Goal: Task Accomplishment & Management: Manage account settings

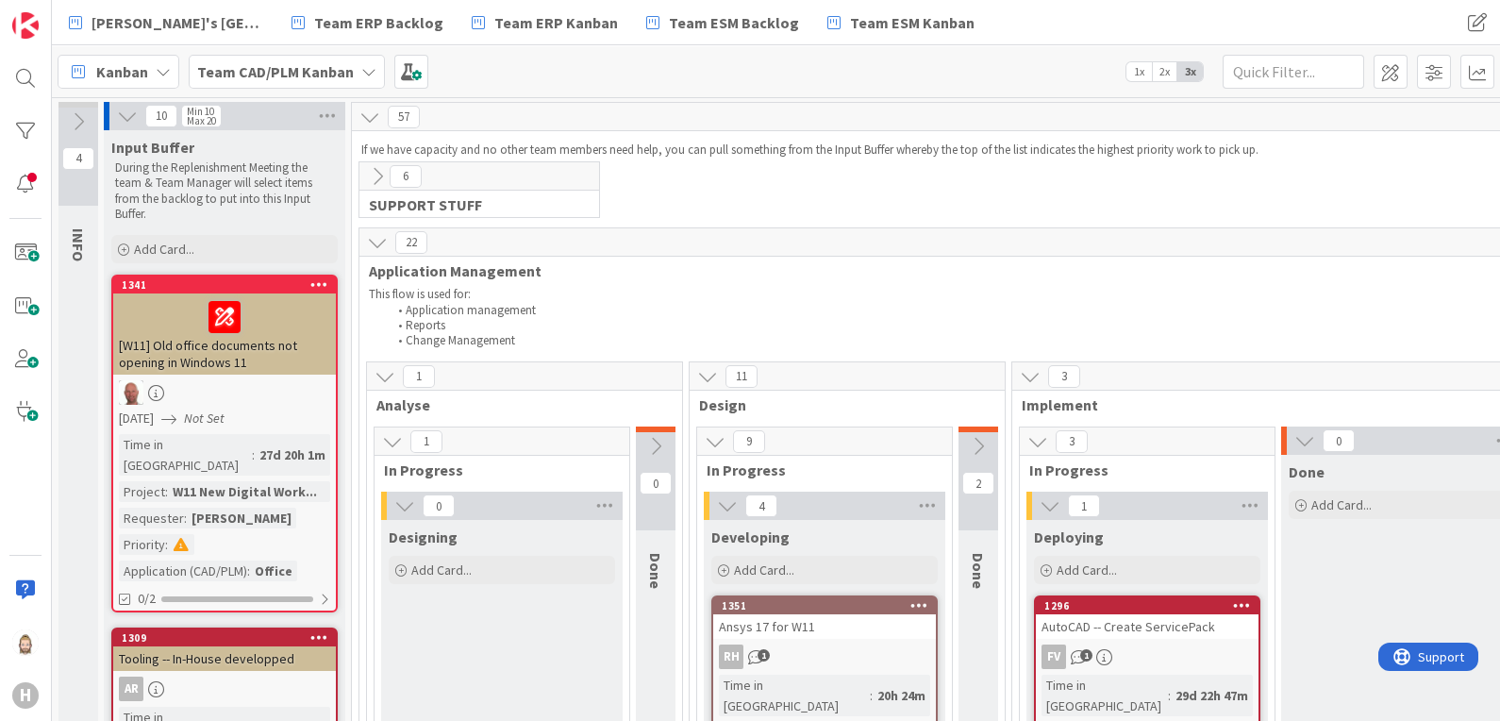
click at [353, 71] on div "Team CAD/PLM Kanban" at bounding box center [287, 72] width 196 height 34
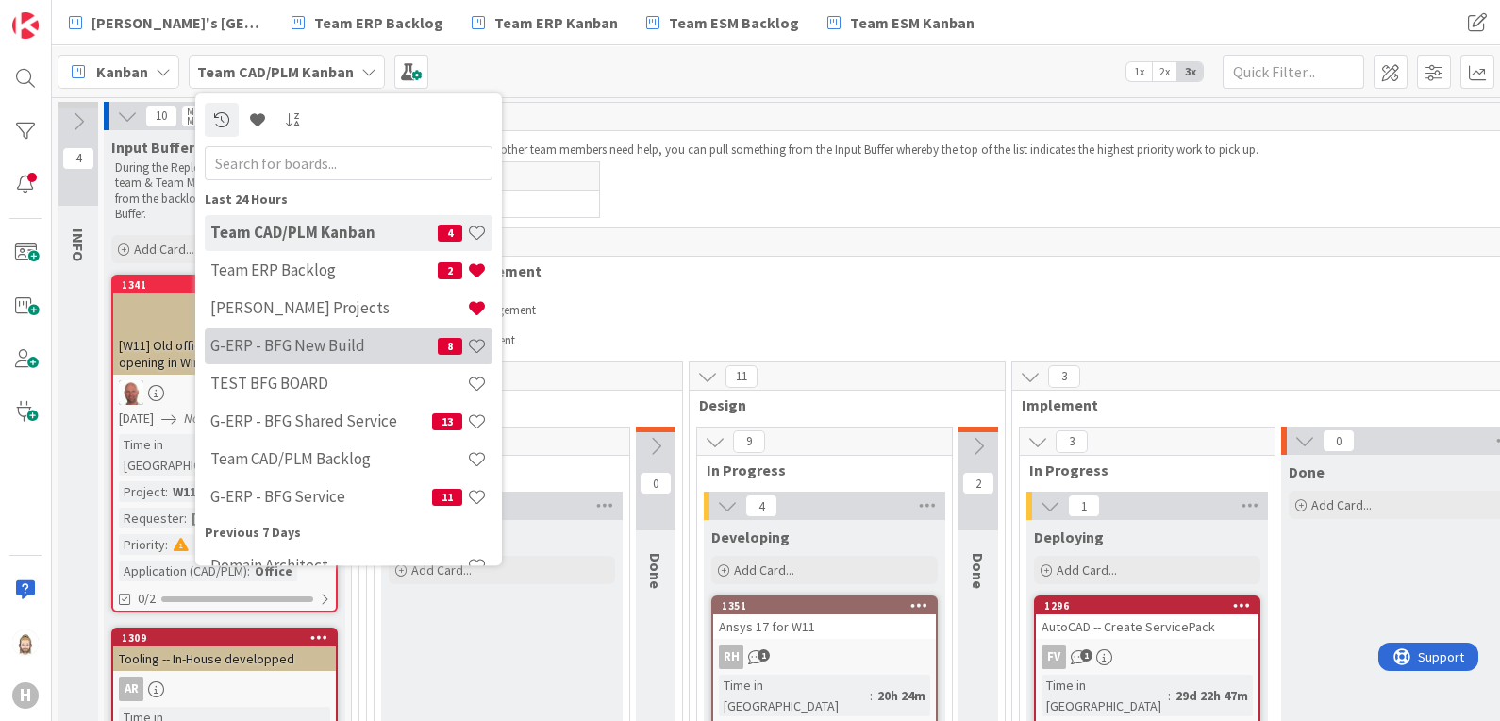
click at [307, 345] on h4 "G-ERP - BFG New Build" at bounding box center [323, 346] width 227 height 19
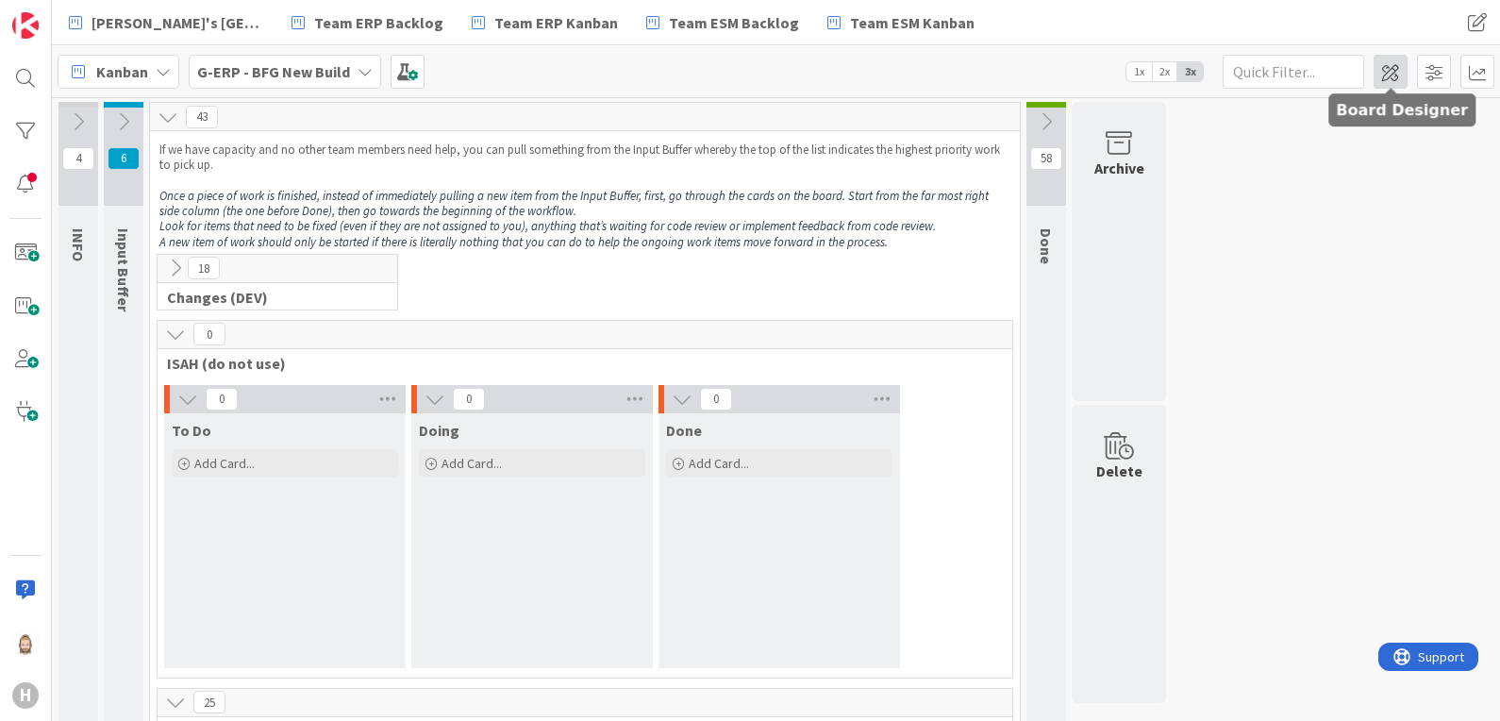
click at [1392, 70] on span at bounding box center [1391, 72] width 34 height 34
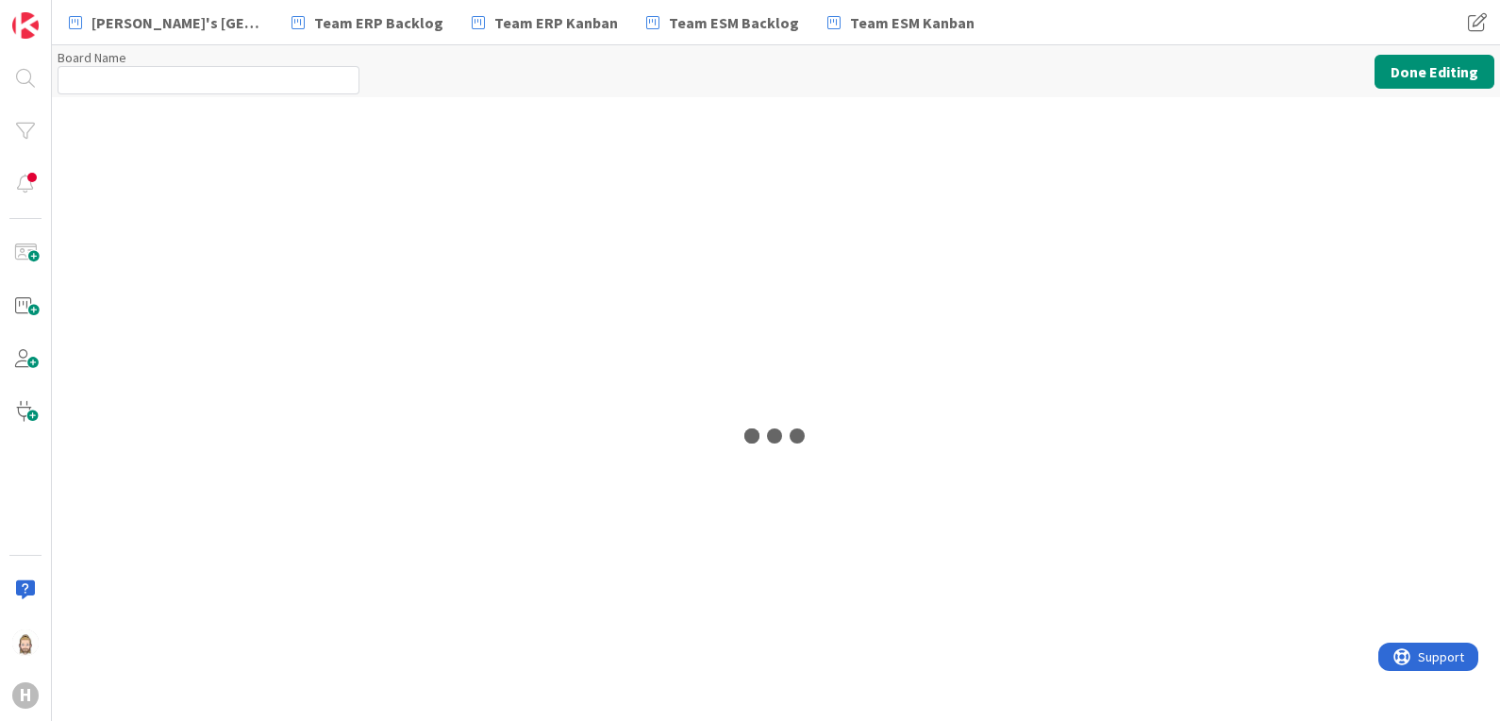
type input "G-ERP - BFG New Build"
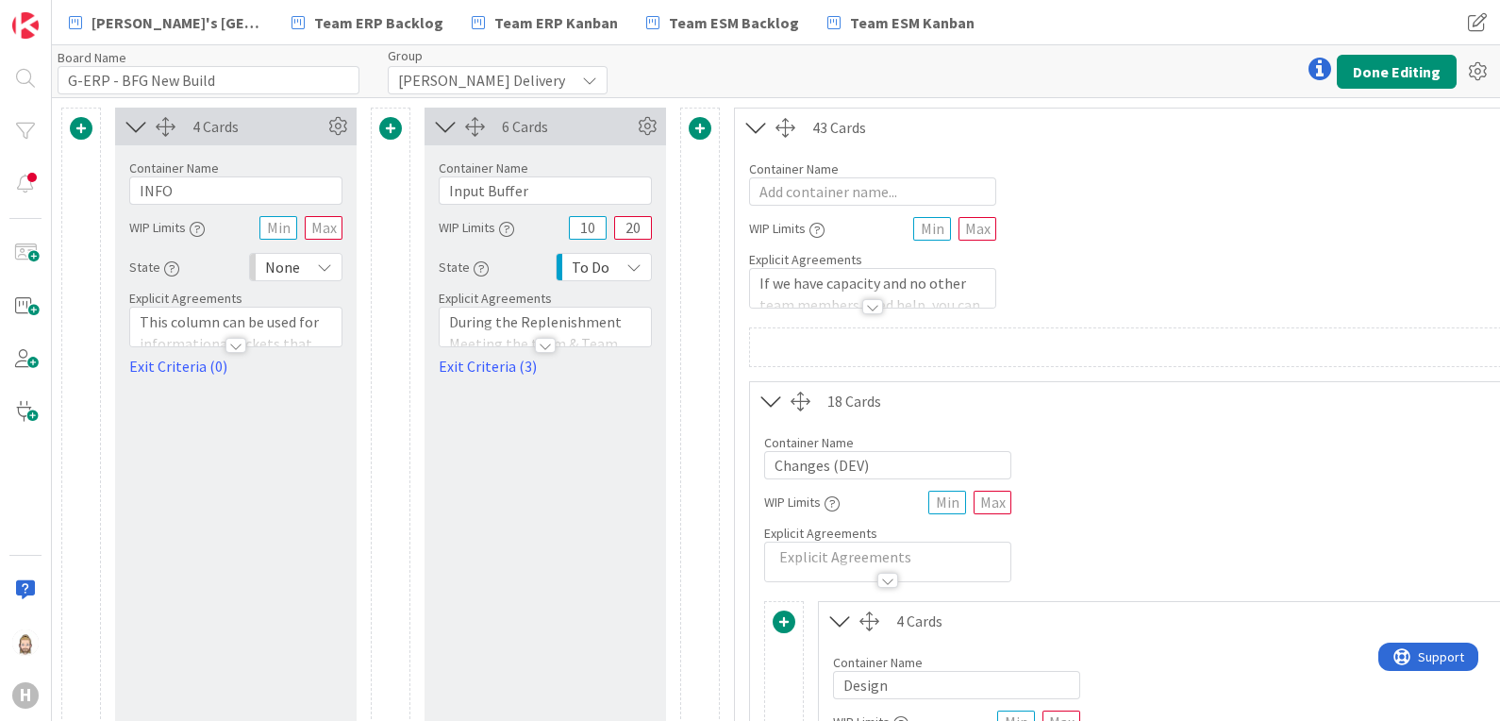
click at [444, 123] on icon at bounding box center [445, 126] width 31 height 25
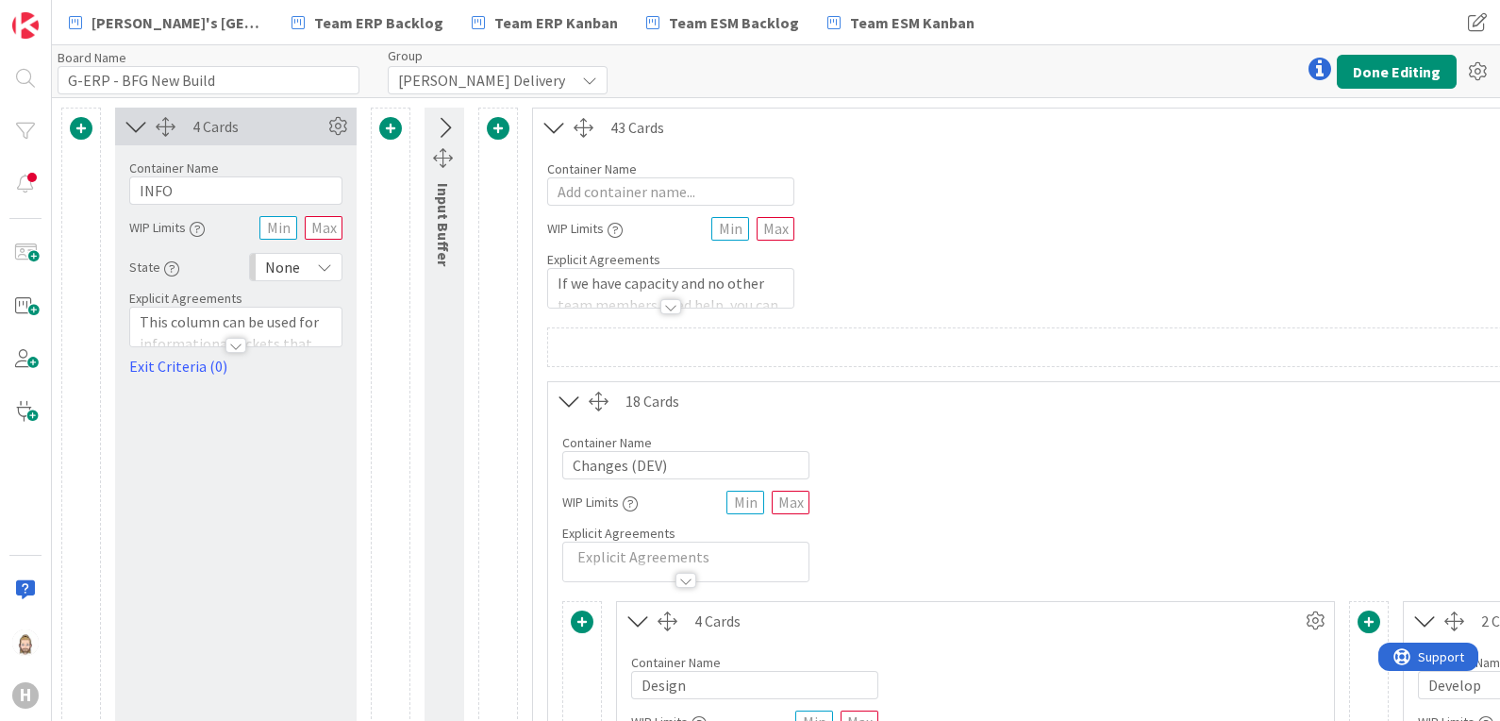
click at [139, 121] on icon at bounding box center [136, 126] width 31 height 25
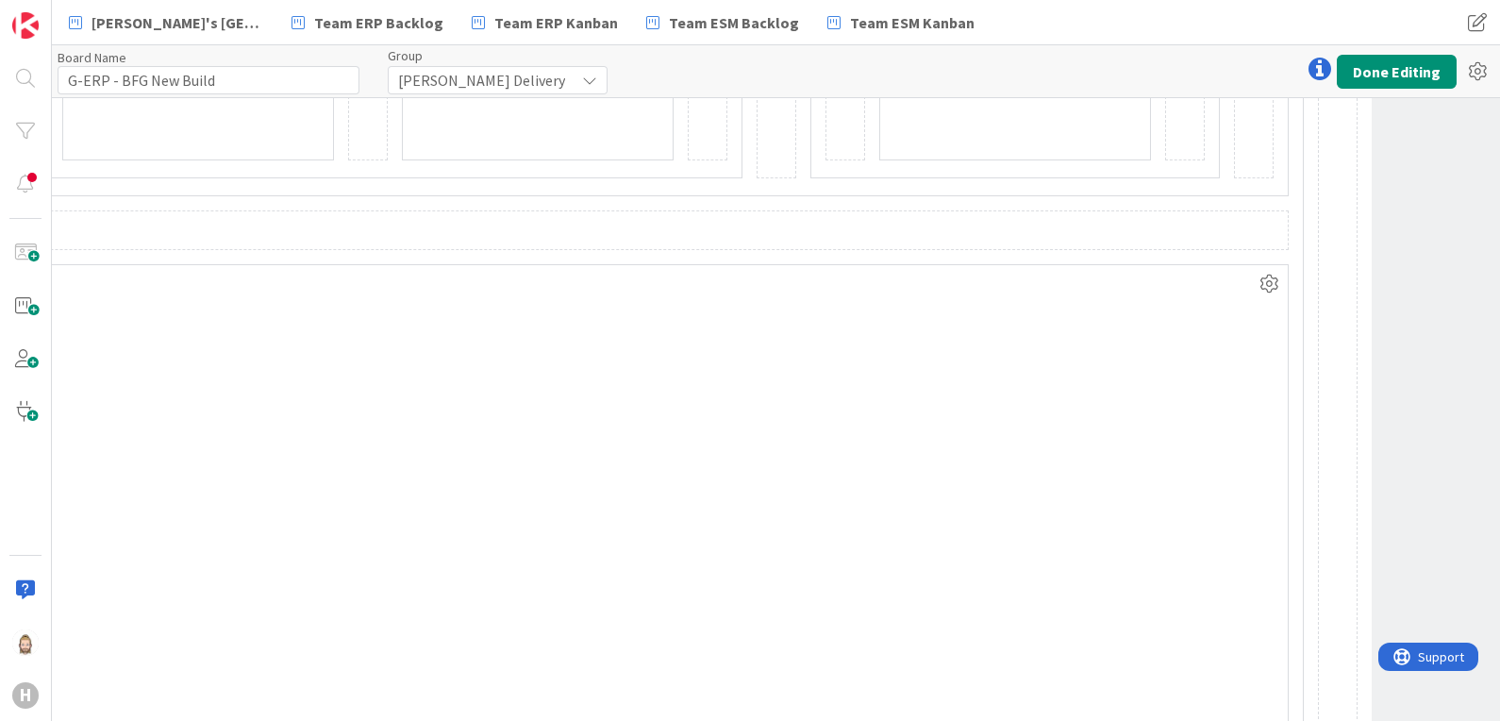
scroll to position [2005, 4382]
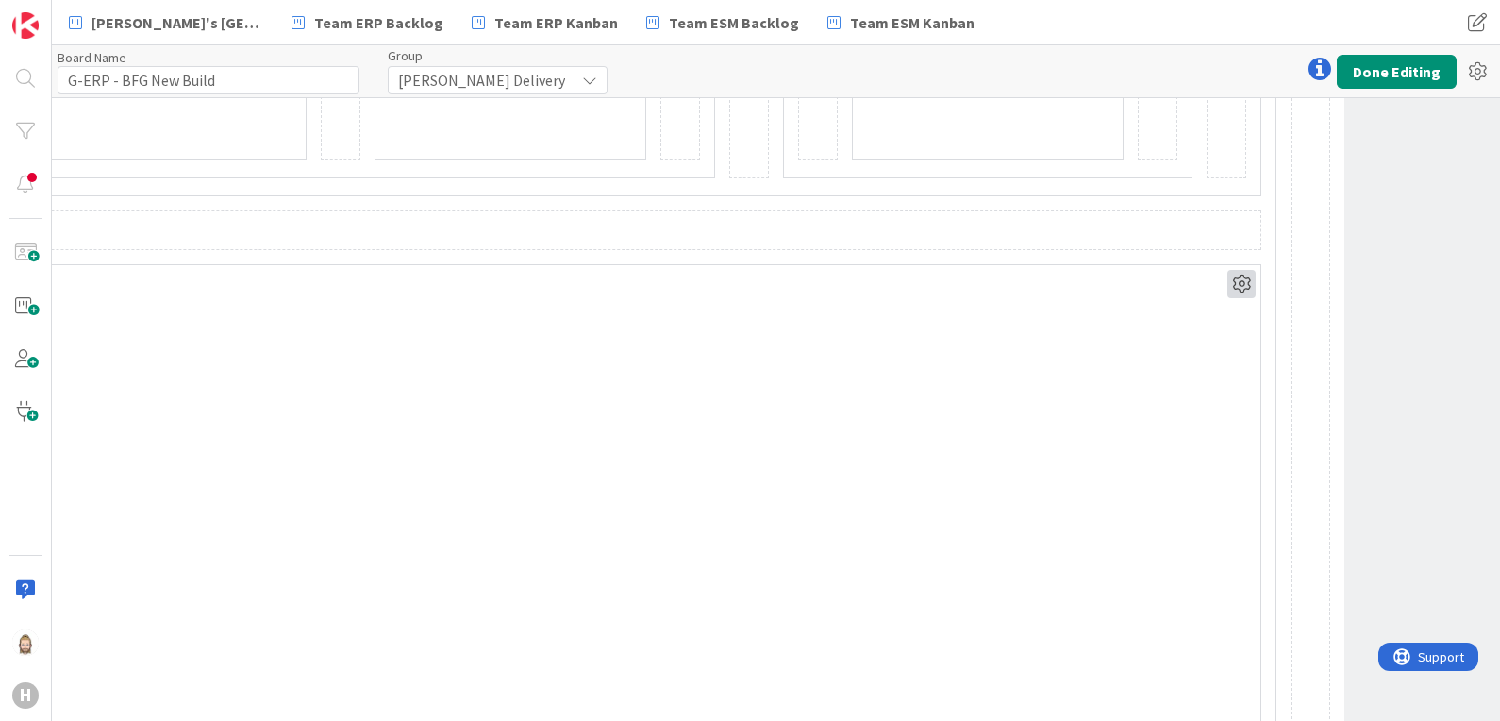
click at [1236, 280] on icon at bounding box center [1241, 284] width 28 height 28
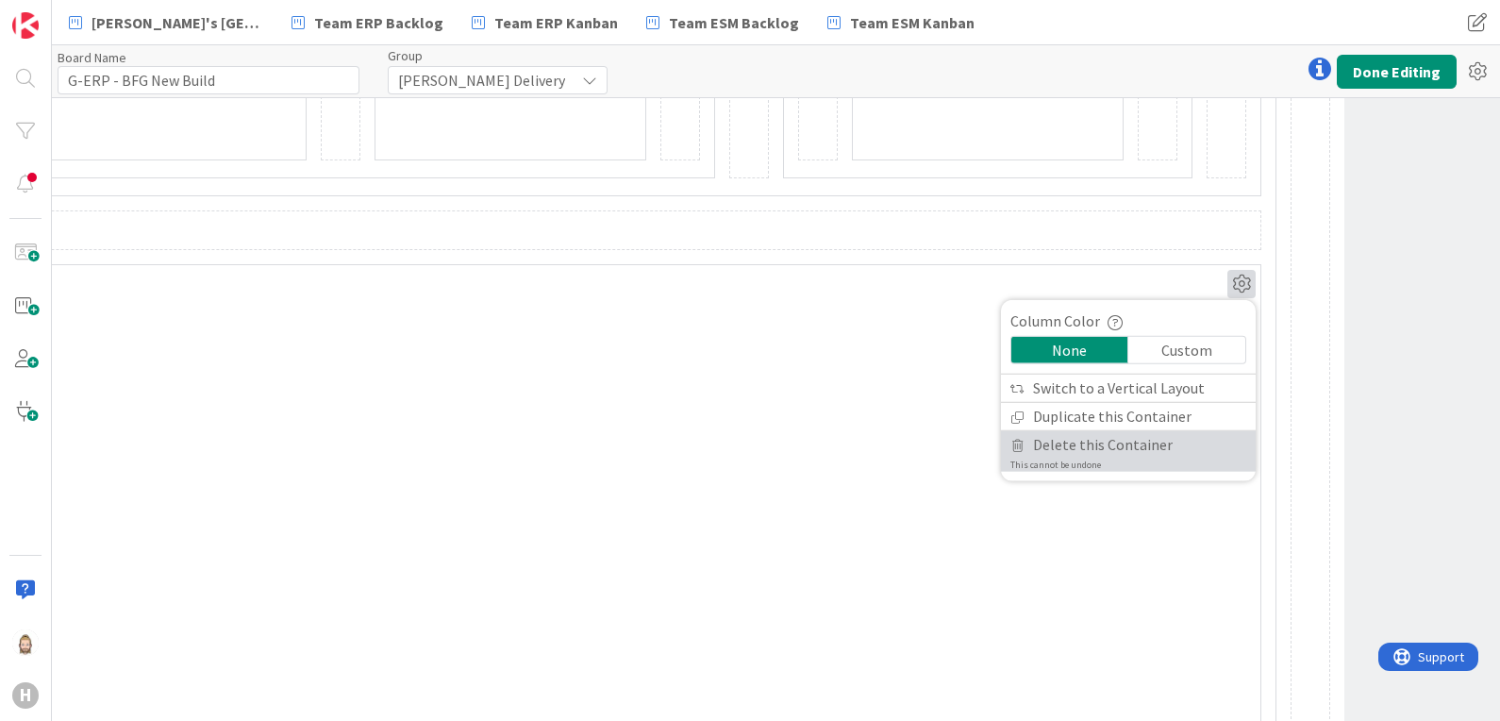
click at [1089, 431] on span "Delete this Container" at bounding box center [1103, 444] width 140 height 27
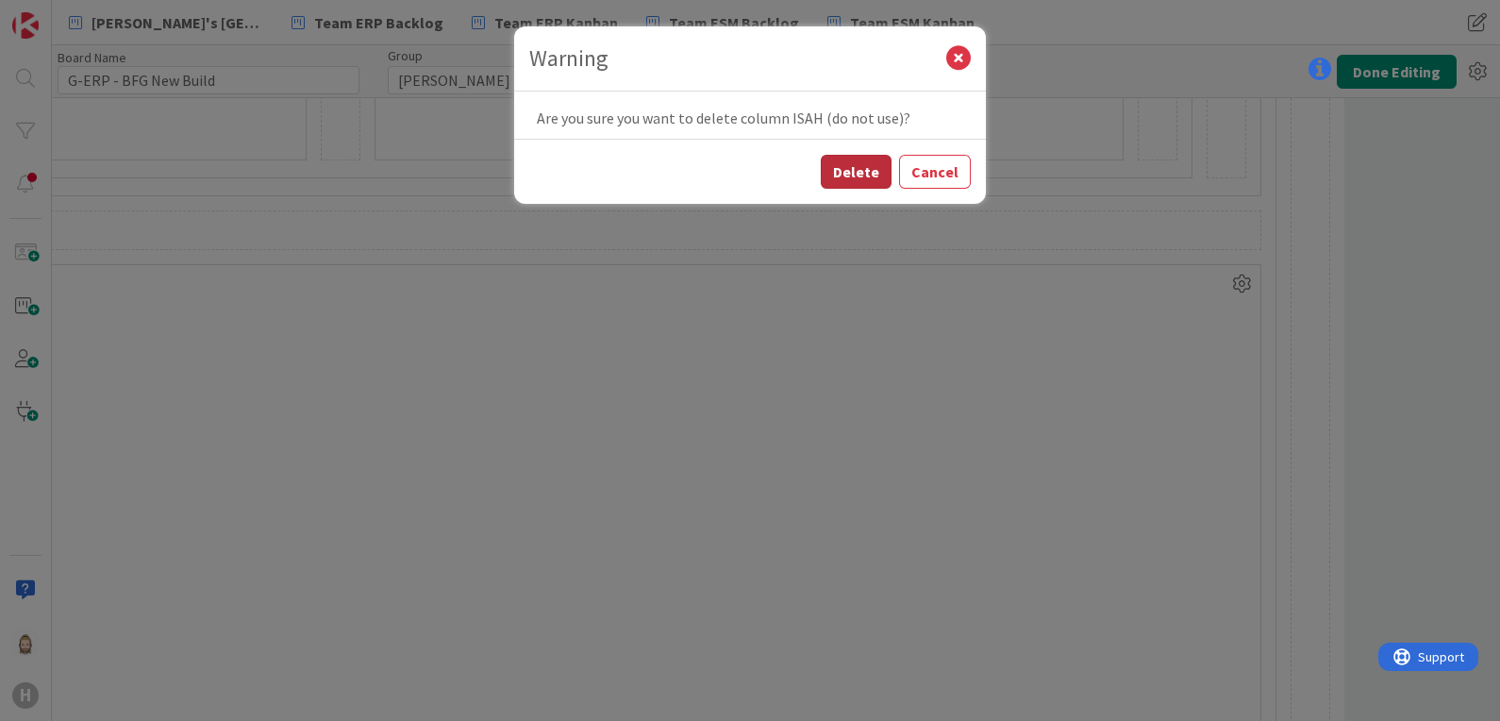
click at [868, 170] on button "Delete" at bounding box center [856, 172] width 71 height 34
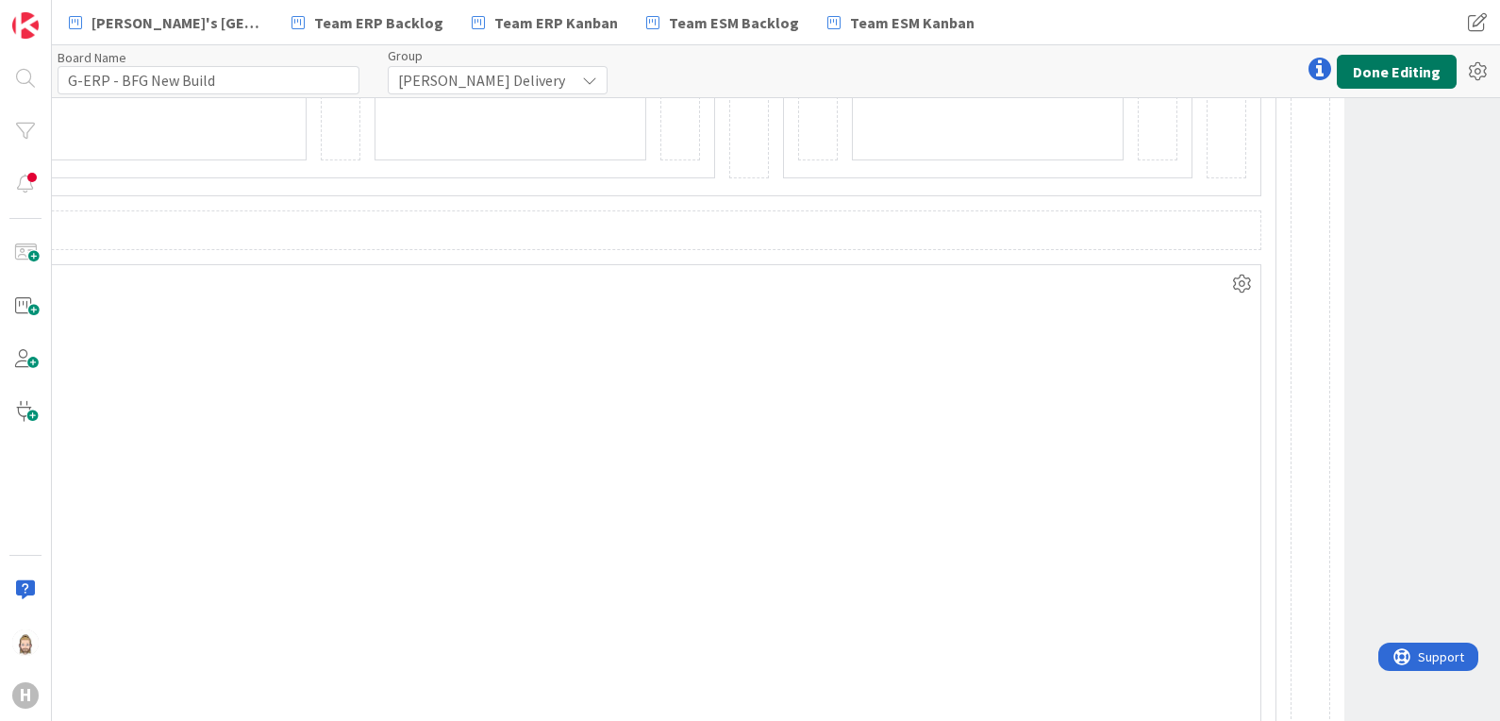
click at [1373, 66] on button "Done Editing" at bounding box center [1397, 72] width 120 height 34
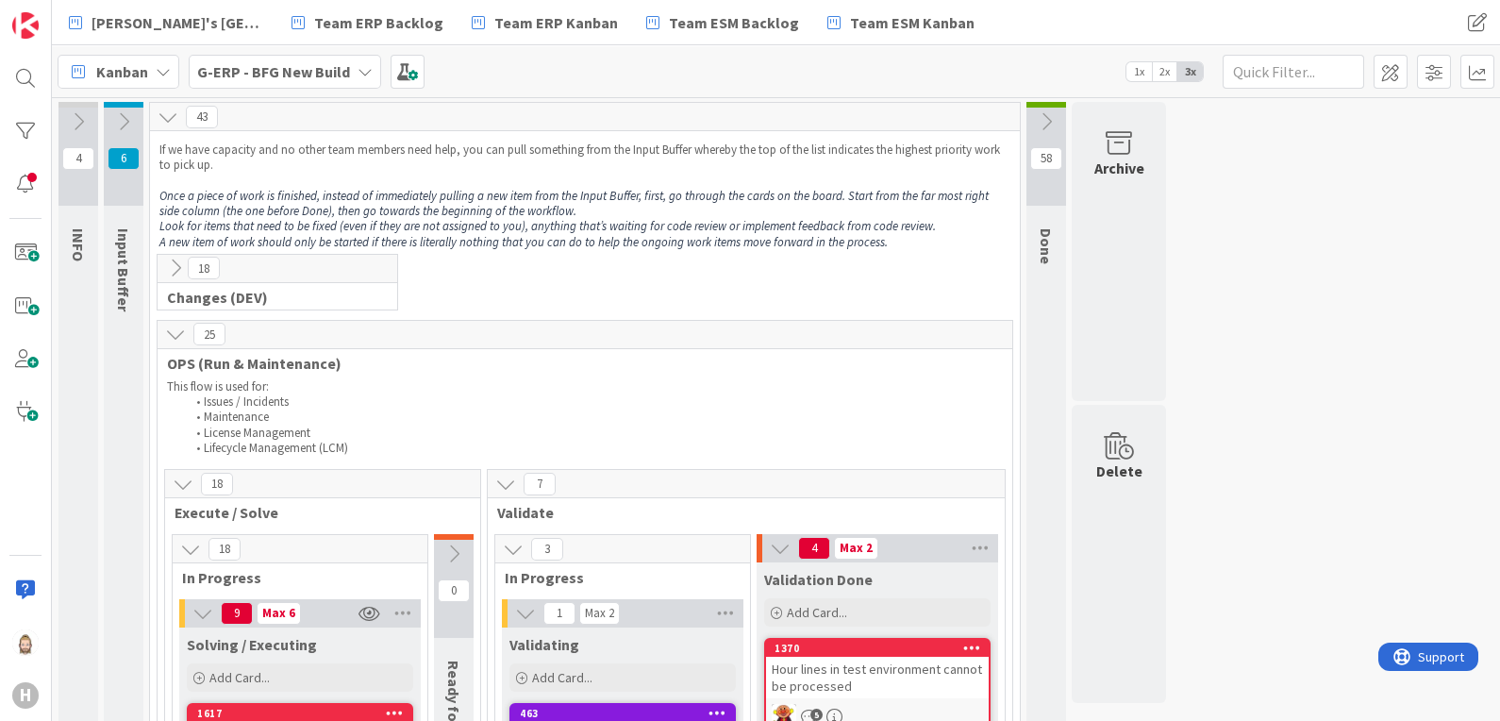
click at [172, 334] on icon at bounding box center [175, 334] width 21 height 21
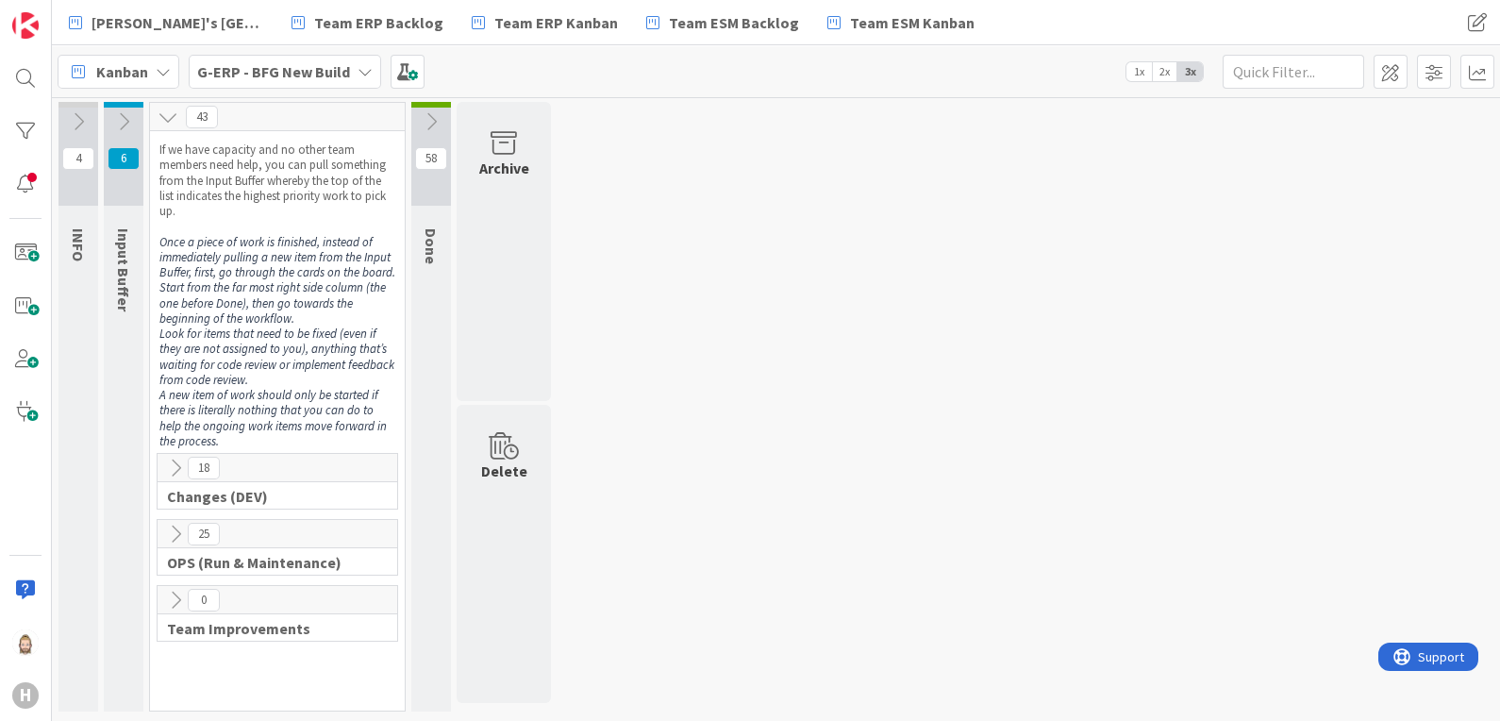
click at [176, 465] on icon at bounding box center [175, 468] width 21 height 21
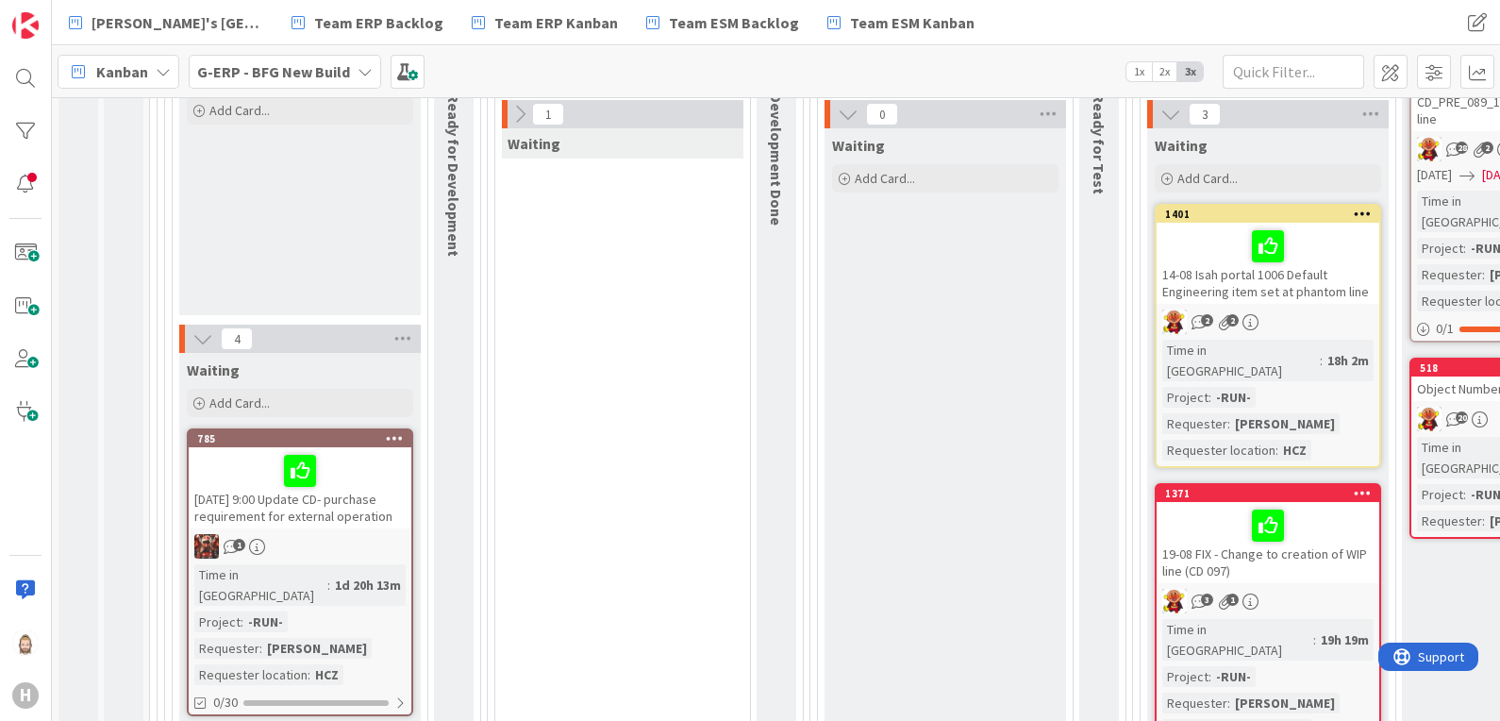
scroll to position [471, 0]
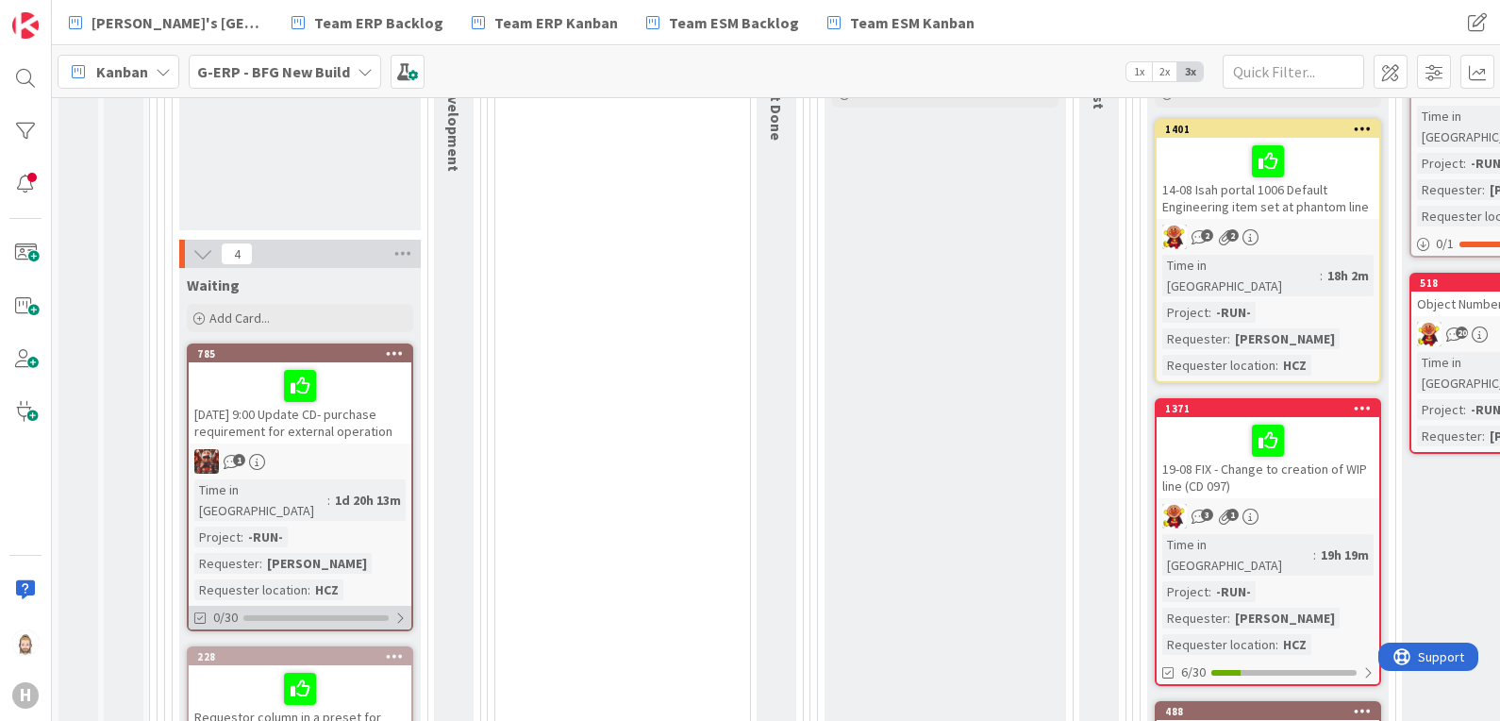
click at [348, 606] on div "0/30" at bounding box center [300, 618] width 223 height 24
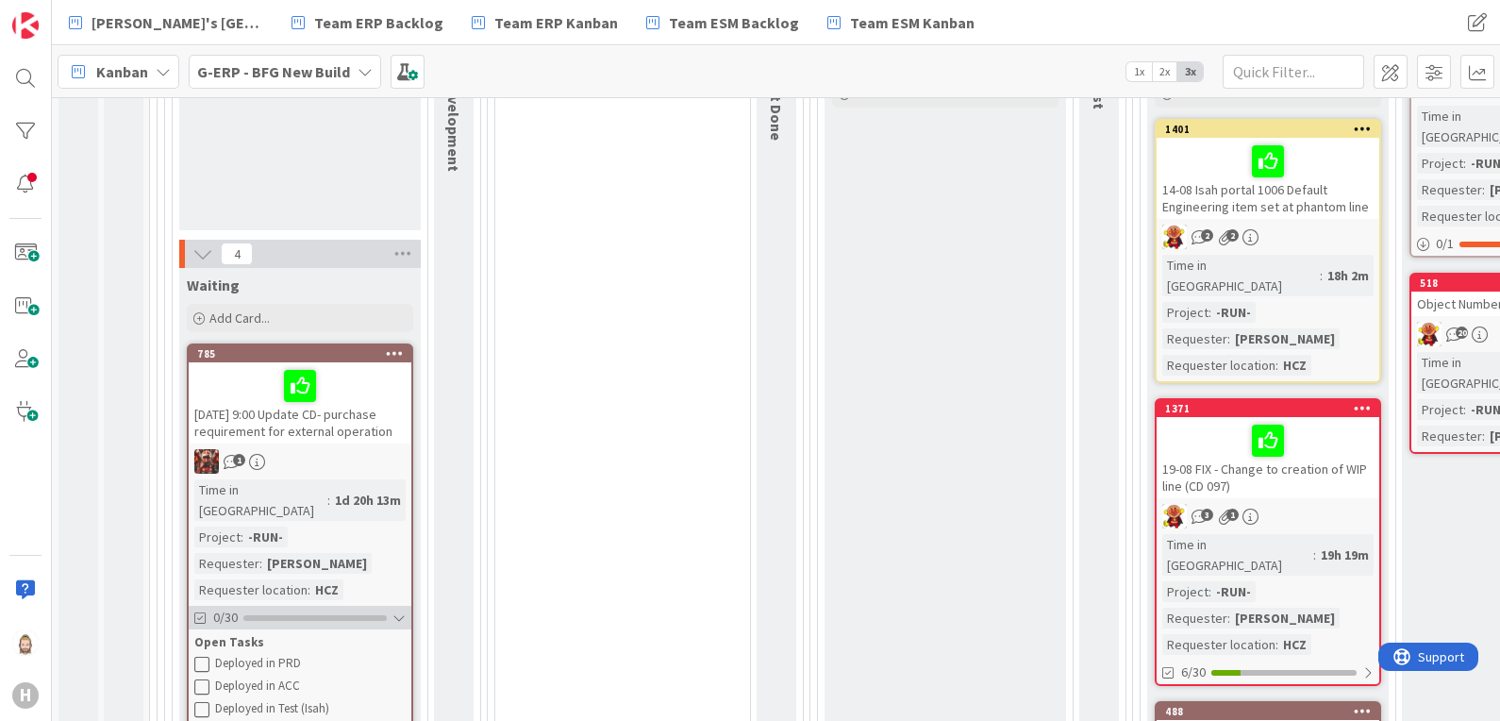
click at [354, 606] on div "0/30" at bounding box center [300, 618] width 223 height 24
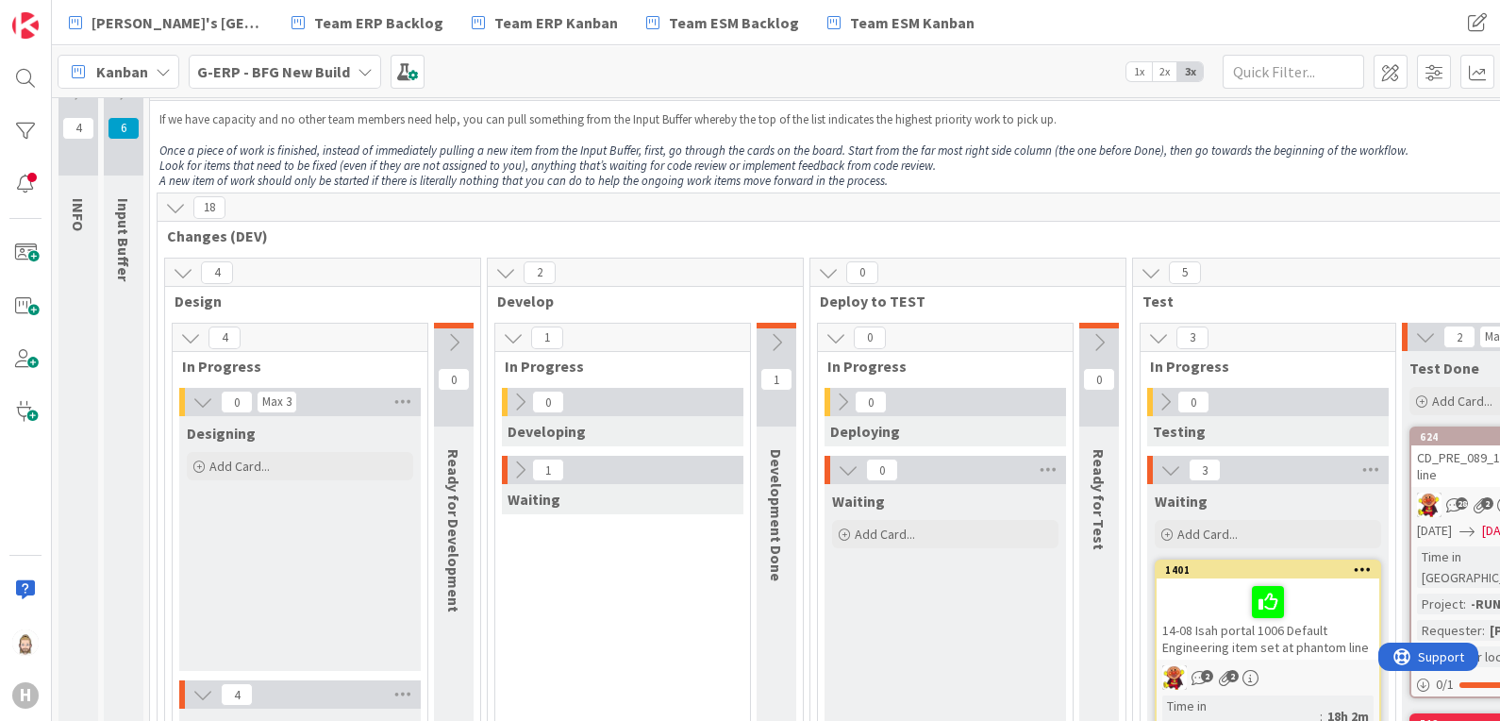
scroll to position [0, 0]
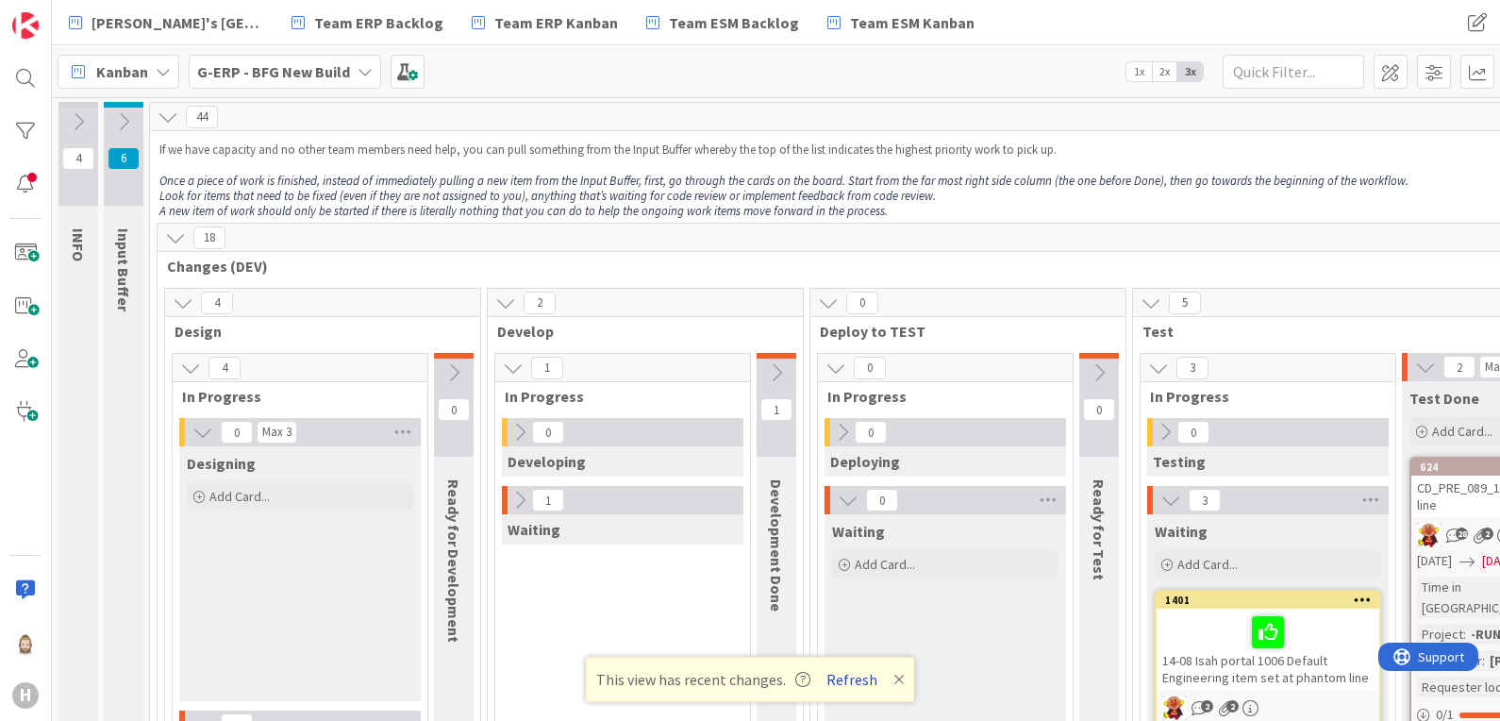
click at [836, 674] on button "Refresh" at bounding box center [852, 679] width 64 height 25
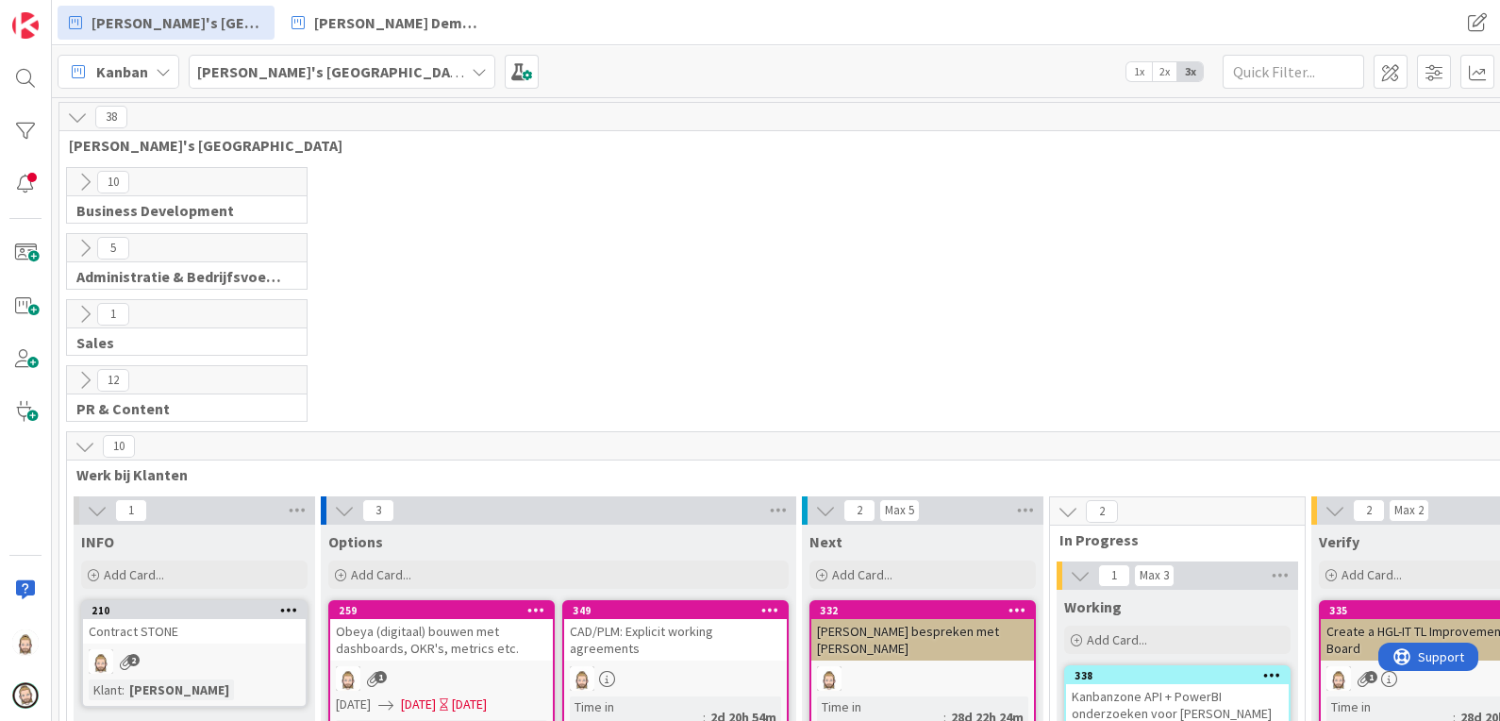
click at [325, 72] on div "[PERSON_NAME]'s [GEOGRAPHIC_DATA]" at bounding box center [342, 72] width 307 height 34
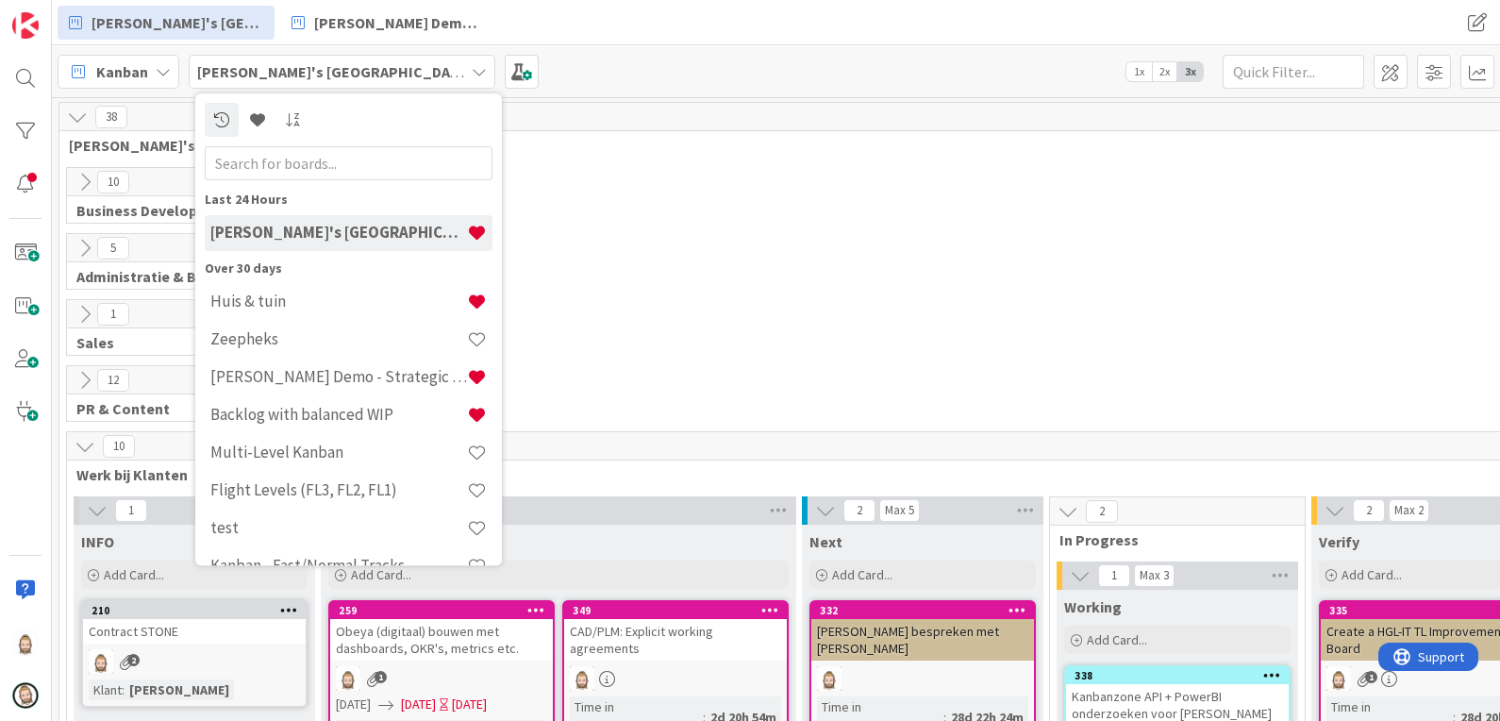
click at [775, 333] on div "1 Sales" at bounding box center [813, 332] width 1500 height 66
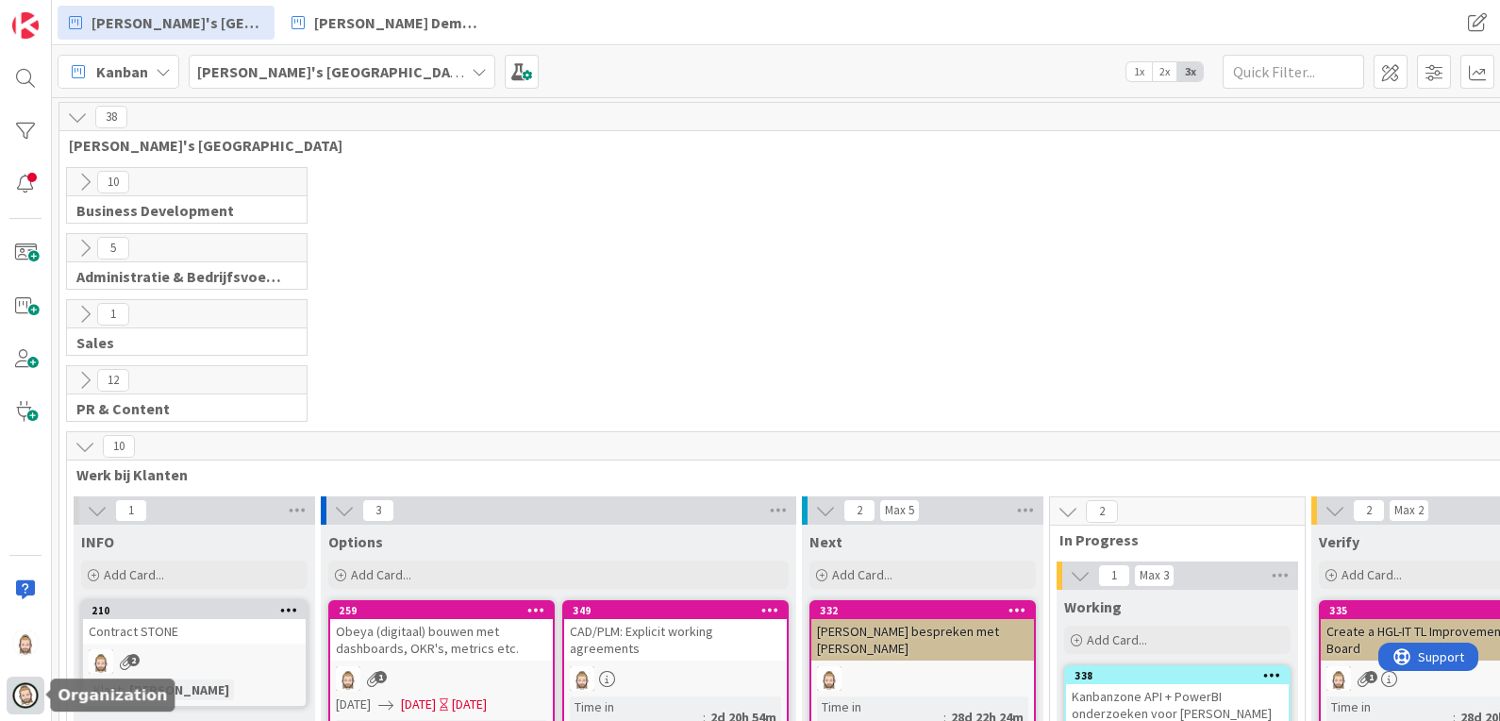
click at [15, 692] on img at bounding box center [25, 695] width 26 height 26
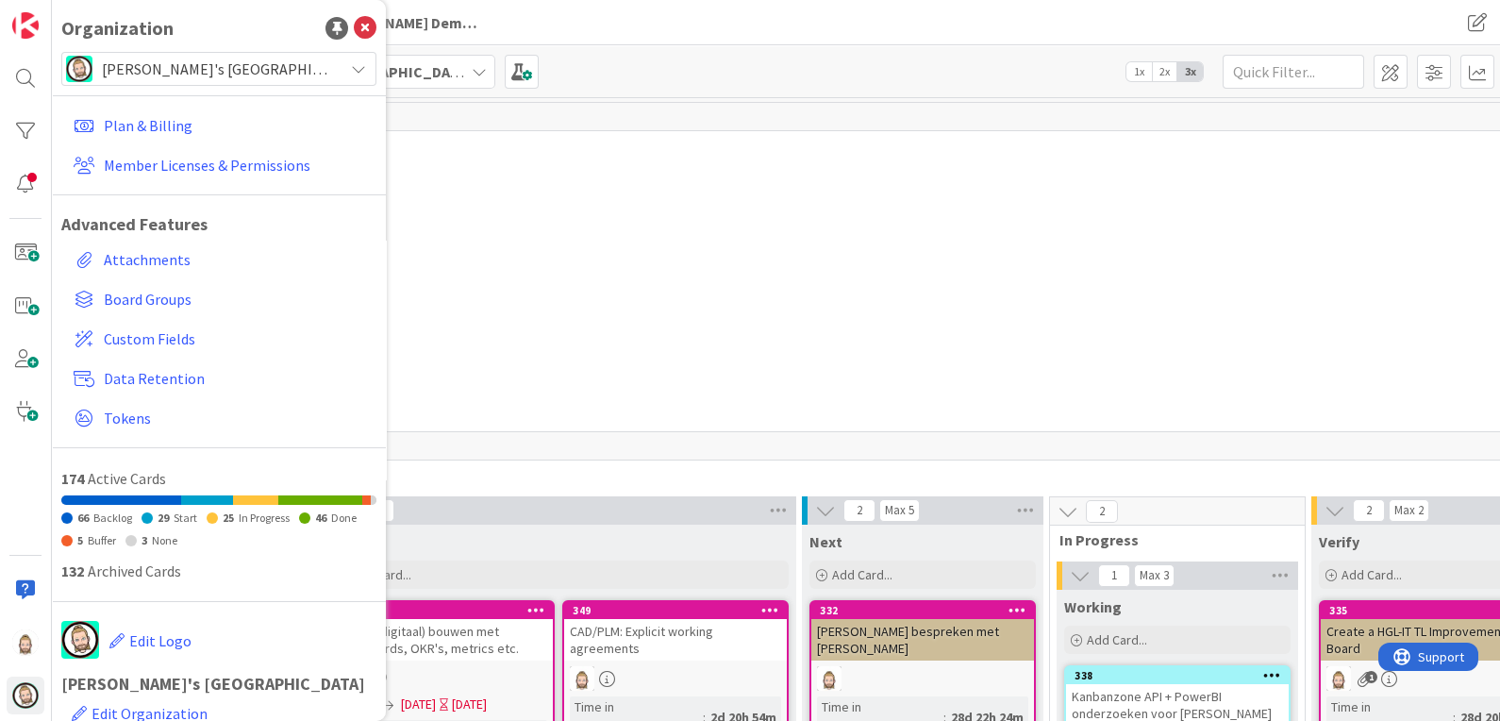
click at [288, 66] on span "[PERSON_NAME]'s [GEOGRAPHIC_DATA]" at bounding box center [218, 69] width 232 height 26
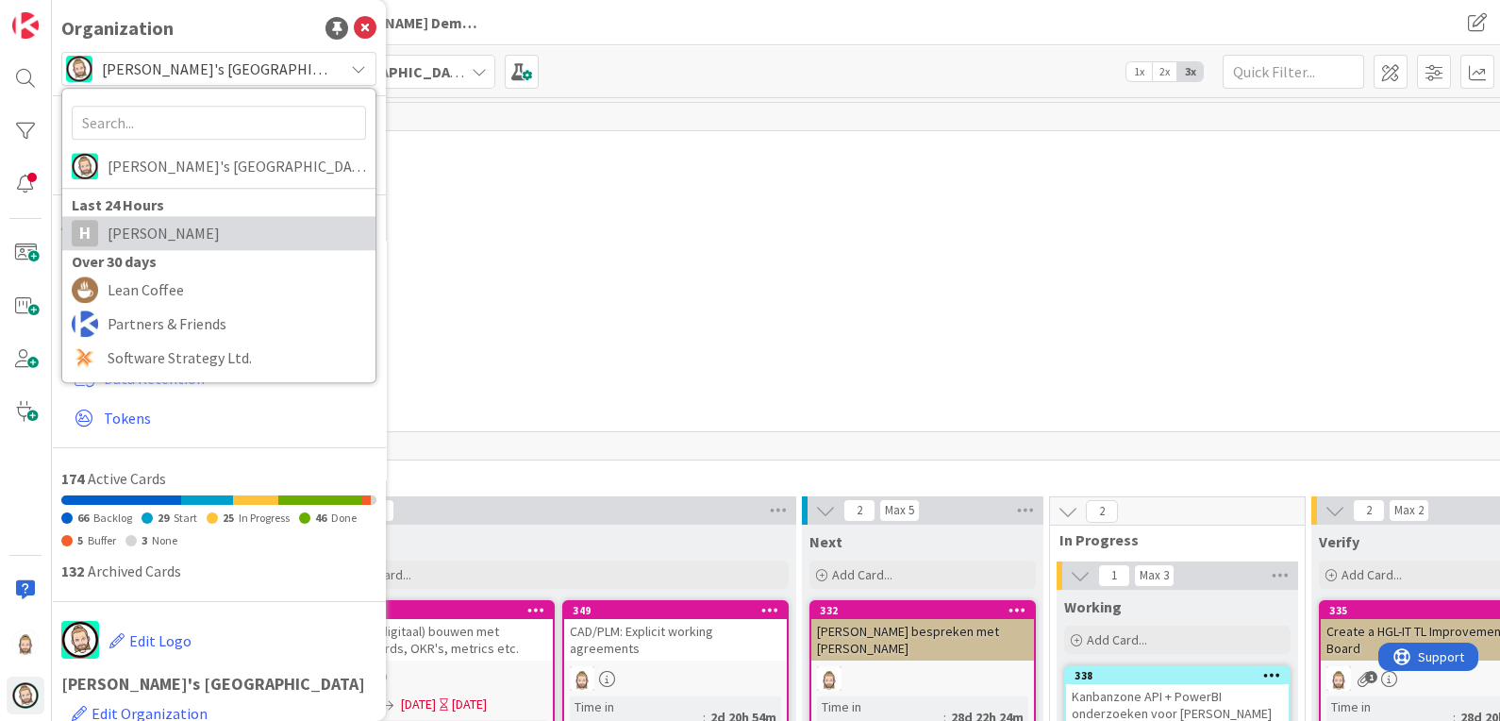
click at [259, 231] on span "Huisman" at bounding box center [237, 233] width 258 height 28
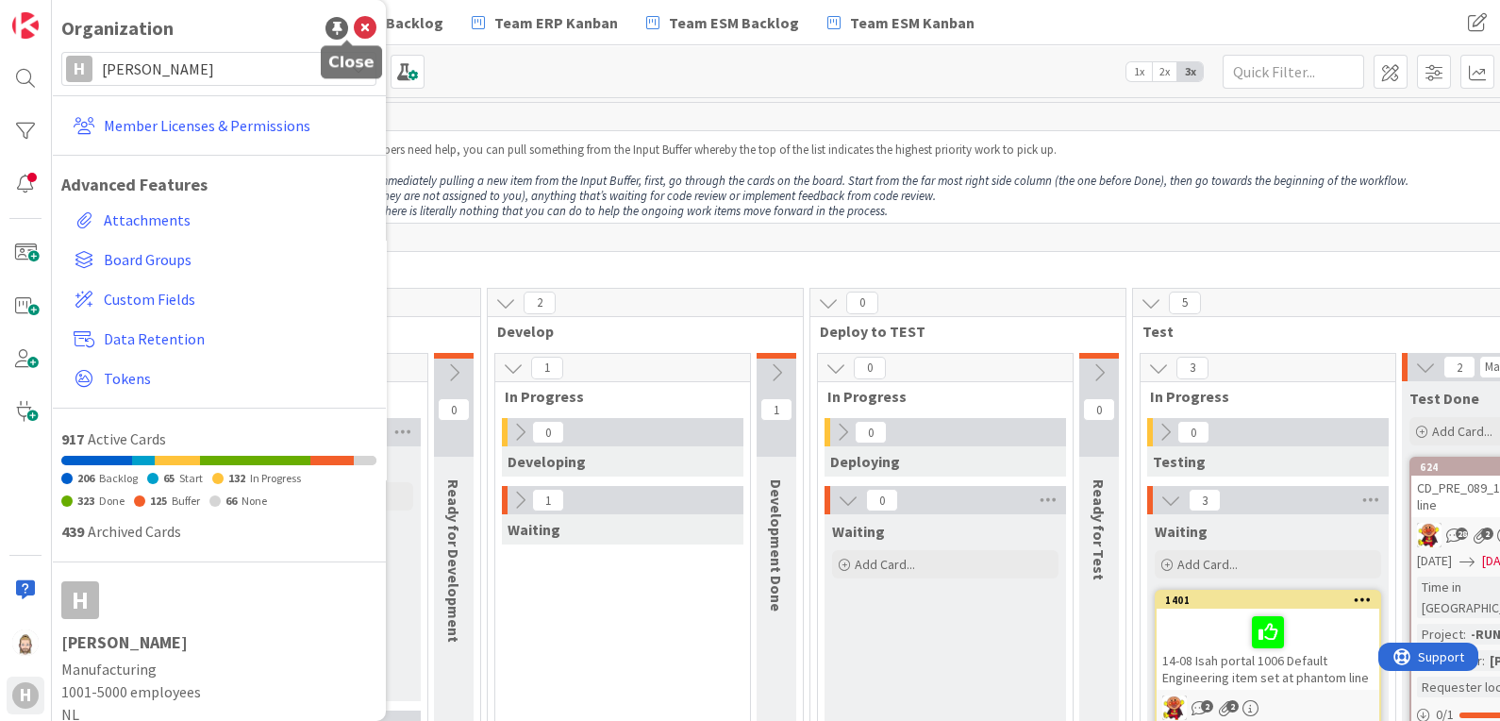
click at [355, 29] on icon at bounding box center [365, 28] width 23 height 23
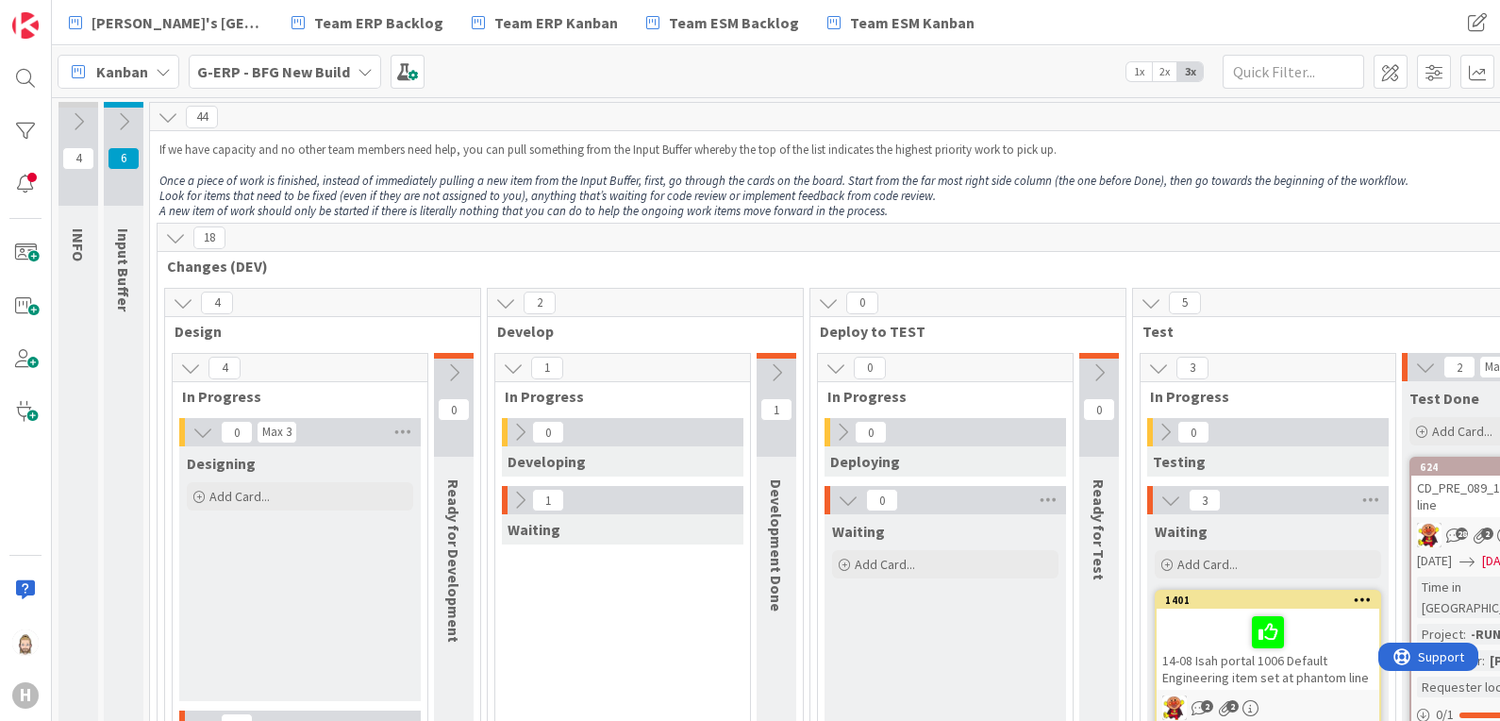
click at [342, 71] on b "G-ERP - BFG New Build" at bounding box center [273, 71] width 153 height 19
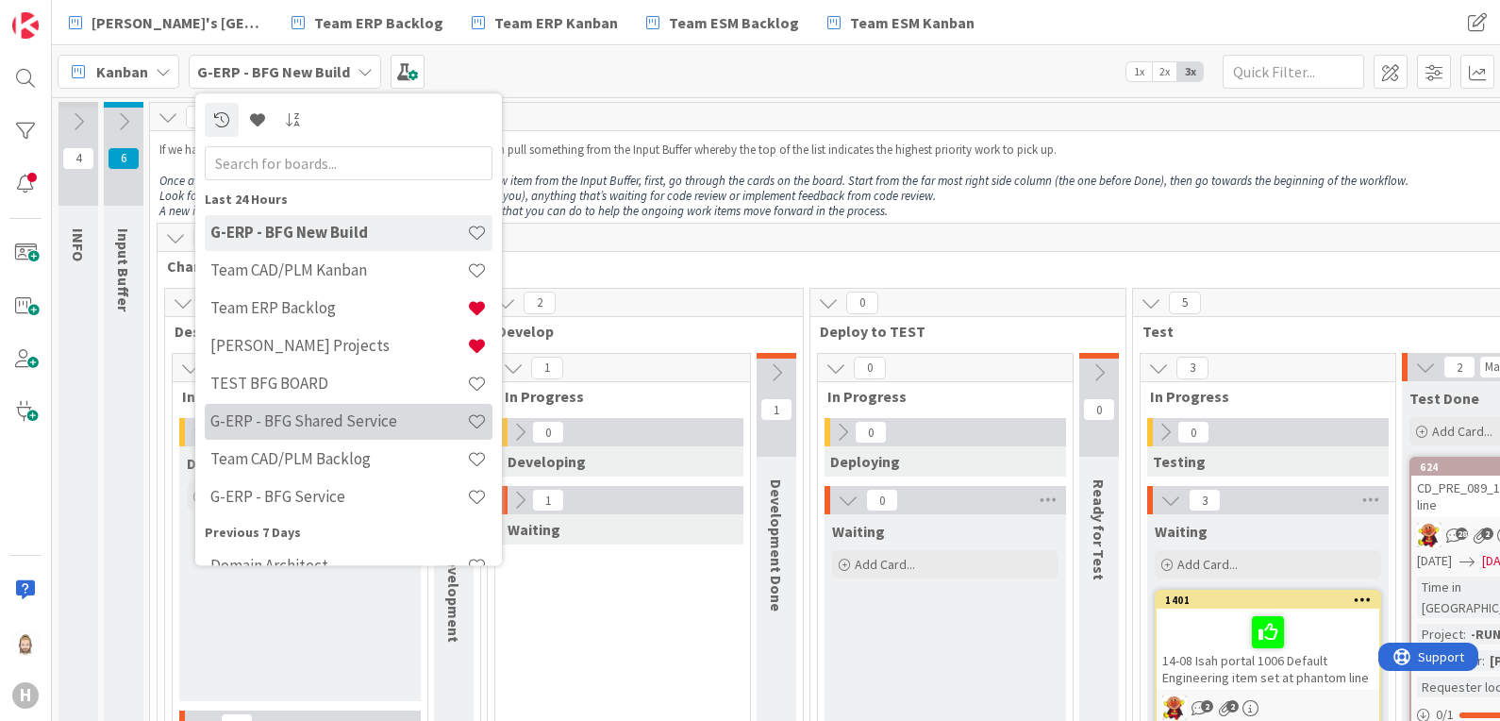
click at [356, 410] on div "G-ERP - BFG Shared Service" at bounding box center [349, 422] width 288 height 36
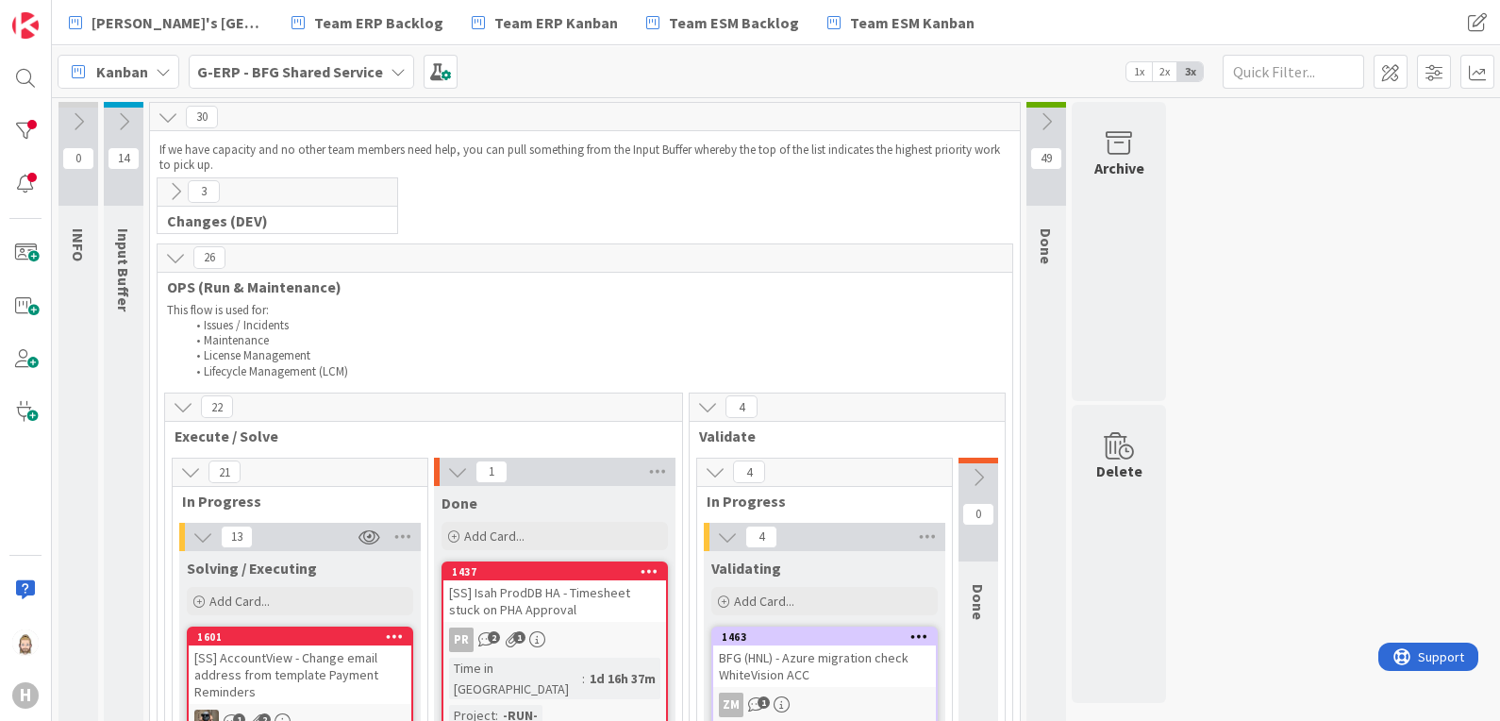
click at [173, 186] on icon at bounding box center [175, 191] width 21 height 21
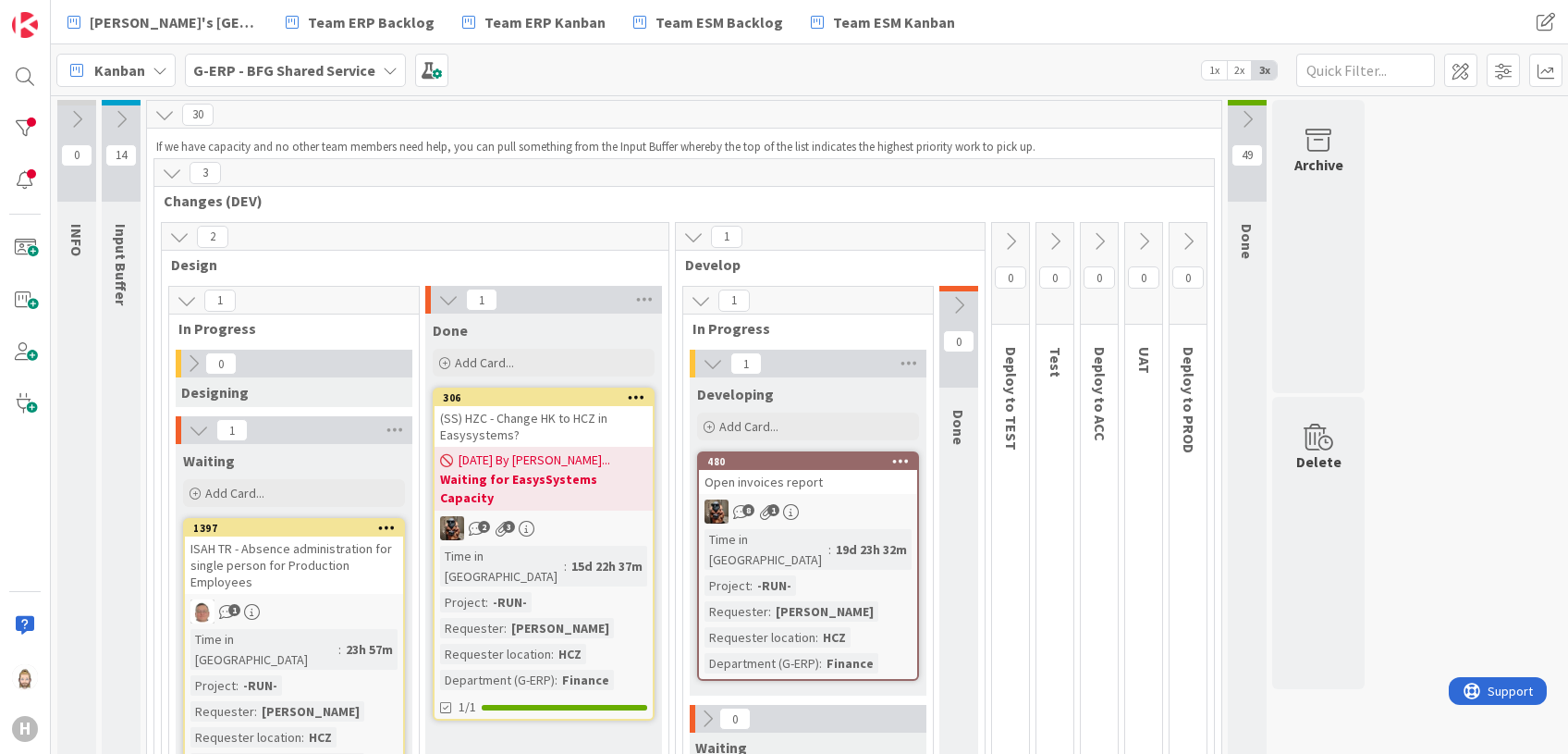
click at [198, 123] on span "30" at bounding box center [198, 115] width 31 height 23
click at [198, 110] on span "30" at bounding box center [198, 115] width 31 height 23
drag, startPoint x: 198, startPoint y: 110, endPoint x: 368, endPoint y: 216, distance: 200.3
click at [368, 216] on div "3 Changes (DEV) 2 Design 1 In Progress 0 Designing 1 Waiting Add Card... 1397 I…" at bounding box center [684, 503] width 1061 height 691
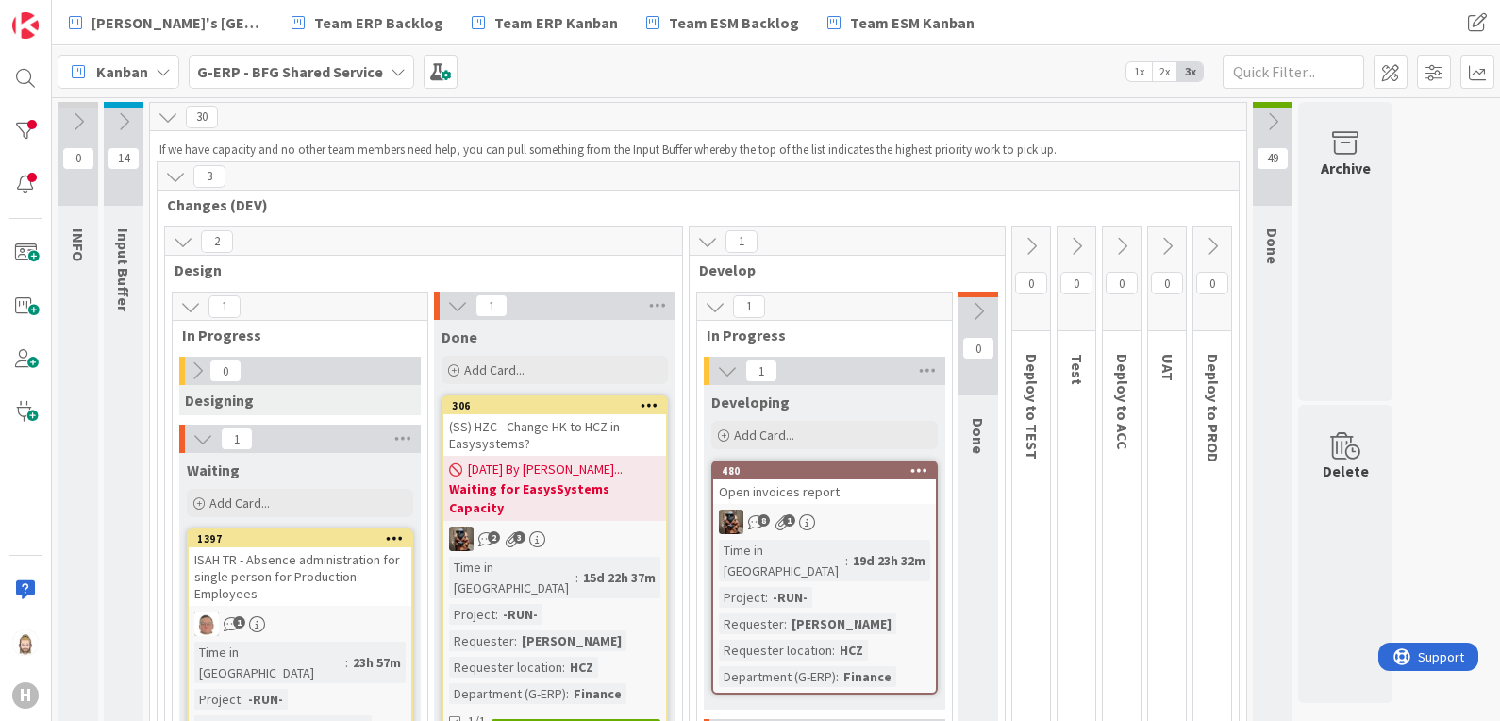
click at [166, 180] on icon at bounding box center [175, 176] width 21 height 21
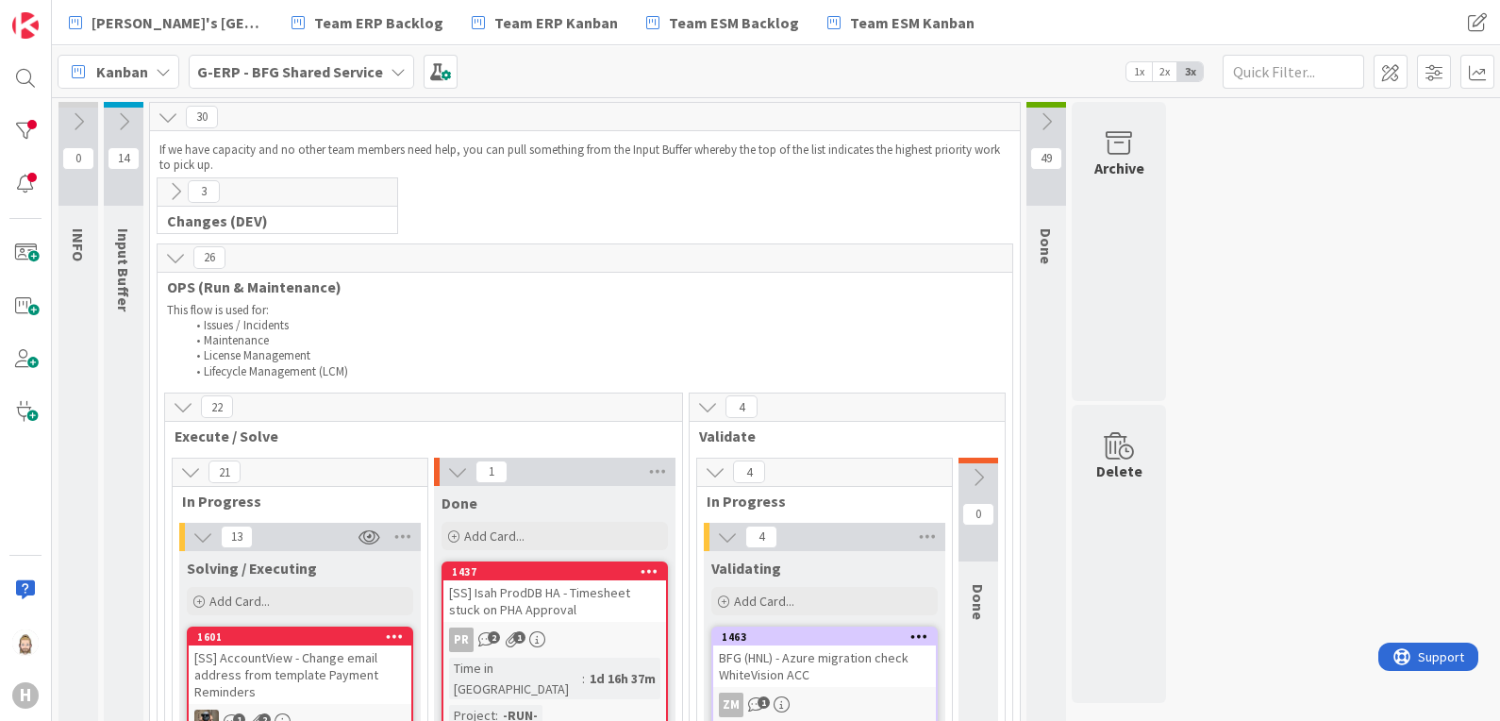
click at [176, 263] on icon at bounding box center [175, 257] width 21 height 21
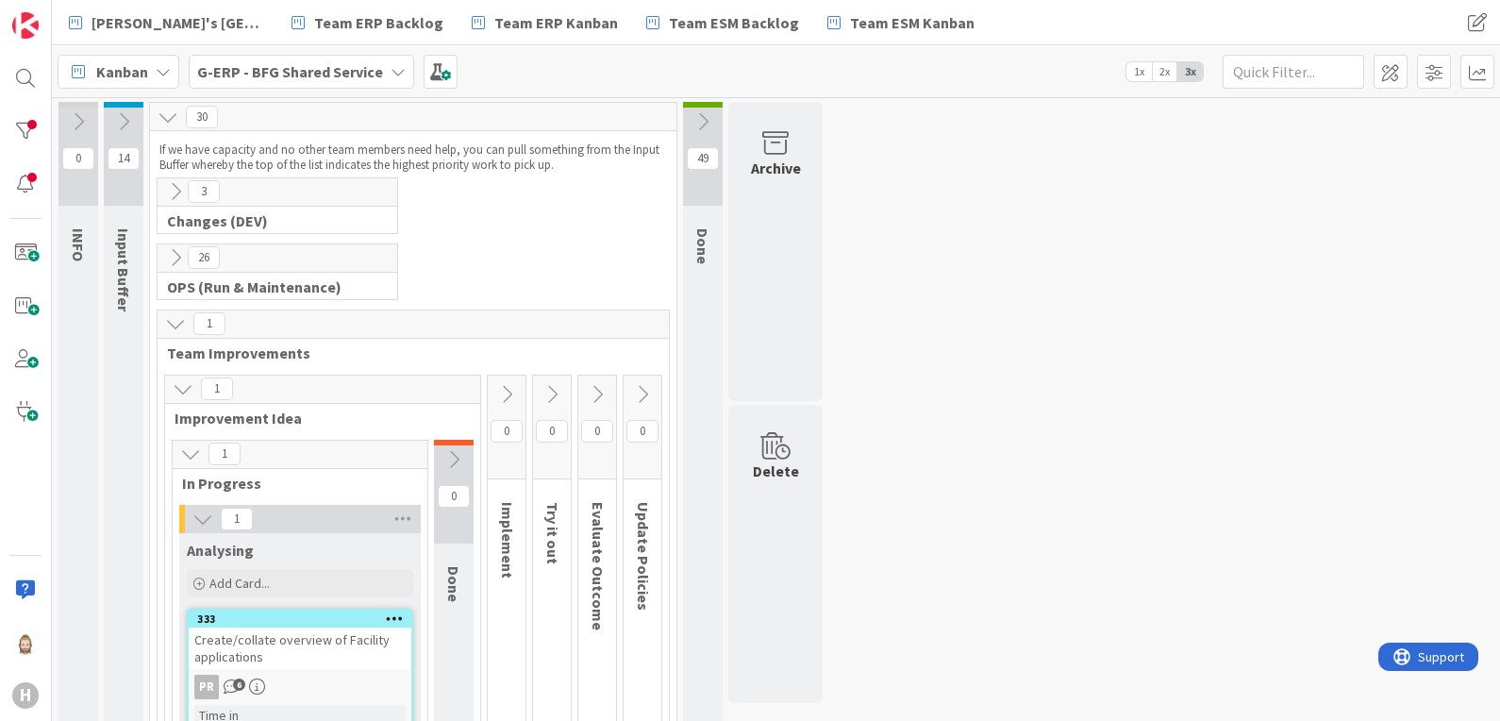
click at [174, 313] on icon at bounding box center [175, 323] width 21 height 21
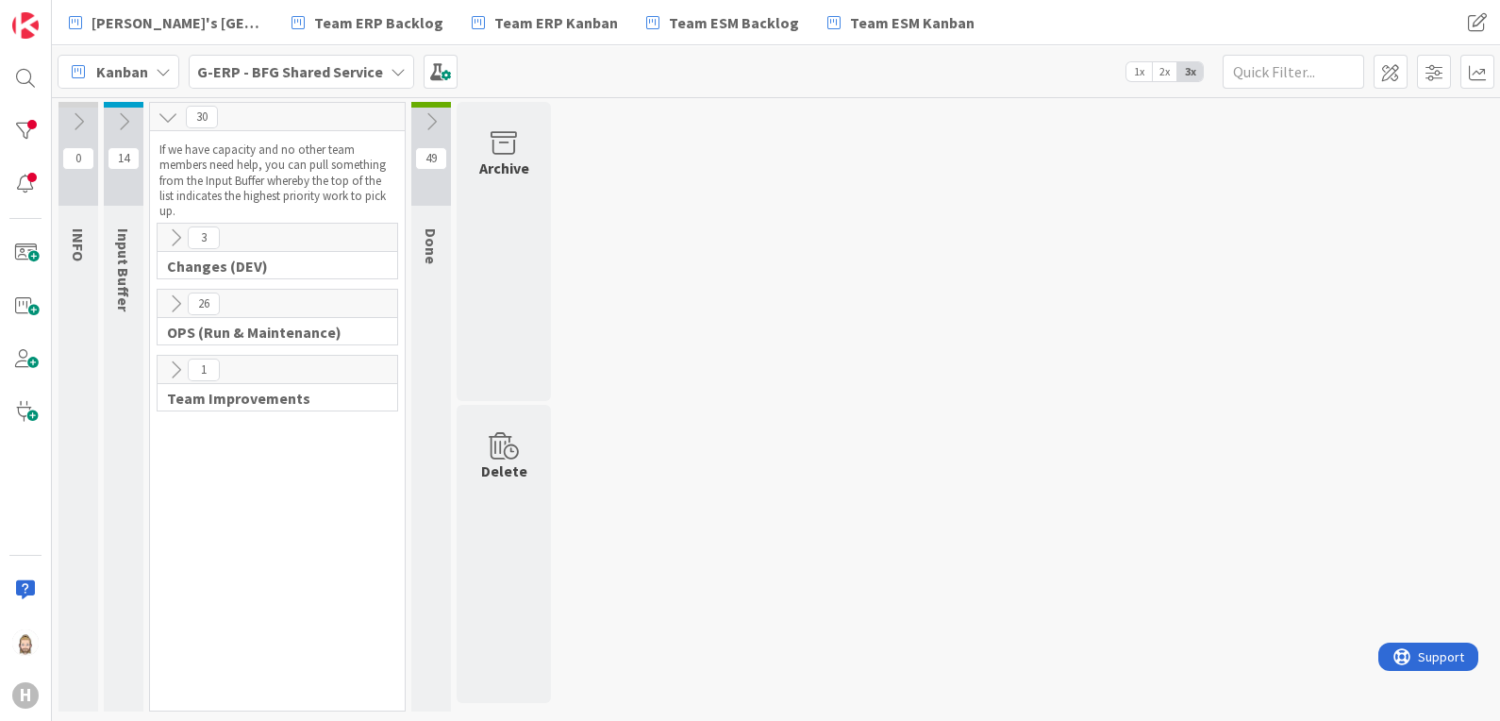
click at [171, 243] on icon at bounding box center [175, 237] width 21 height 21
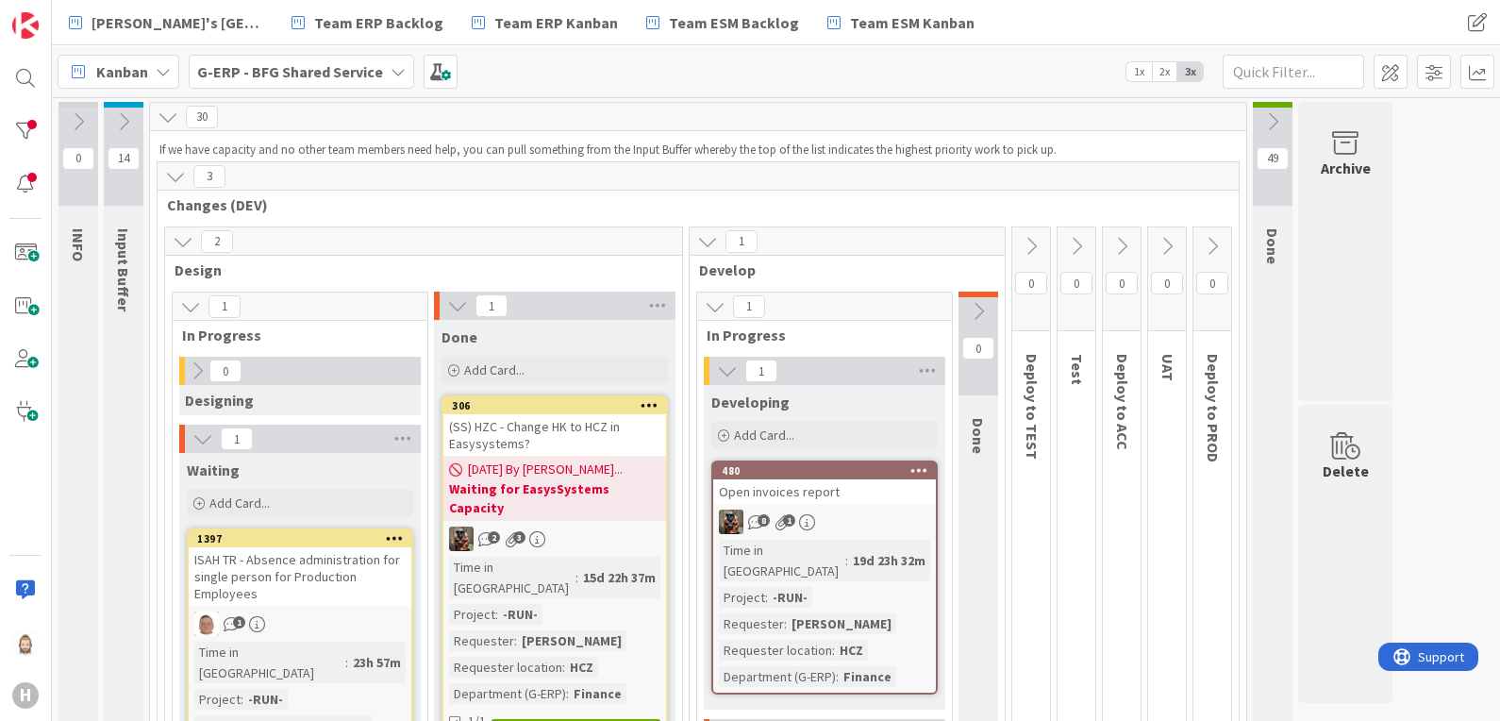
click at [175, 235] on icon at bounding box center [183, 241] width 21 height 21
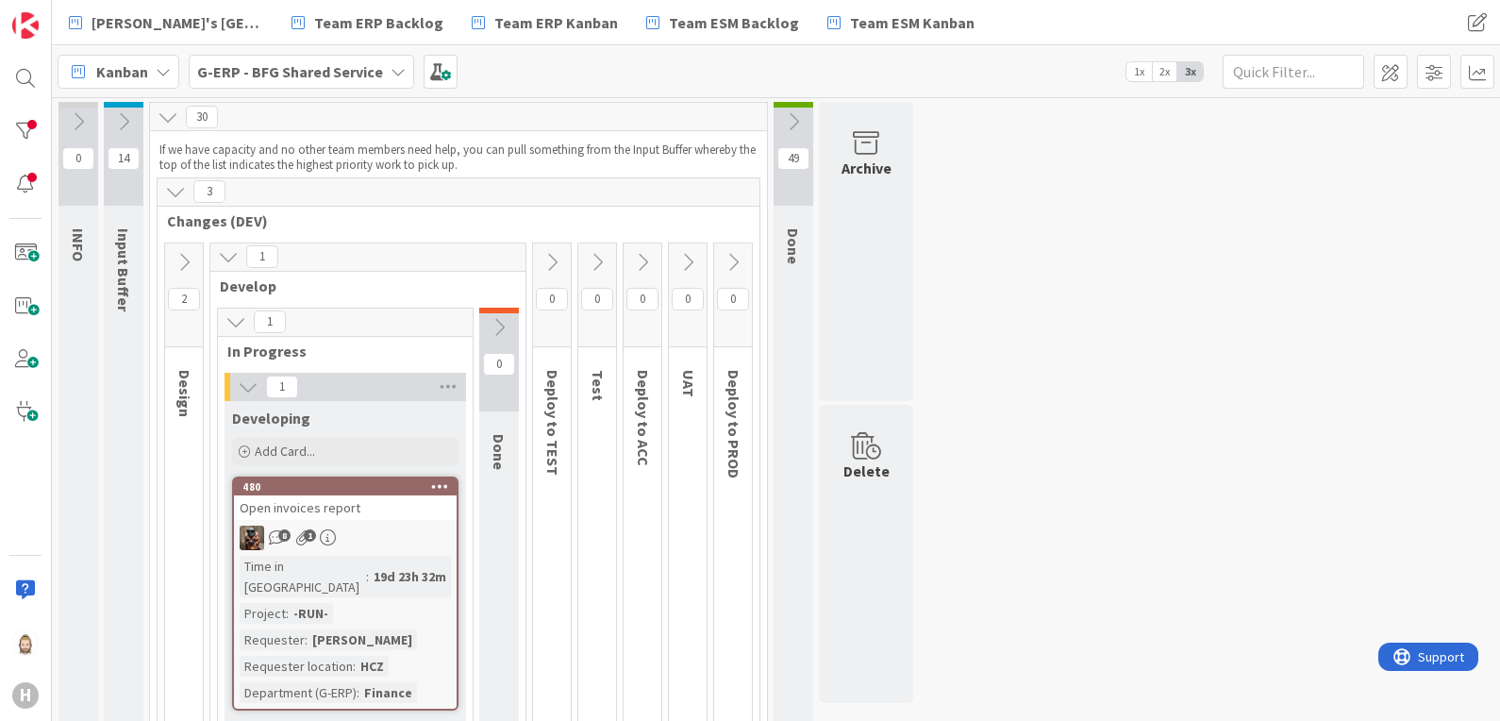
click at [180, 260] on icon at bounding box center [184, 262] width 21 height 21
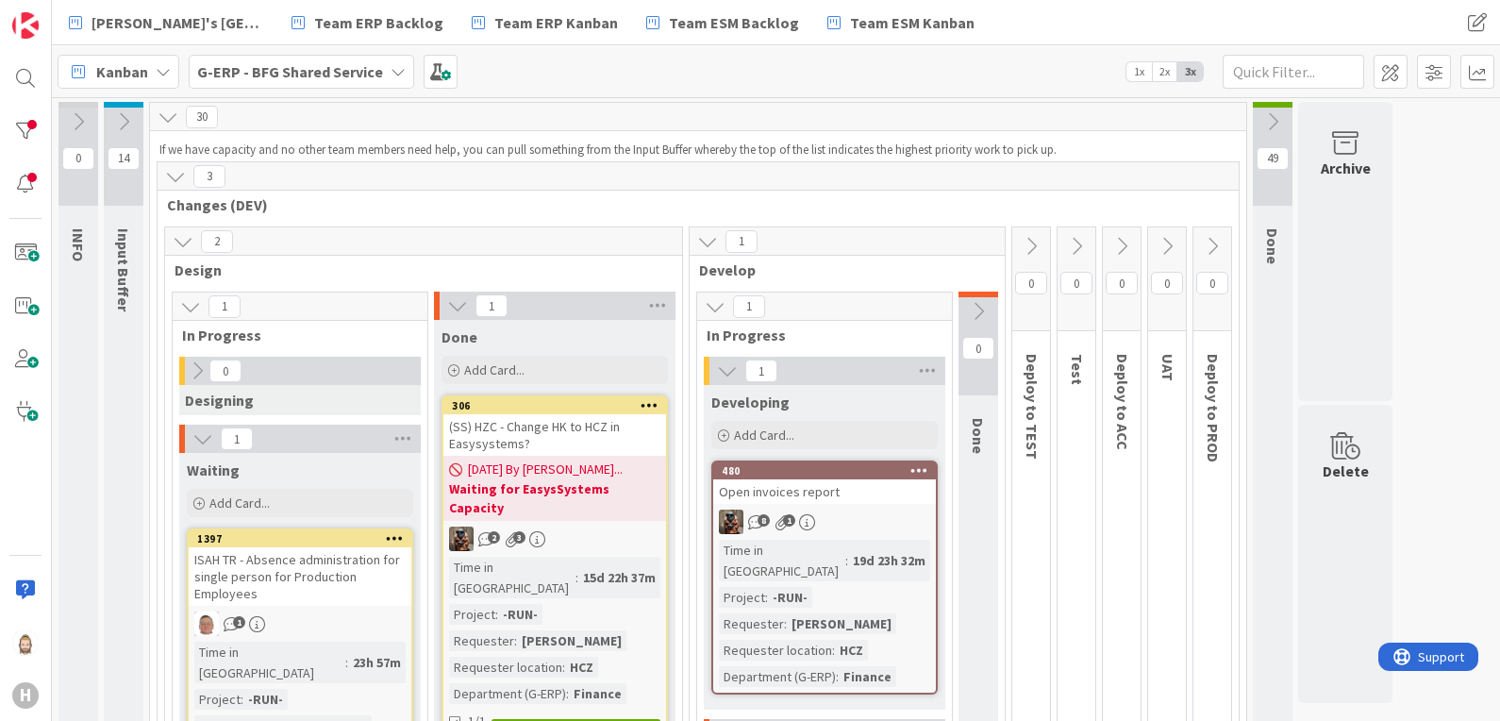
click at [171, 174] on icon at bounding box center [175, 176] width 21 height 21
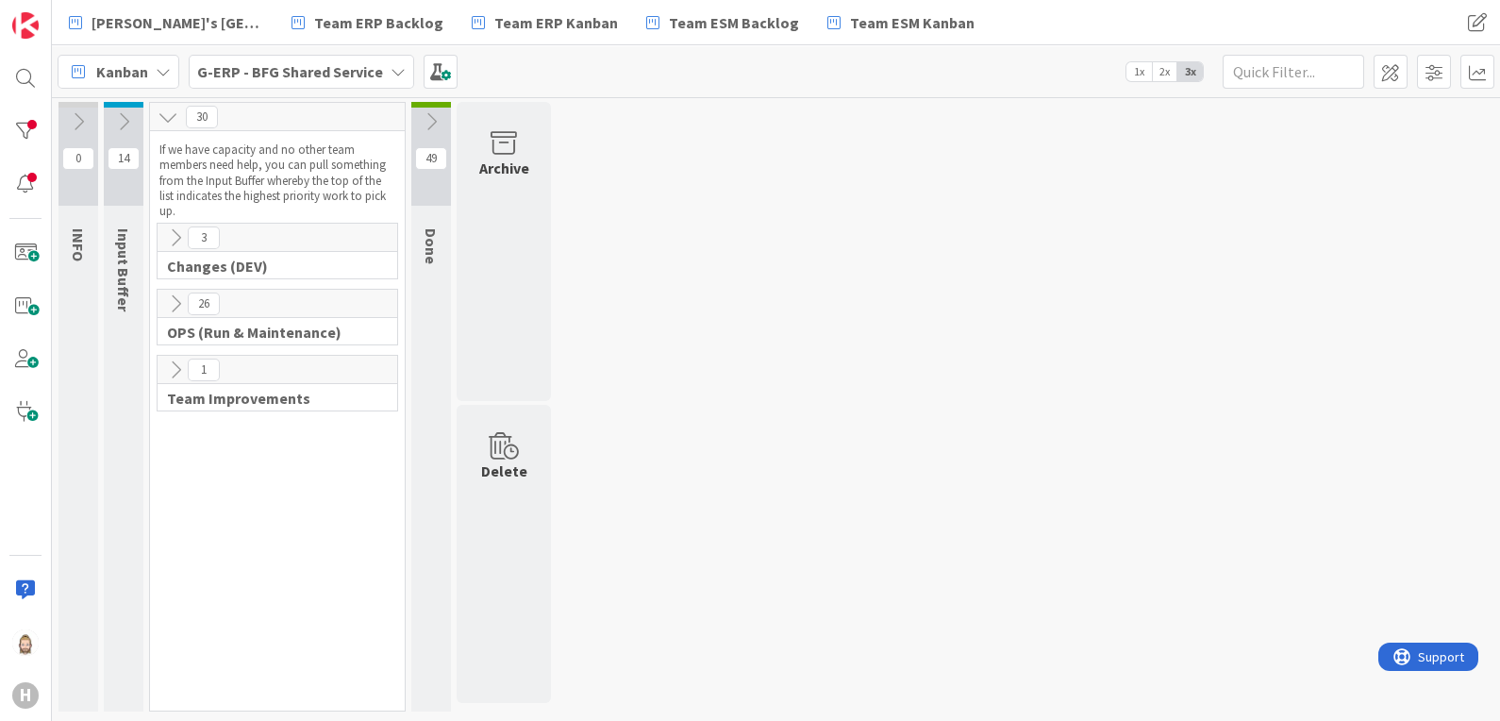
click at [169, 293] on icon at bounding box center [175, 303] width 21 height 21
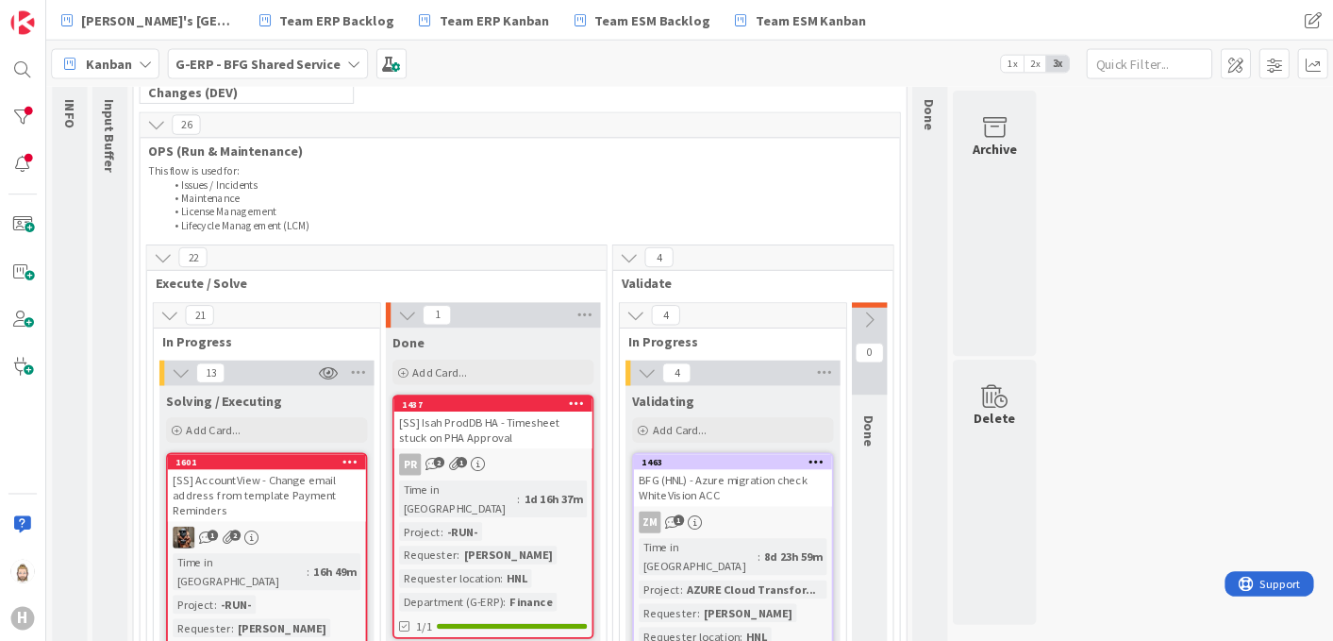
scroll to position [235, 0]
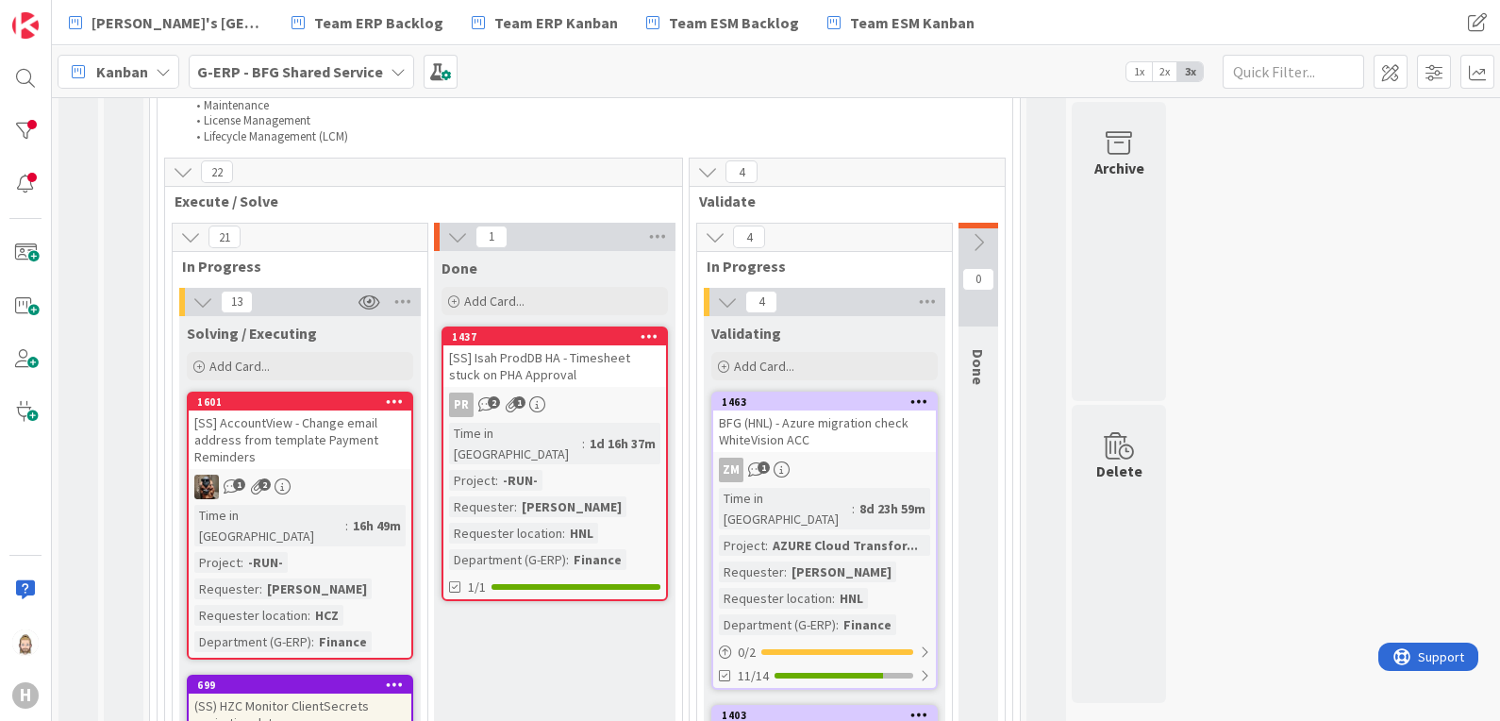
click at [1167, 73] on span "2x" at bounding box center [1164, 71] width 25 height 19
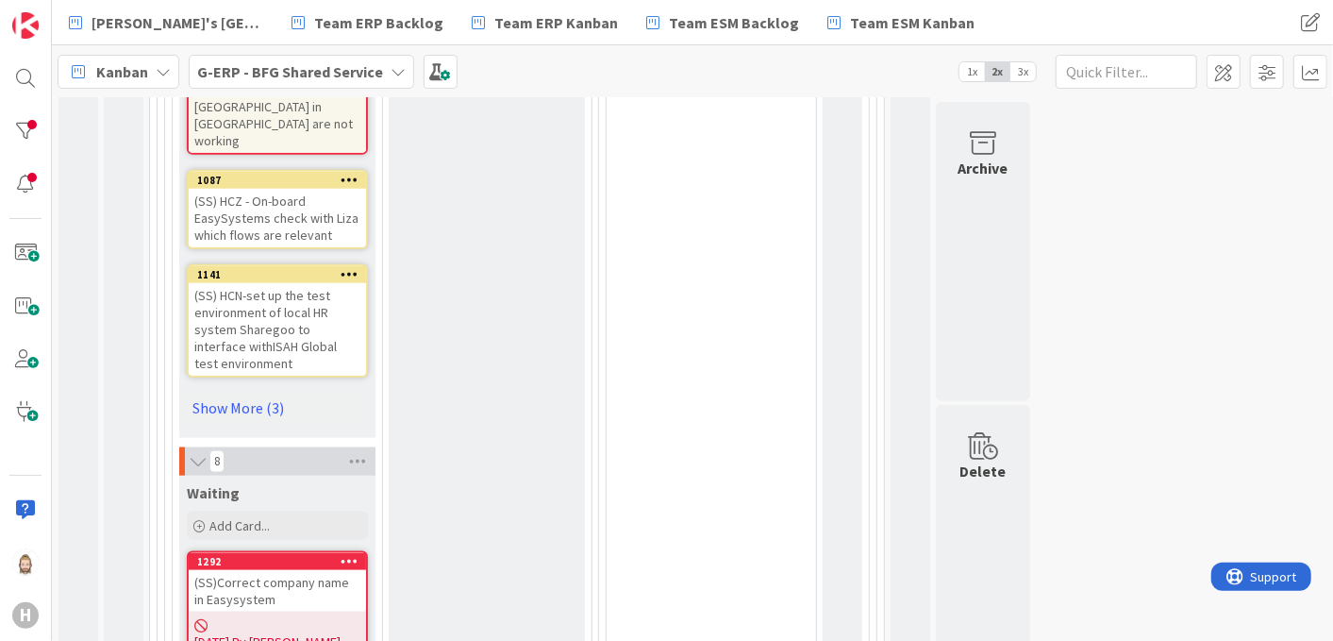
scroll to position [1178, 0]
click at [273, 391] on link "Show More (3)" at bounding box center [277, 406] width 181 height 30
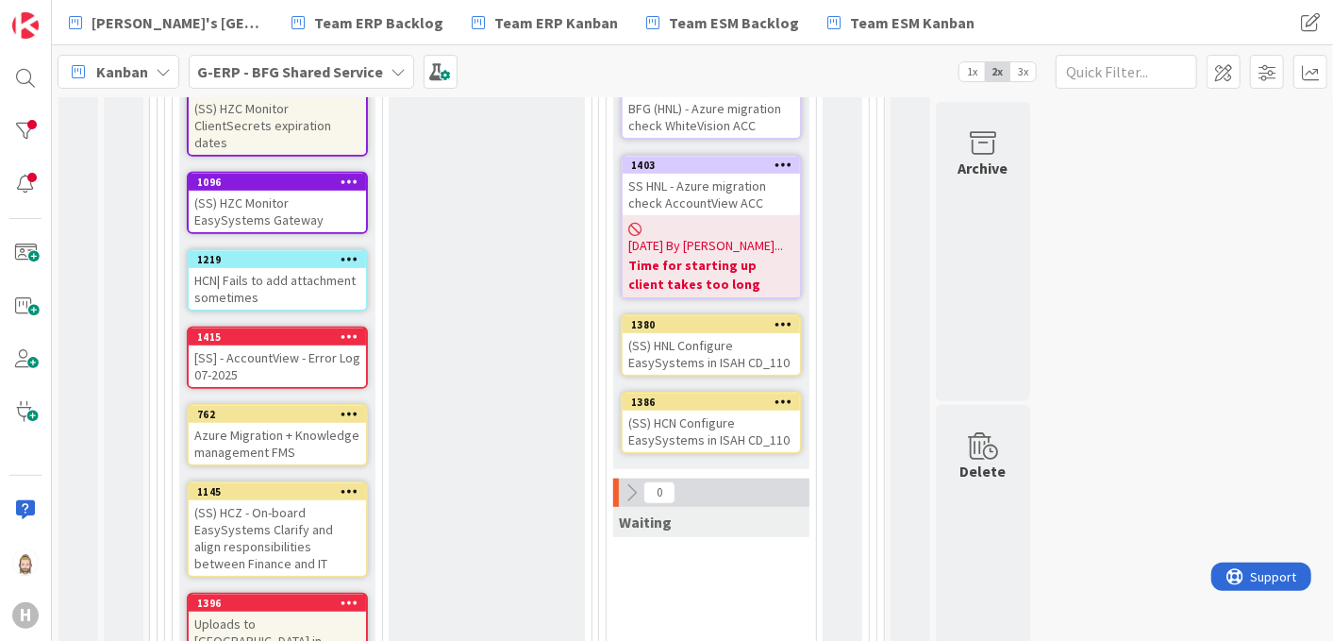
scroll to position [444, 0]
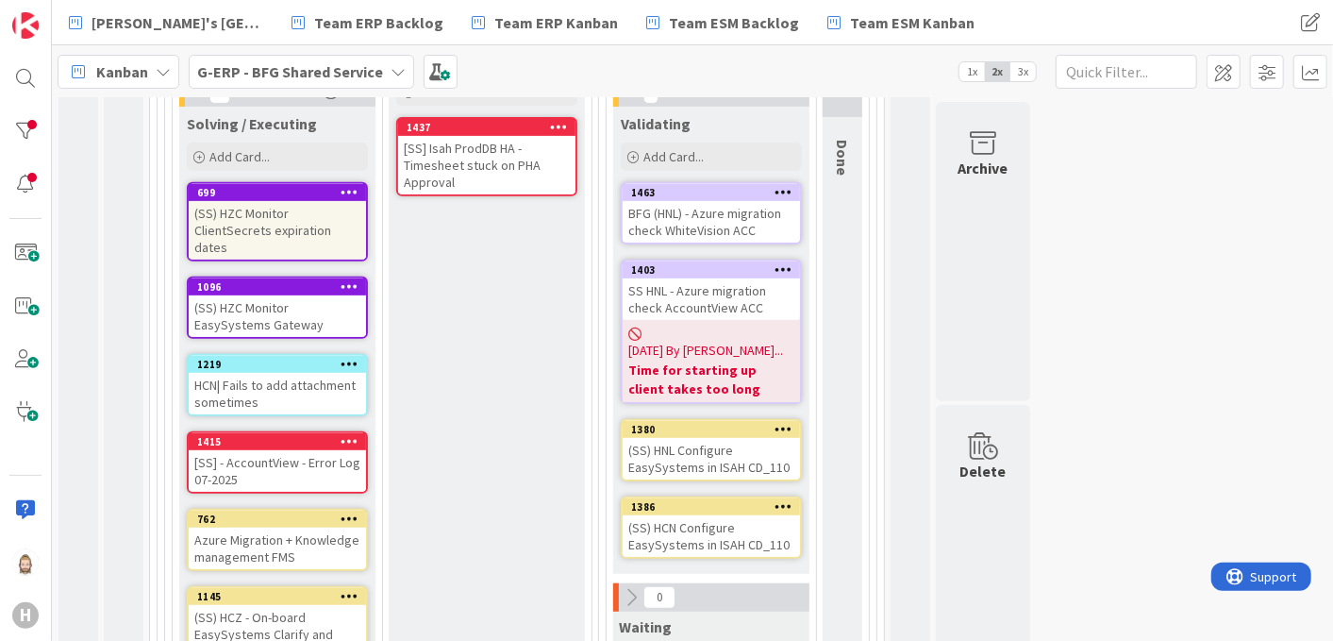
click at [350, 357] on icon at bounding box center [350, 363] width 18 height 13
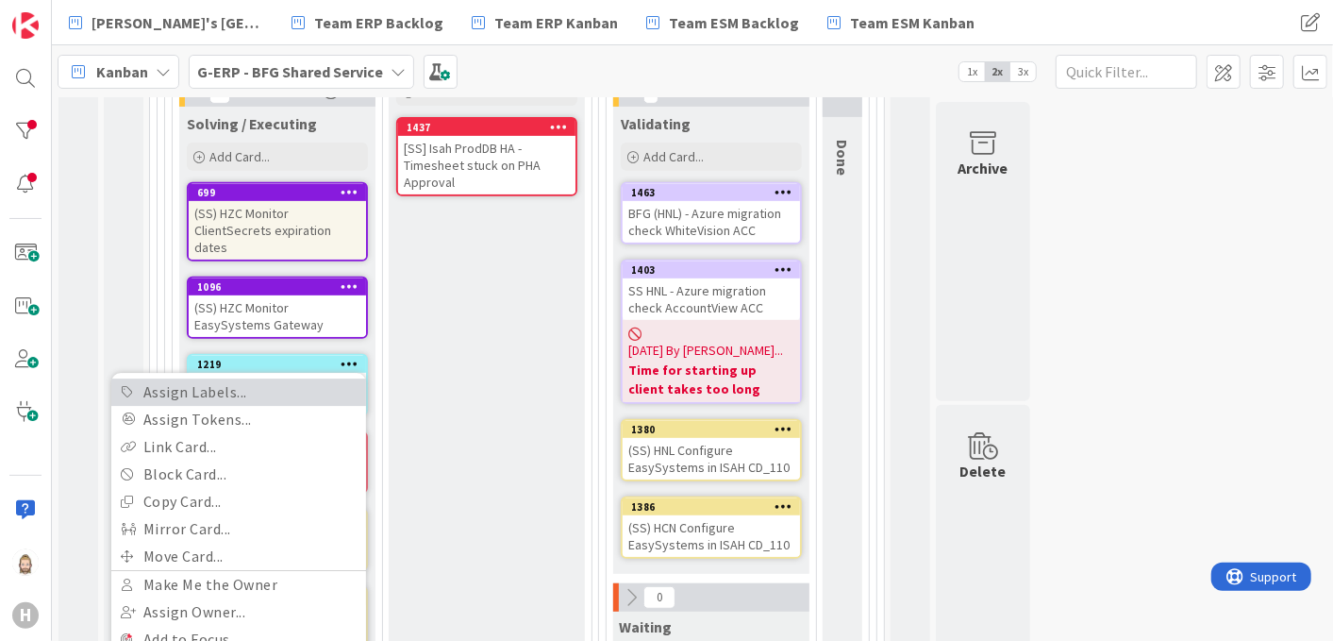
click at [318, 378] on link "Assign Labels..." at bounding box center [238, 391] width 255 height 27
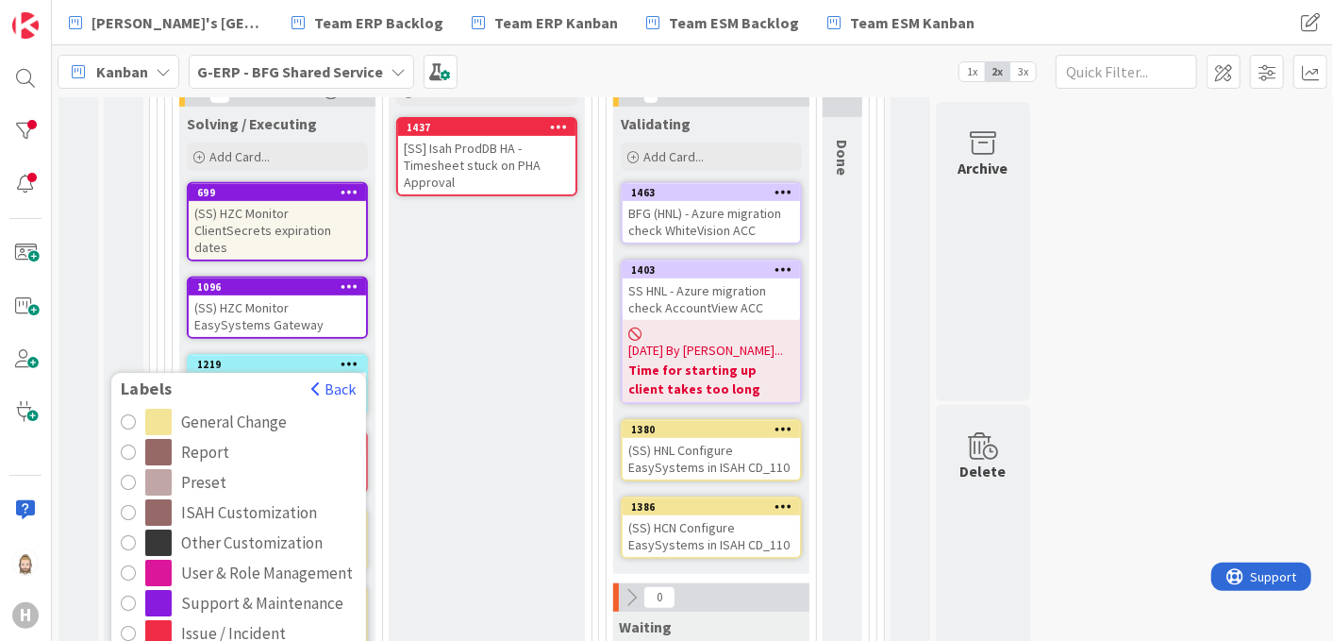
click at [206, 620] on div "Issue / Incident" at bounding box center [233, 633] width 105 height 26
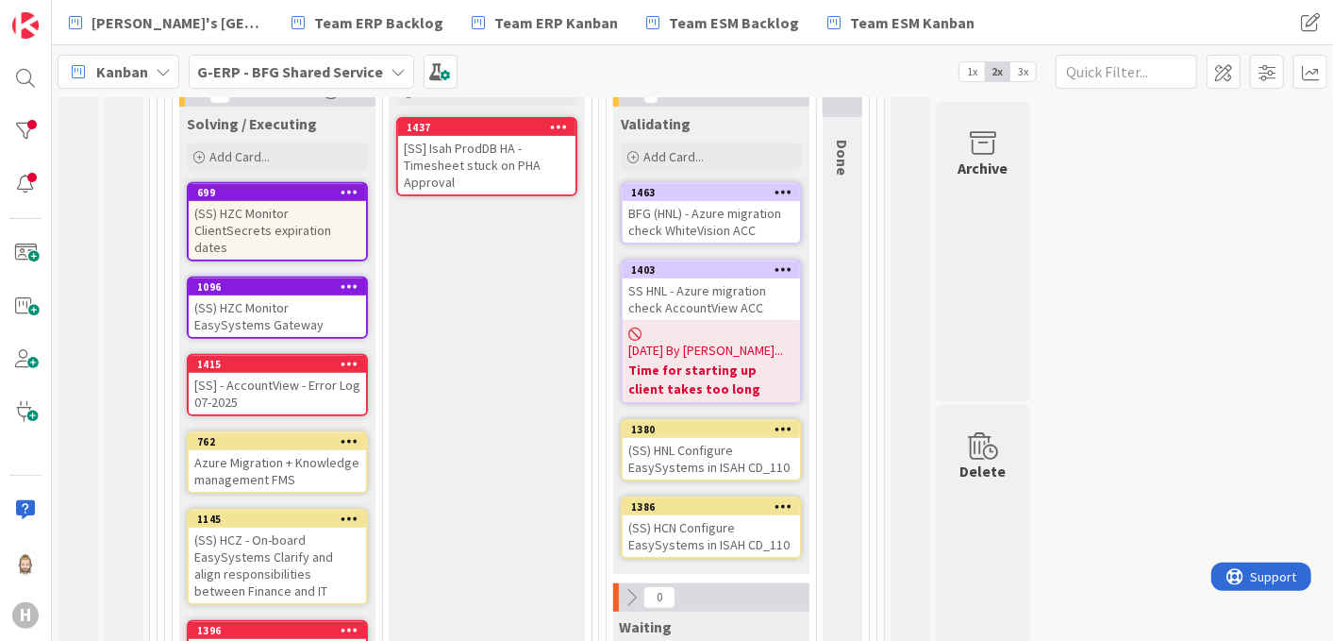
scroll to position [130, 0]
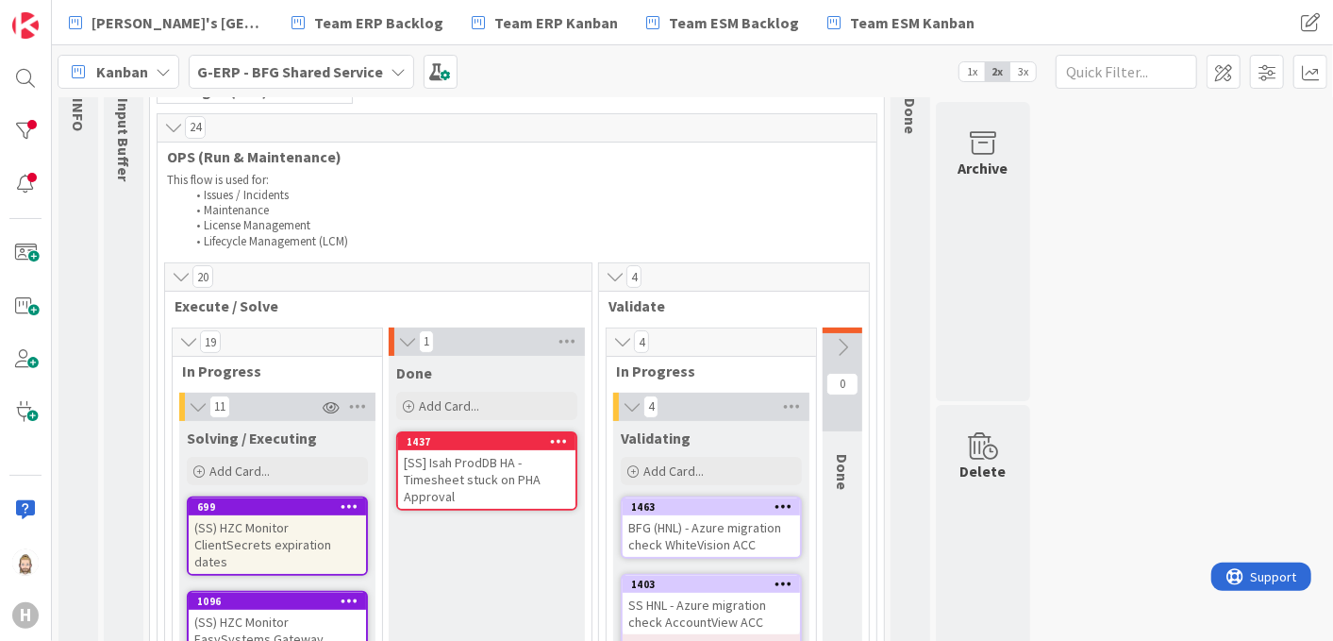
click at [175, 129] on icon at bounding box center [173, 127] width 21 height 19
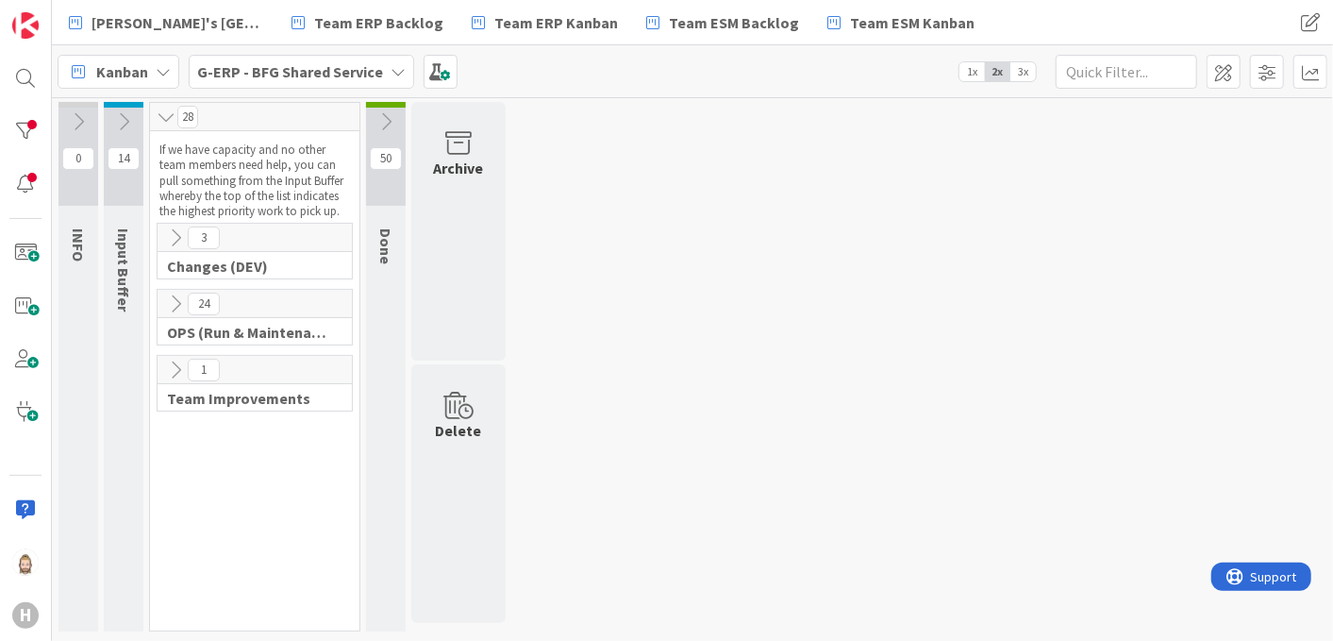
click at [172, 299] on icon at bounding box center [175, 303] width 21 height 21
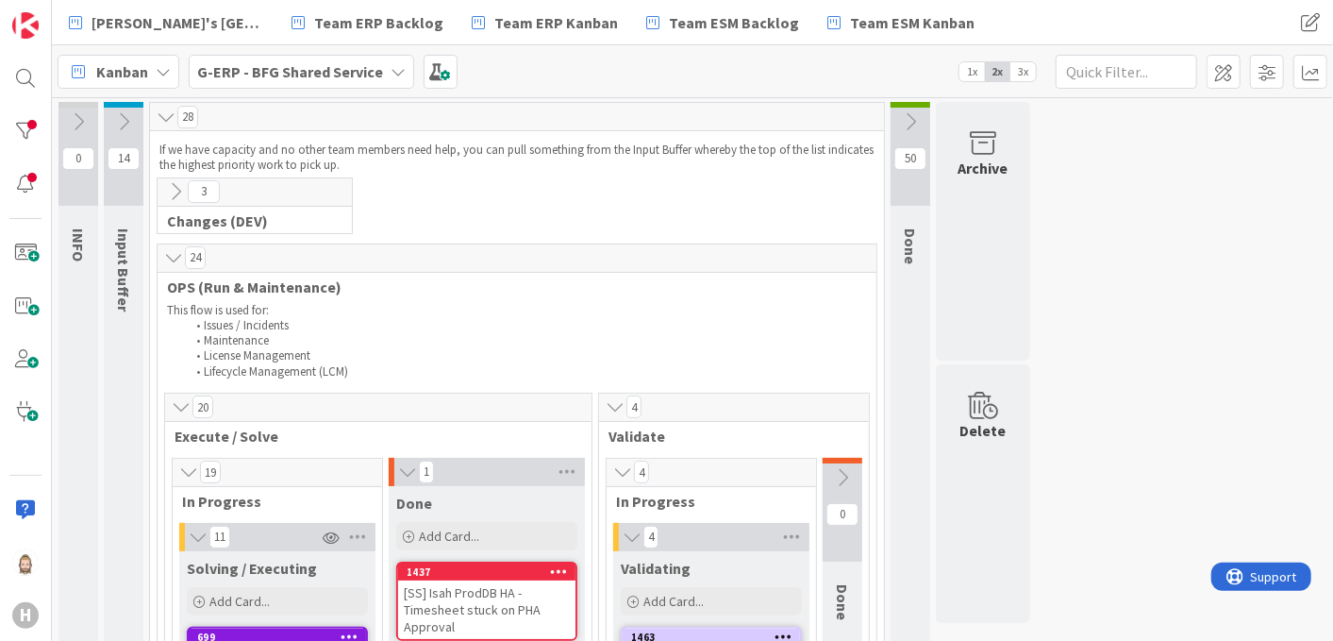
click at [167, 245] on button at bounding box center [172, 257] width 19 height 25
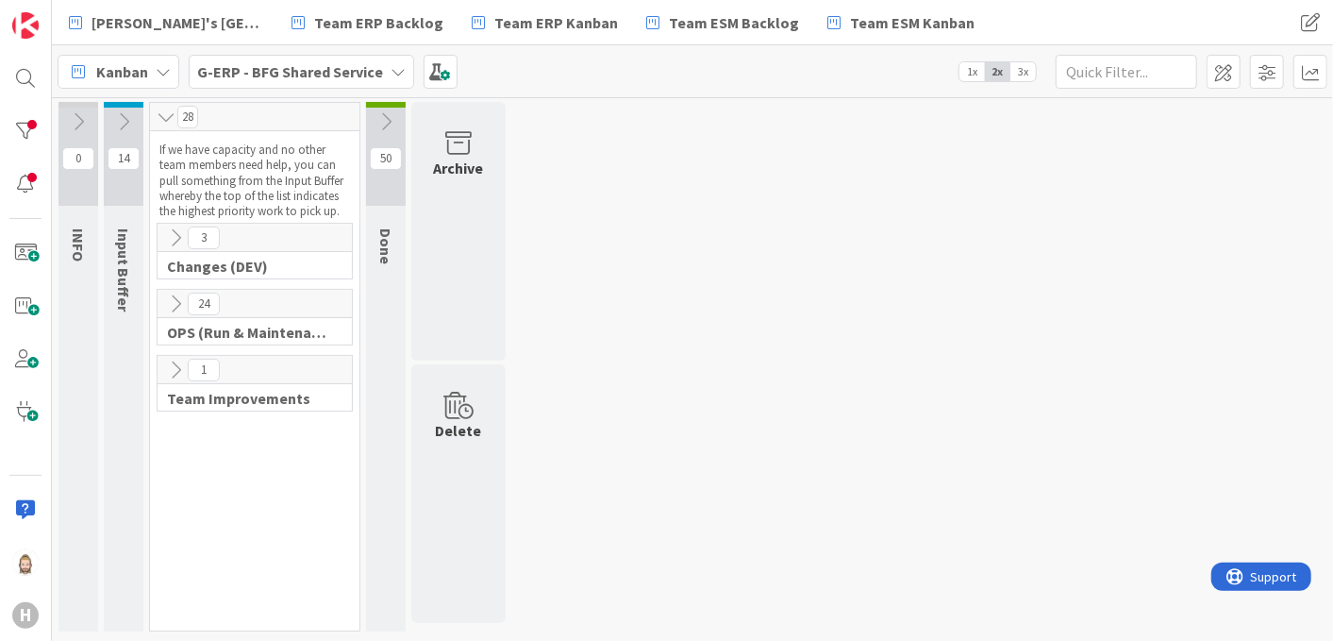
click at [175, 302] on icon at bounding box center [175, 303] width 21 height 21
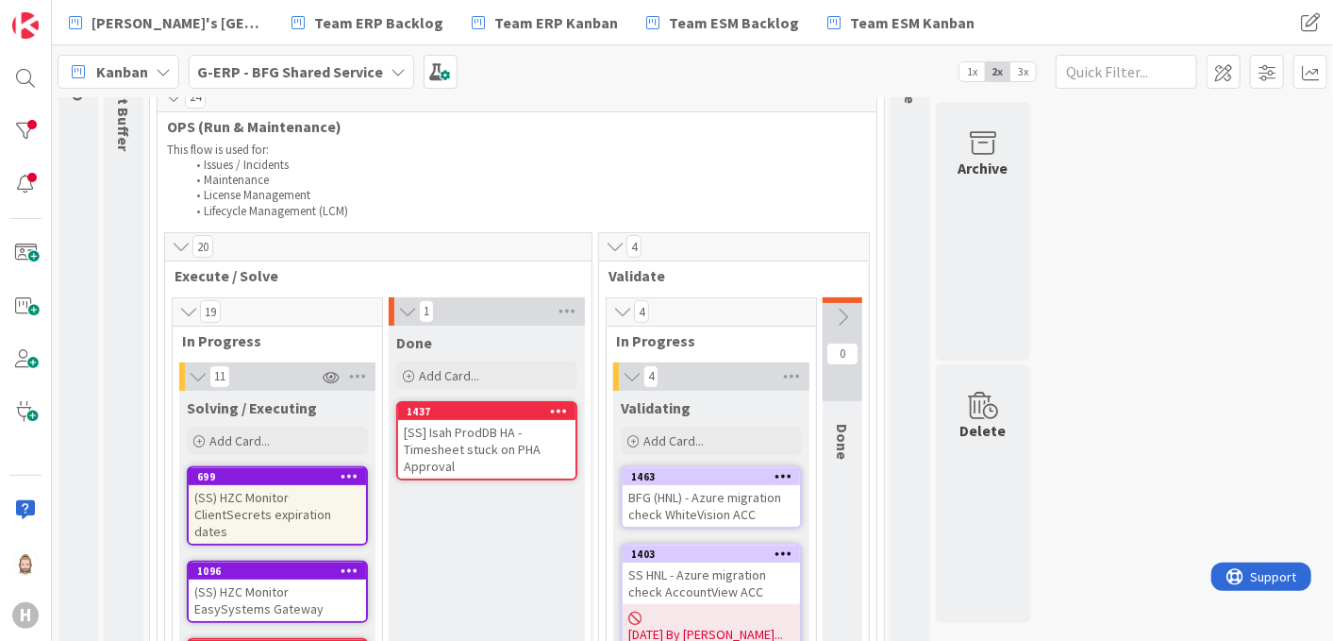
scroll to position [209, 0]
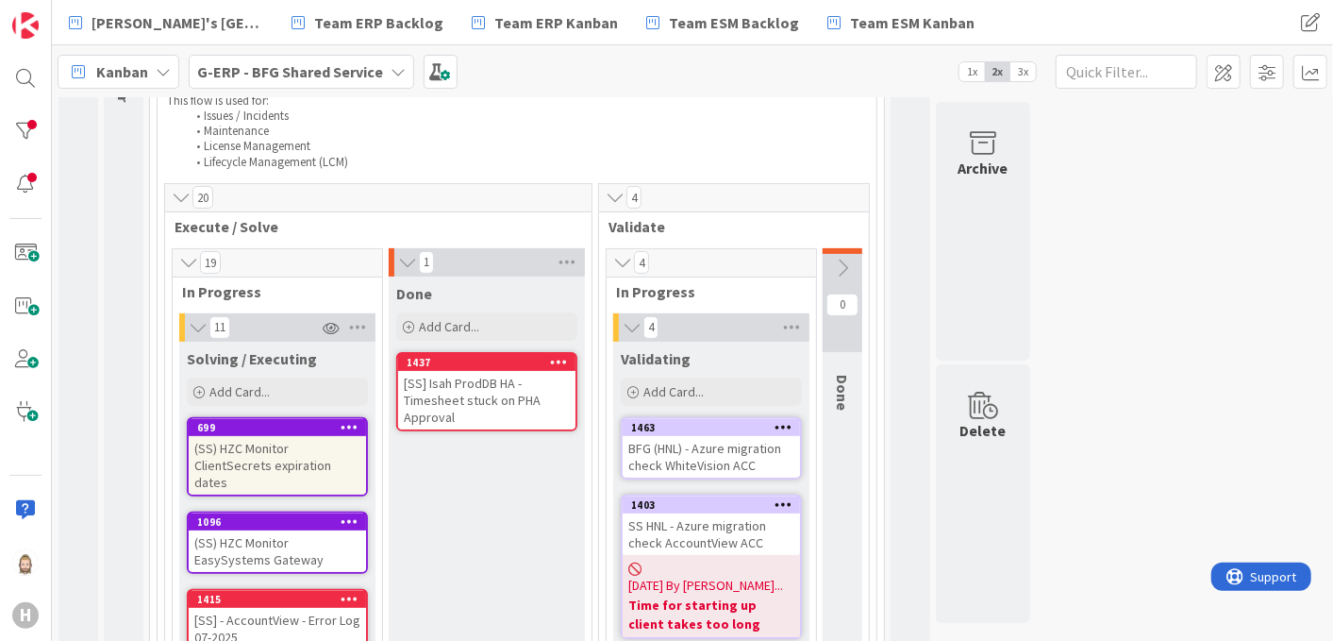
click at [329, 325] on icon "button" at bounding box center [331, 328] width 17 height 13
click at [361, 353] on link "Stop Watching Column" at bounding box center [417, 366] width 192 height 27
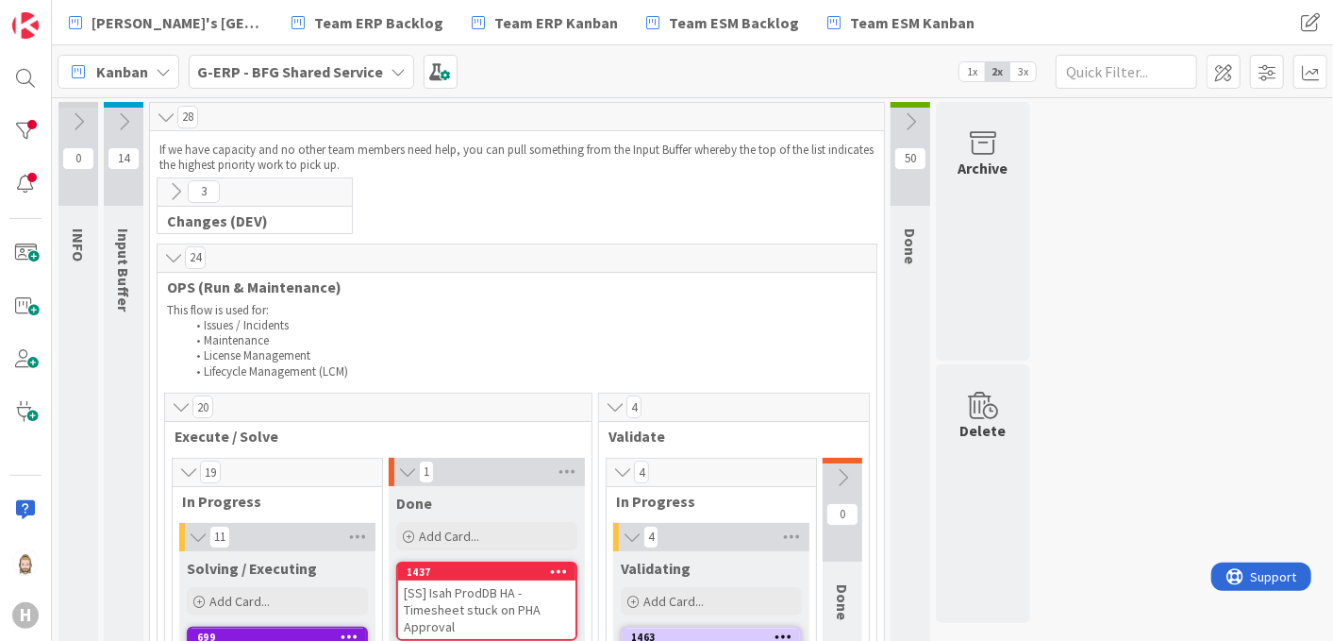
scroll to position [0, 0]
click at [124, 117] on icon at bounding box center [123, 121] width 21 height 21
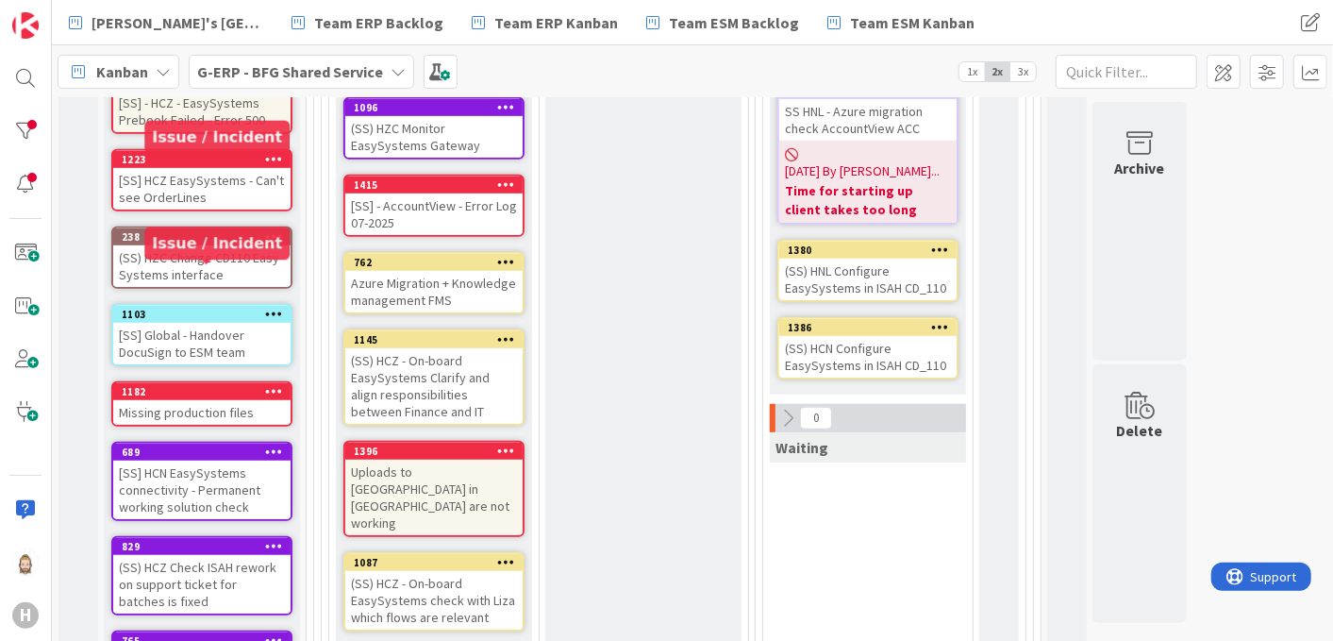
scroll to position [628, 0]
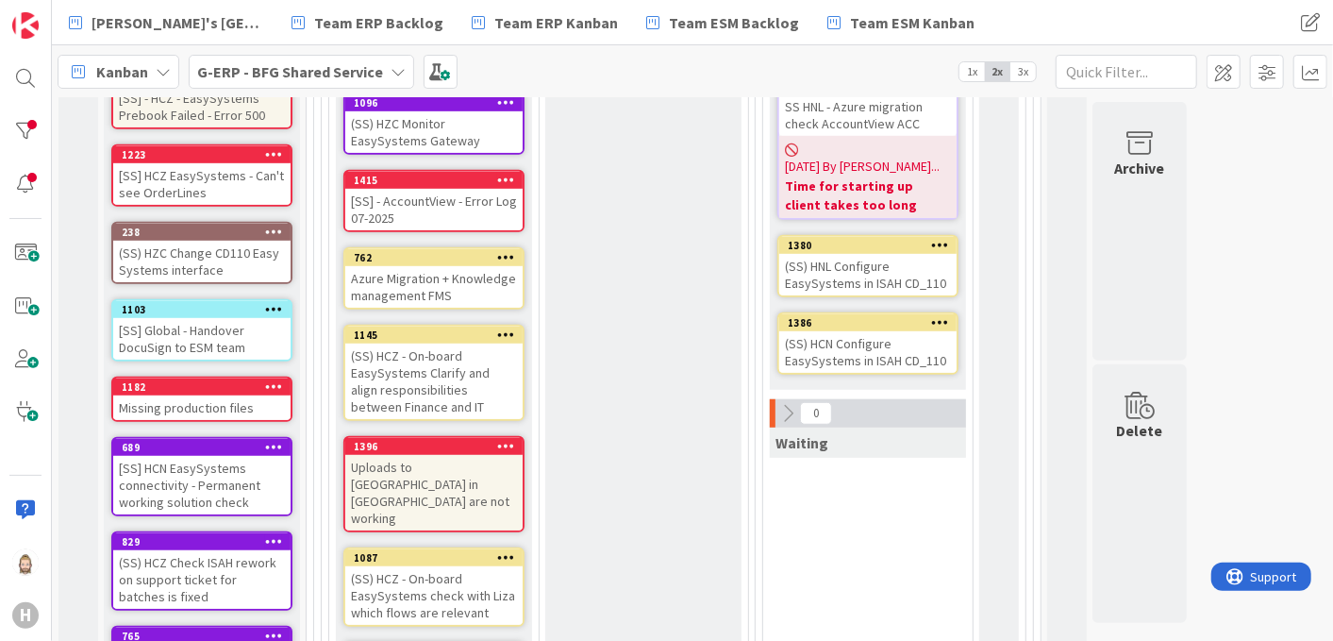
drag, startPoint x: 968, startPoint y: 72, endPoint x: 642, endPoint y: 189, distance: 345.8
click at [968, 72] on span "1x" at bounding box center [971, 71] width 25 height 19
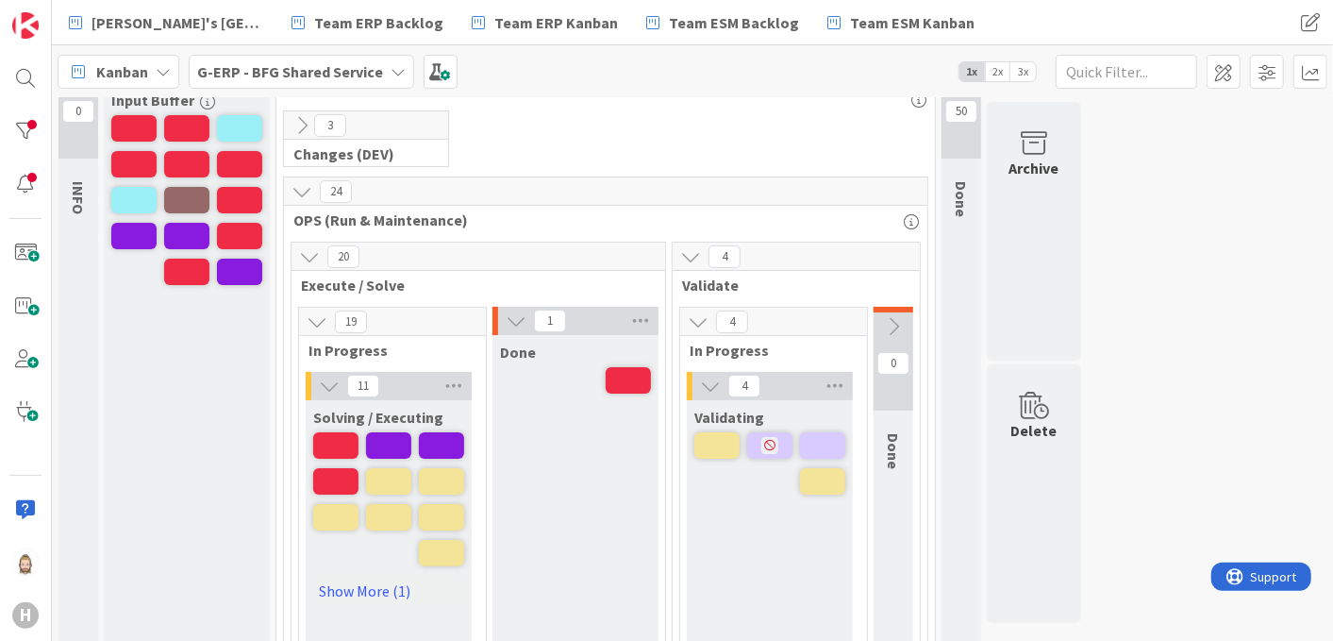
scroll to position [0, 0]
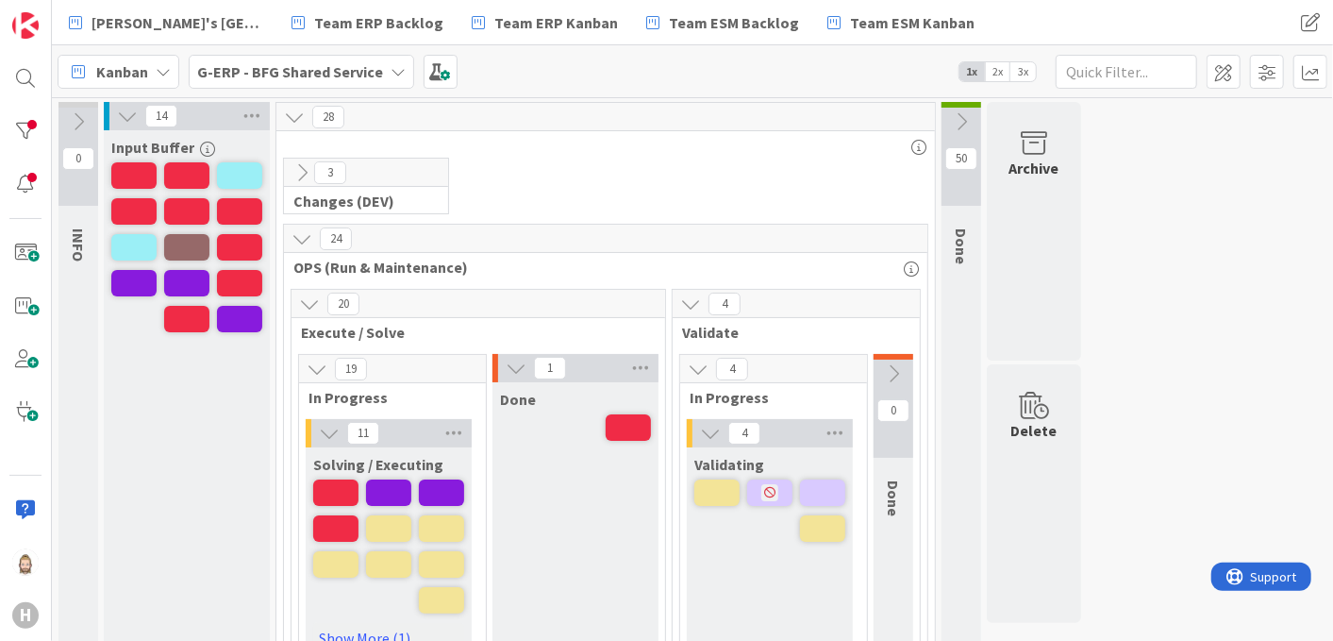
click at [297, 169] on icon at bounding box center [301, 172] width 21 height 21
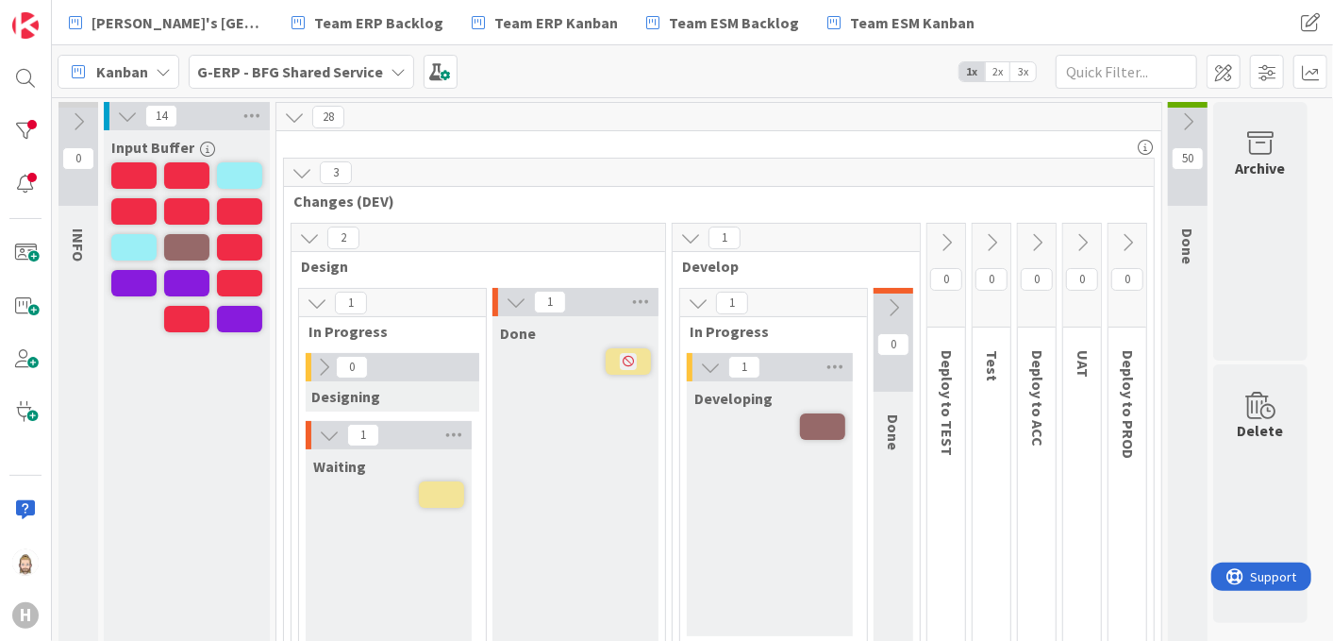
click at [304, 172] on icon at bounding box center [301, 172] width 21 height 21
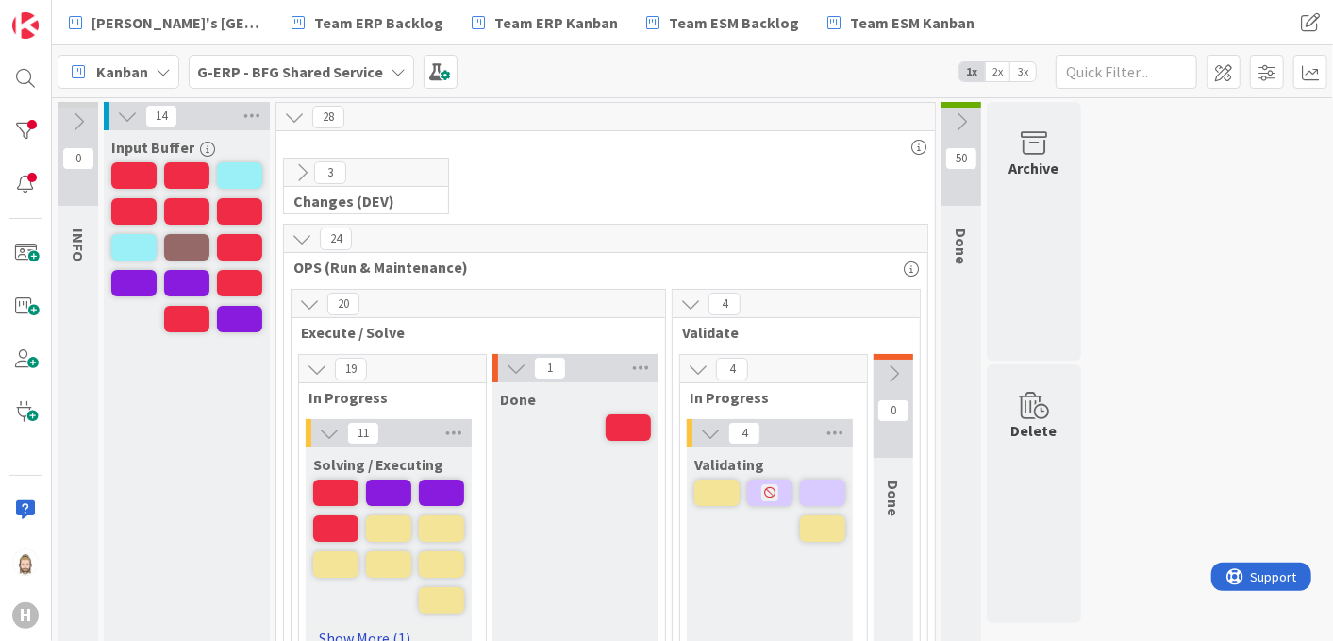
click at [341, 625] on link "Show More (1)" at bounding box center [388, 638] width 151 height 30
click at [1309, 73] on span at bounding box center [1310, 72] width 34 height 34
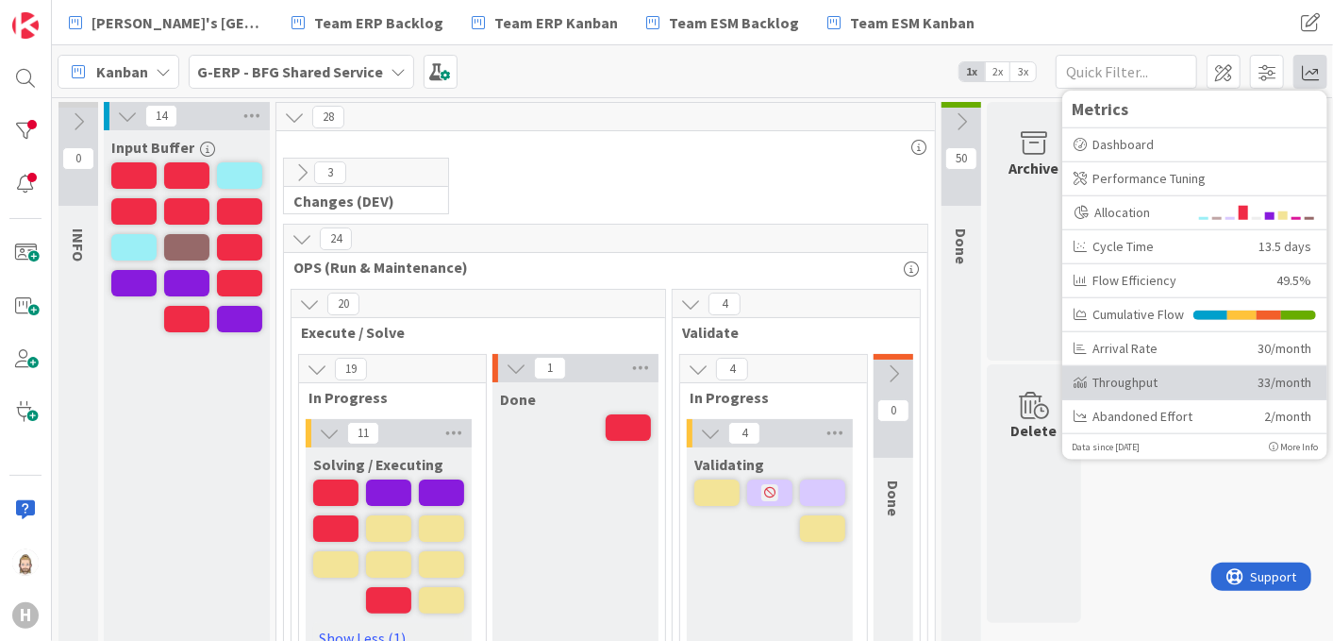
click at [1214, 378] on div "Throughput" at bounding box center [1159, 382] width 170 height 20
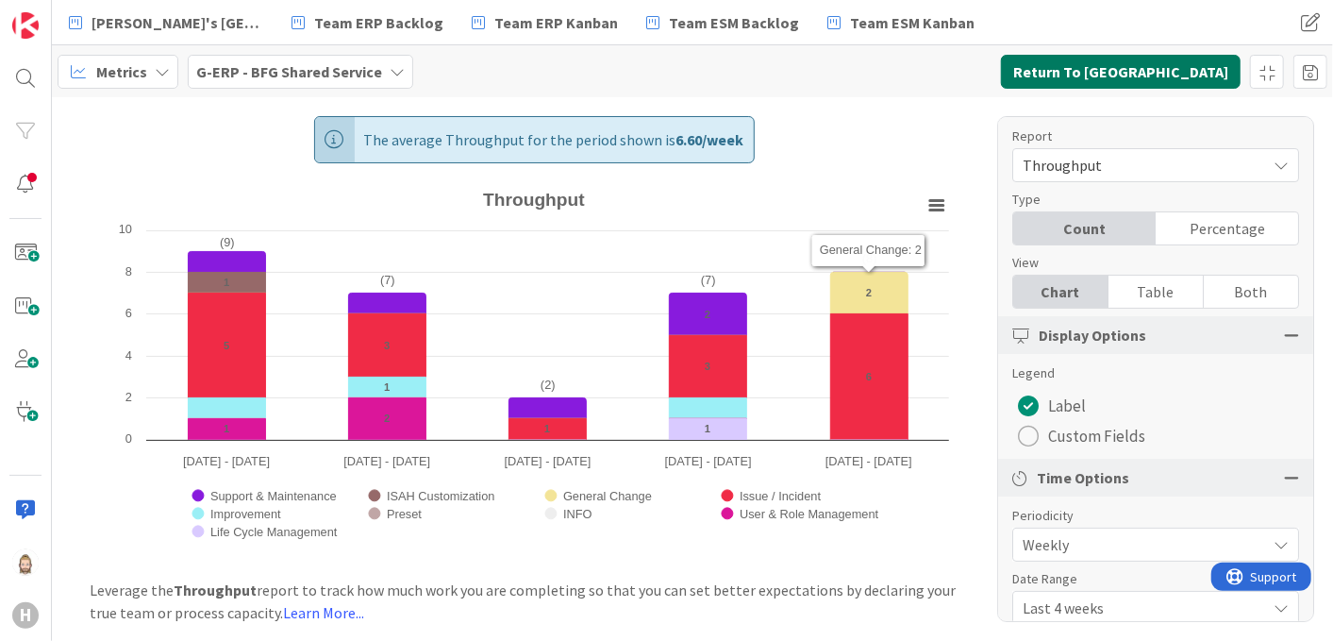
click at [1191, 75] on button "Return To Kanban" at bounding box center [1121, 72] width 240 height 34
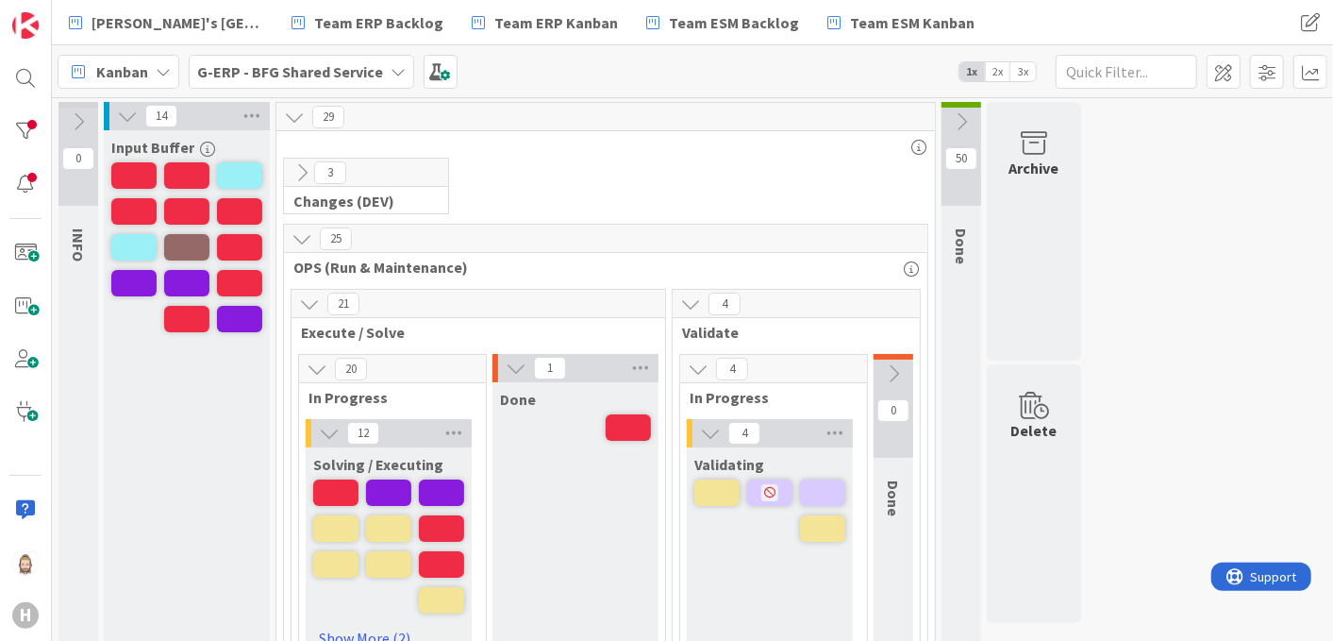
click at [958, 126] on icon at bounding box center [961, 121] width 21 height 21
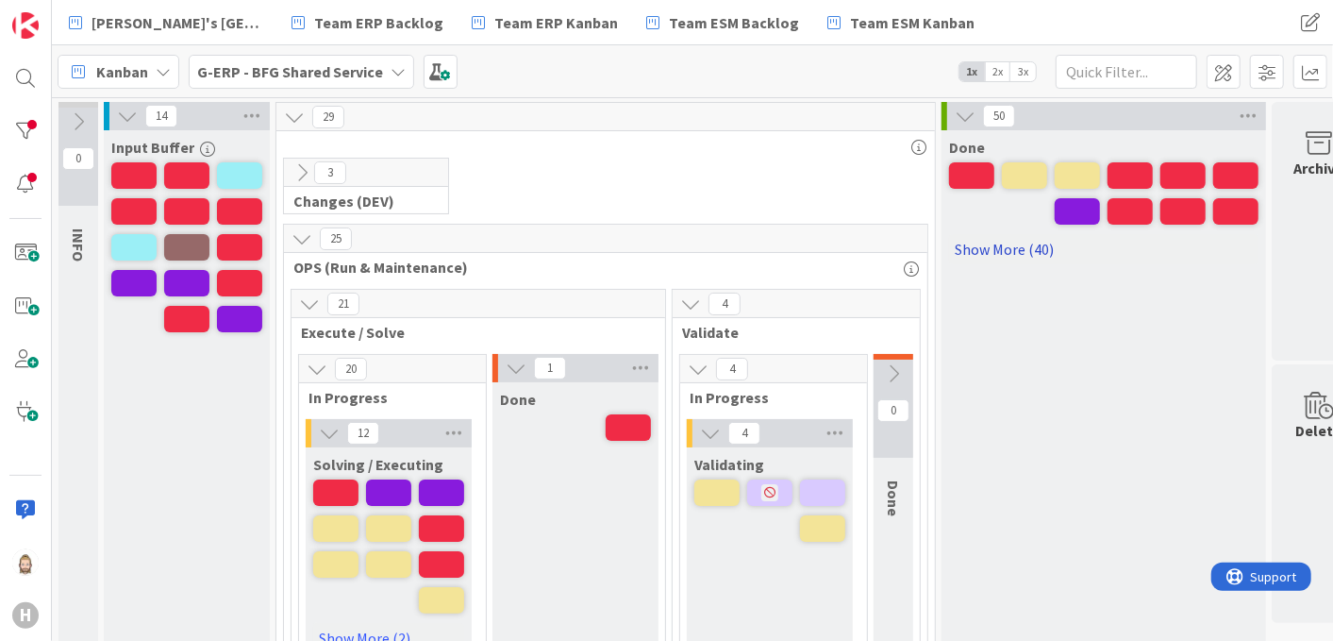
click at [1035, 248] on link "Show More (40)" at bounding box center [1103, 249] width 309 height 30
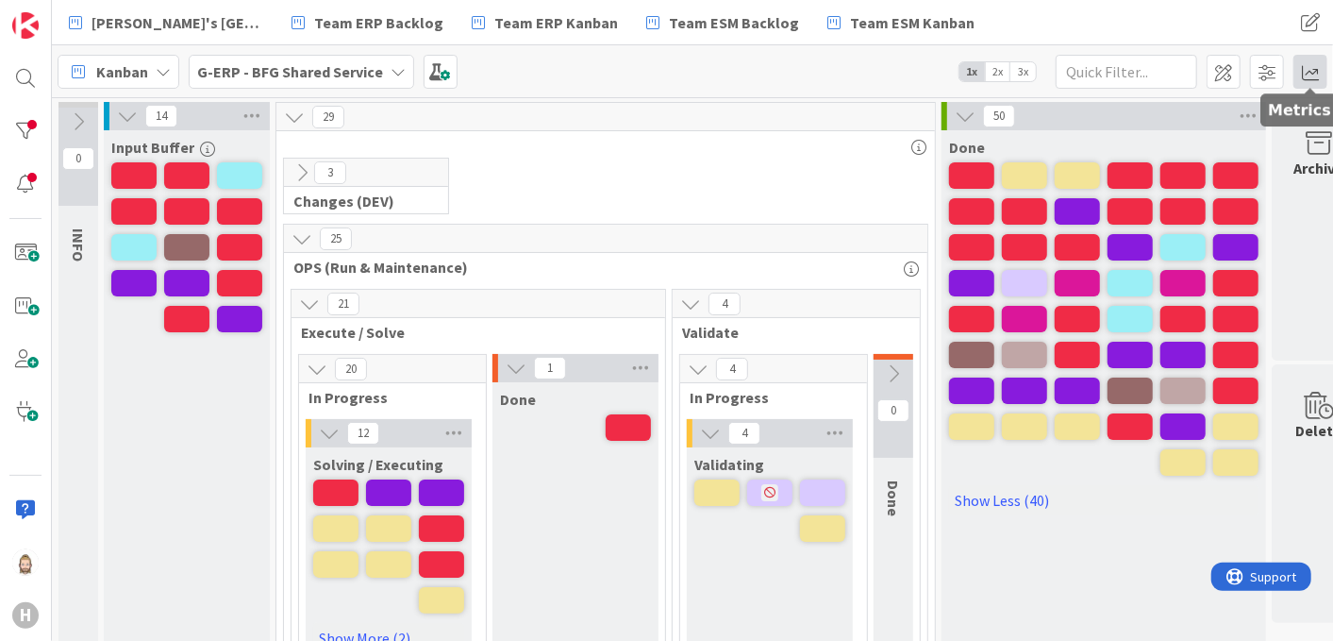
click at [1311, 62] on span at bounding box center [1310, 72] width 34 height 34
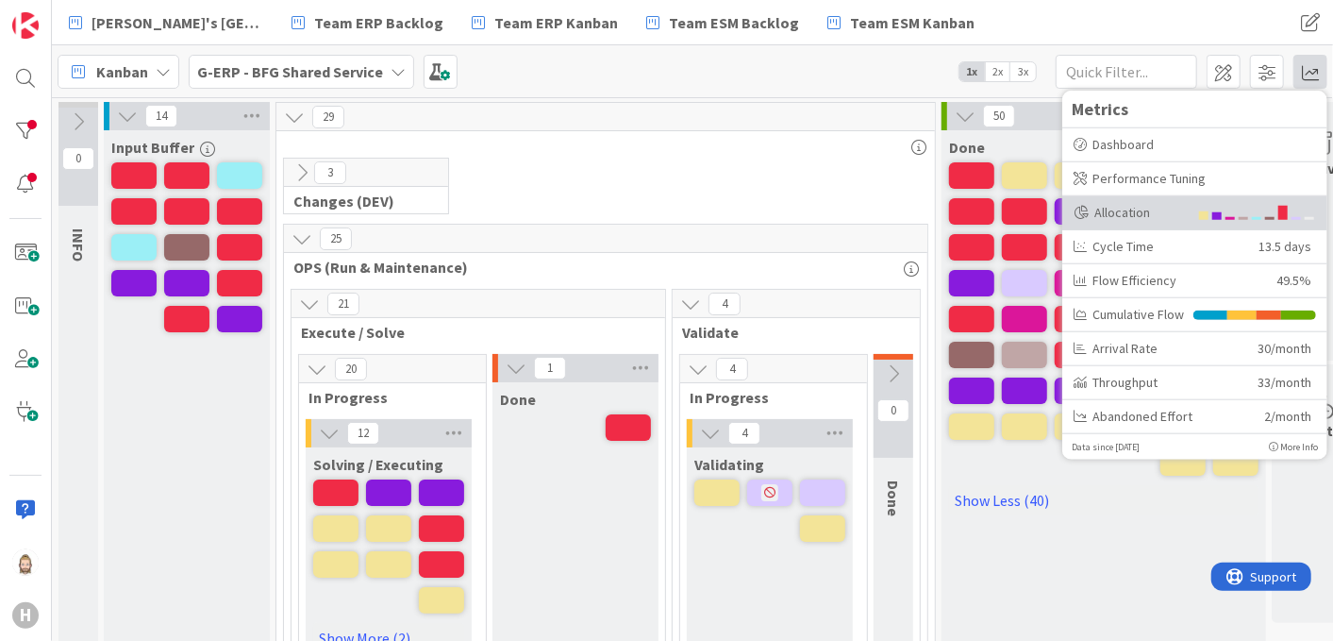
click at [1190, 220] on div "Allocation" at bounding box center [1194, 212] width 265 height 34
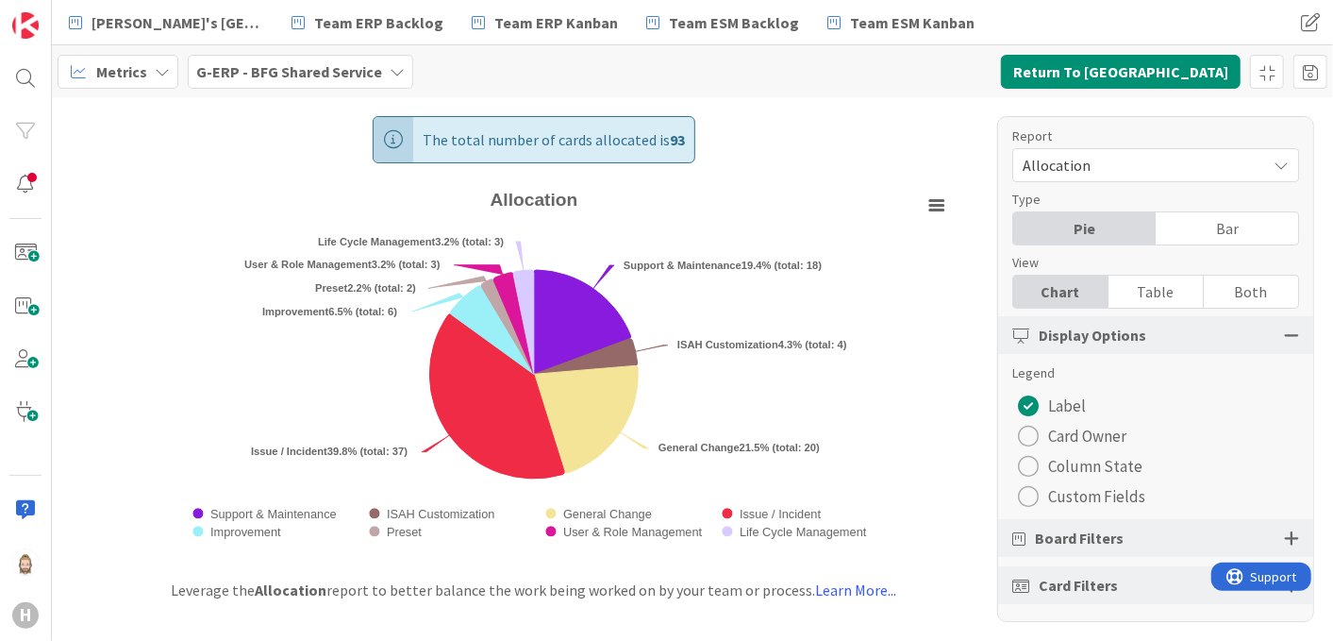
click at [1099, 162] on span "Allocation" at bounding box center [1140, 165] width 234 height 26
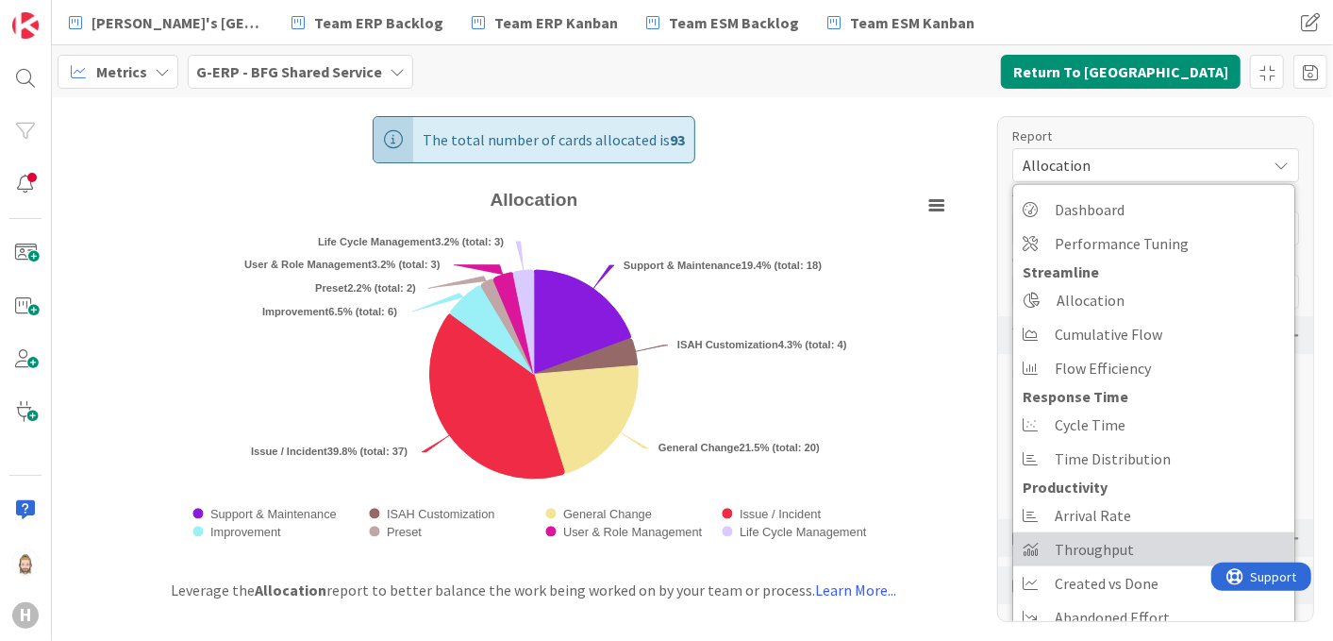
click at [1129, 547] on link "Throughput" at bounding box center [1153, 549] width 281 height 34
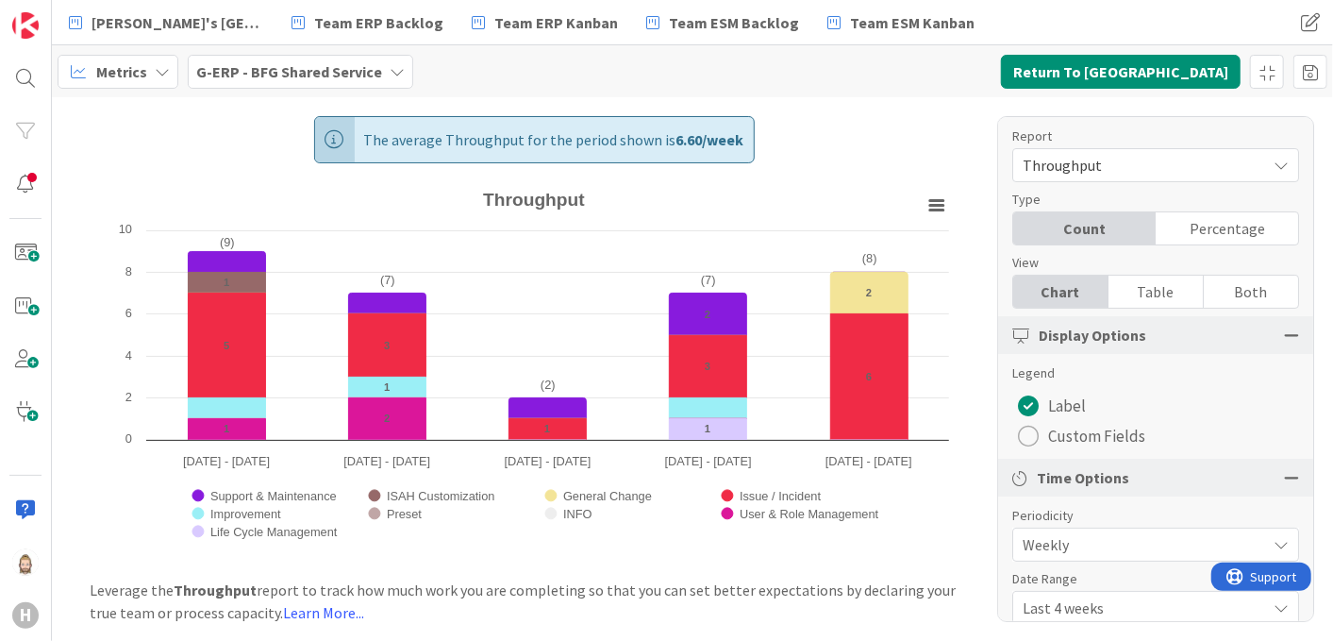
click at [1113, 166] on span "Throughput" at bounding box center [1140, 165] width 234 height 26
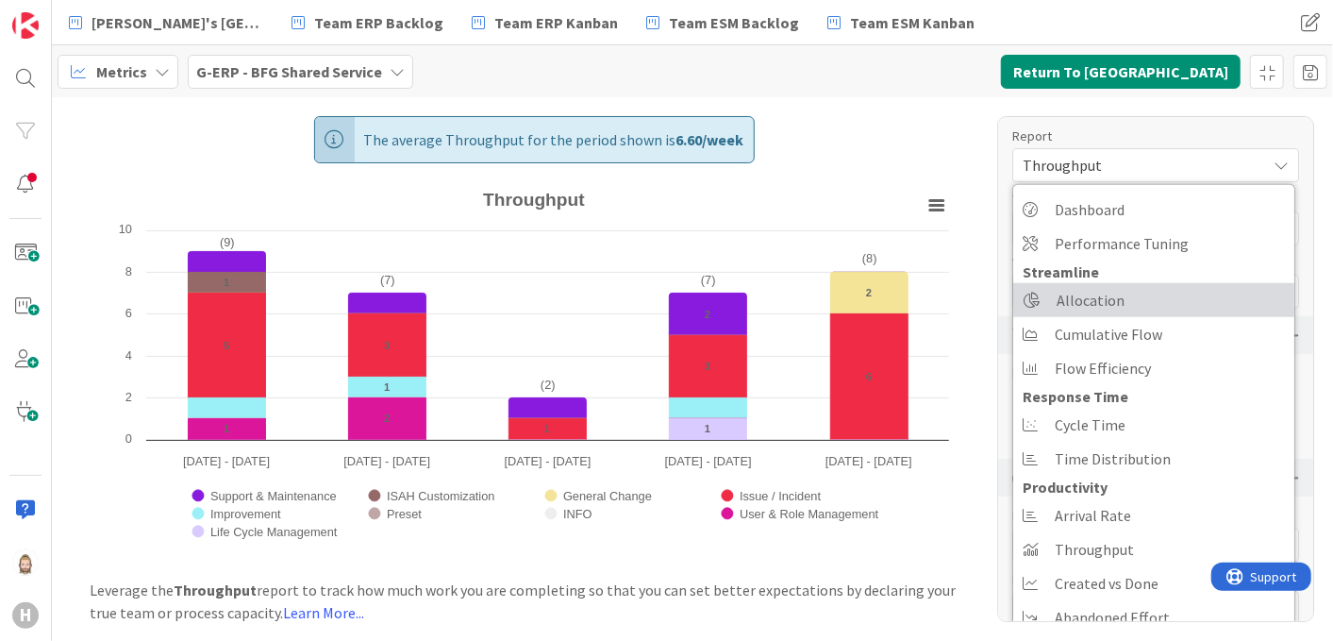
click at [1108, 296] on span "Allocation" at bounding box center [1091, 300] width 68 height 28
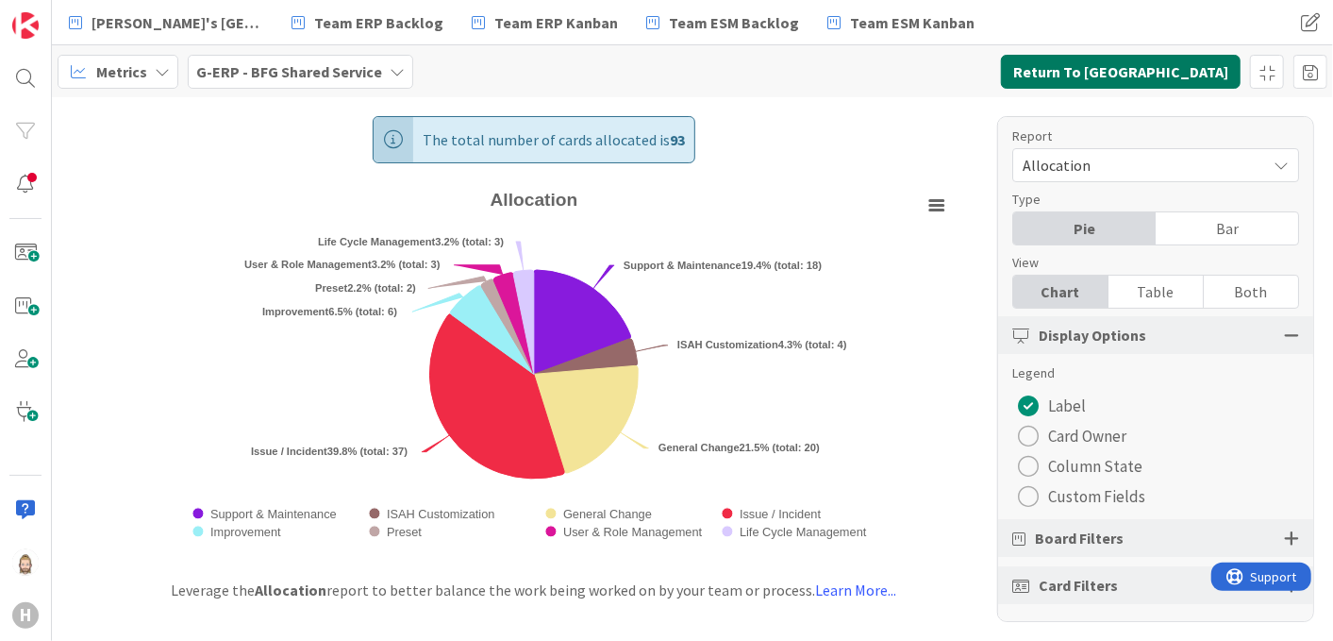
click at [1183, 80] on button "Return To Kanban" at bounding box center [1121, 72] width 240 height 34
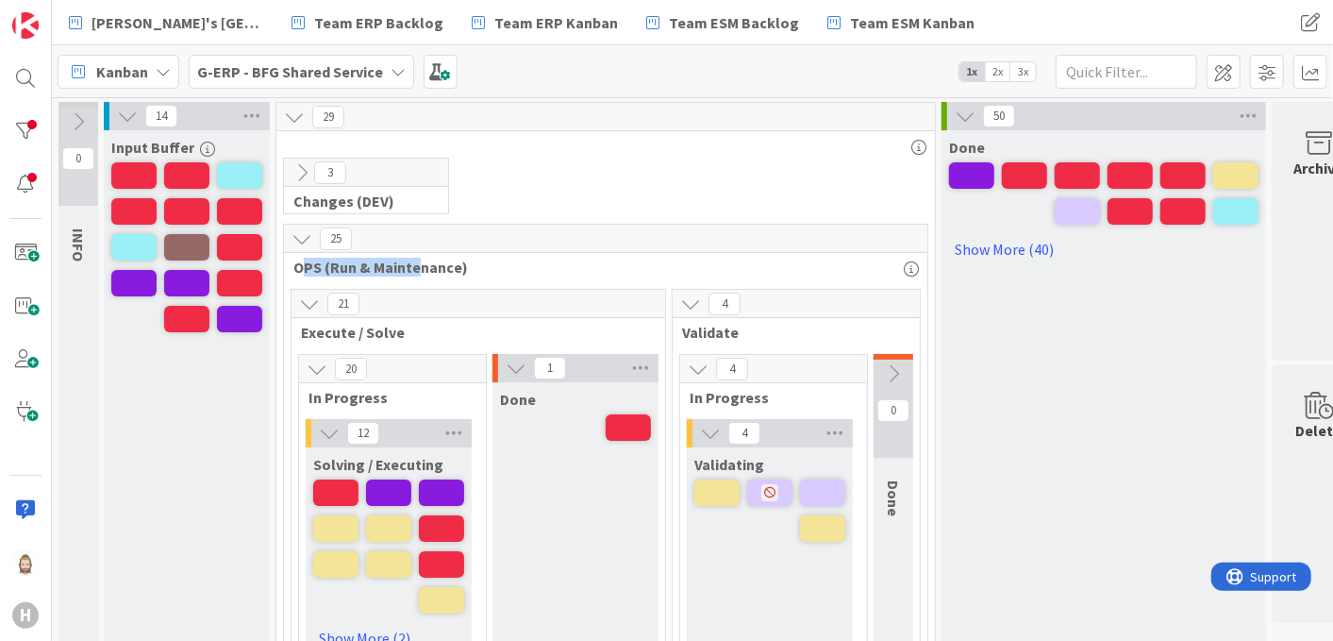
drag, startPoint x: 304, startPoint y: 263, endPoint x: 417, endPoint y: 264, distance: 113.2
click at [417, 264] on span "OPS (Run & Maintenance)" at bounding box center [598, 267] width 610 height 19
drag, startPoint x: 417, startPoint y: 264, endPoint x: 482, endPoint y: 264, distance: 65.1
click at [482, 264] on span "OPS (Run & Maintenance)" at bounding box center [598, 267] width 610 height 19
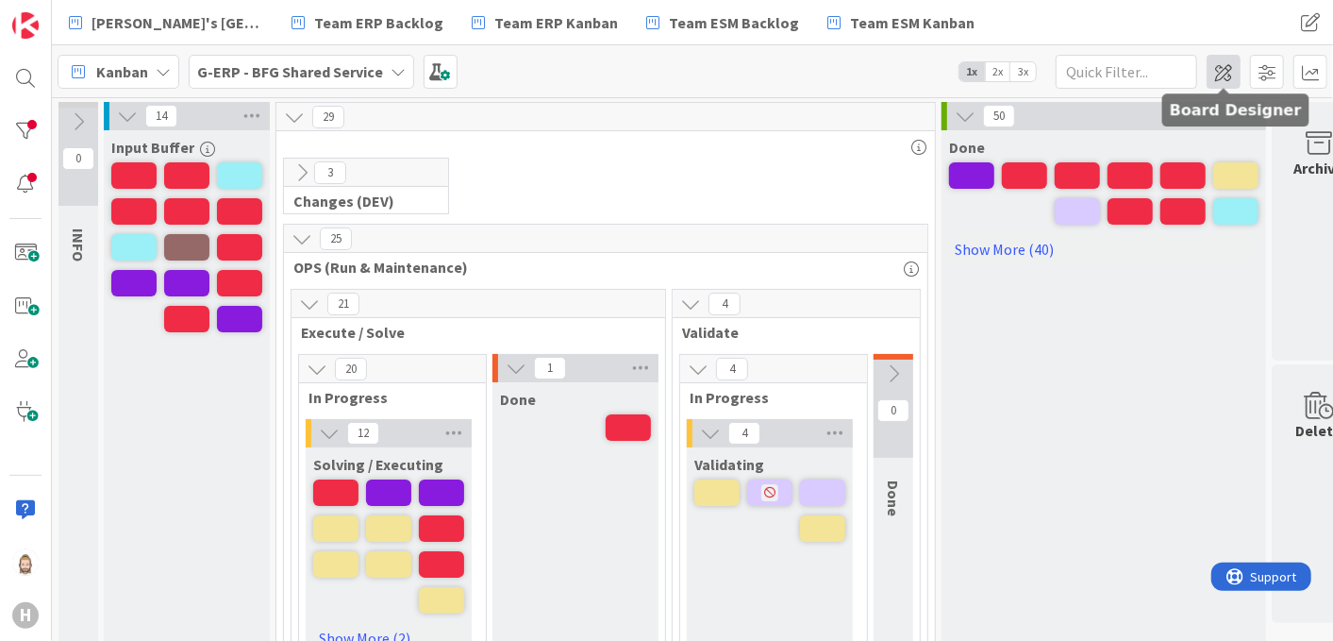
click at [1224, 66] on span at bounding box center [1224, 72] width 34 height 34
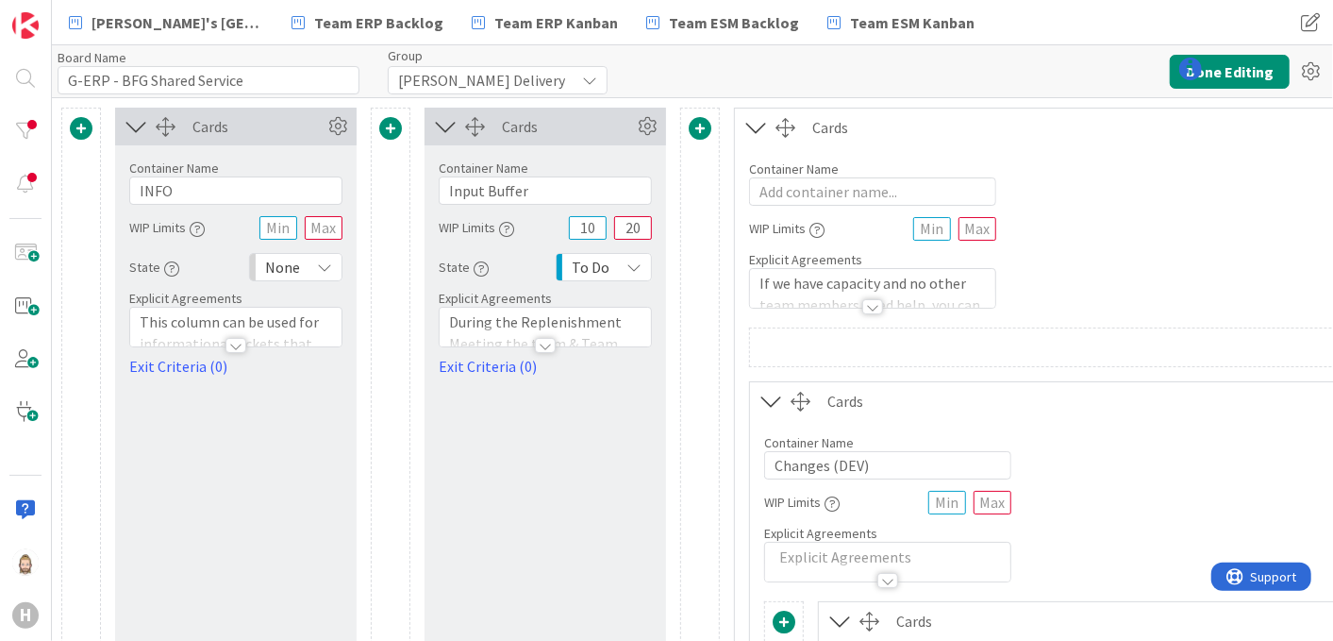
type input "G-ERP - BFG Shared Service"
click at [139, 131] on icon at bounding box center [136, 126] width 31 height 25
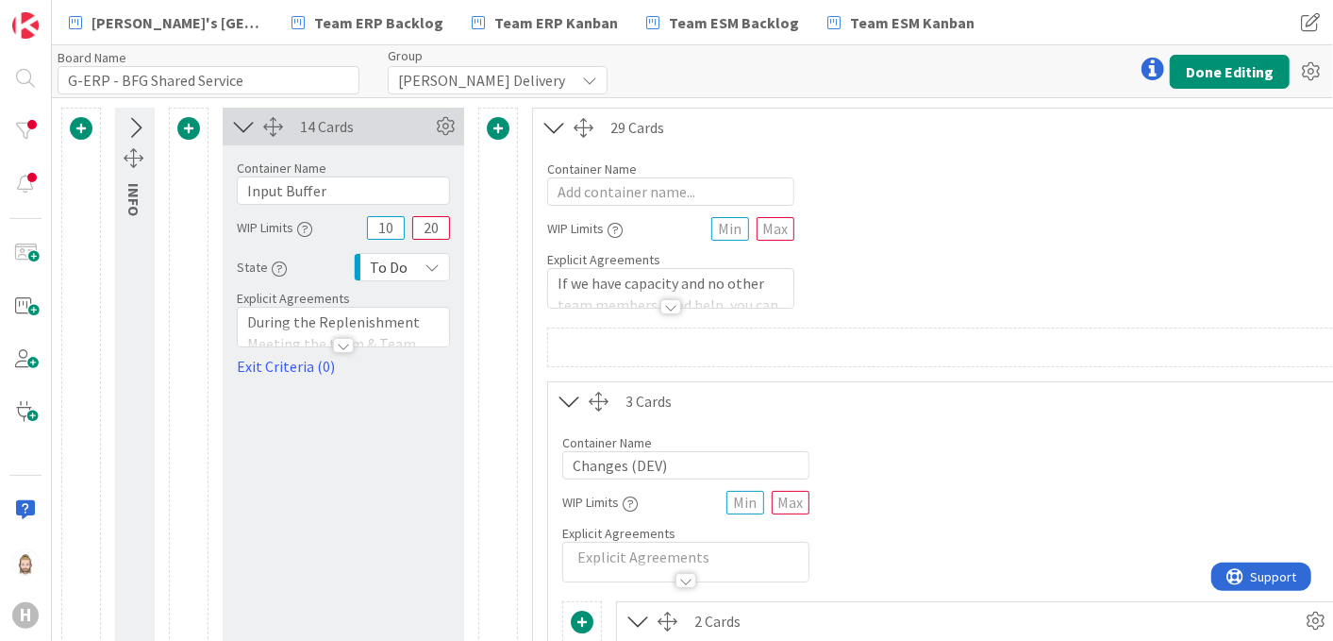
click at [247, 124] on icon at bounding box center [243, 126] width 31 height 25
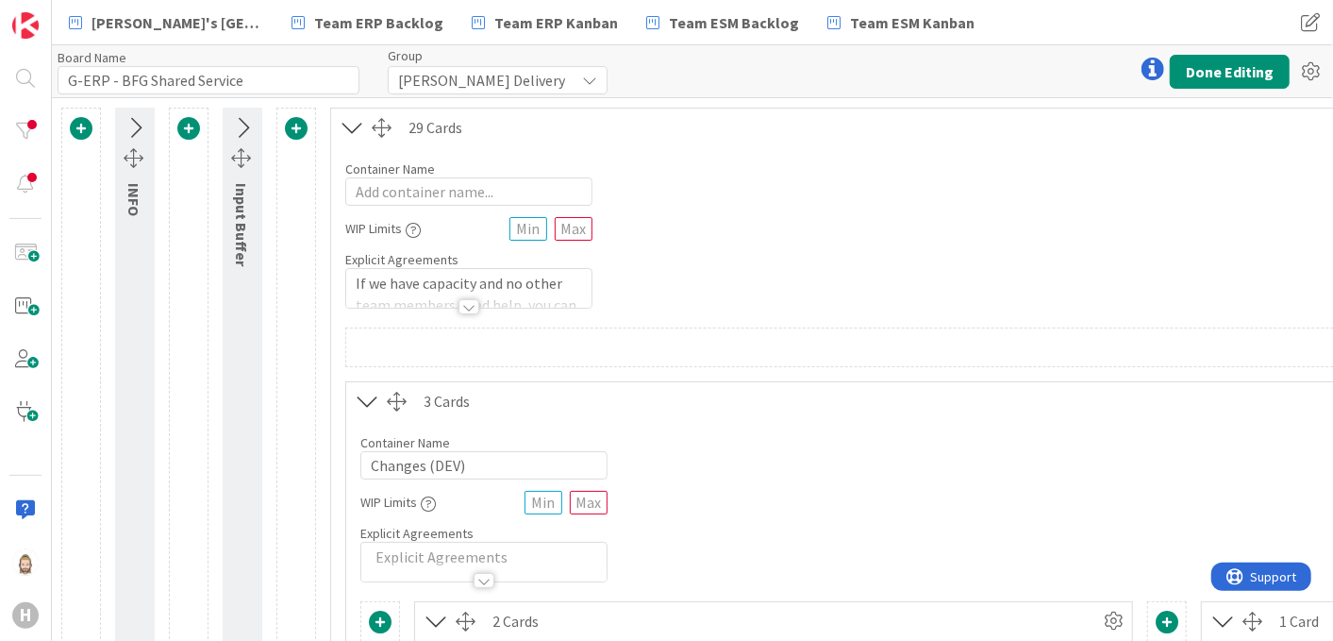
scroll to position [209, 0]
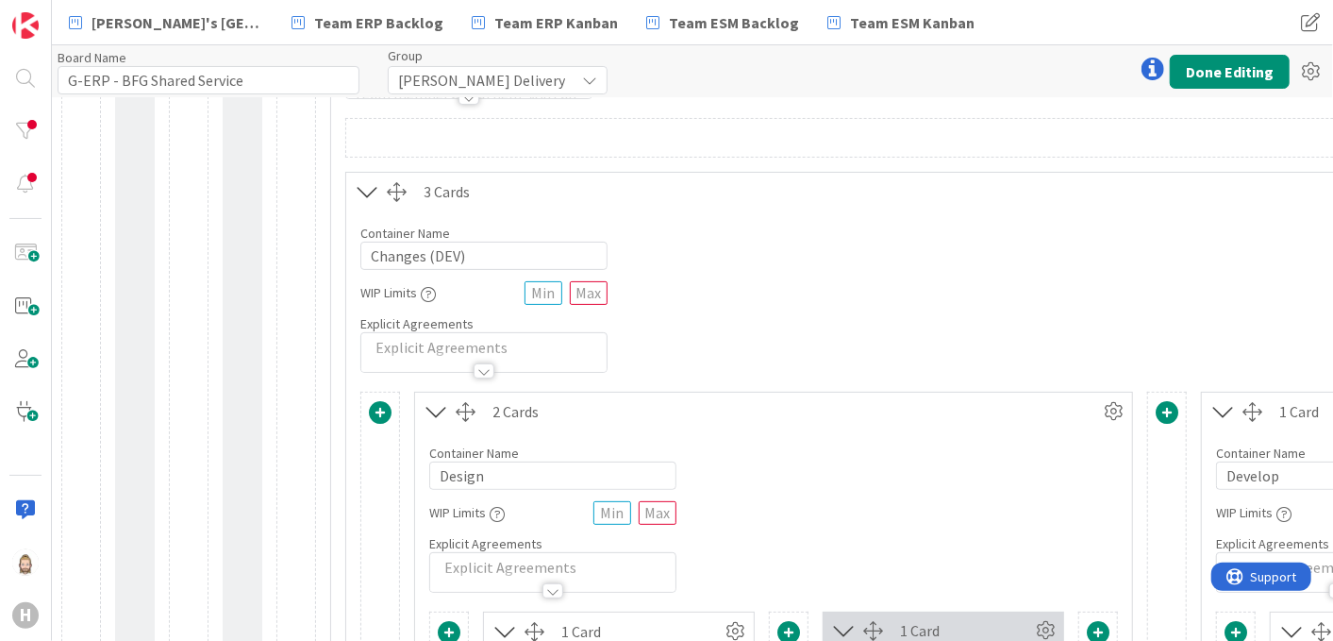
click at [370, 189] on icon at bounding box center [367, 191] width 31 height 25
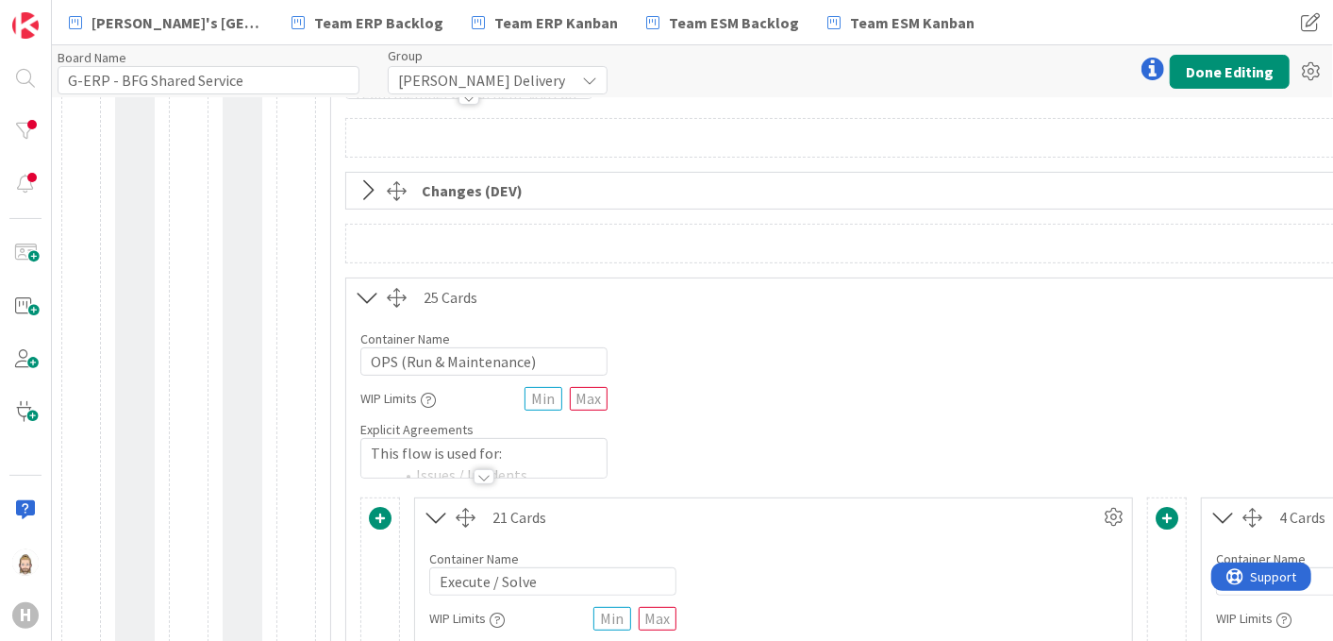
click at [359, 289] on icon at bounding box center [367, 297] width 31 height 25
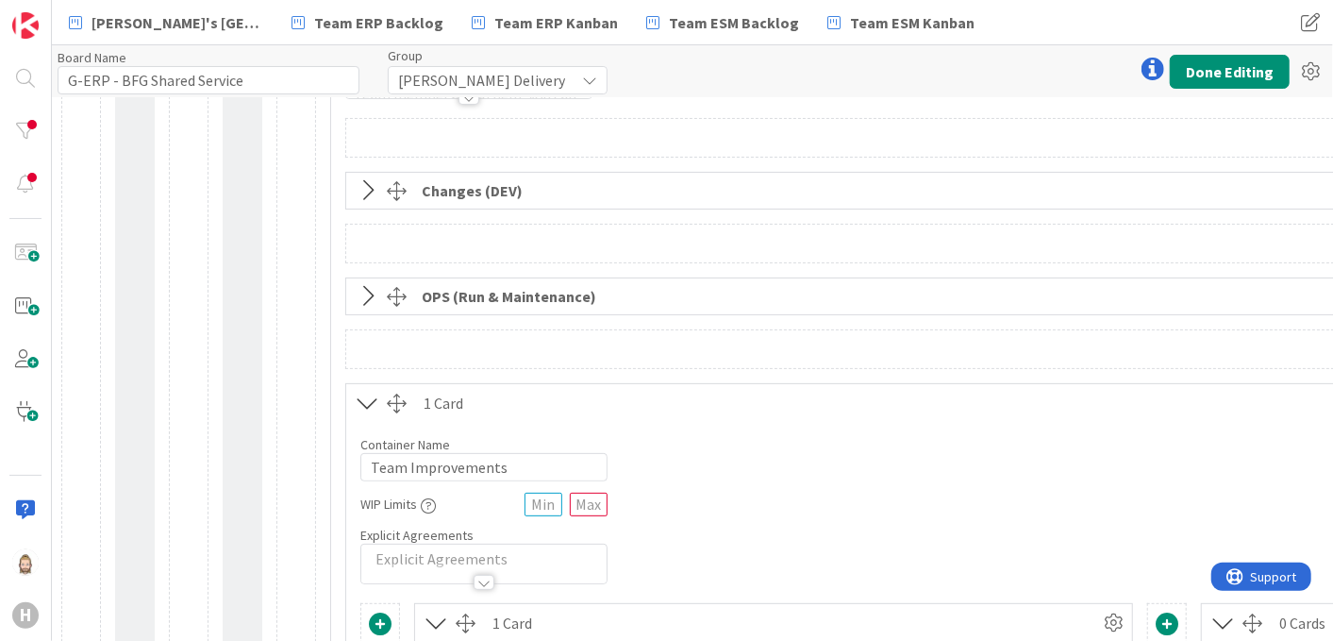
click at [362, 394] on icon at bounding box center [367, 403] width 31 height 25
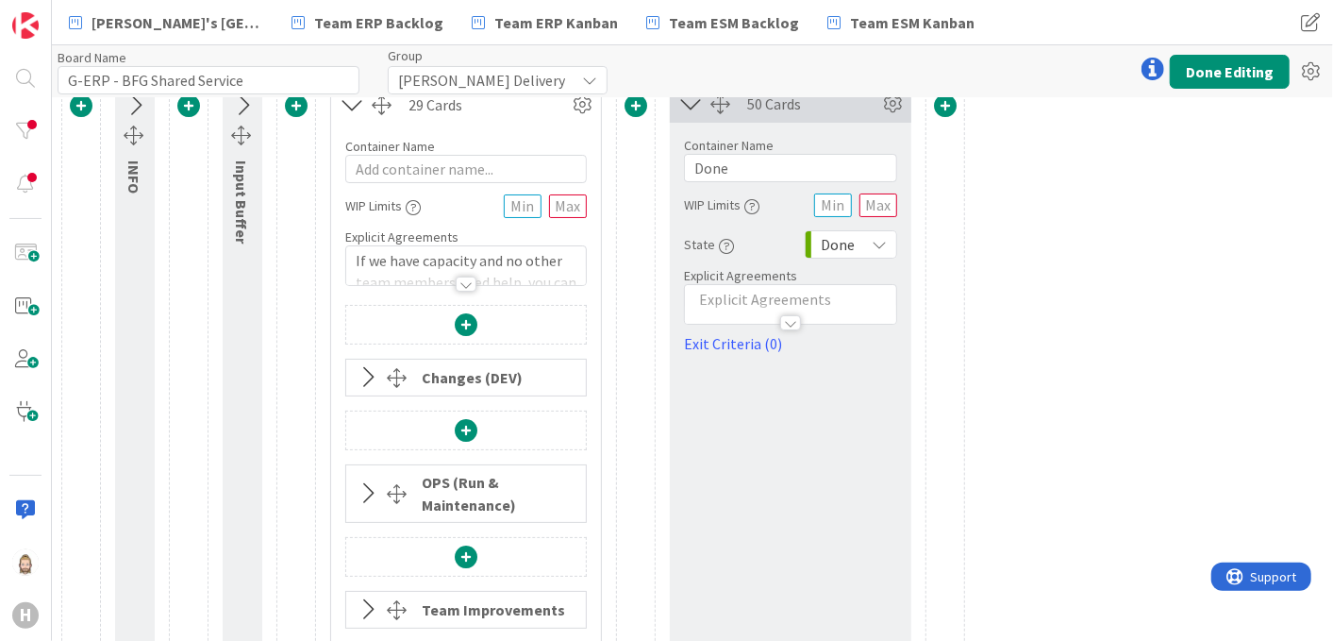
scroll to position [0, 0]
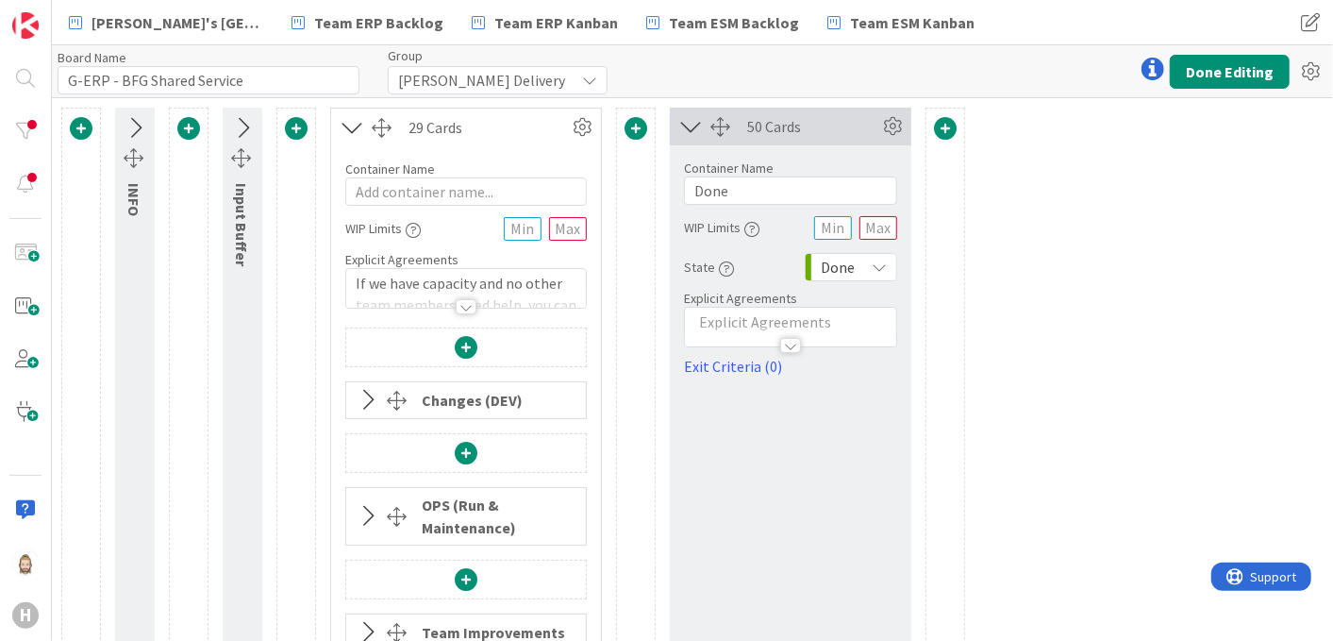
click at [687, 121] on icon at bounding box center [690, 126] width 31 height 25
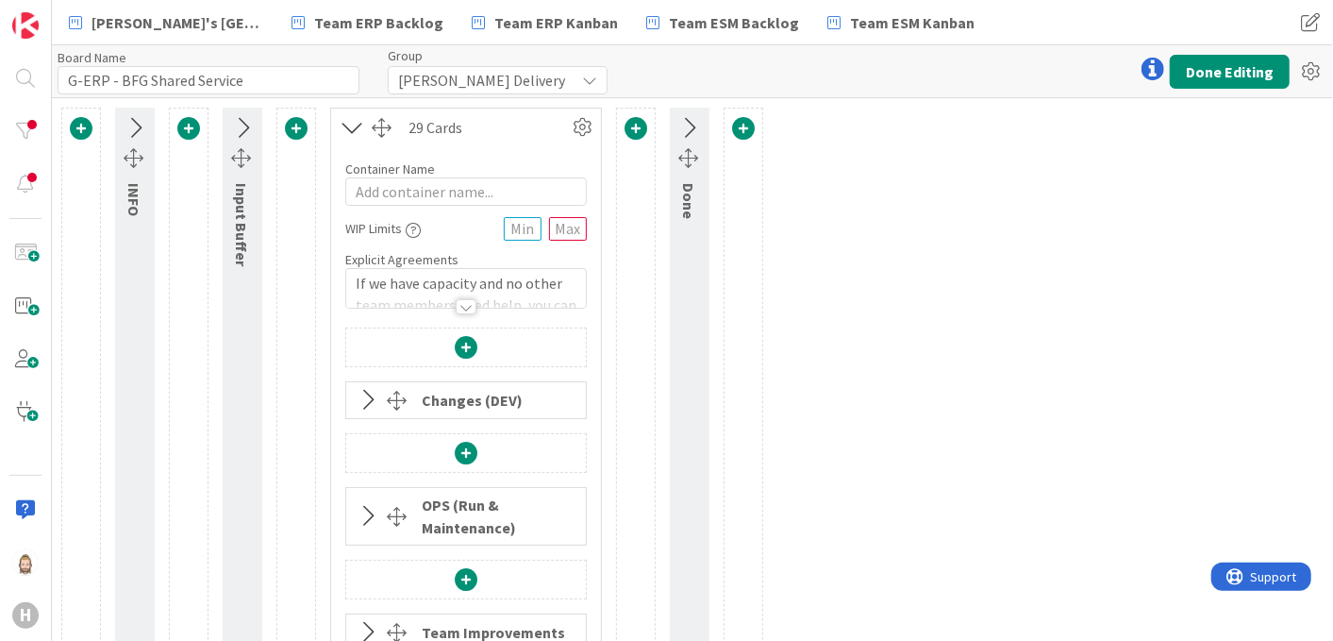
click at [366, 508] on icon at bounding box center [367, 516] width 31 height 25
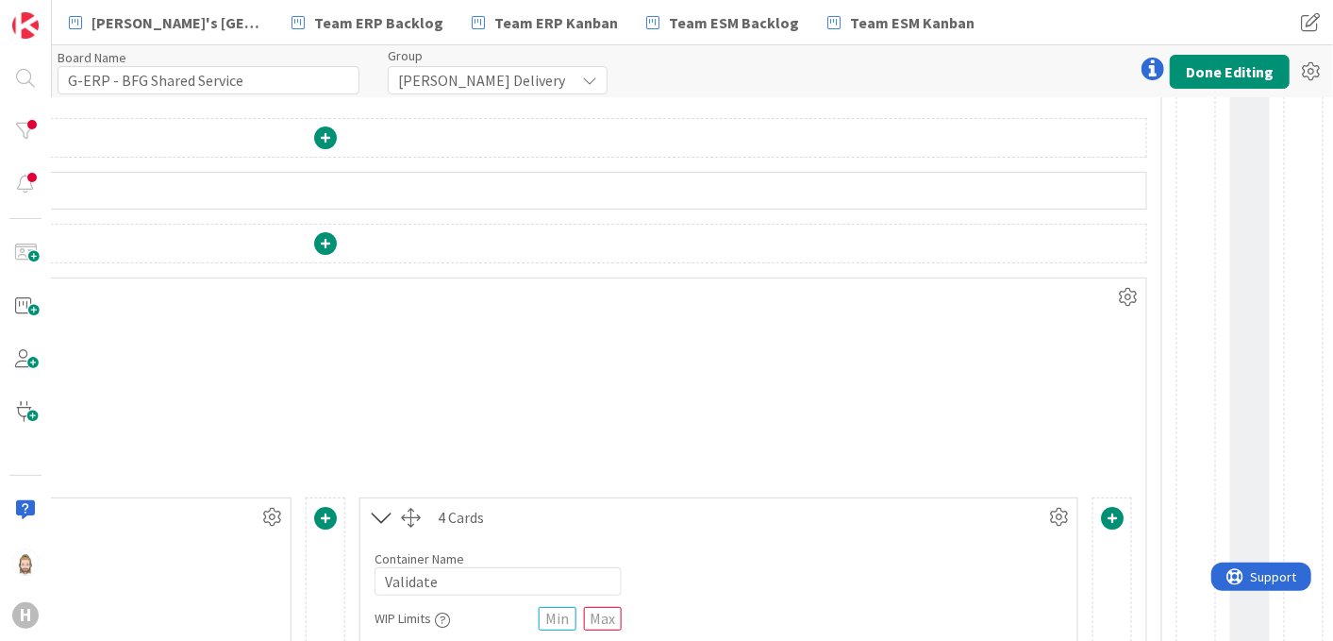
scroll to position [209, 854]
click at [1115, 293] on icon at bounding box center [1127, 297] width 28 height 28
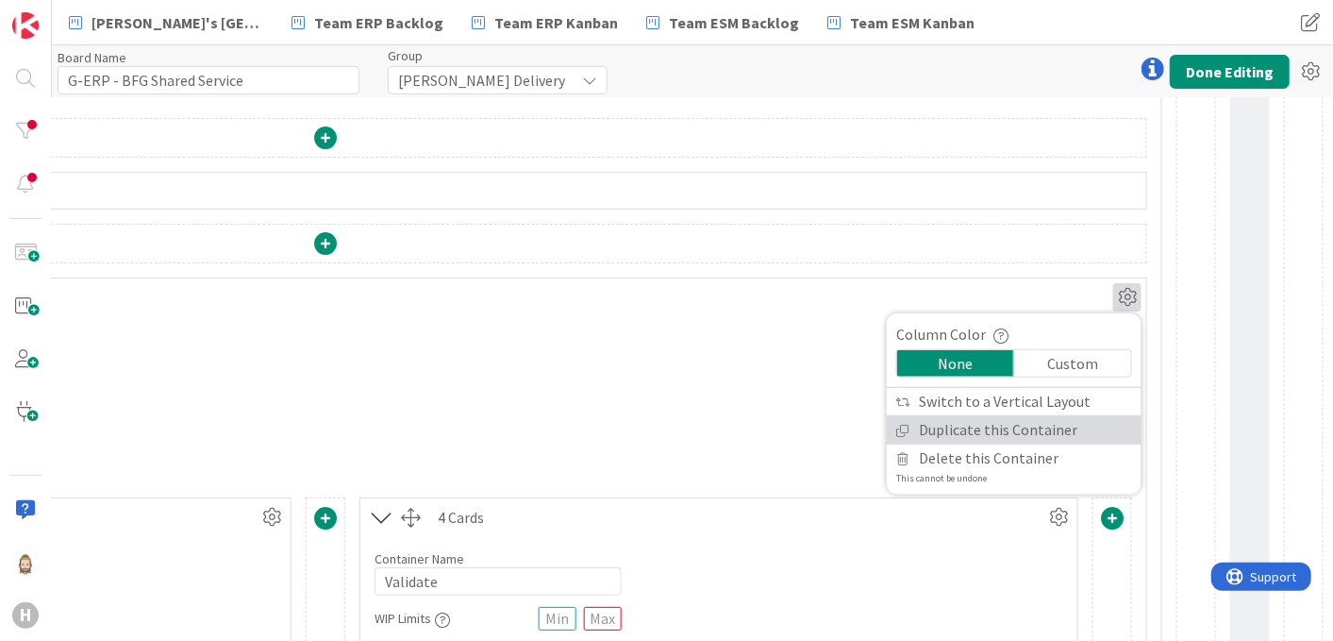
click at [1033, 428] on link "Duplicate this Container" at bounding box center [1014, 429] width 255 height 27
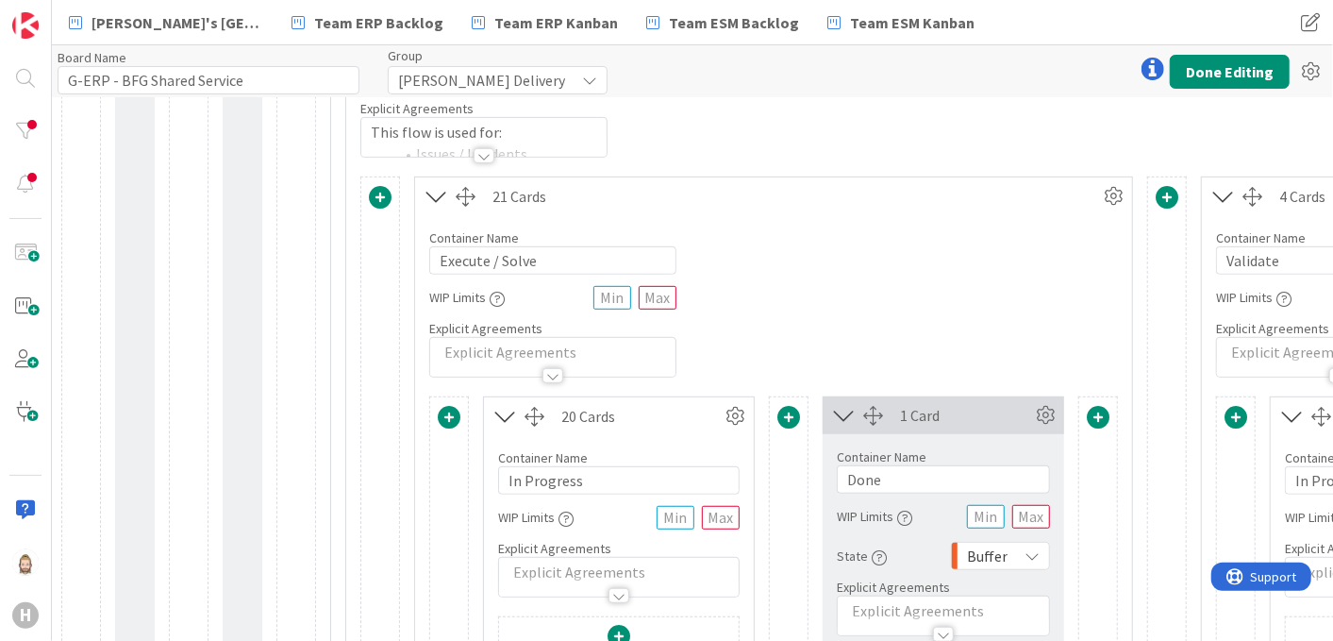
scroll to position [524, 0]
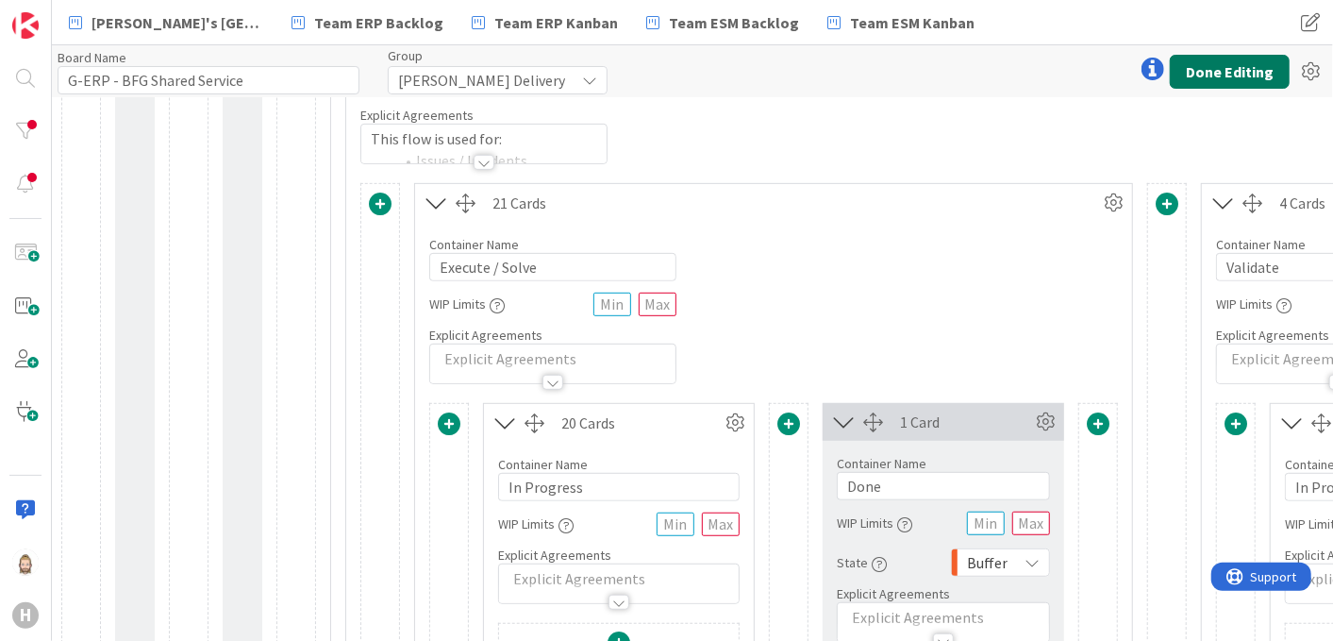
click at [1188, 74] on button "Done Editing" at bounding box center [1230, 72] width 120 height 34
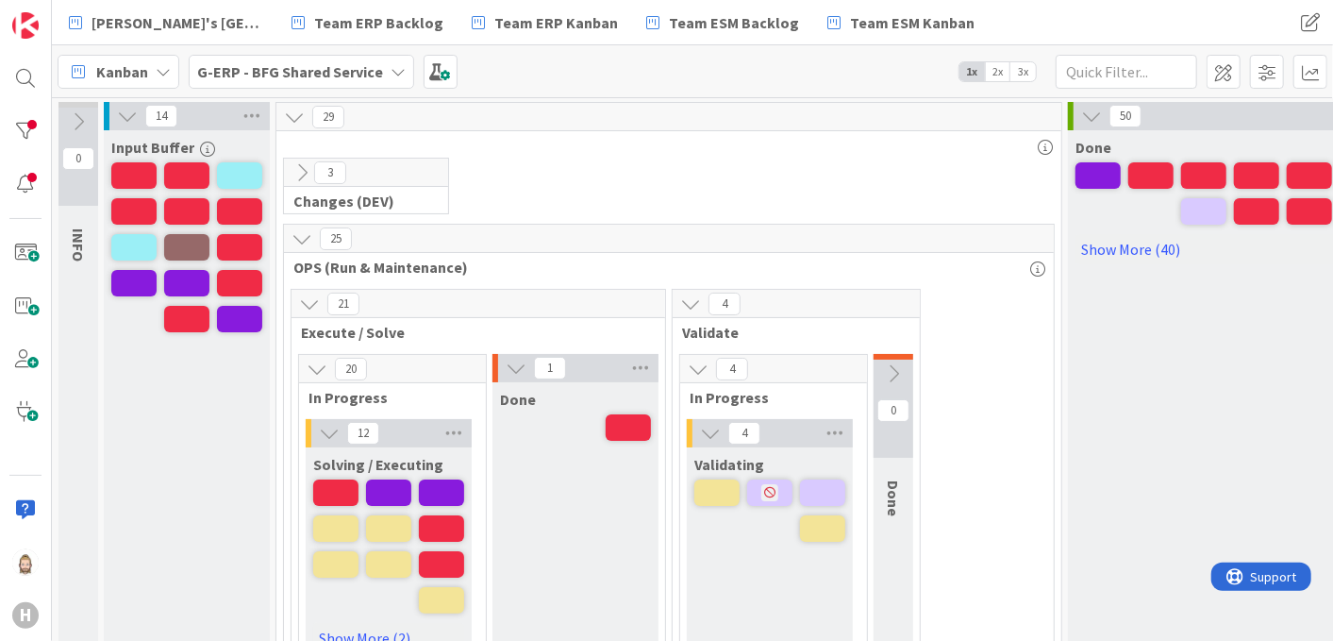
drag, startPoint x: 995, startPoint y: 74, endPoint x: 665, endPoint y: 265, distance: 381.7
click at [995, 74] on span "2x" at bounding box center [997, 71] width 25 height 19
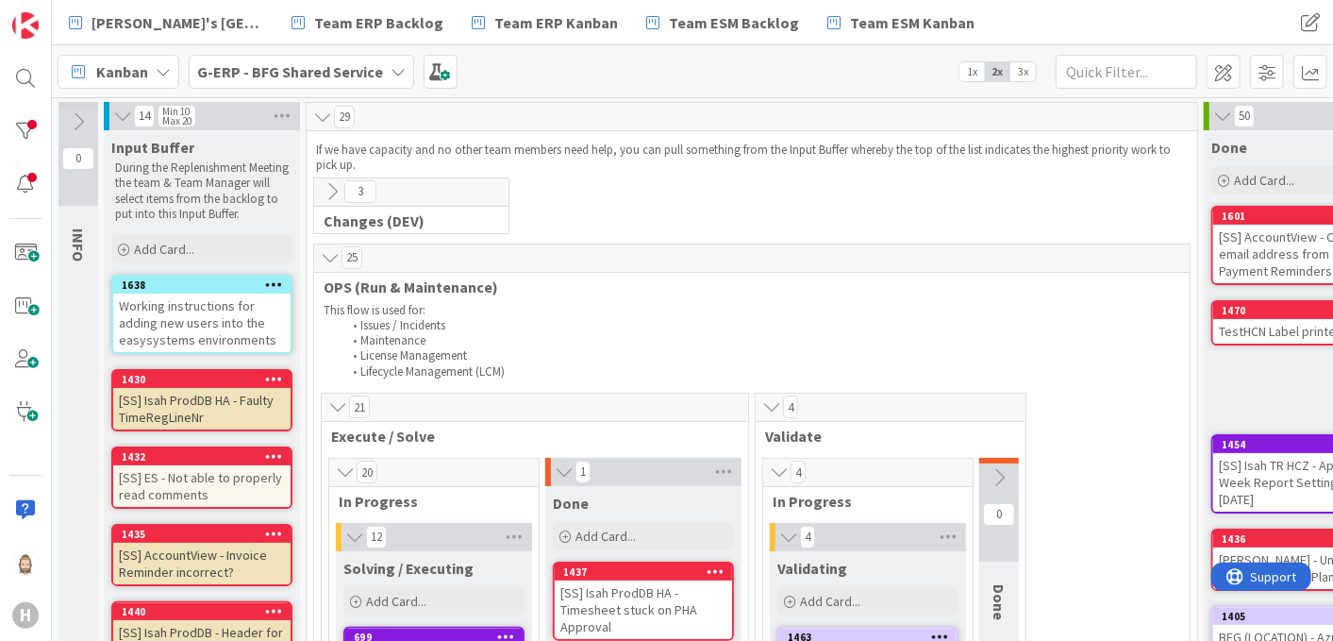
click at [325, 258] on icon at bounding box center [330, 257] width 21 height 19
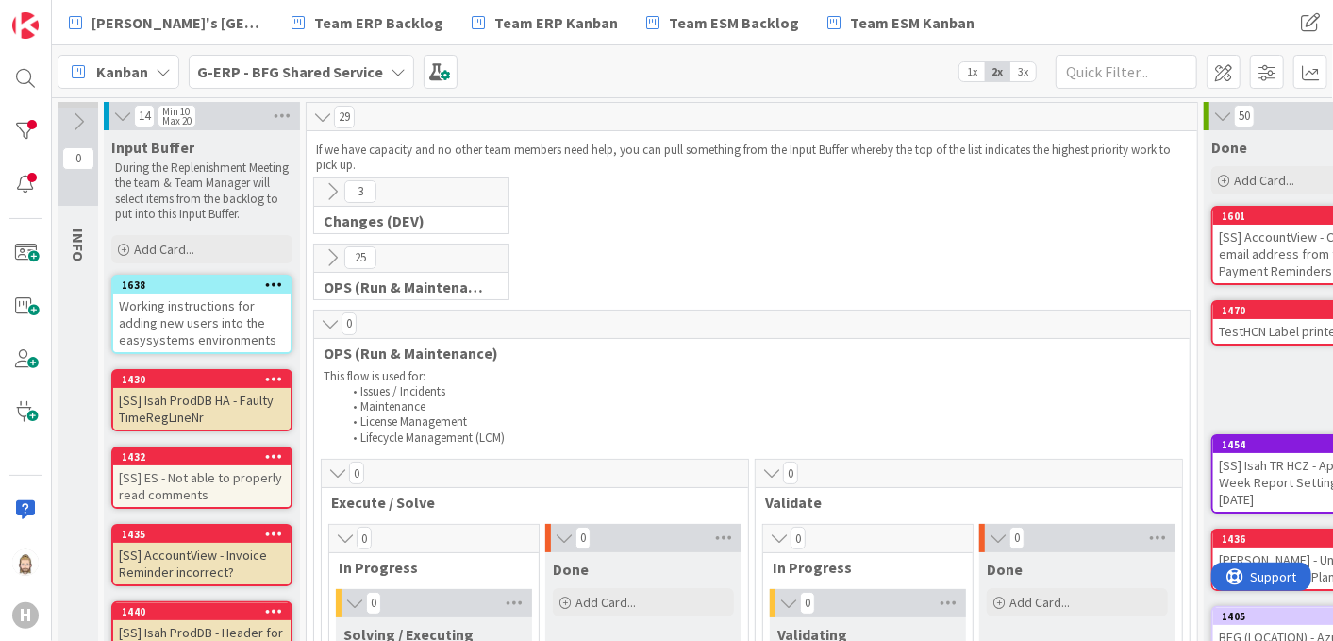
click at [328, 320] on icon at bounding box center [330, 323] width 21 height 19
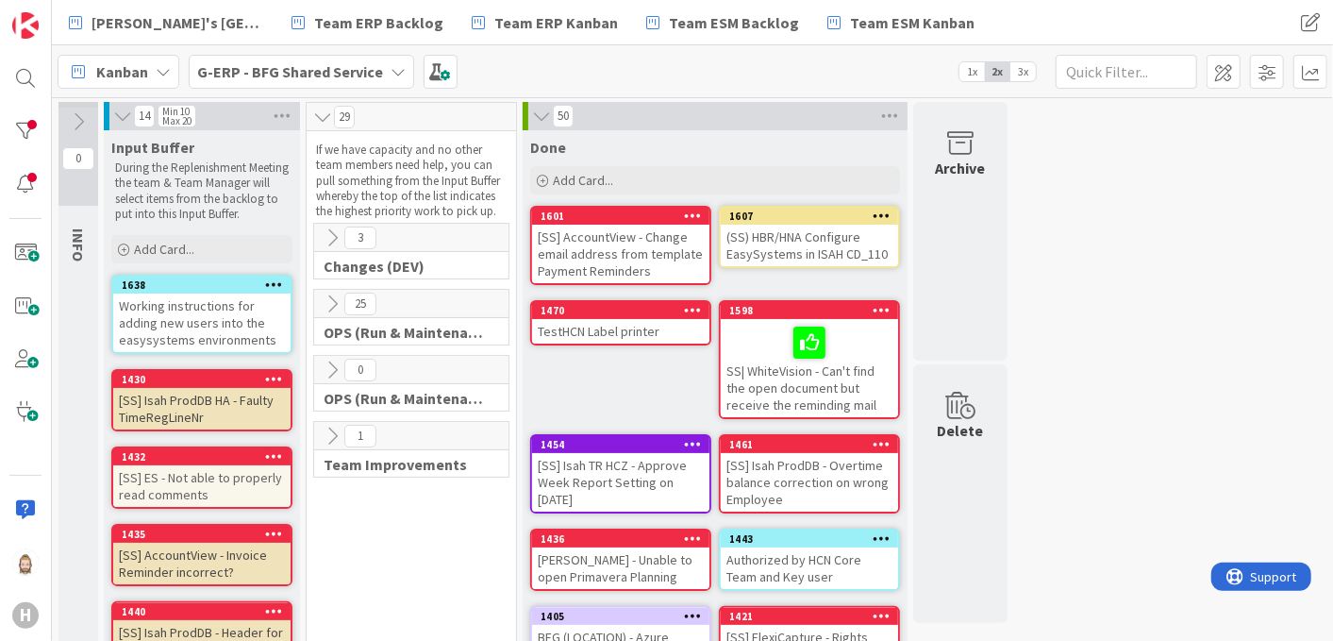
click at [545, 113] on icon at bounding box center [541, 116] width 21 height 19
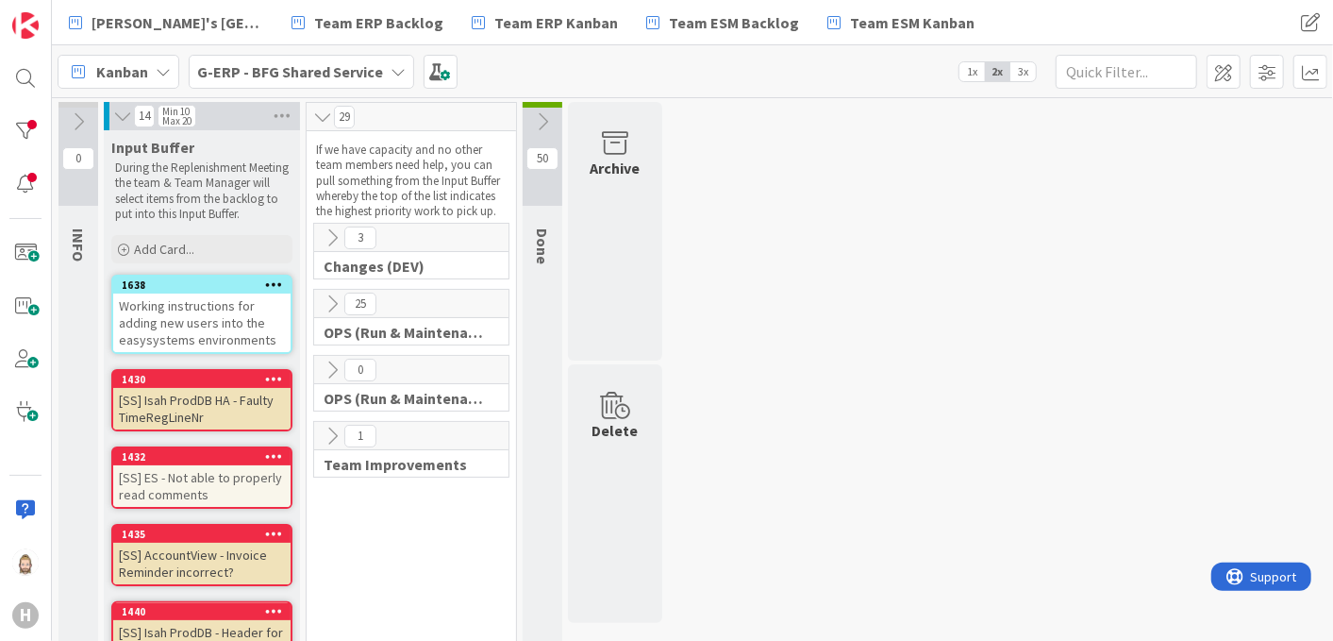
click at [113, 117] on icon at bounding box center [122, 116] width 21 height 19
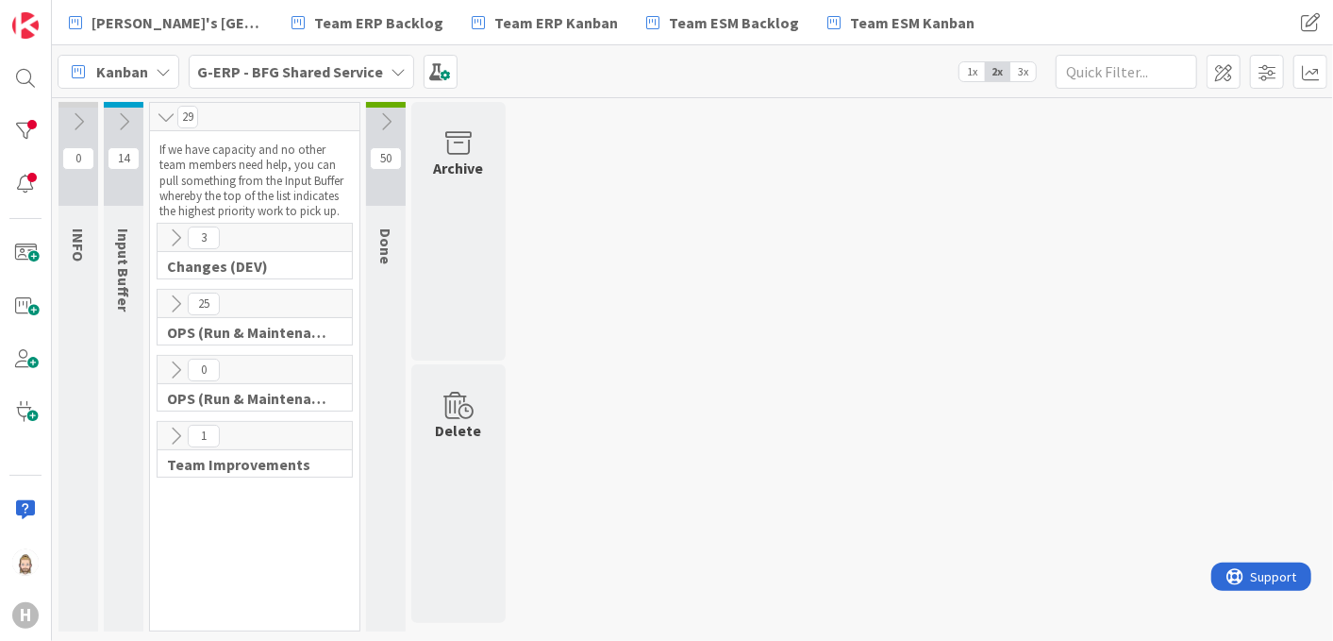
click at [175, 367] on icon at bounding box center [175, 369] width 21 height 21
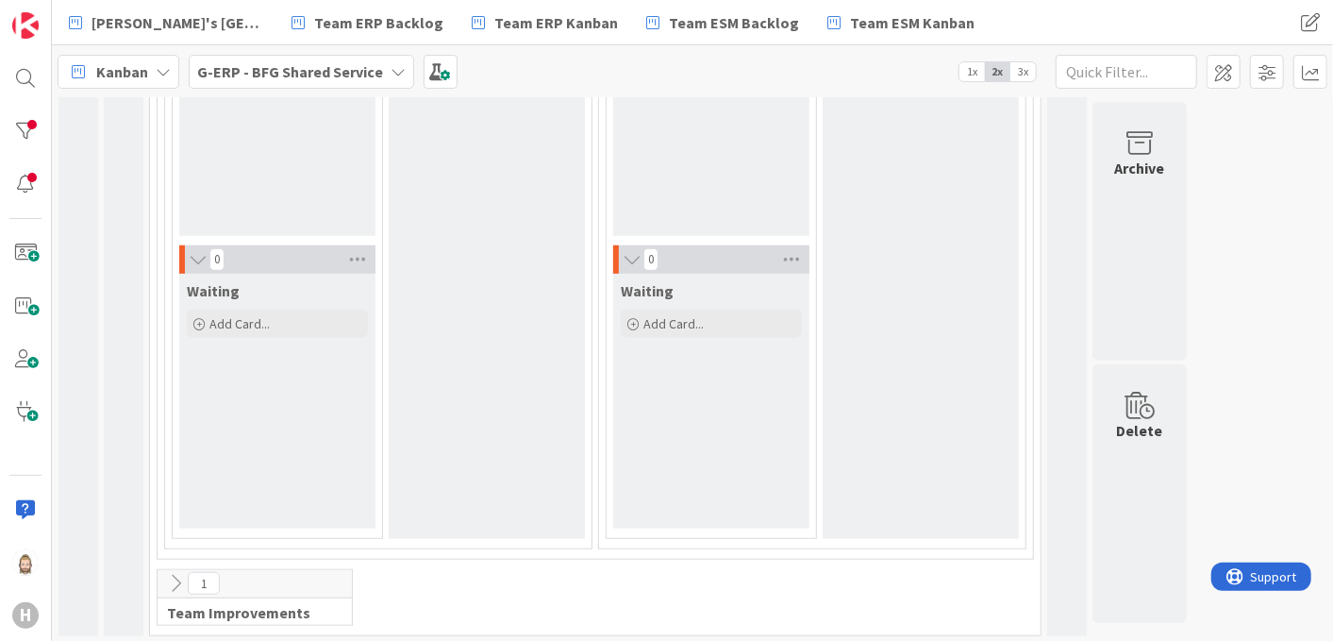
scroll to position [7, 0]
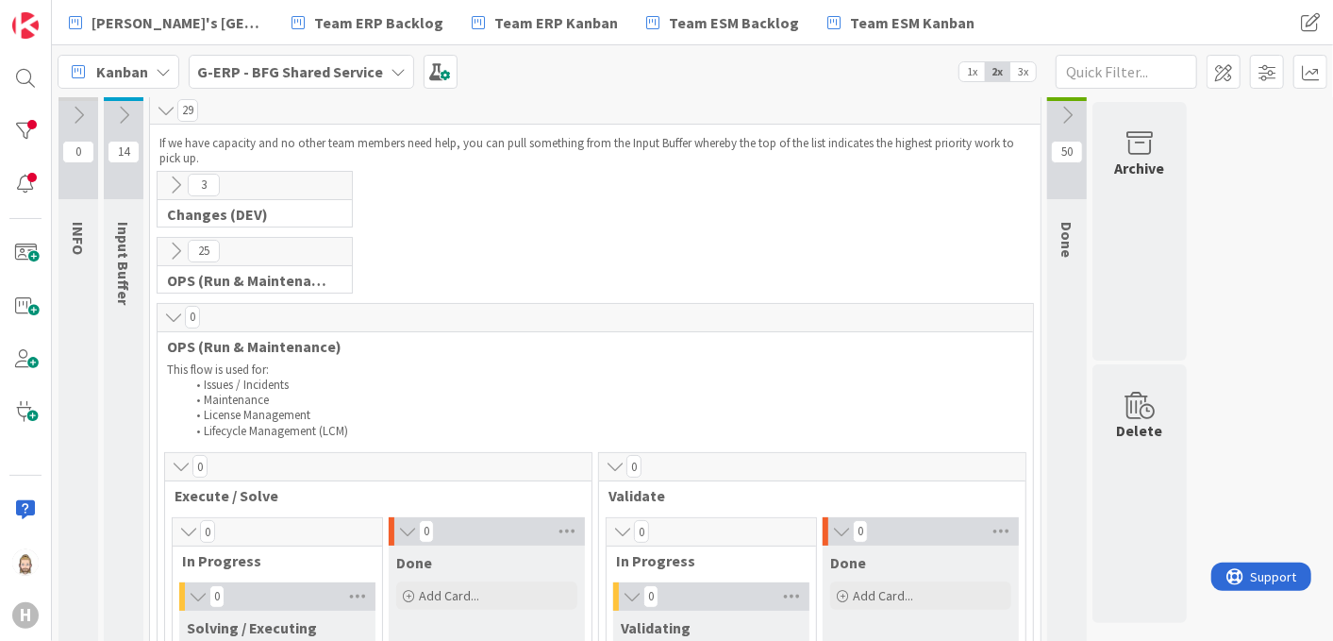
click at [171, 248] on icon at bounding box center [175, 251] width 21 height 21
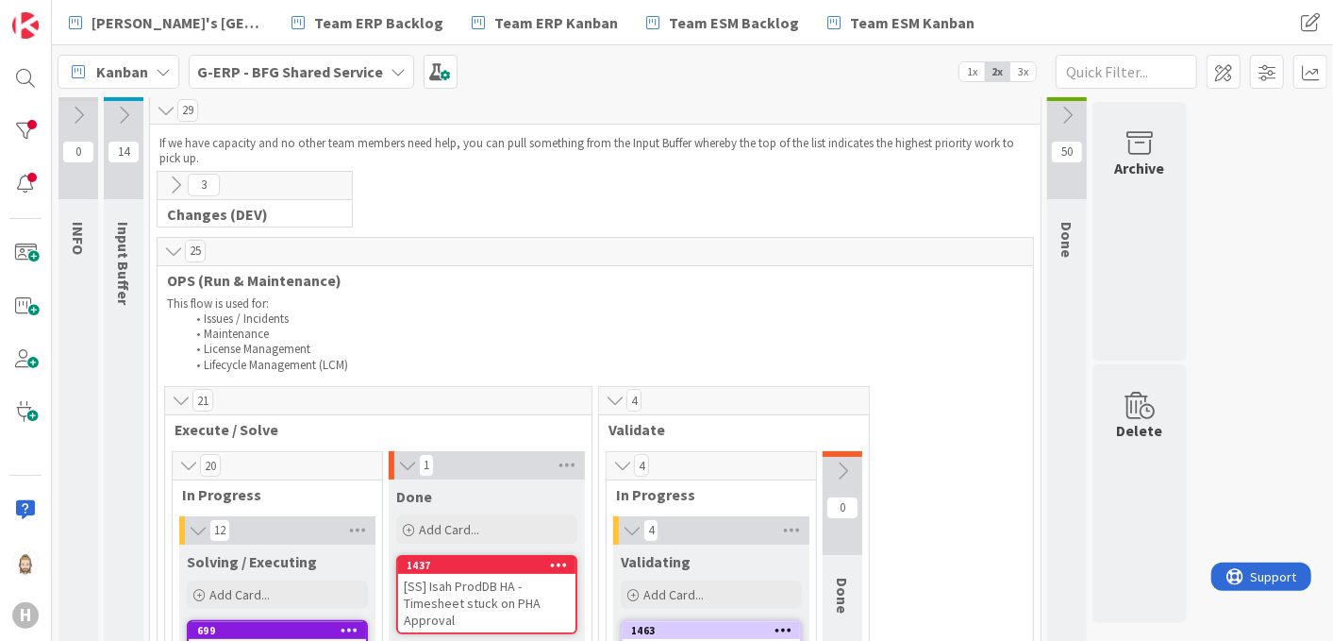
click at [173, 244] on icon at bounding box center [173, 250] width 21 height 19
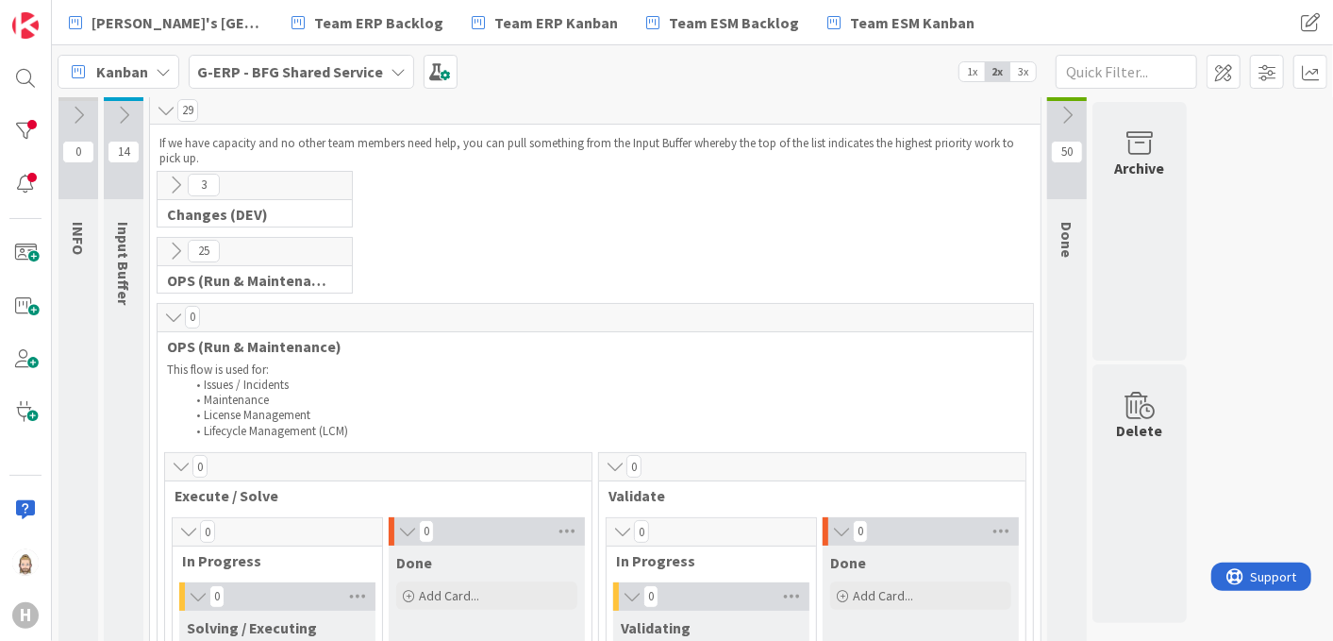
drag, startPoint x: 170, startPoint y: 312, endPoint x: 195, endPoint y: 321, distance: 26.8
click at [170, 312] on icon at bounding box center [173, 317] width 21 height 19
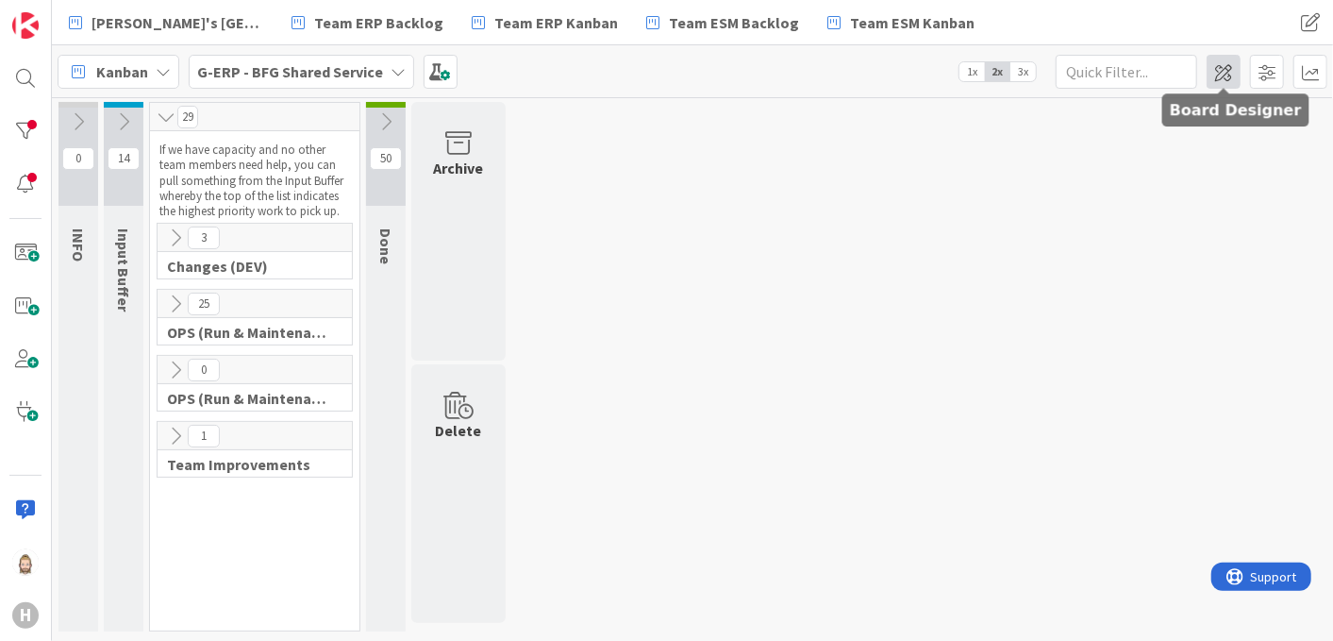
click at [1221, 78] on span at bounding box center [1224, 72] width 34 height 34
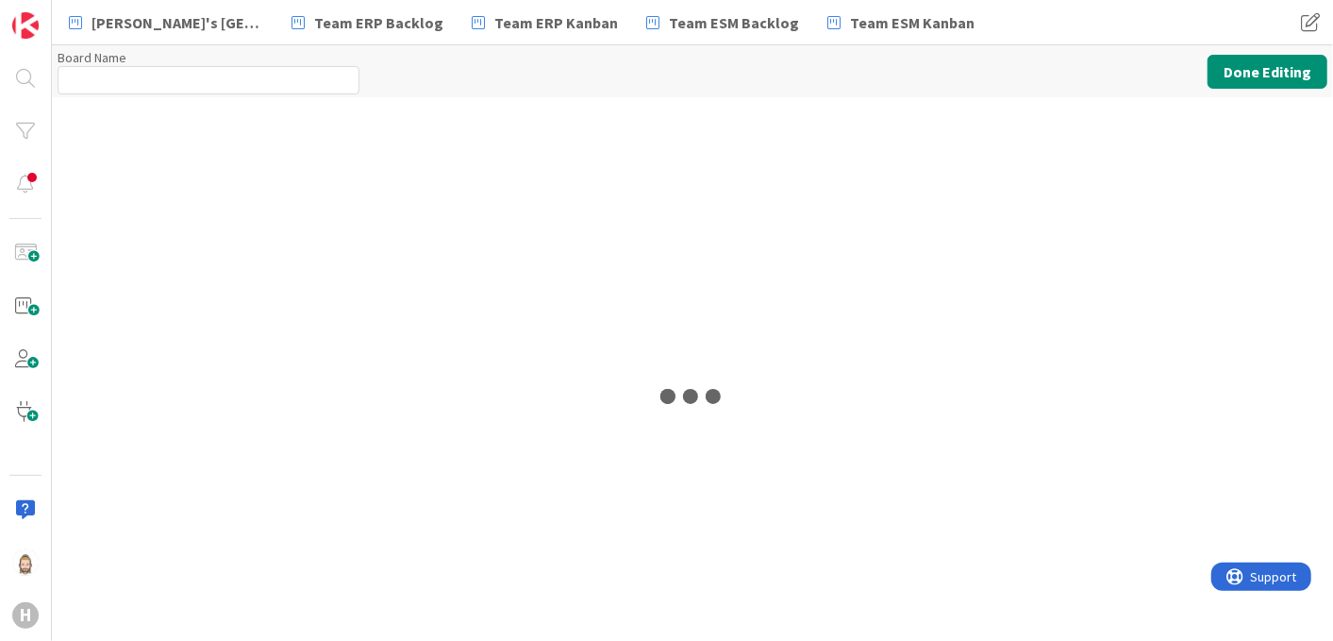
type input "G-ERP - BFG Shared Service"
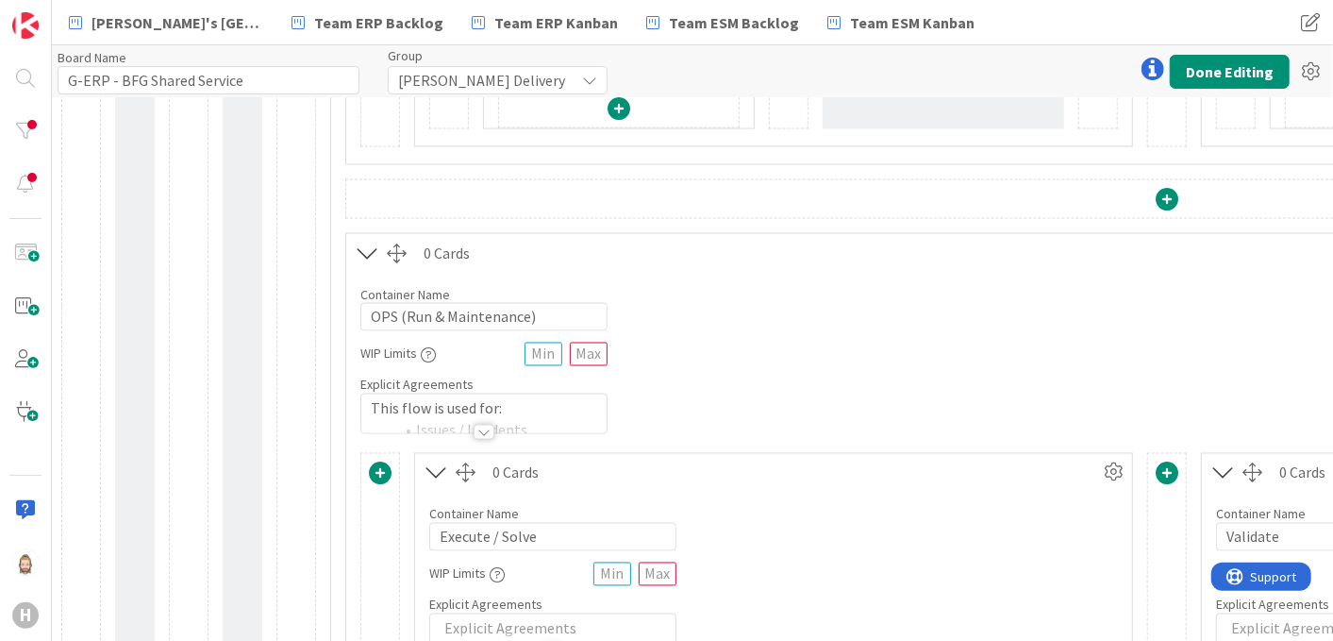
scroll to position [1781, 0]
drag, startPoint x: 530, startPoint y: 311, endPoint x: 99, endPoint y: 310, distance: 431.1
click at [99, 310] on div "INFO Input Buffer 29 Cards Container Name 0 / 64 WIP Limits Explicit Agreements…" at bounding box center [1113, 88] width 2104 height 3524
type input "Incidents"
click at [487, 424] on div at bounding box center [484, 431] width 21 height 15
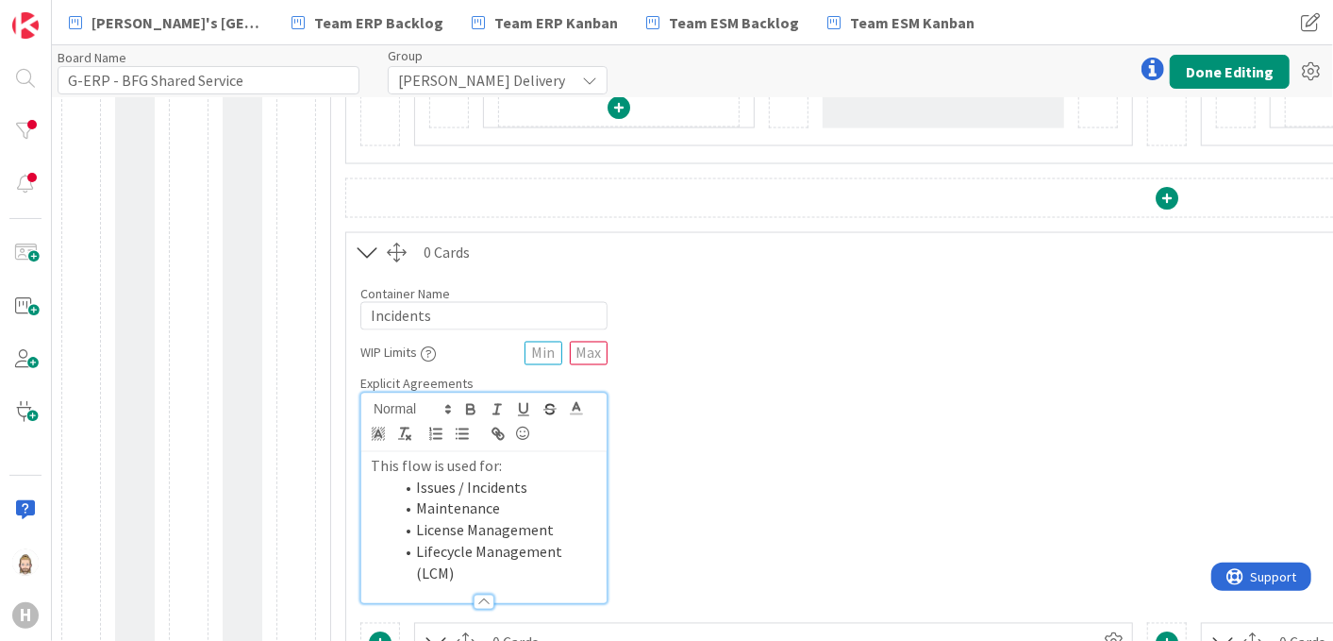
click at [567, 541] on li "Lifecycle Management (LCM)" at bounding box center [495, 562] width 204 height 42
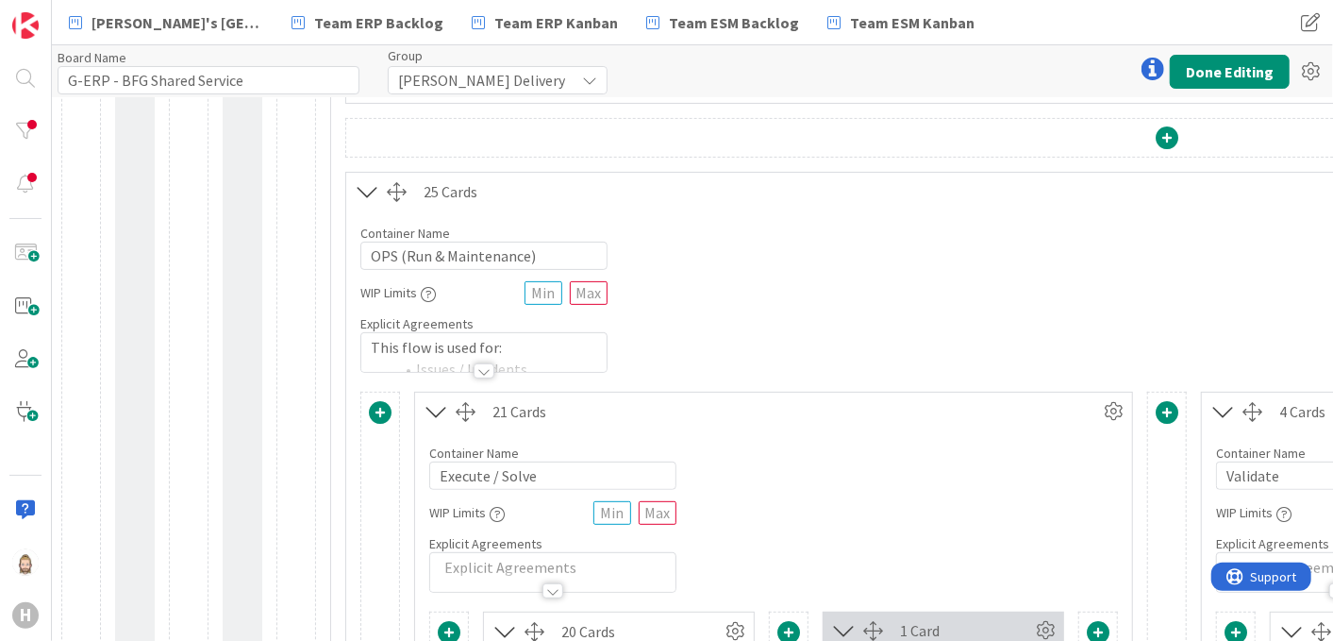
scroll to position [314, 0]
click at [489, 370] on div at bounding box center [484, 371] width 21 height 15
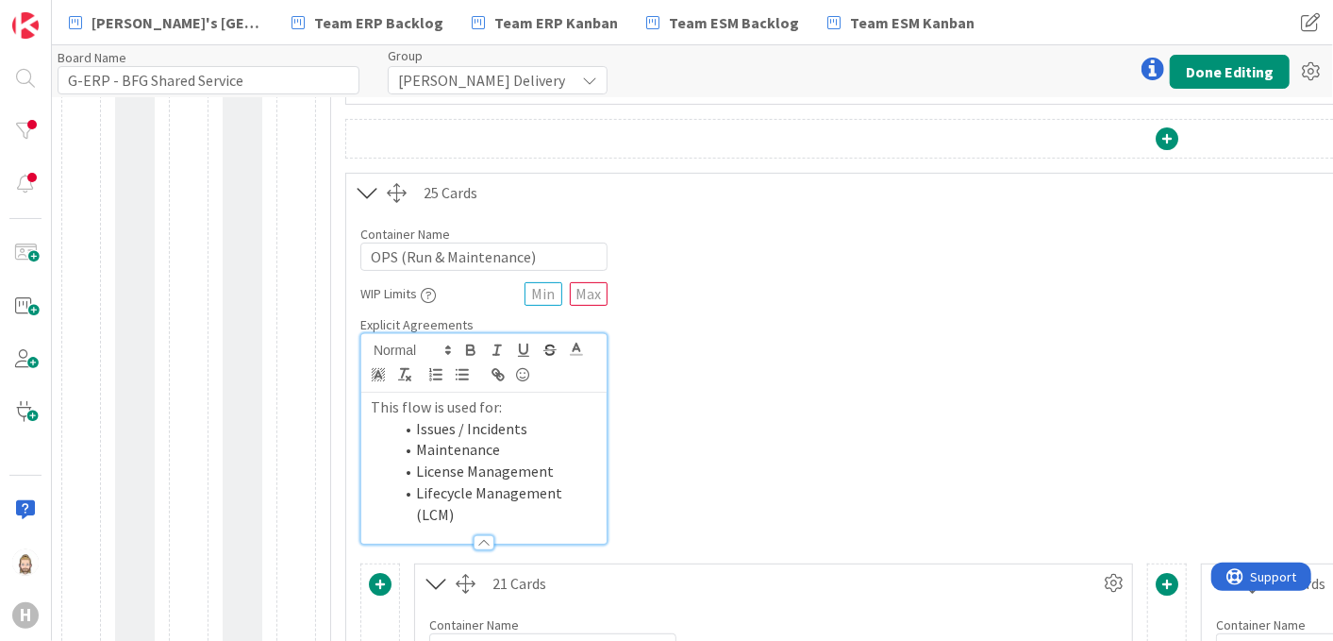
click at [535, 419] on li "Issues / Incidents" at bounding box center [495, 429] width 204 height 22
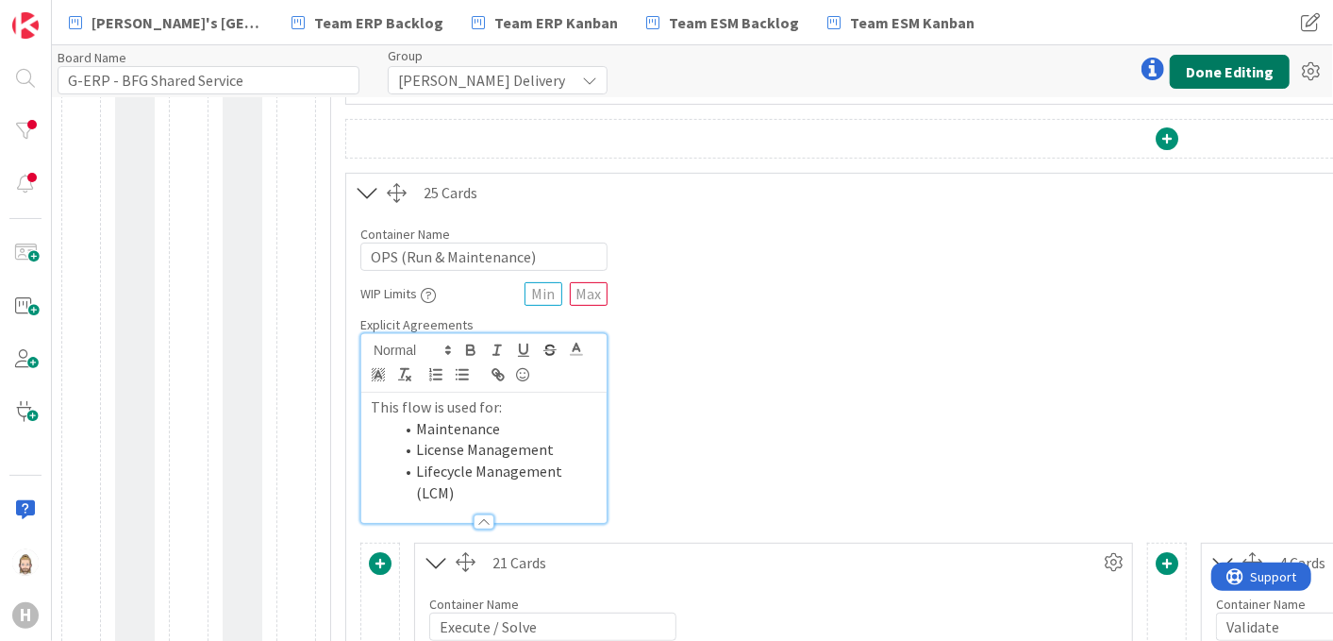
click at [1197, 77] on button "Done Editing" at bounding box center [1230, 72] width 120 height 34
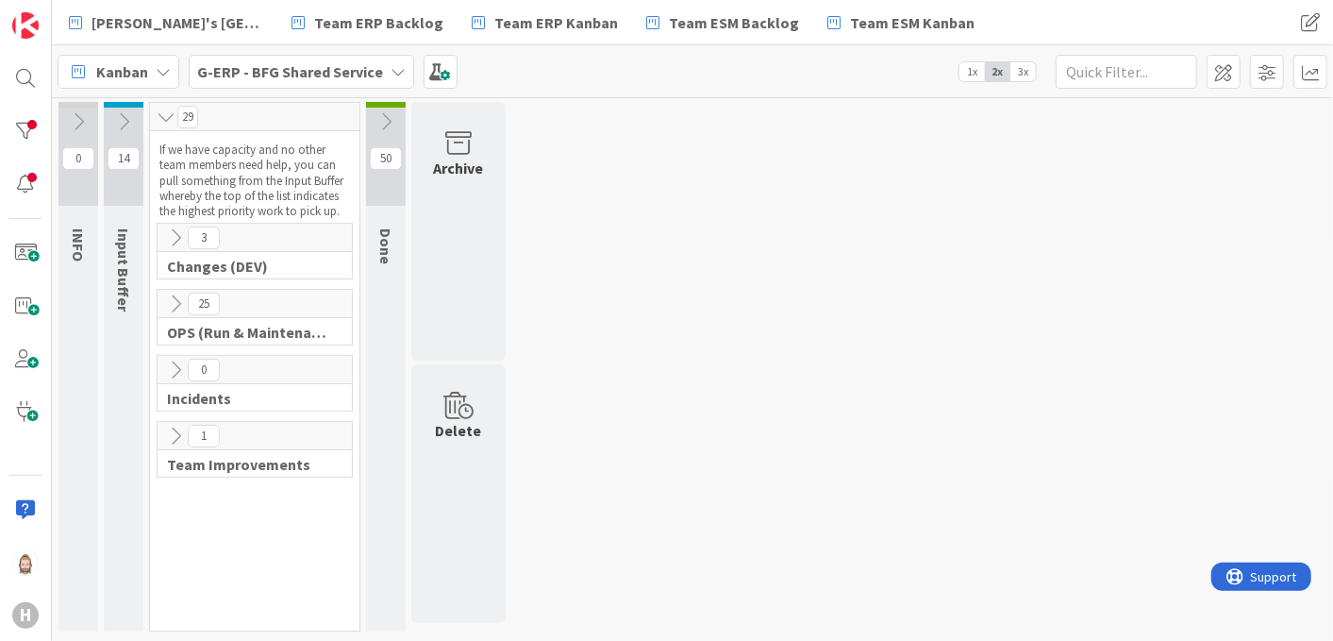
click at [177, 375] on icon at bounding box center [175, 369] width 21 height 21
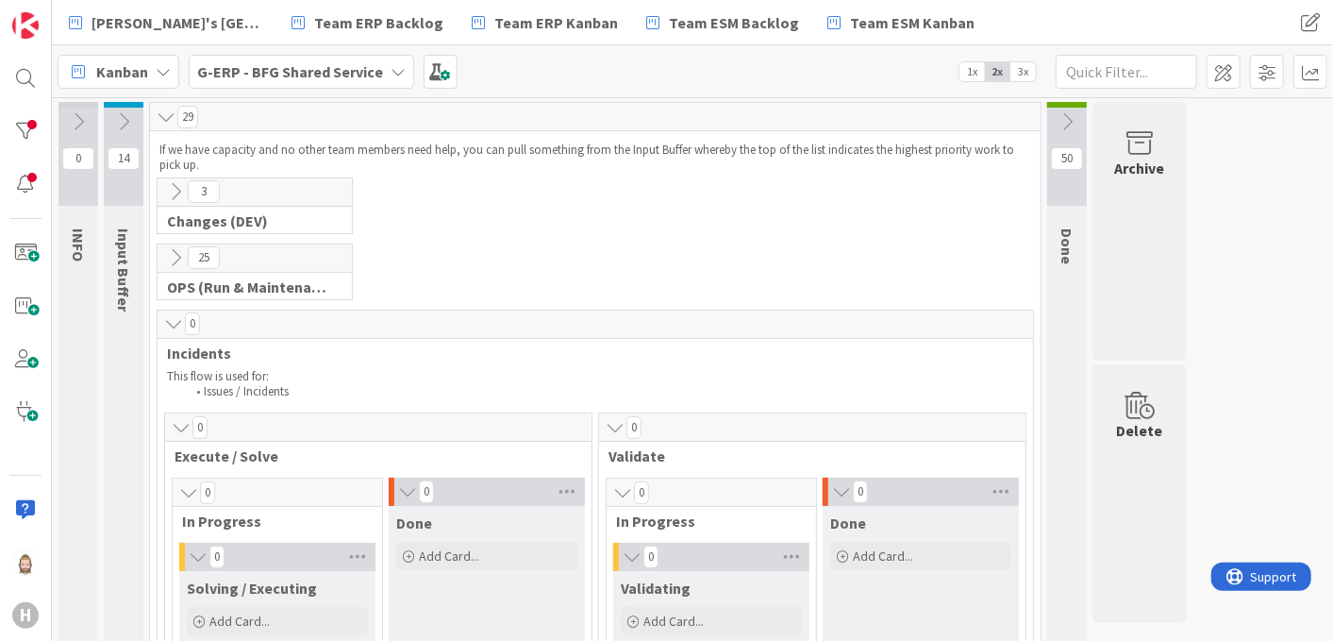
click at [177, 253] on icon at bounding box center [175, 257] width 21 height 21
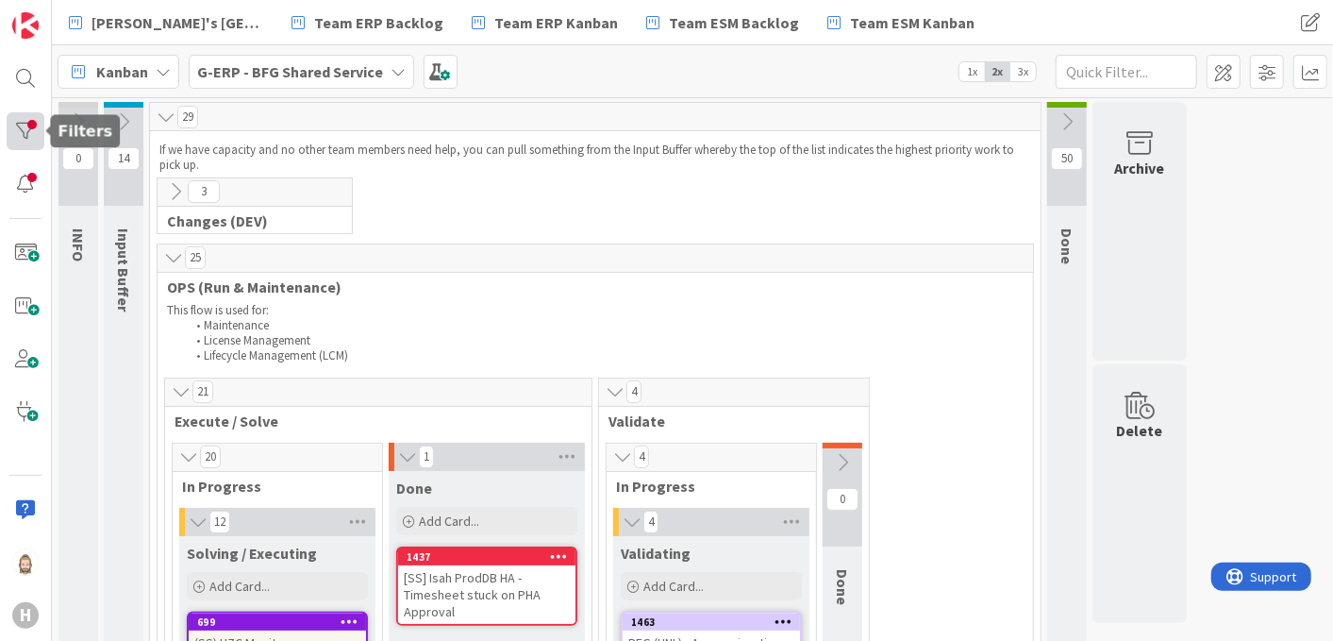
click at [22, 127] on div at bounding box center [26, 131] width 38 height 38
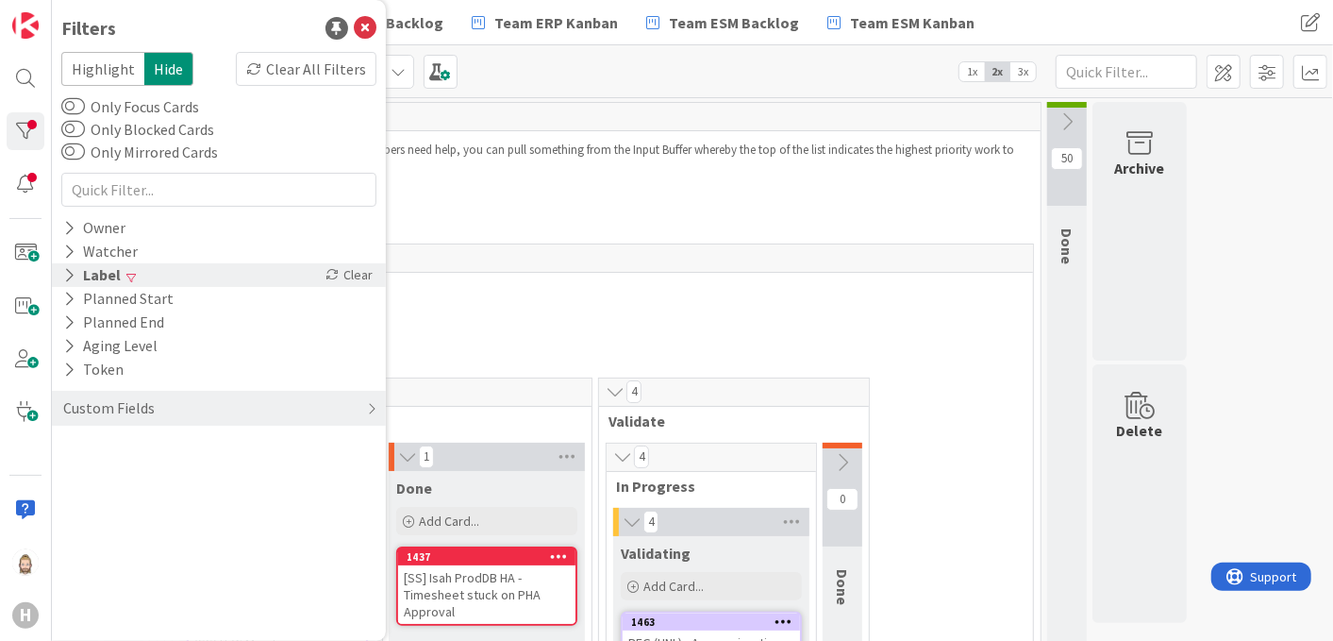
drag, startPoint x: 340, startPoint y: 275, endPoint x: 251, endPoint y: 283, distance: 89.0
click at [340, 275] on div "Clear" at bounding box center [349, 275] width 55 height 24
click at [70, 272] on icon at bounding box center [69, 275] width 12 height 16
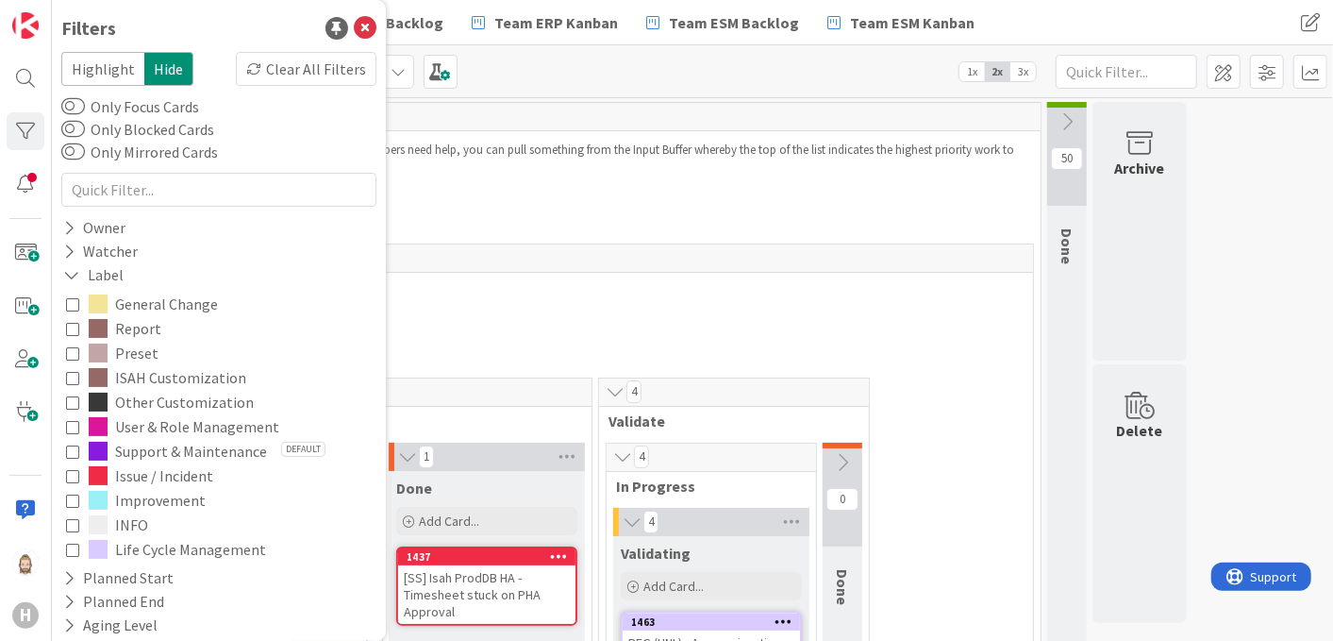
click at [75, 472] on icon at bounding box center [72, 475] width 13 height 13
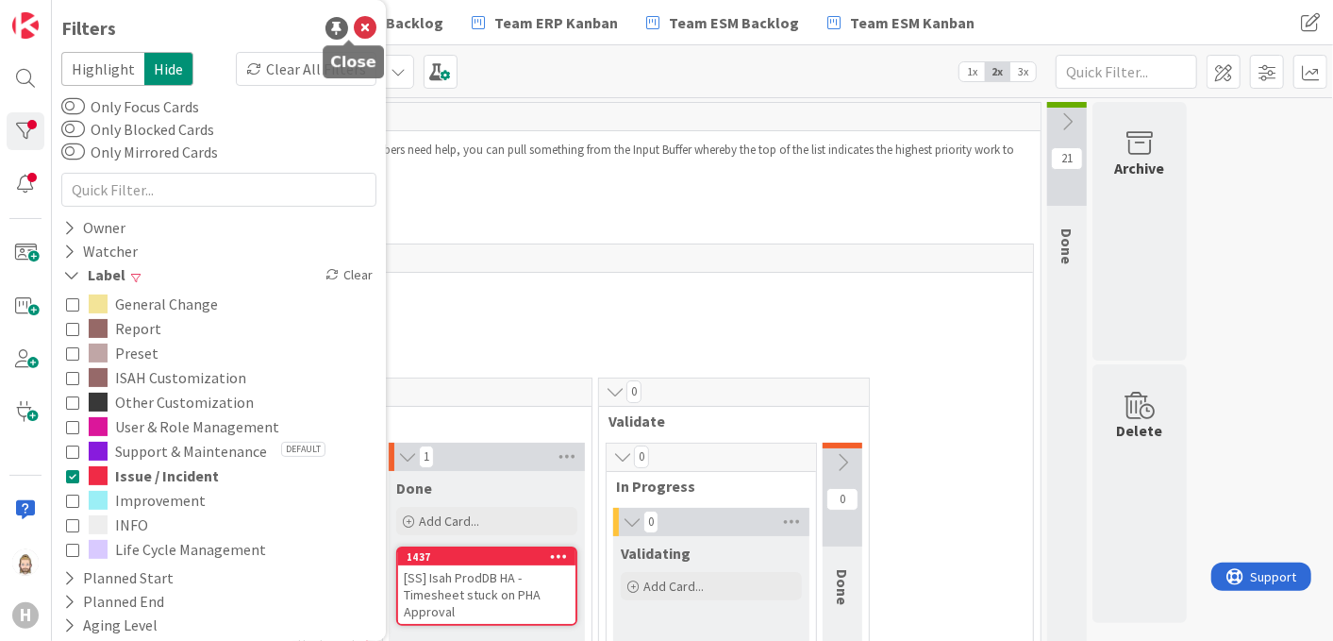
click at [354, 20] on icon at bounding box center [365, 28] width 23 height 23
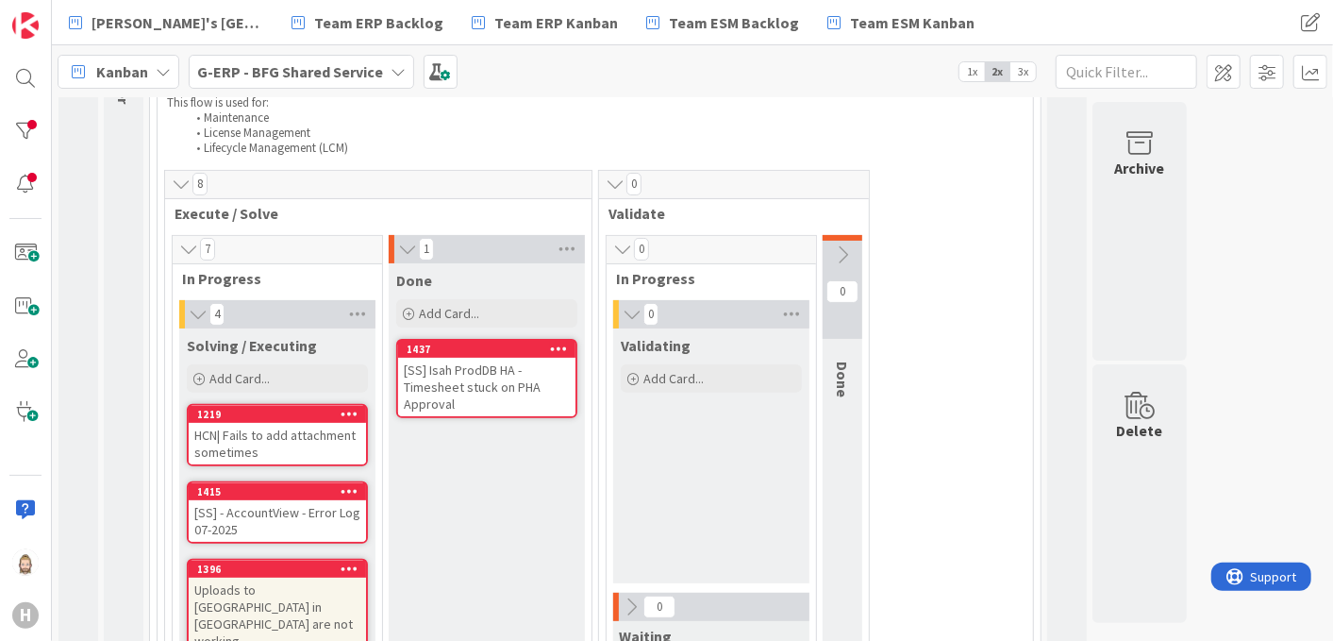
scroll to position [209, 0]
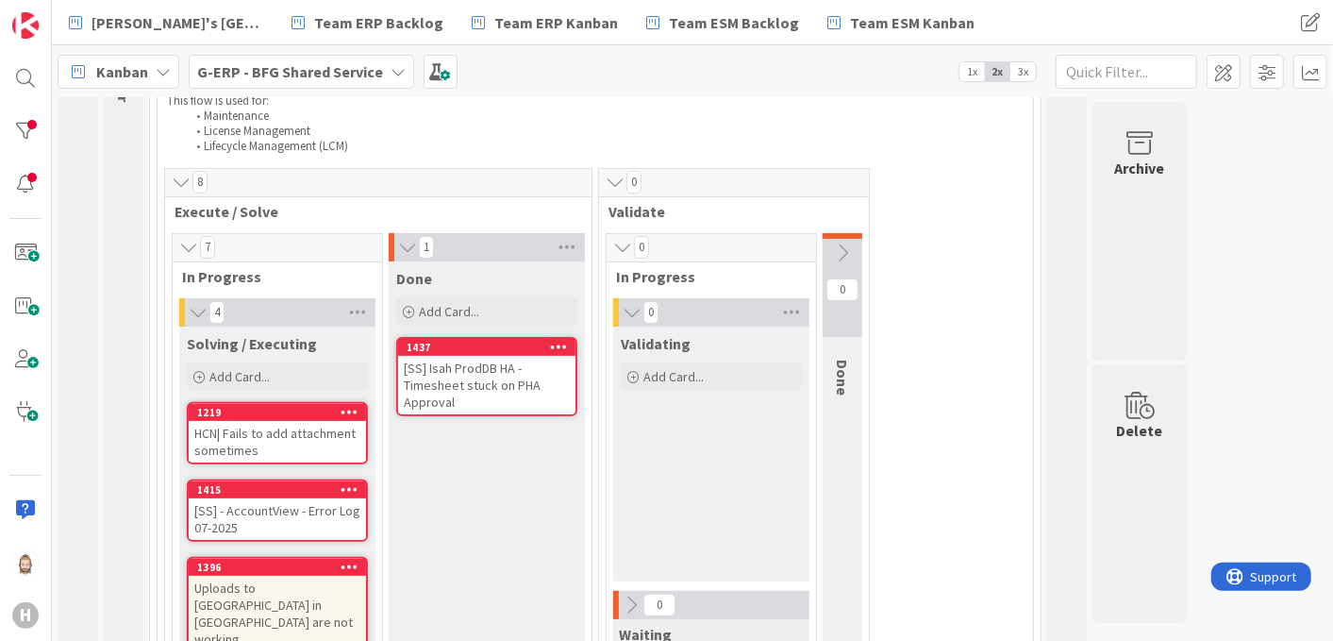
click at [971, 69] on span "1x" at bounding box center [971, 71] width 25 height 19
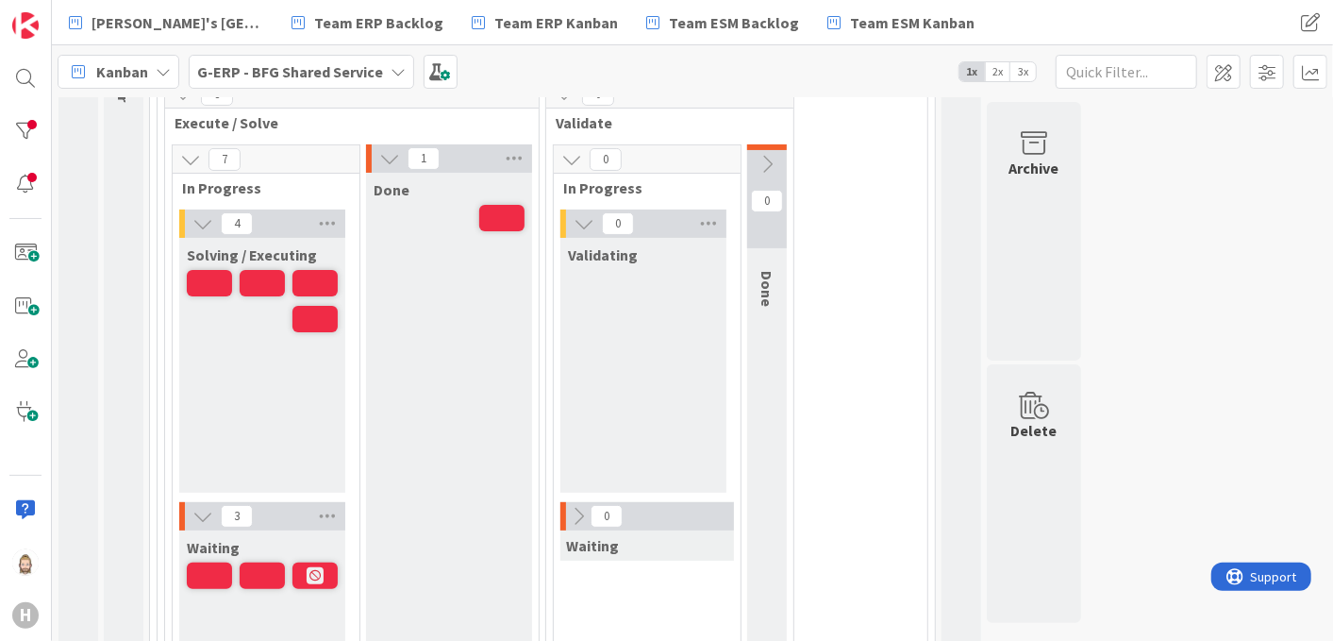
click at [200, 510] on icon at bounding box center [202, 516] width 21 height 21
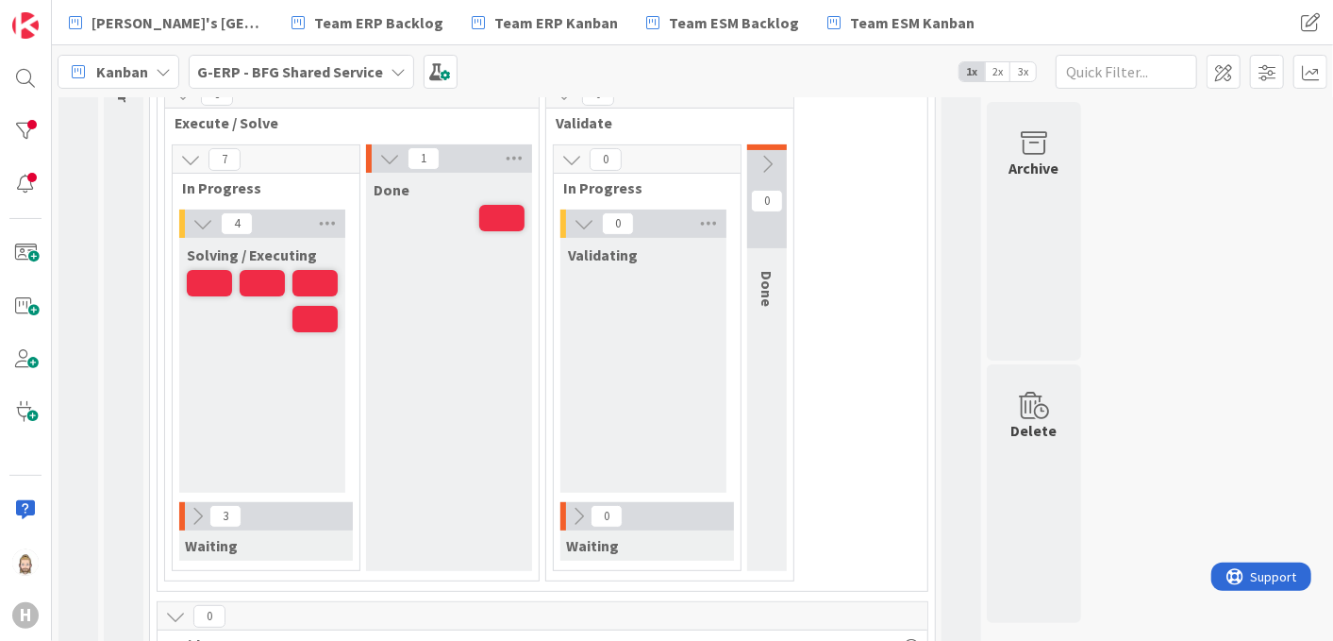
click at [159, 71] on icon at bounding box center [163, 71] width 15 height 15
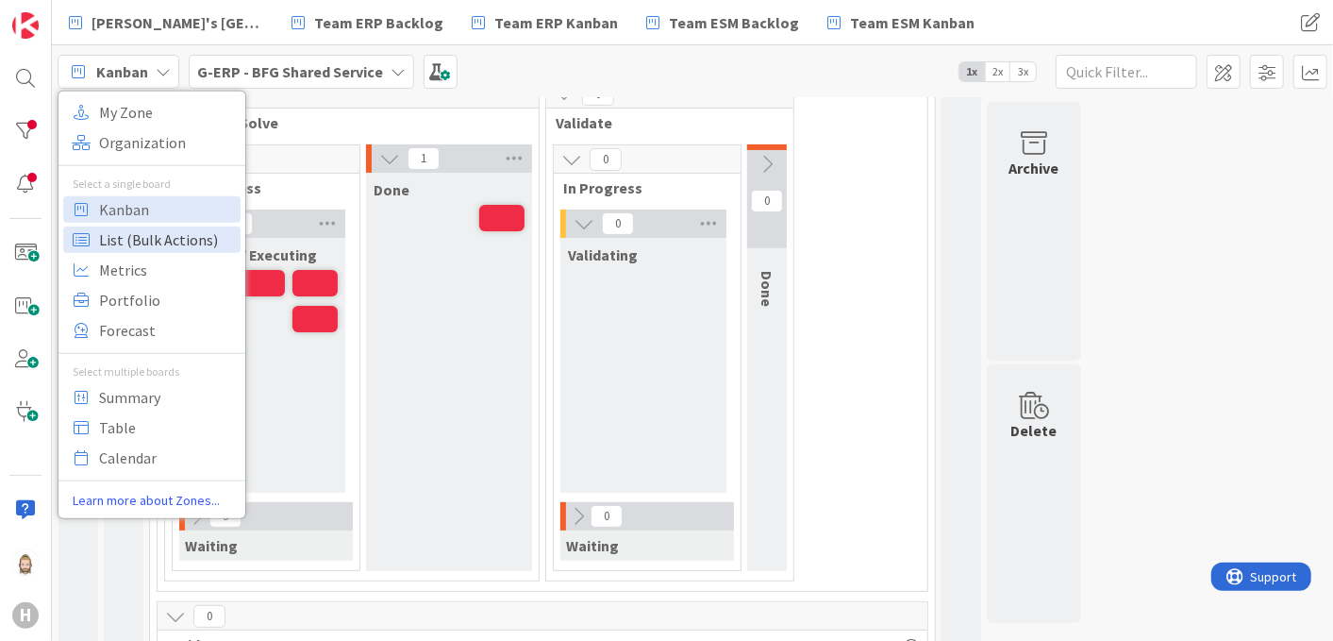
click at [182, 234] on span "List (Bulk Actions)" at bounding box center [167, 239] width 136 height 28
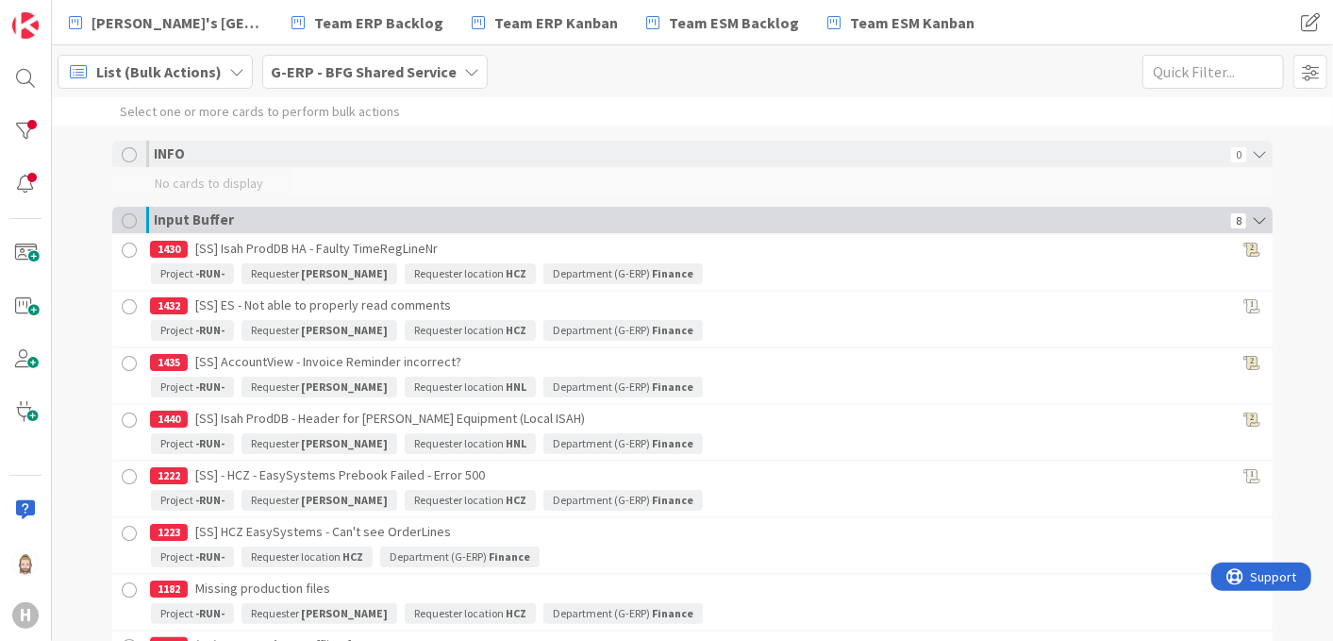
click at [1252, 212] on icon at bounding box center [1259, 220] width 26 height 26
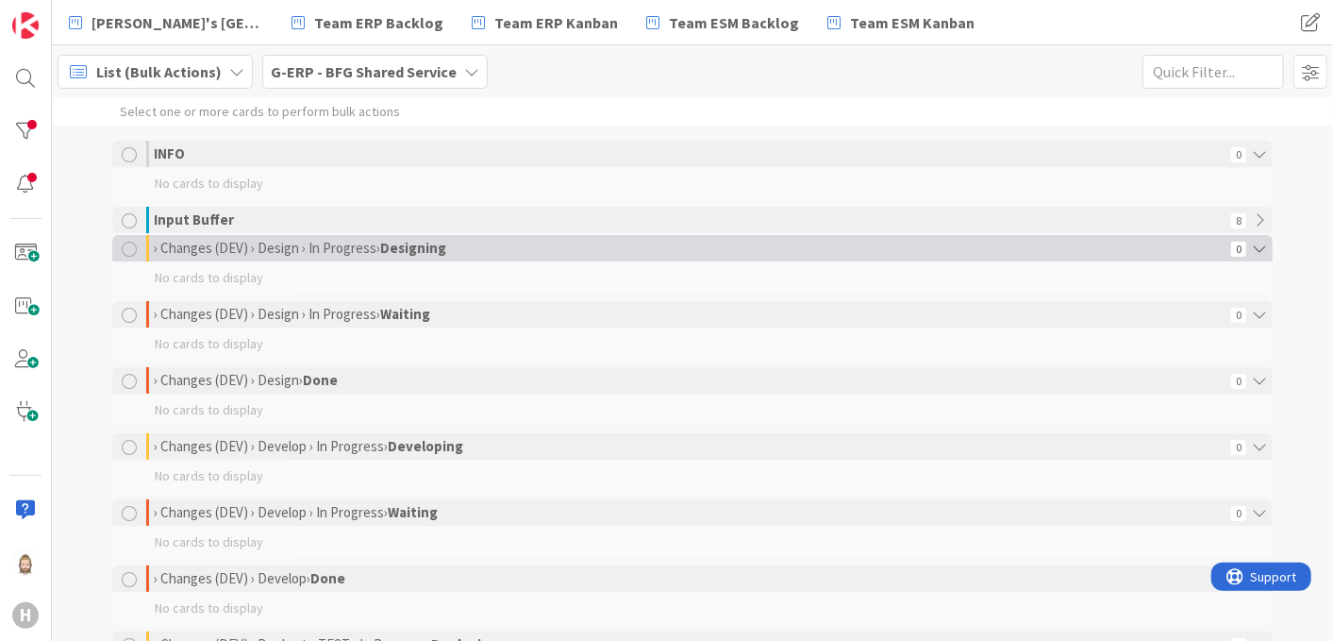
click at [1247, 243] on icon at bounding box center [1259, 248] width 26 height 26
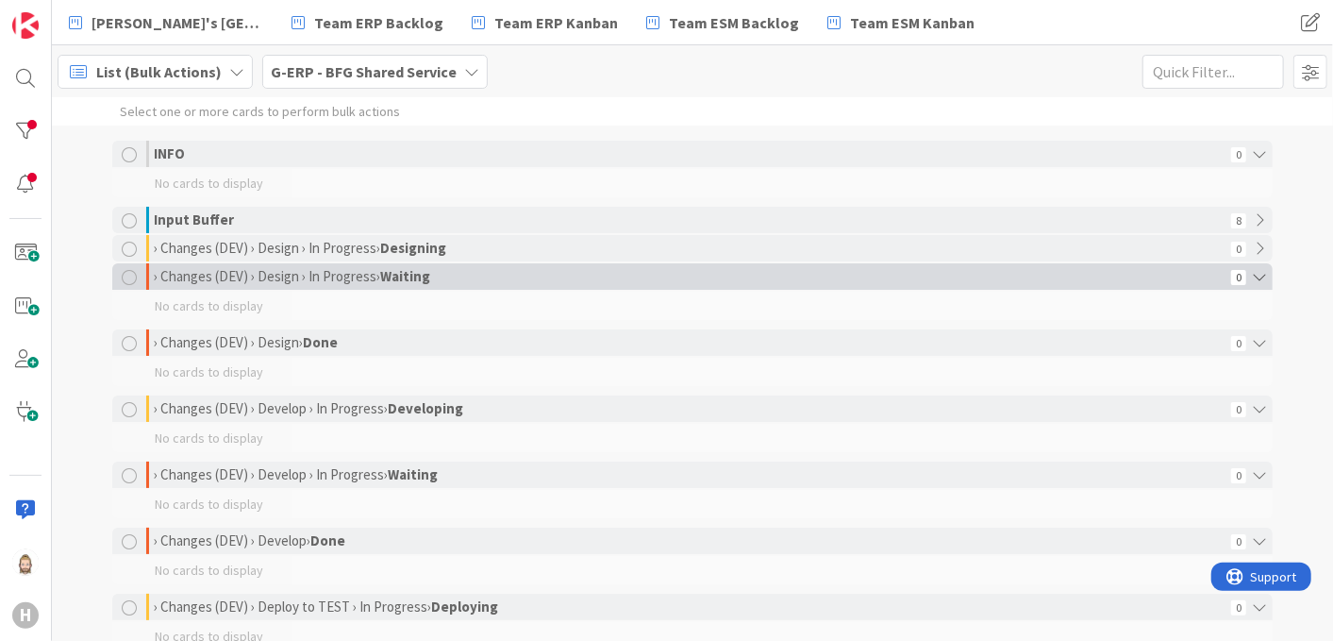
click at [1250, 274] on icon at bounding box center [1259, 276] width 26 height 26
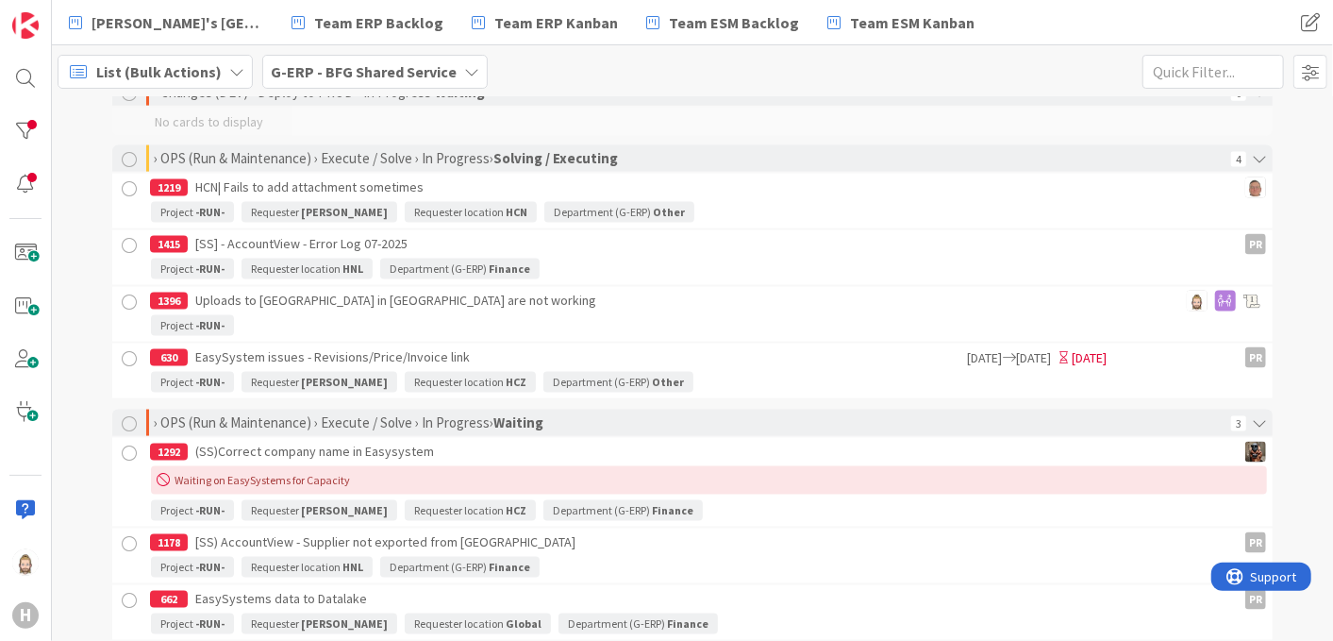
scroll to position [1362, 0]
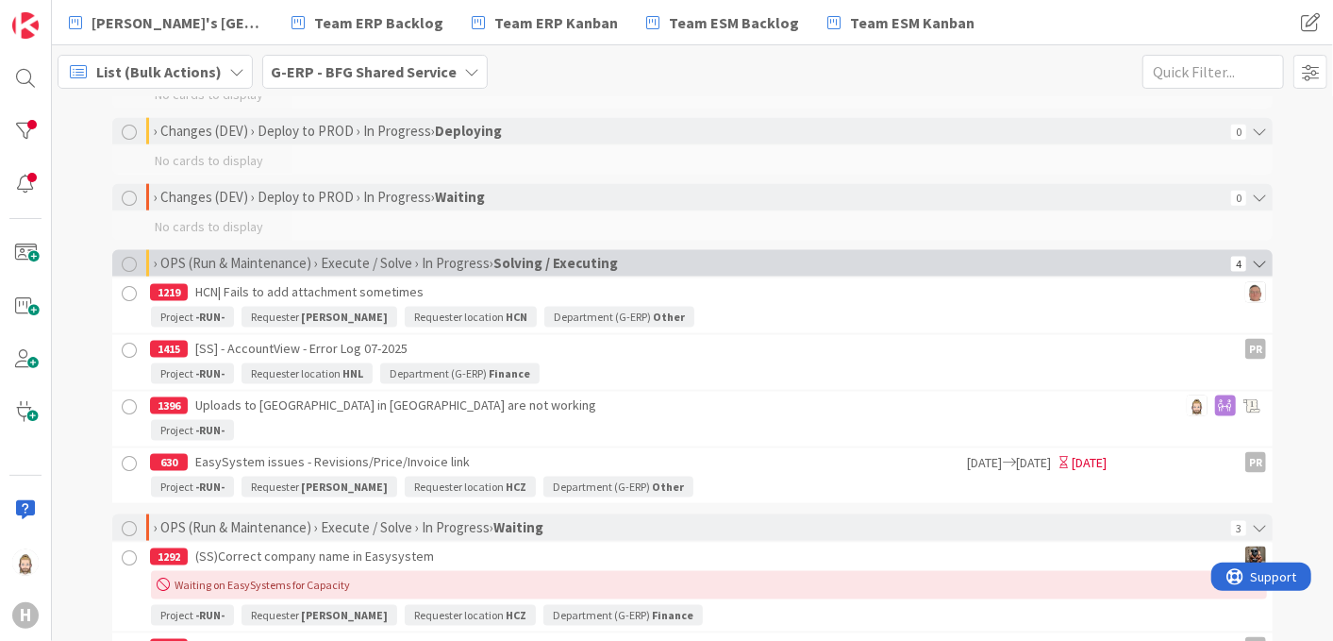
click at [118, 254] on div "› OPS (Run & Maintenance) › Execute / Solve › In Progress › Solving / Executing…" at bounding box center [692, 263] width 1160 height 26
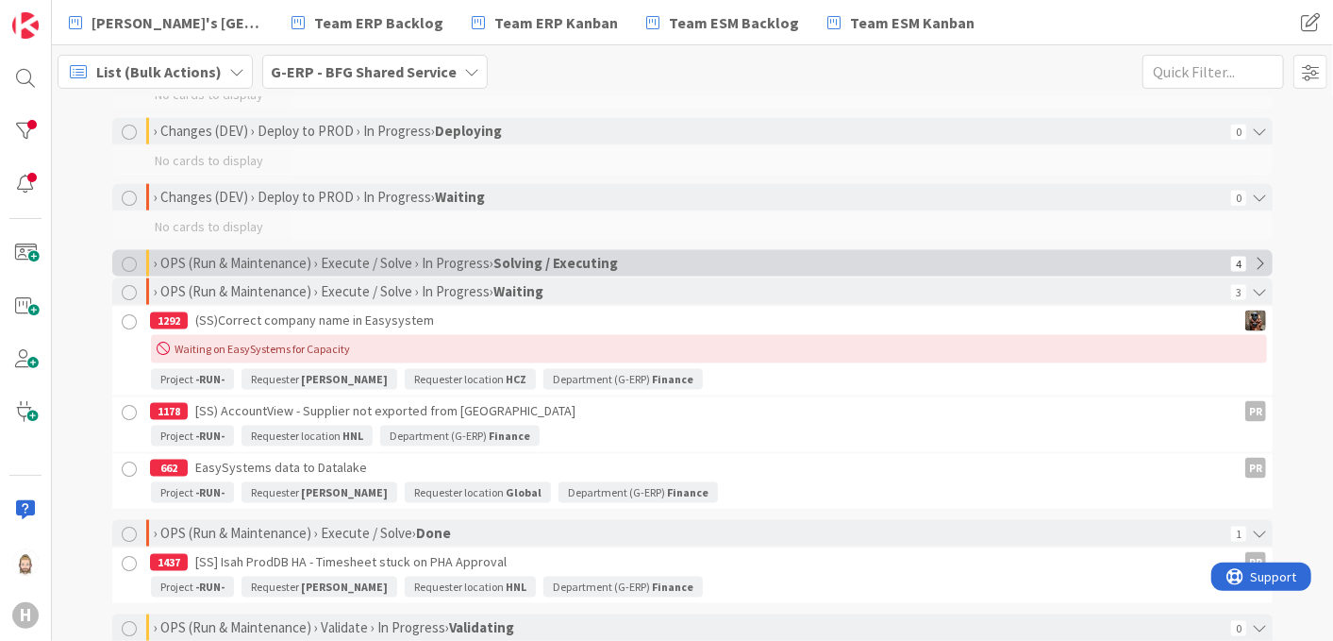
click at [122, 266] on div at bounding box center [129, 264] width 15 height 15
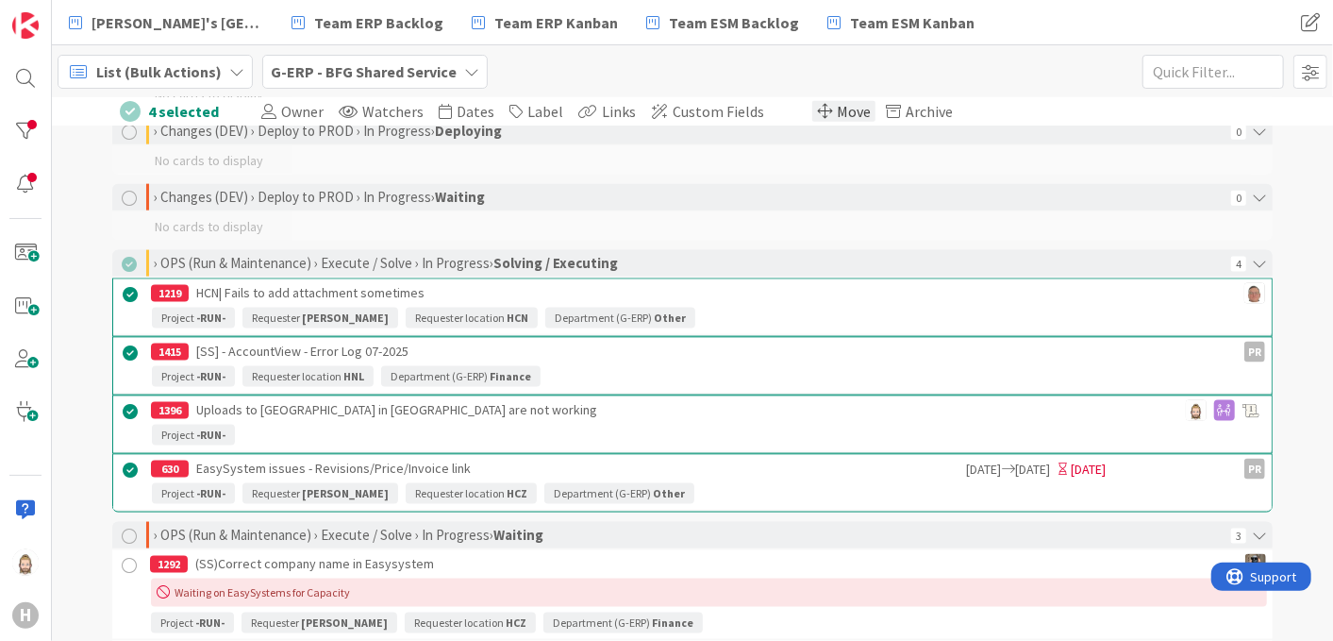
click at [837, 105] on span "Move" at bounding box center [854, 111] width 34 height 19
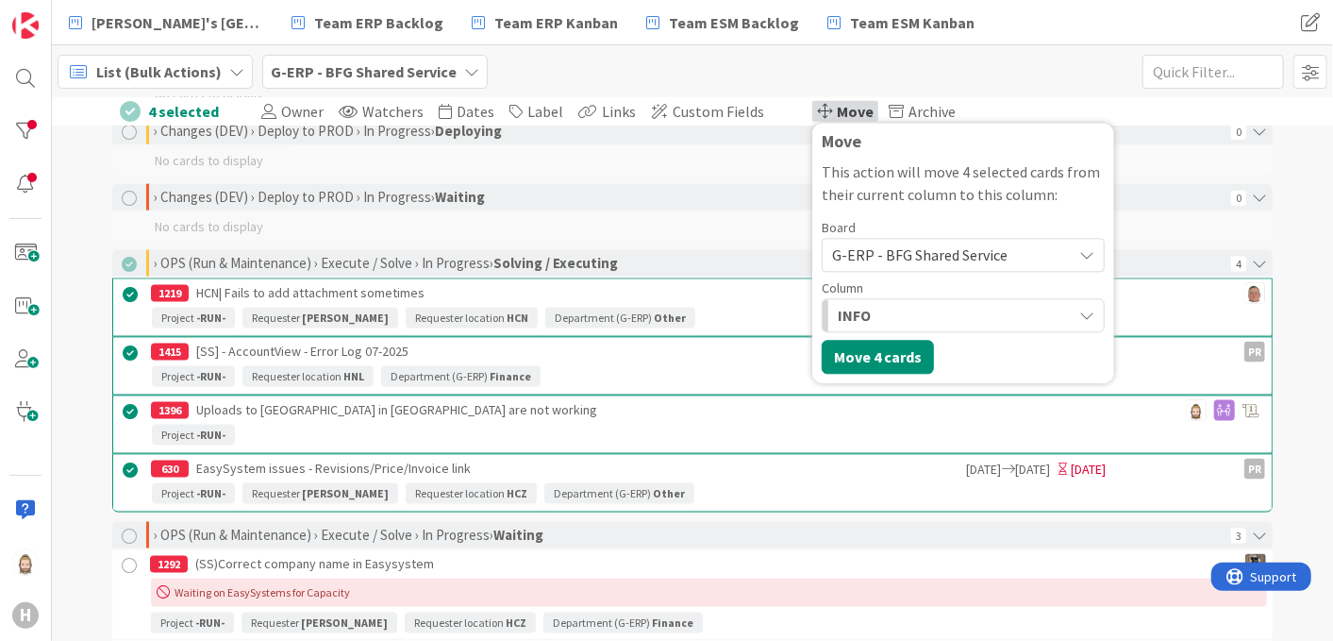
click at [931, 311] on div "INFO" at bounding box center [952, 316] width 239 height 30
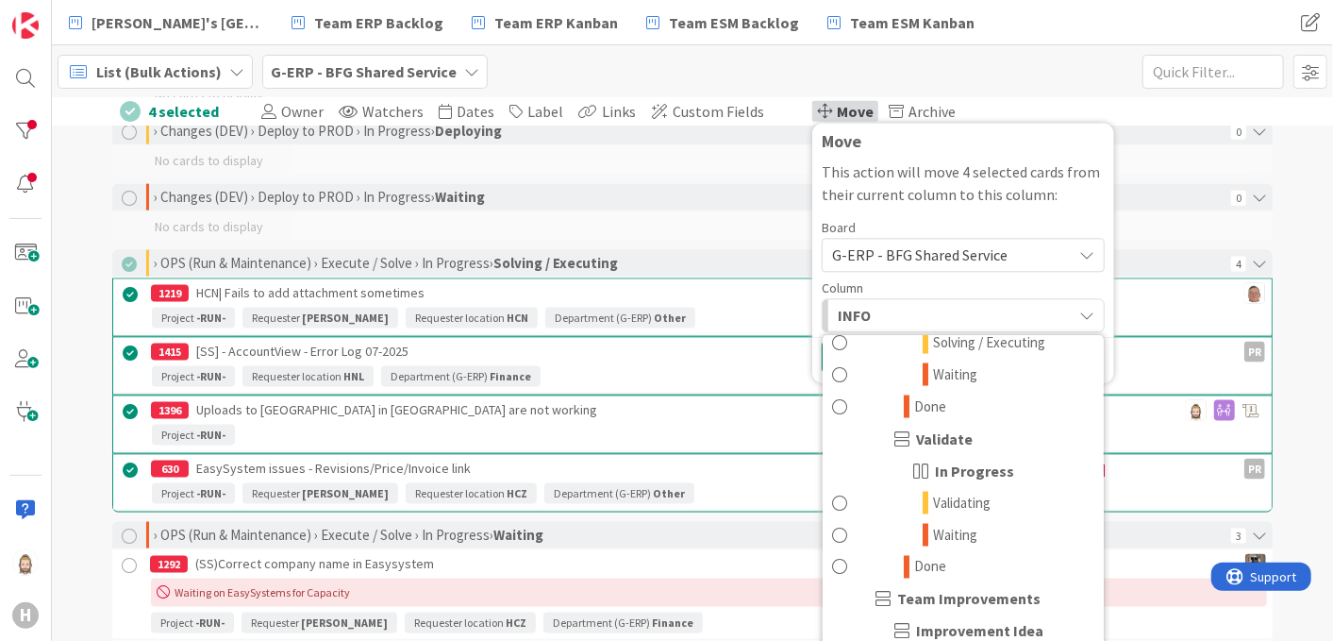
scroll to position [1572, 0]
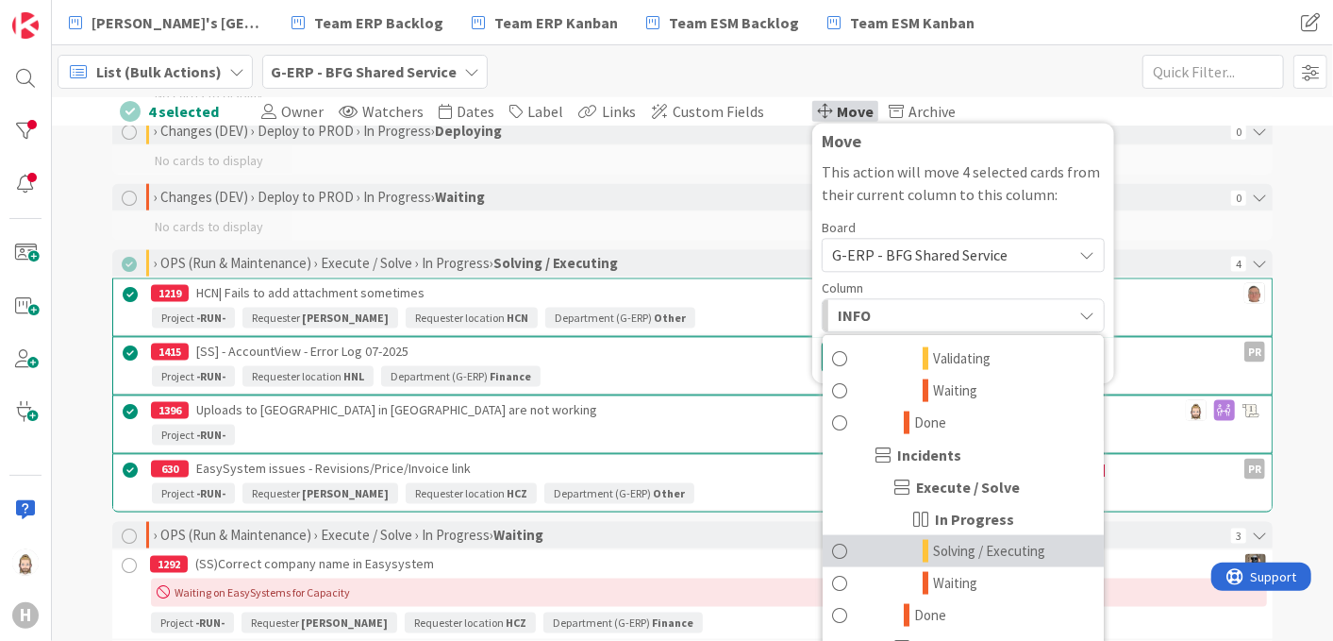
click at [954, 549] on span "Solving / Executing" at bounding box center [989, 551] width 112 height 23
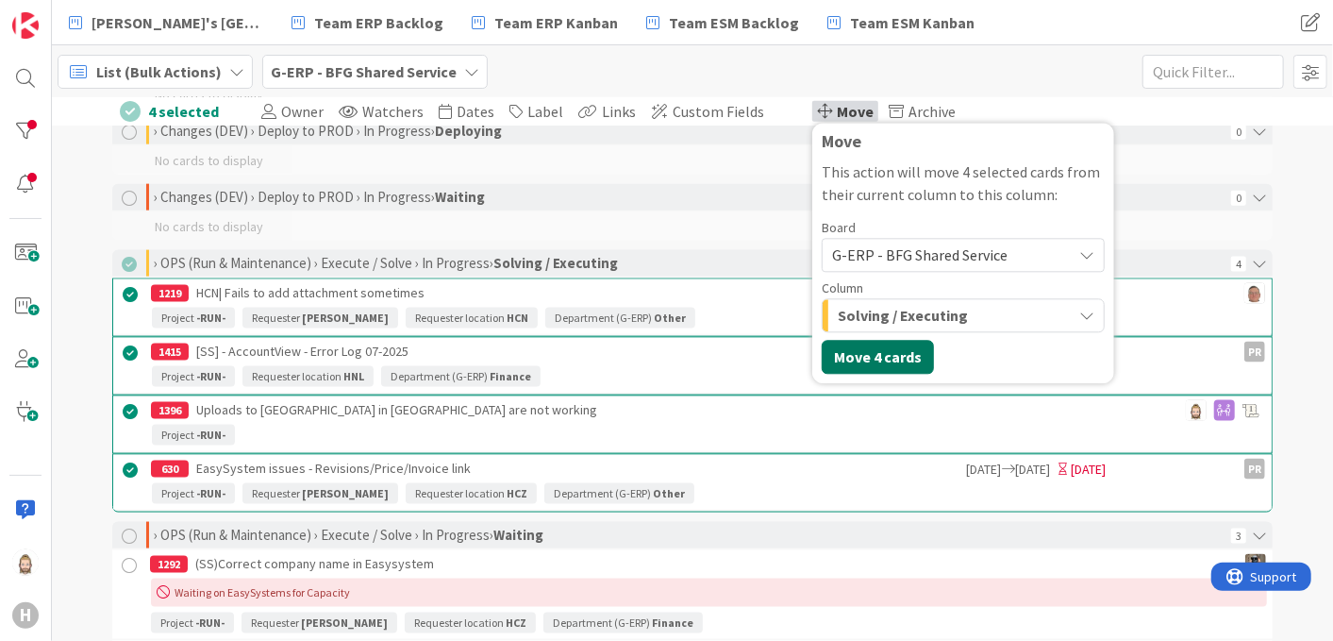
click at [858, 355] on button "Move 4 cards" at bounding box center [878, 358] width 112 height 34
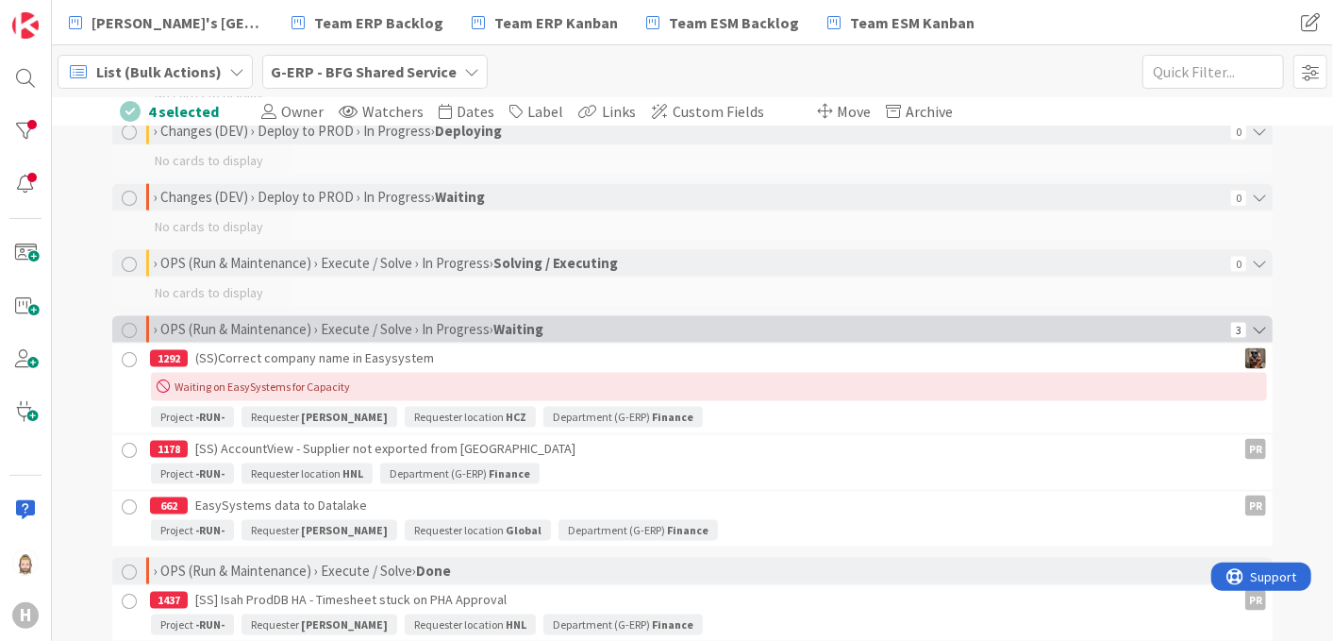
click at [125, 324] on div at bounding box center [129, 330] width 15 height 15
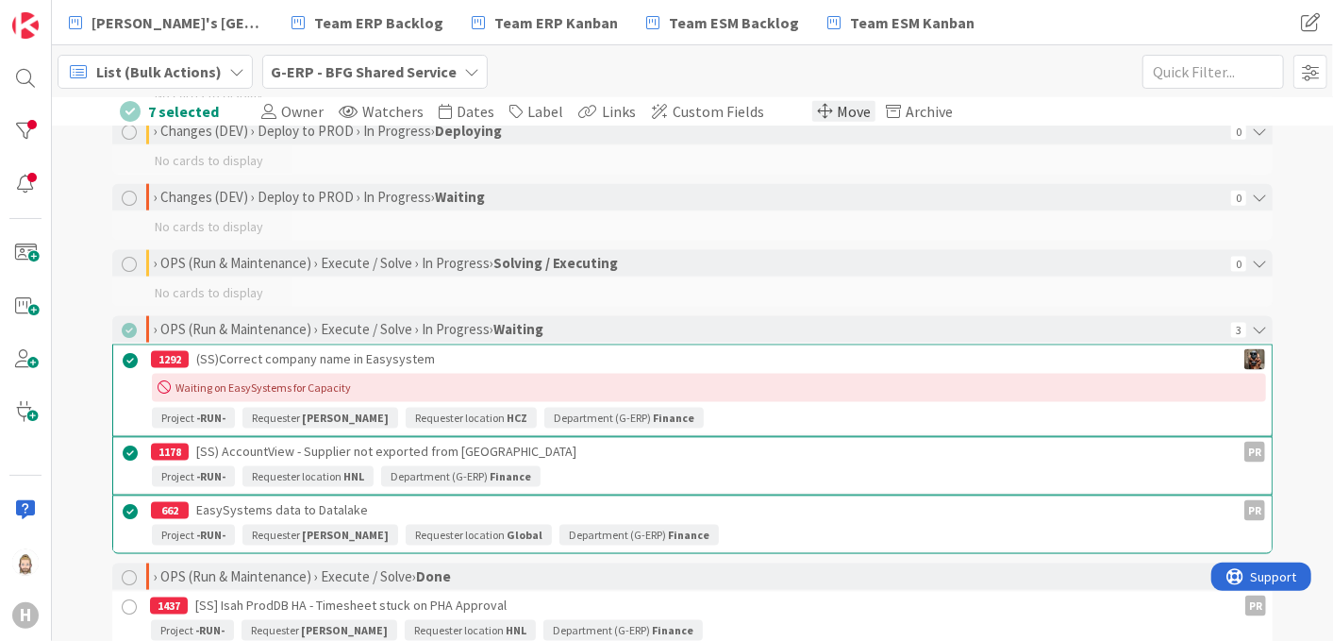
click at [817, 108] on span at bounding box center [824, 111] width 15 height 15
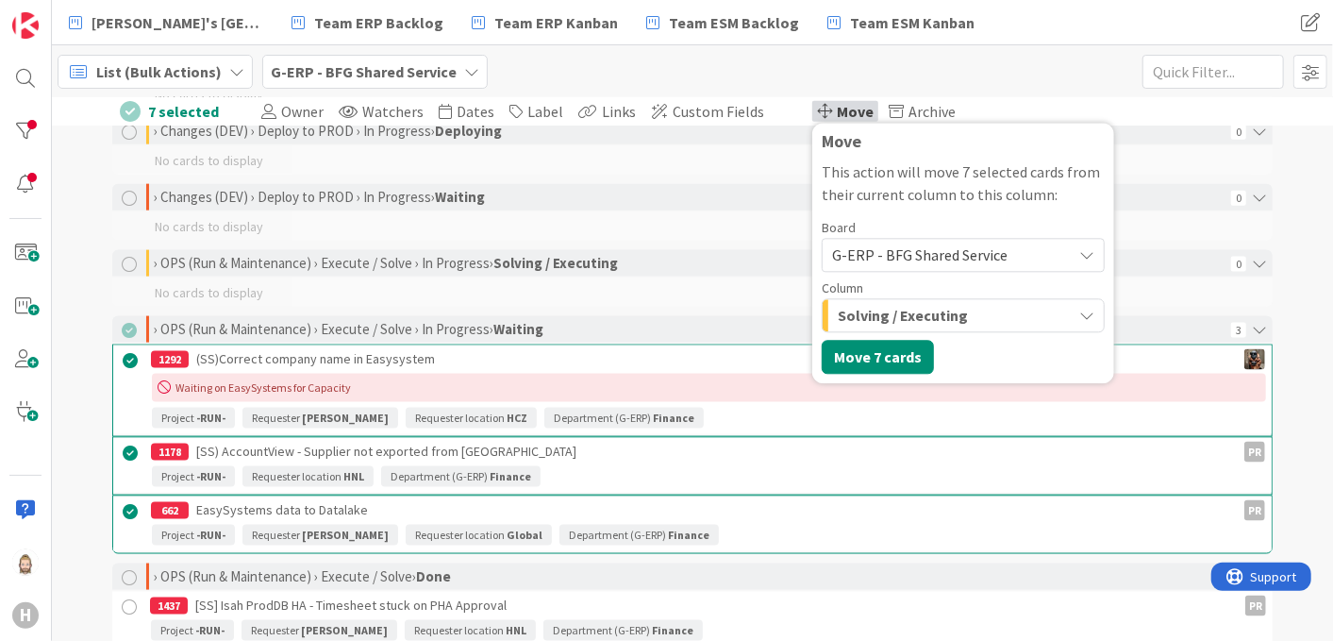
click at [942, 318] on div "Solving / Executing" at bounding box center [952, 316] width 239 height 30
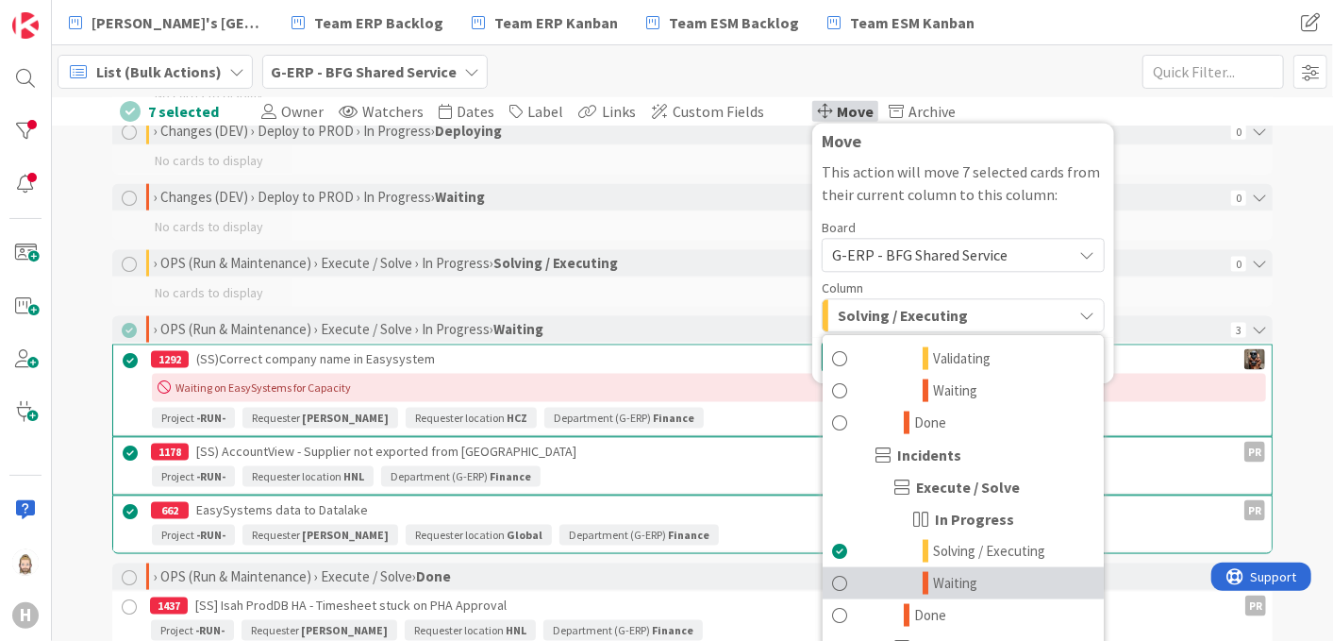
click at [933, 584] on span "Waiting" at bounding box center [955, 583] width 44 height 23
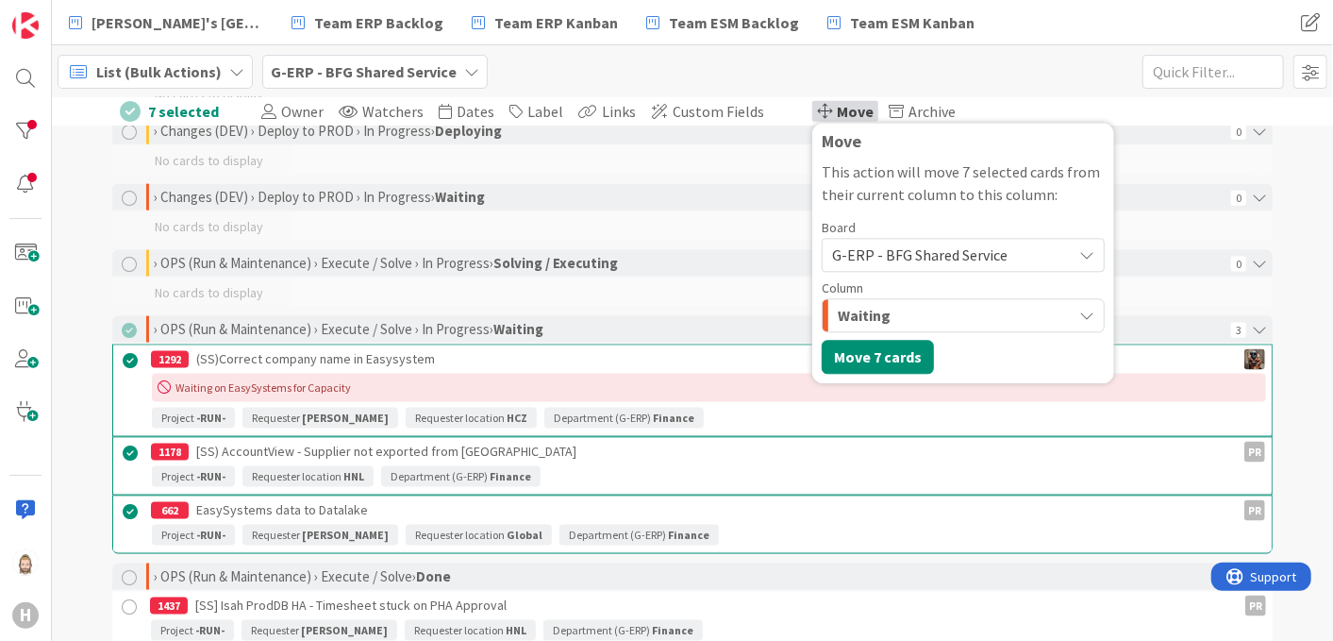
click at [969, 70] on div "List (Bulk Actions) My Zone Organization Select a single board Kanban List (Bul…" at bounding box center [692, 71] width 1281 height 52
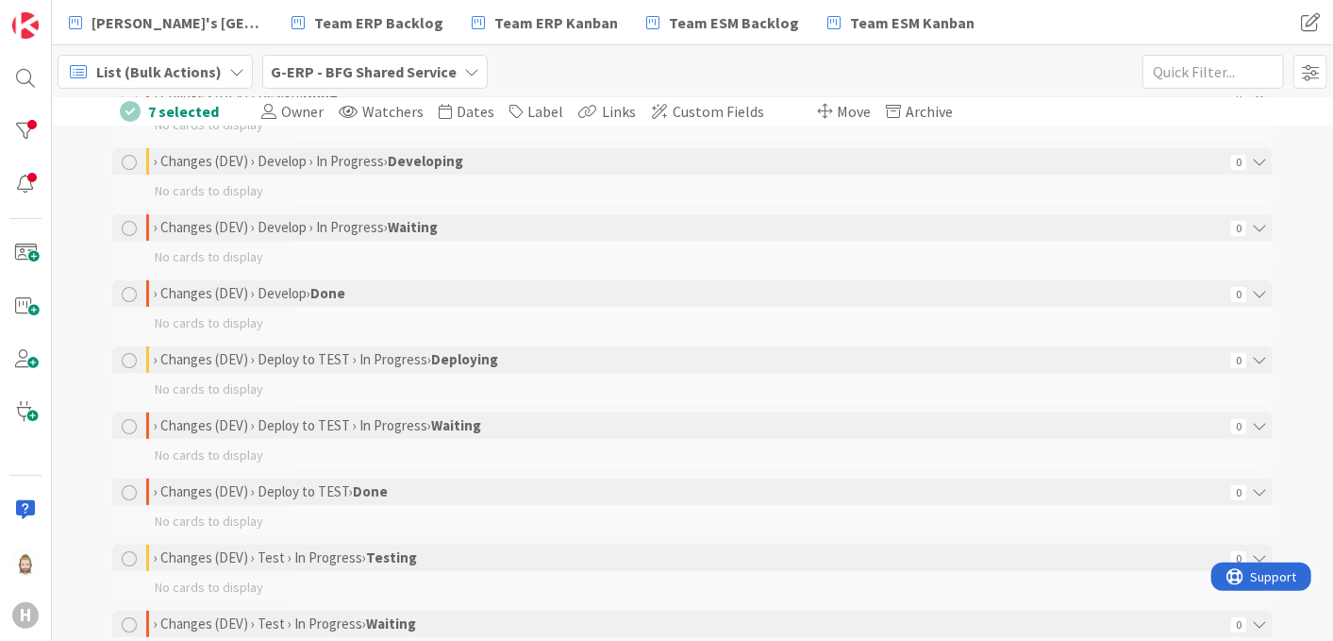
scroll to position [0, 0]
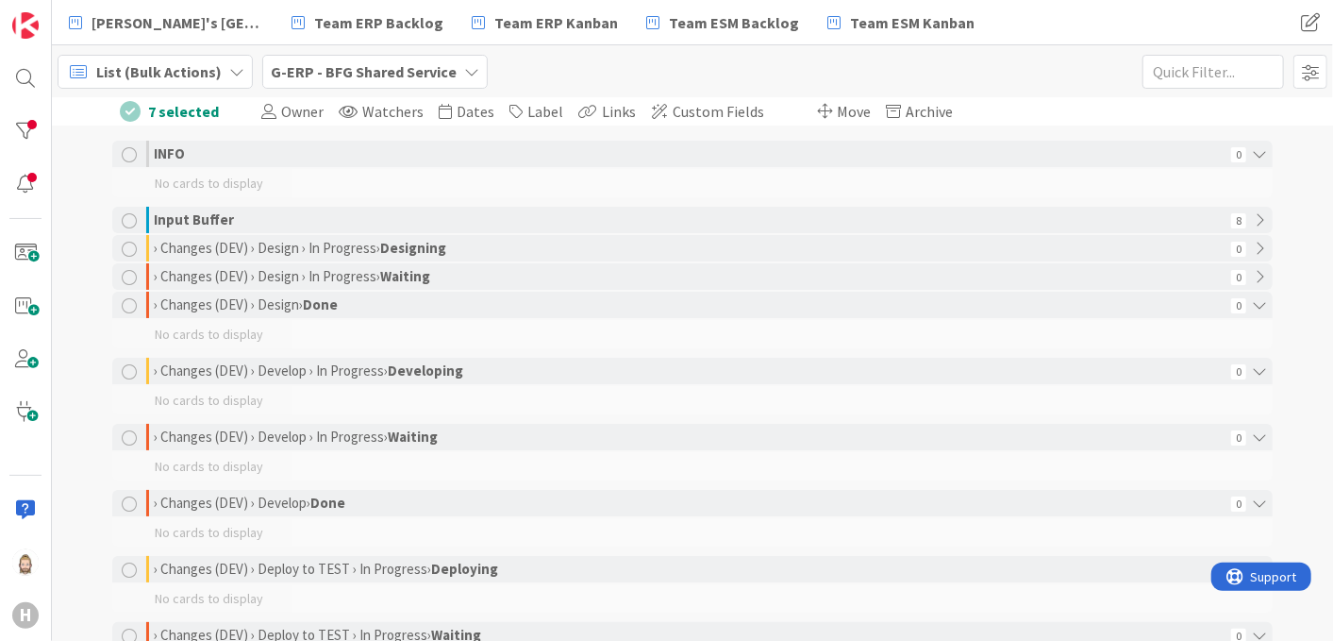
click at [125, 111] on div at bounding box center [130, 111] width 21 height 21
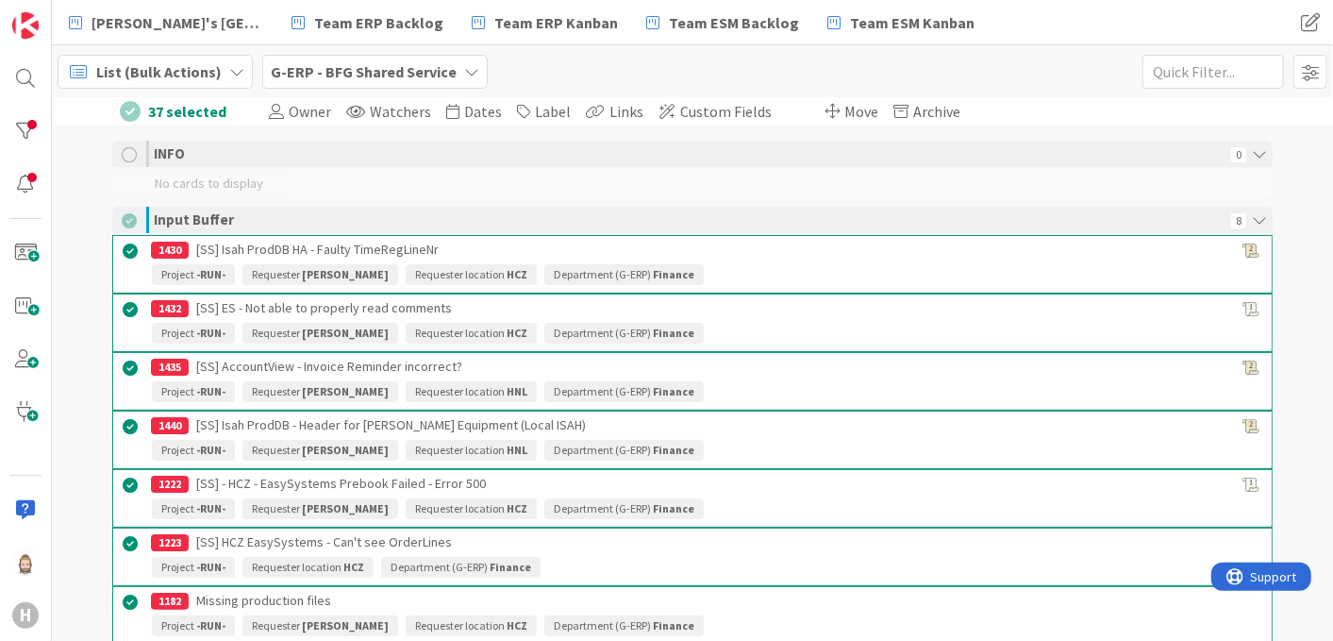
click at [124, 105] on div at bounding box center [130, 111] width 21 height 21
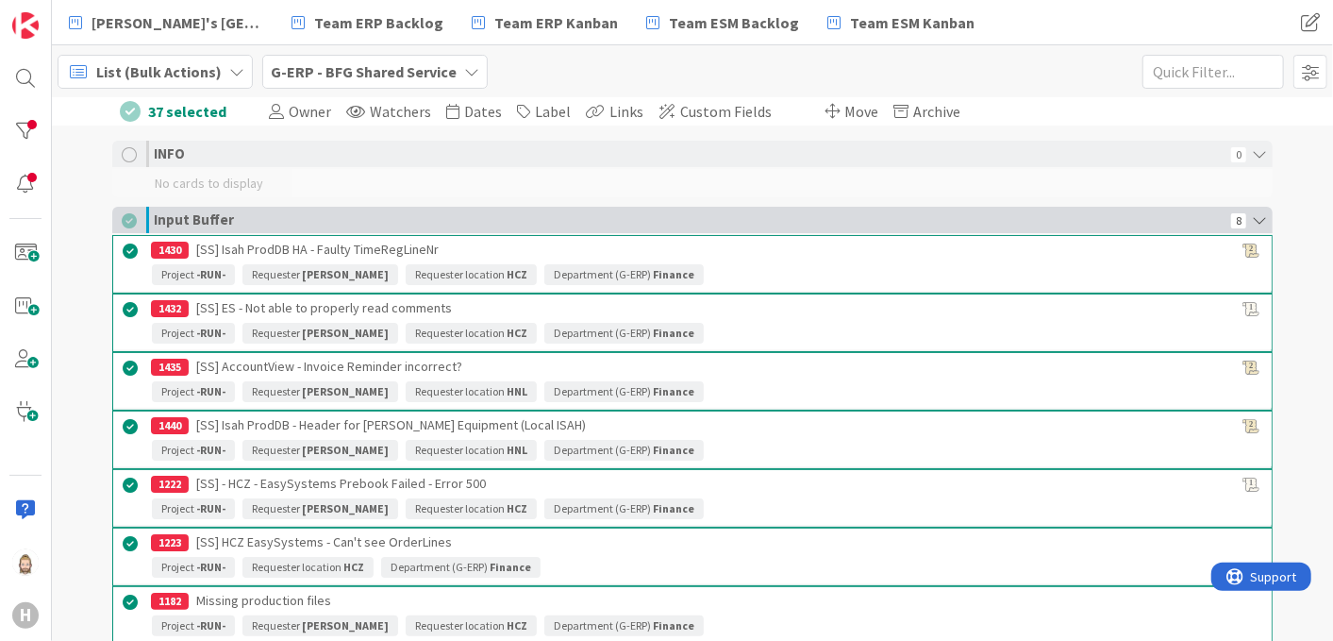
click at [123, 220] on div at bounding box center [129, 220] width 15 height 15
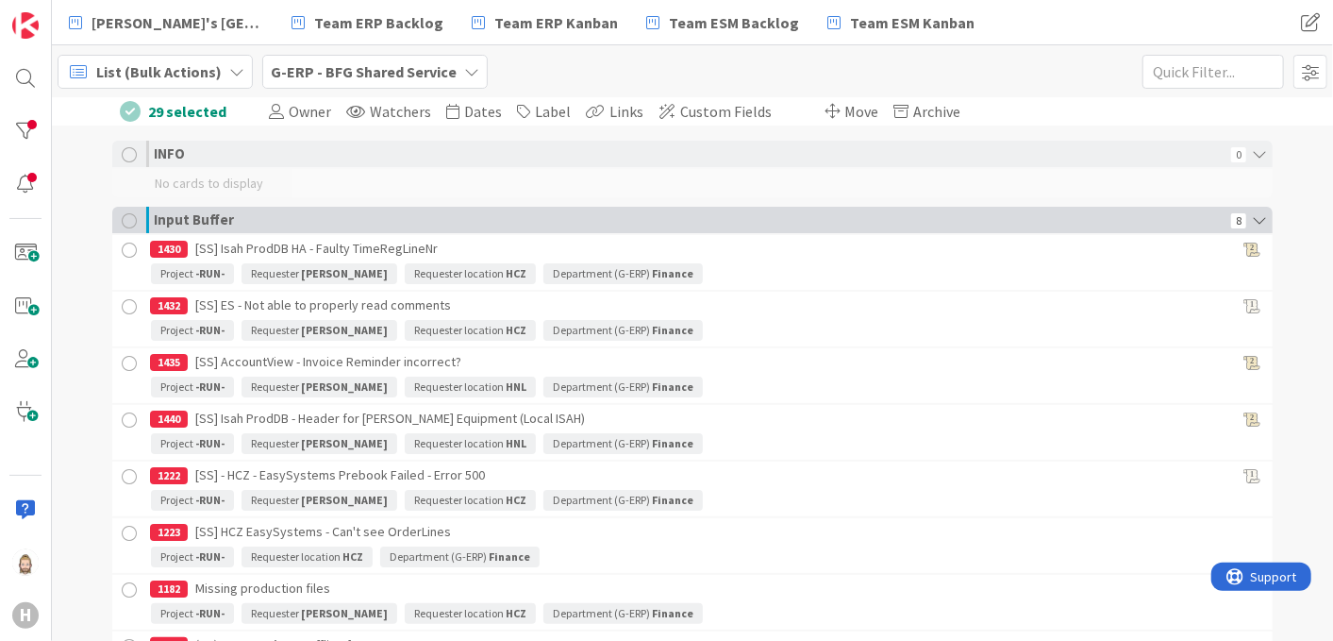
click at [1249, 219] on icon at bounding box center [1259, 220] width 26 height 26
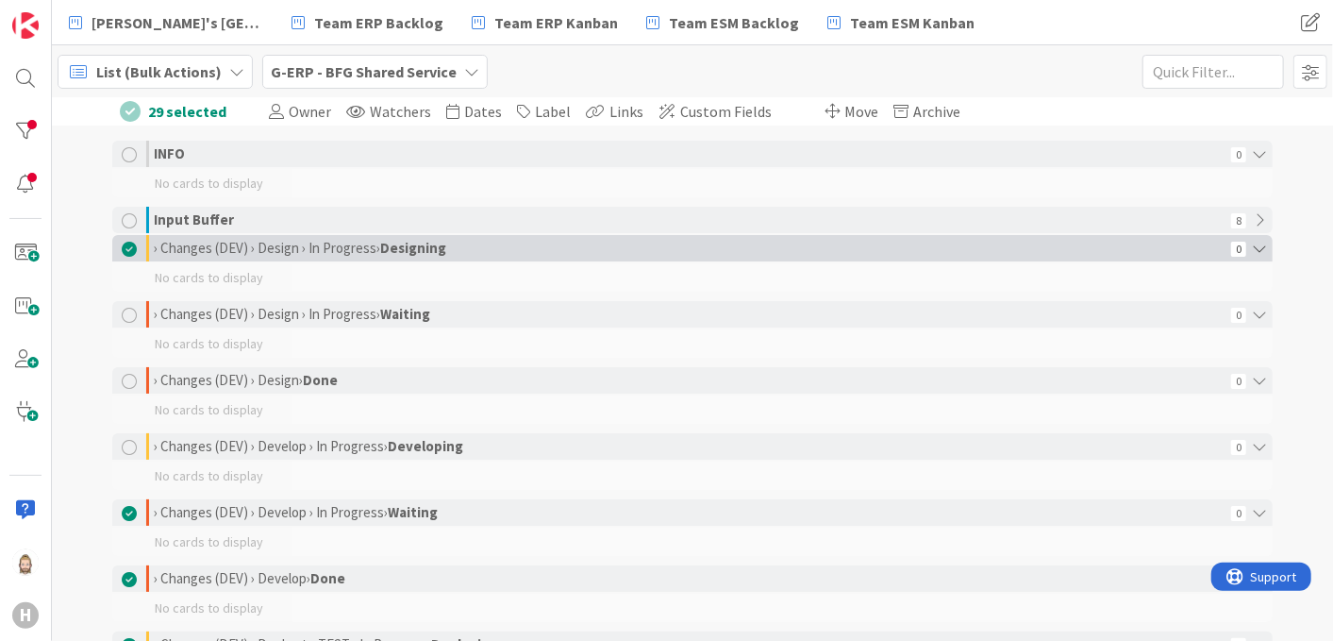
click at [122, 252] on div at bounding box center [129, 248] width 15 height 15
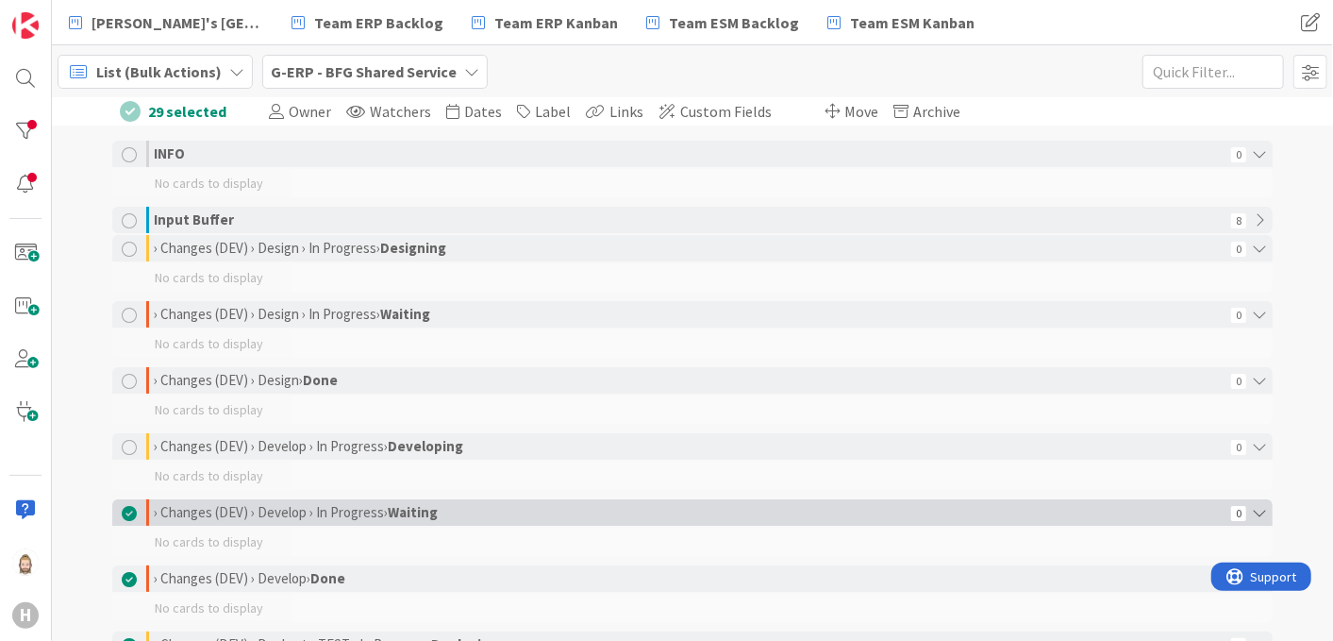
click at [122, 515] on div at bounding box center [129, 513] width 15 height 15
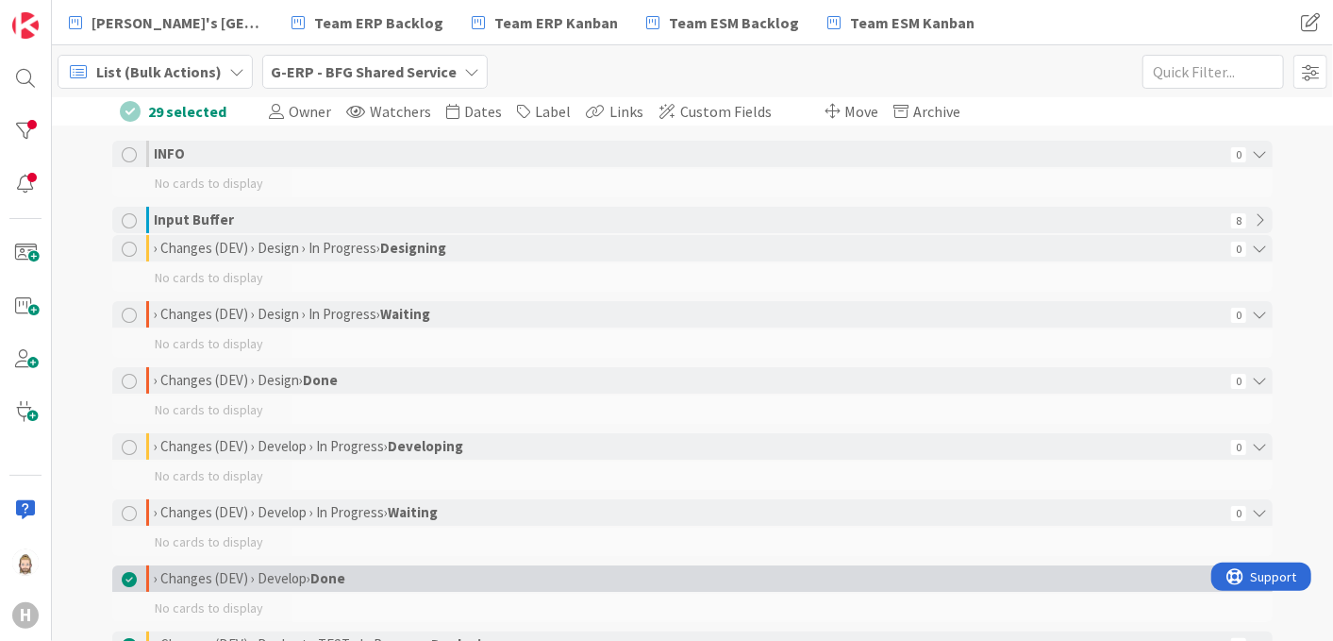
drag, startPoint x: 125, startPoint y: 576, endPoint x: 132, endPoint y: 569, distance: 10.7
click at [125, 576] on div at bounding box center [129, 579] width 15 height 15
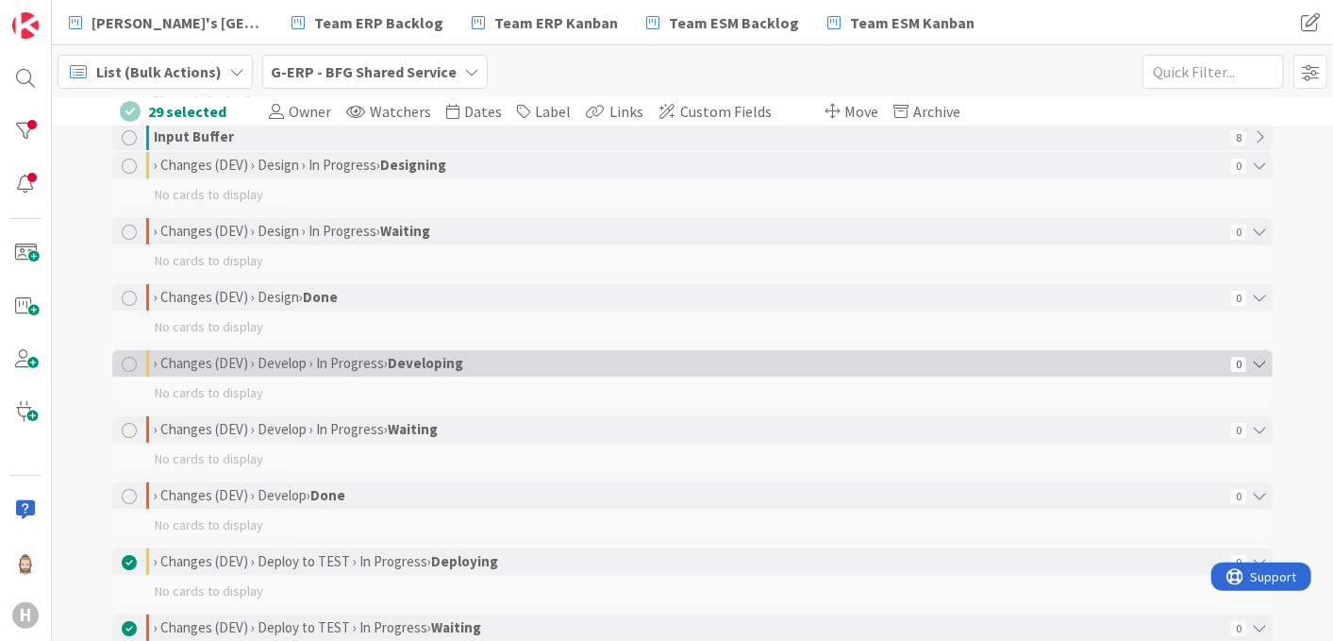
scroll to position [209, 0]
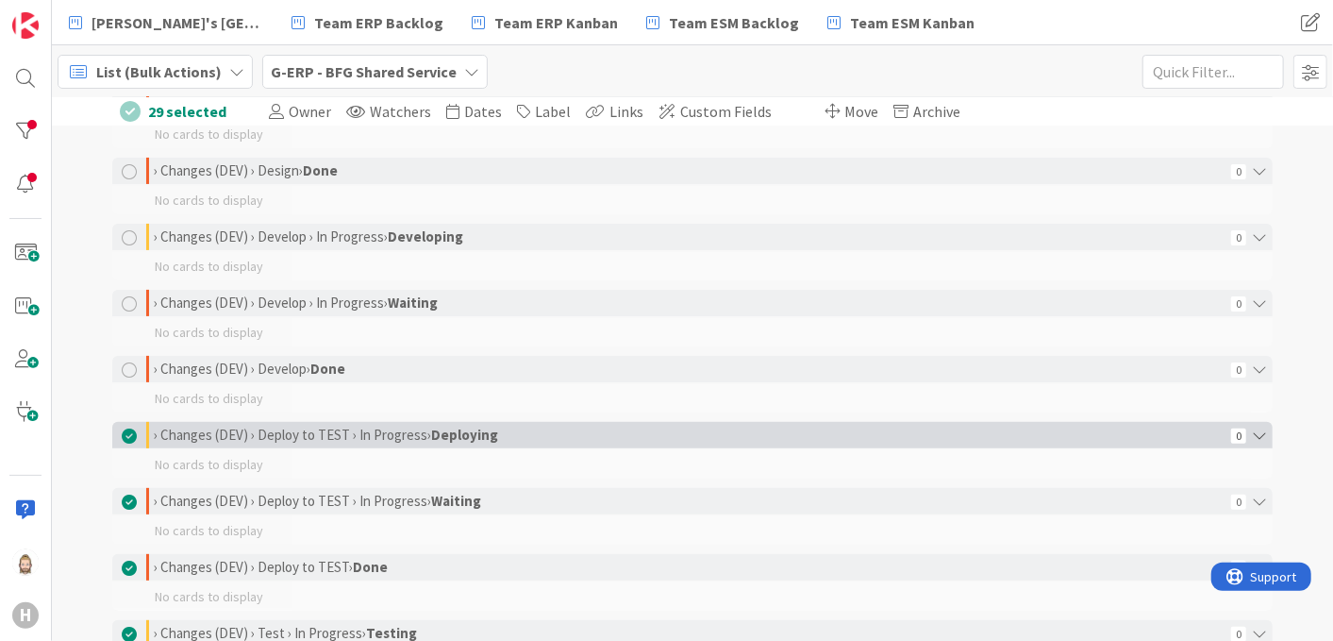
click at [122, 433] on div at bounding box center [129, 435] width 15 height 15
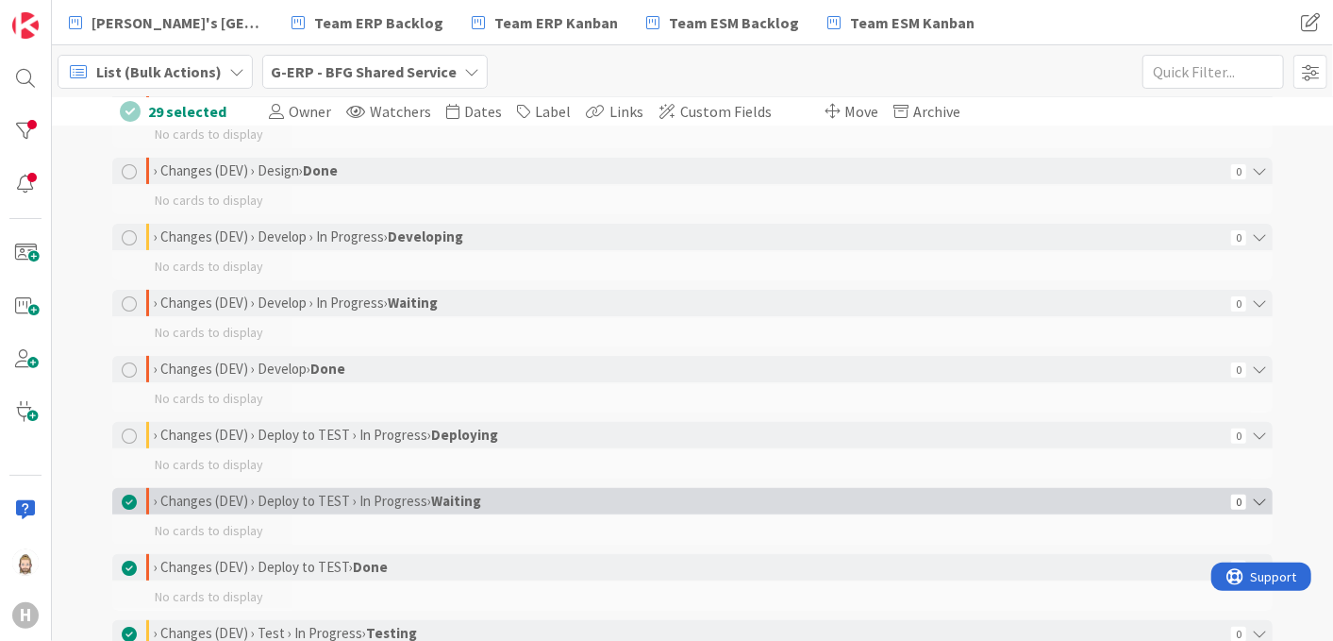
click at [124, 501] on div at bounding box center [129, 501] width 15 height 15
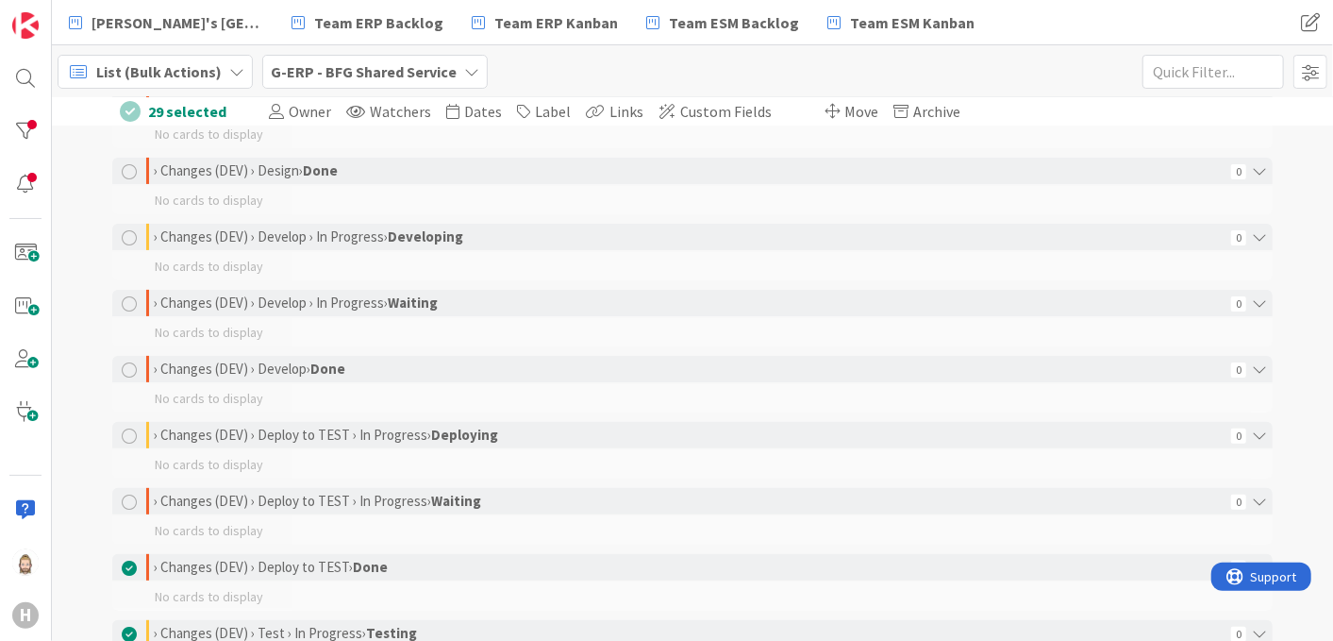
drag, startPoint x: 124, startPoint y: 561, endPoint x: 155, endPoint y: 540, distance: 37.9
click at [124, 562] on div at bounding box center [129, 567] width 15 height 15
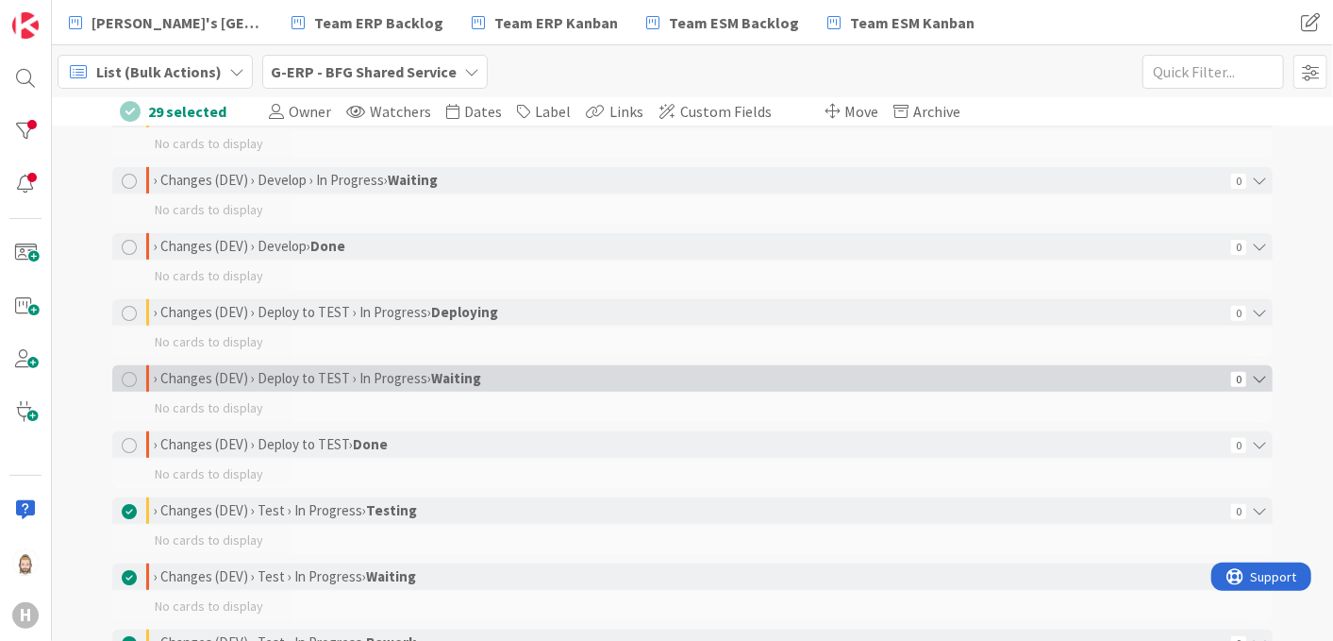
scroll to position [419, 0]
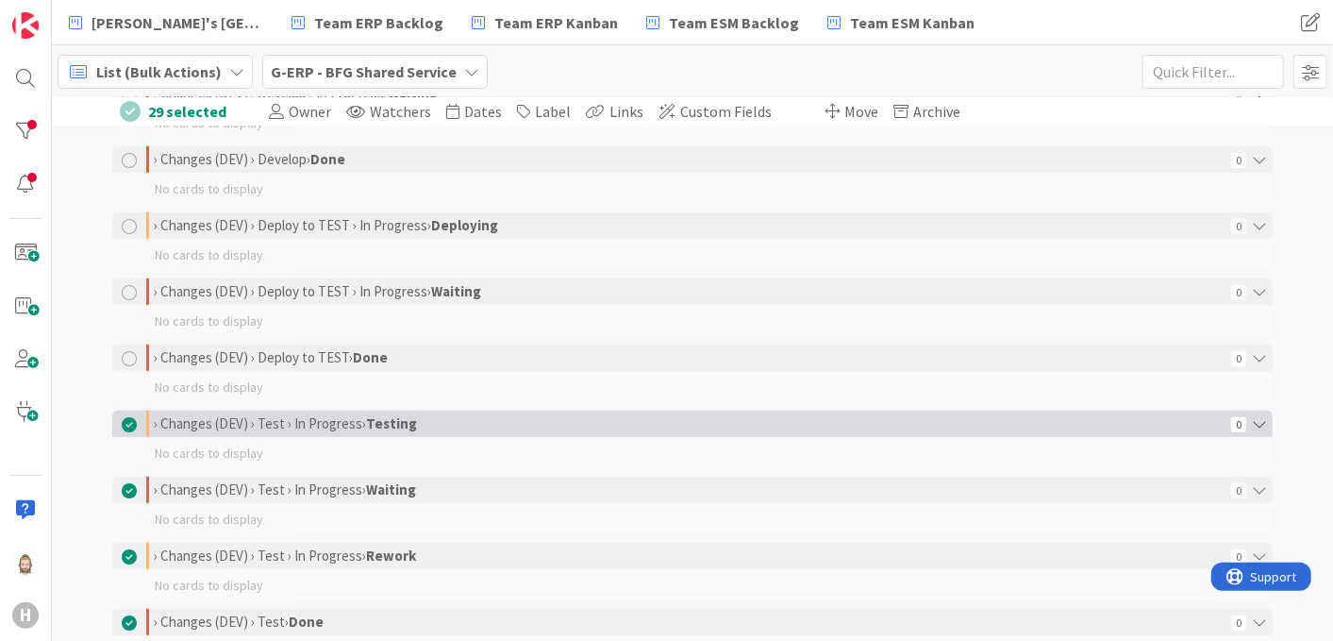
click at [122, 417] on div at bounding box center [129, 424] width 15 height 15
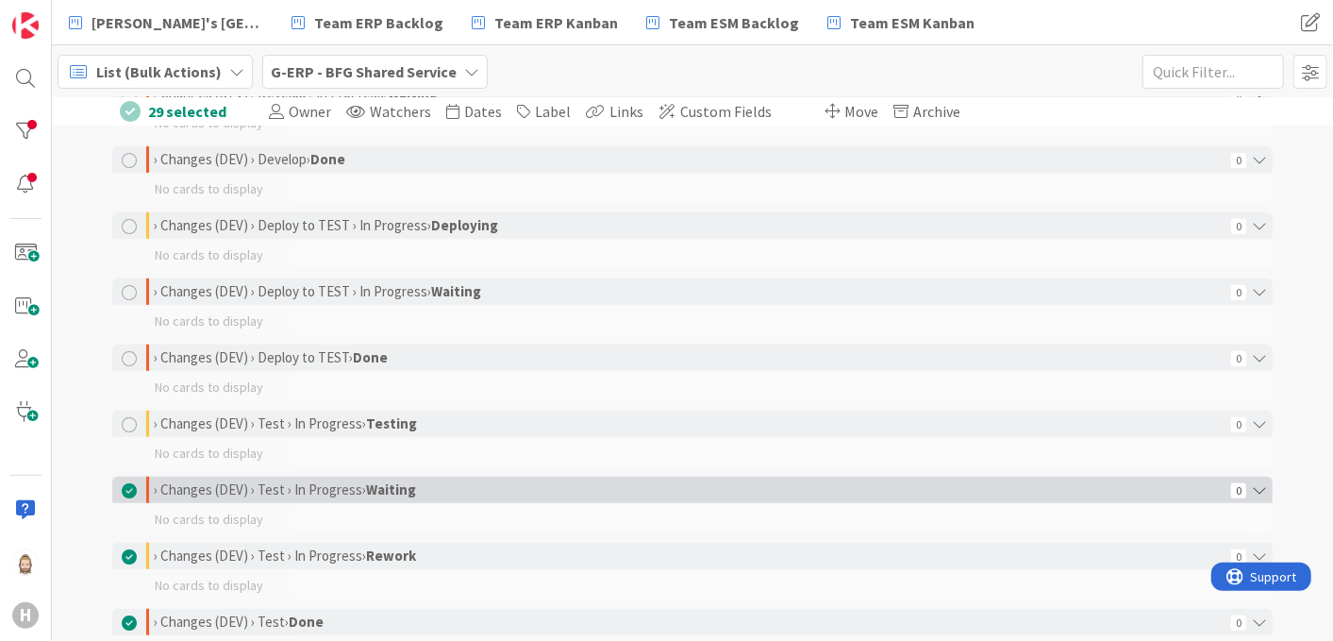
click at [122, 485] on div at bounding box center [129, 490] width 15 height 15
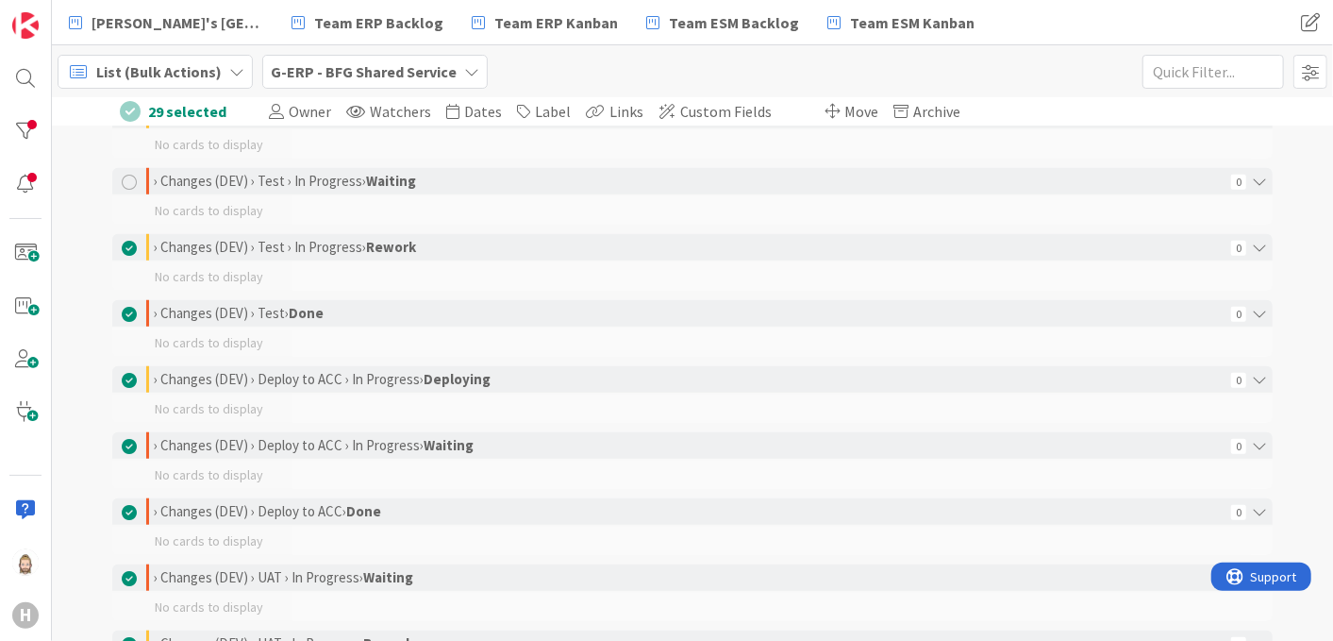
scroll to position [733, 0]
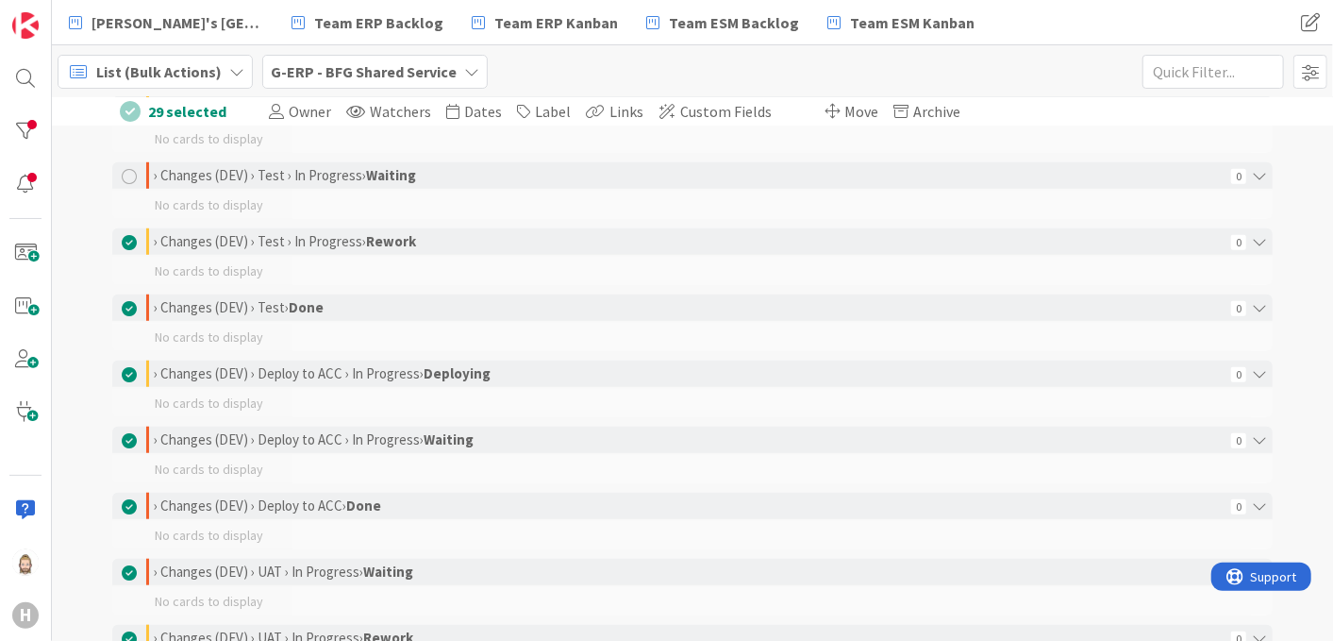
click at [221, 70] on div "List (Bulk Actions)" at bounding box center [155, 72] width 195 height 34
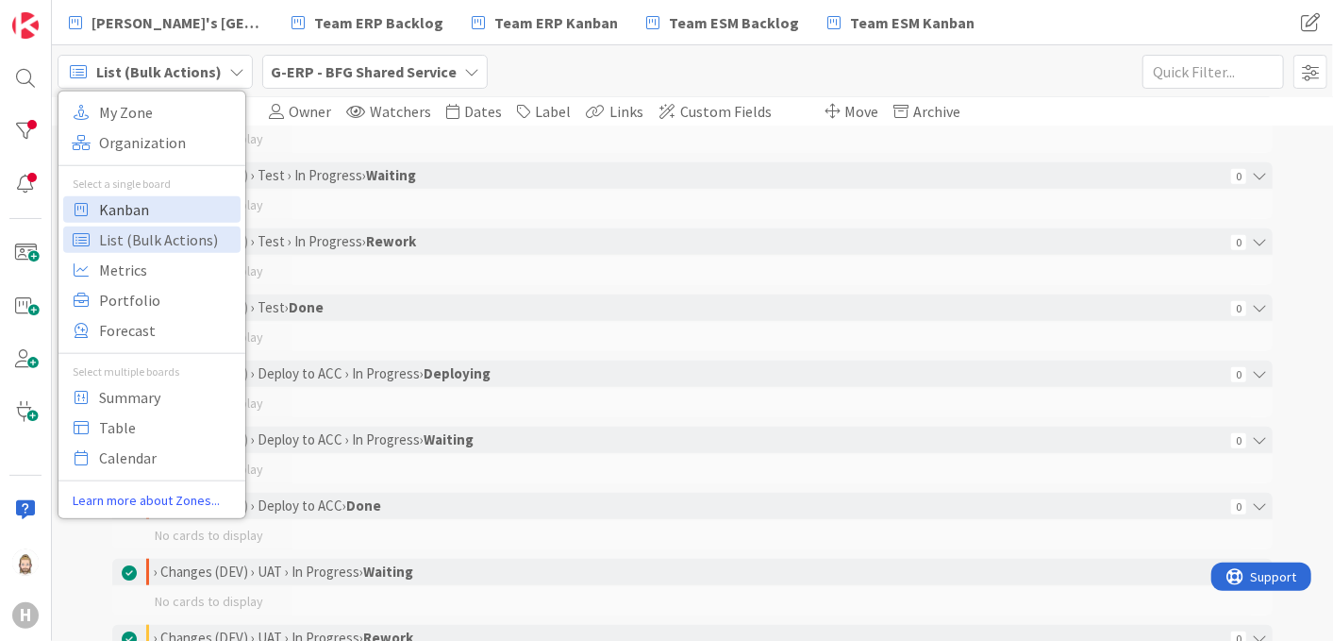
click at [190, 197] on span "Kanban" at bounding box center [167, 208] width 136 height 28
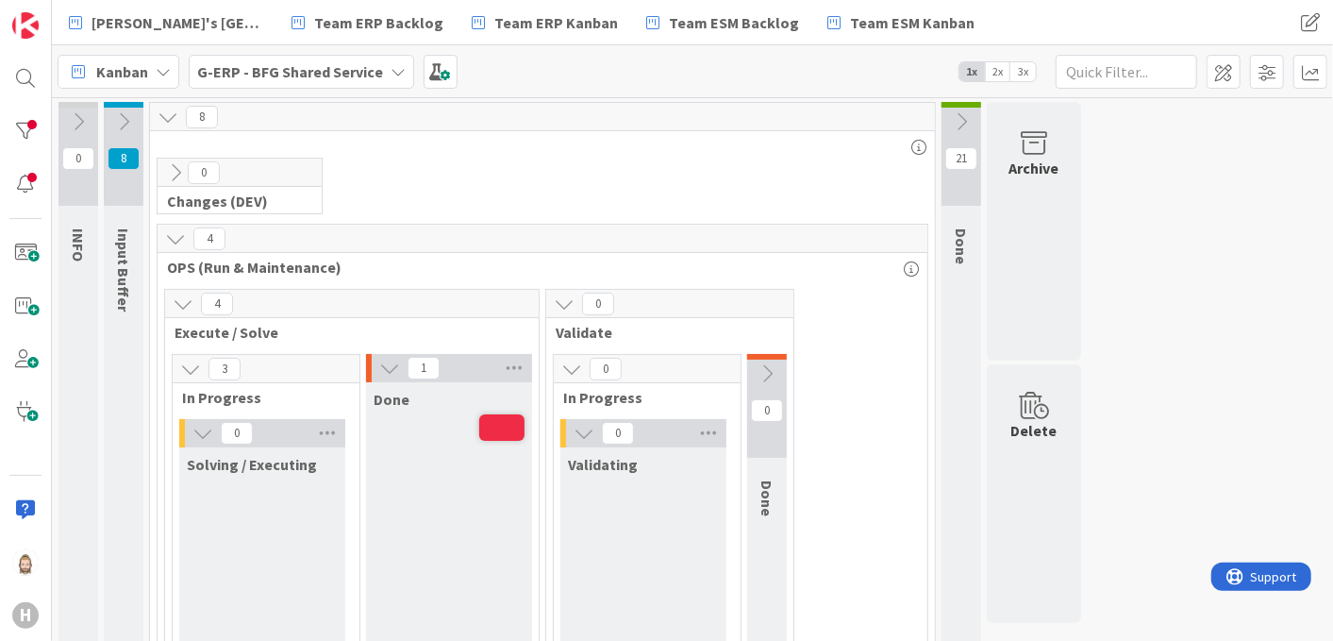
click at [176, 172] on icon at bounding box center [175, 172] width 21 height 21
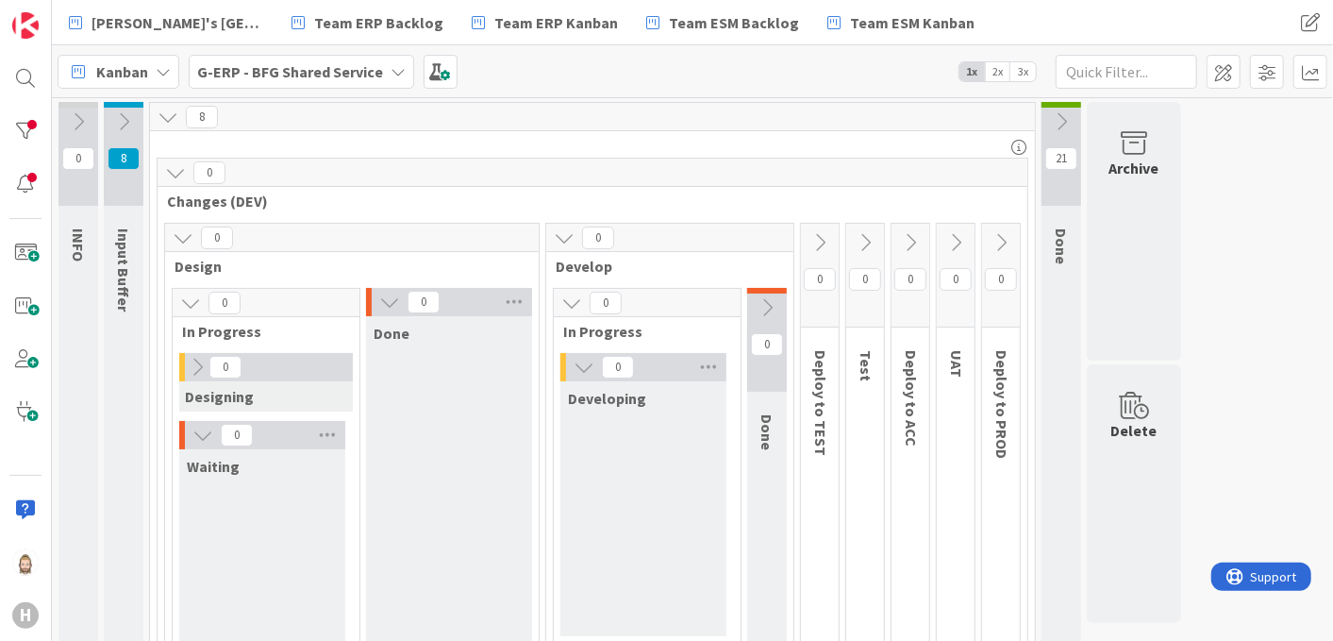
click at [174, 173] on icon at bounding box center [175, 172] width 21 height 21
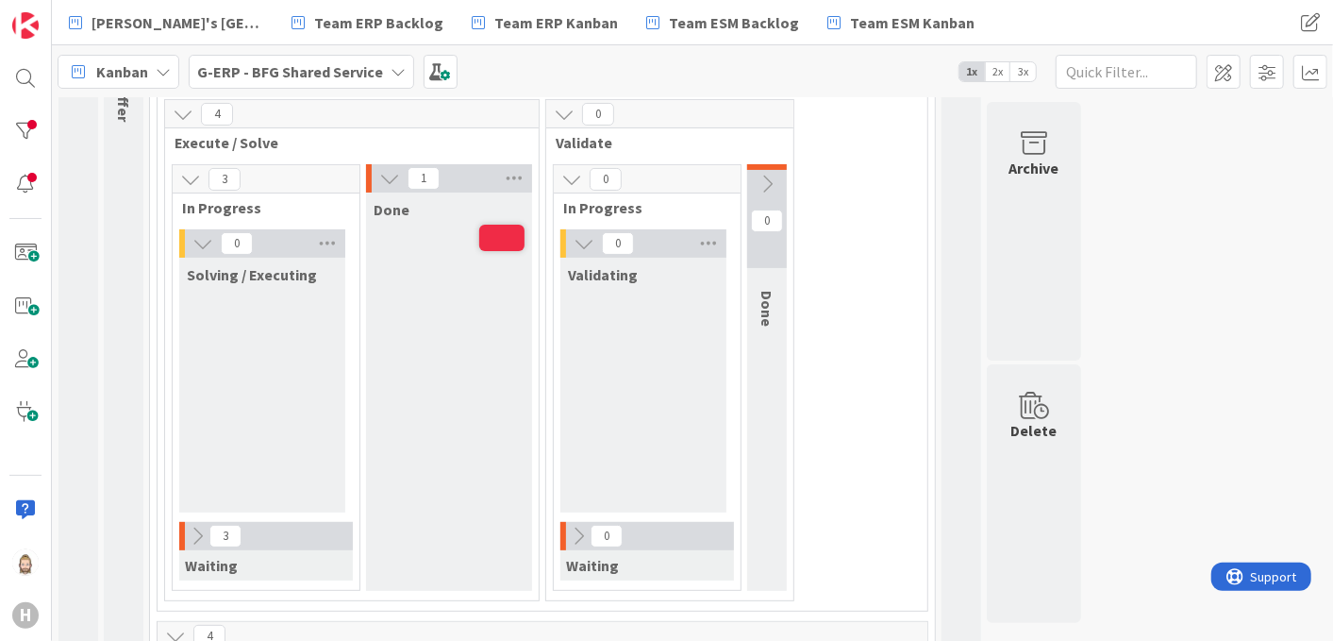
scroll to position [209, 0]
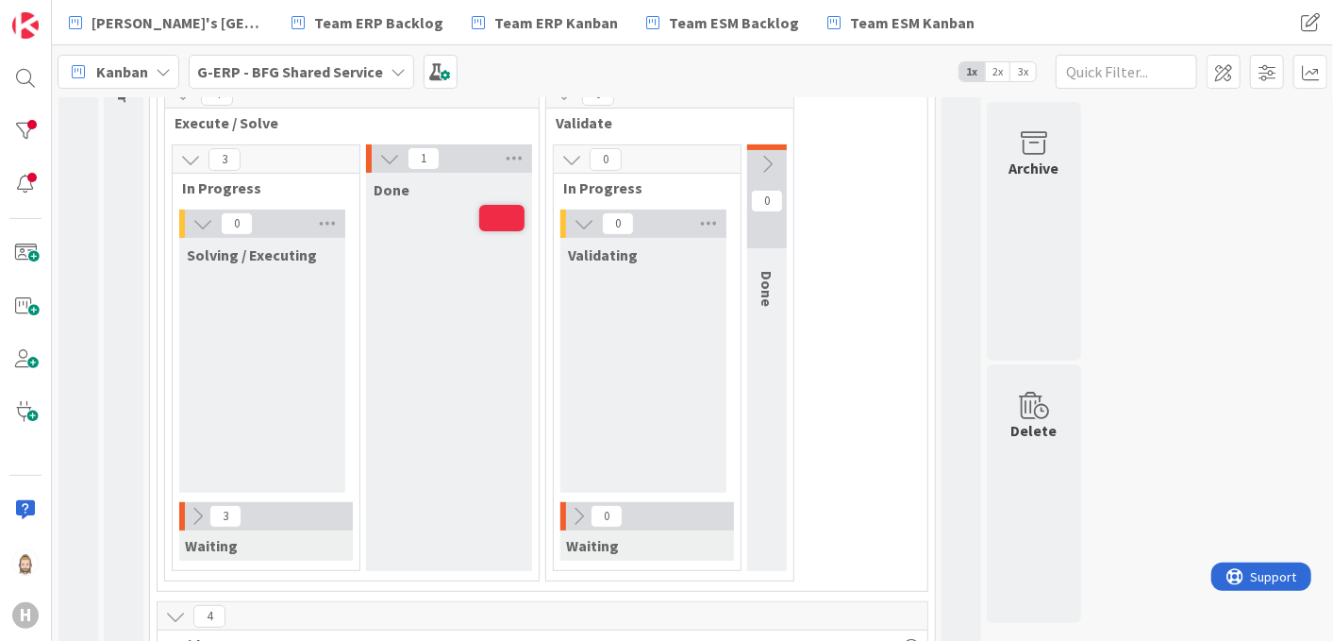
click at [997, 73] on span "2x" at bounding box center [997, 71] width 25 height 19
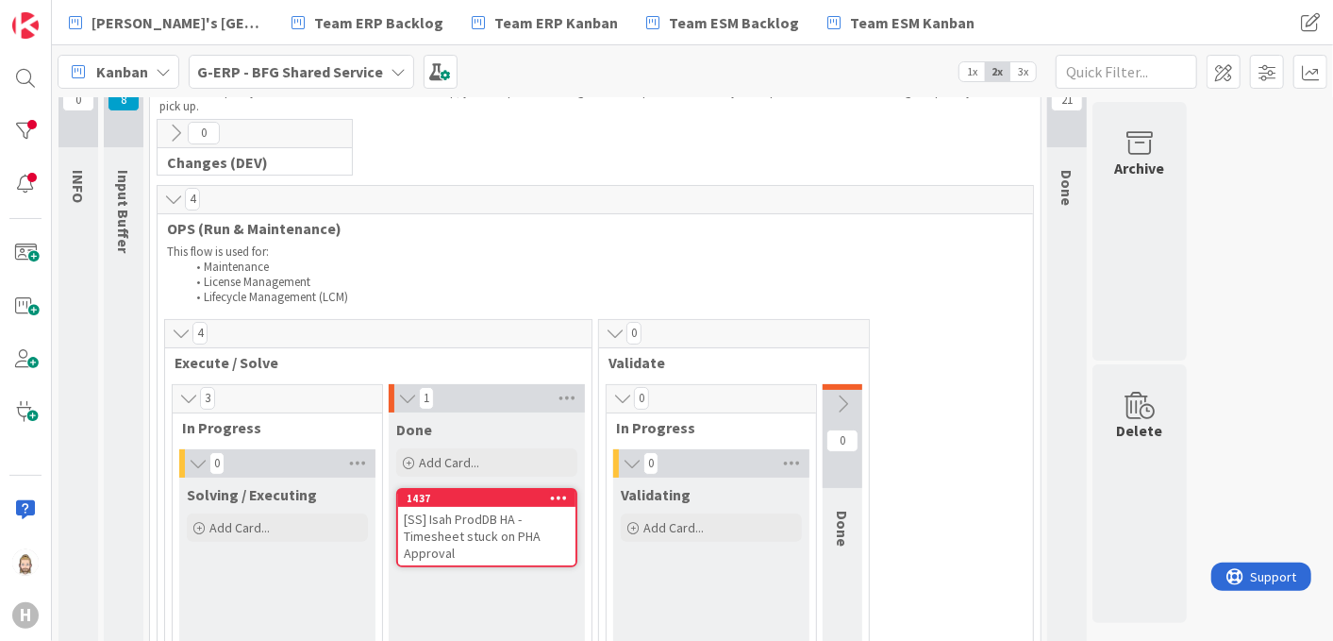
scroll to position [0, 0]
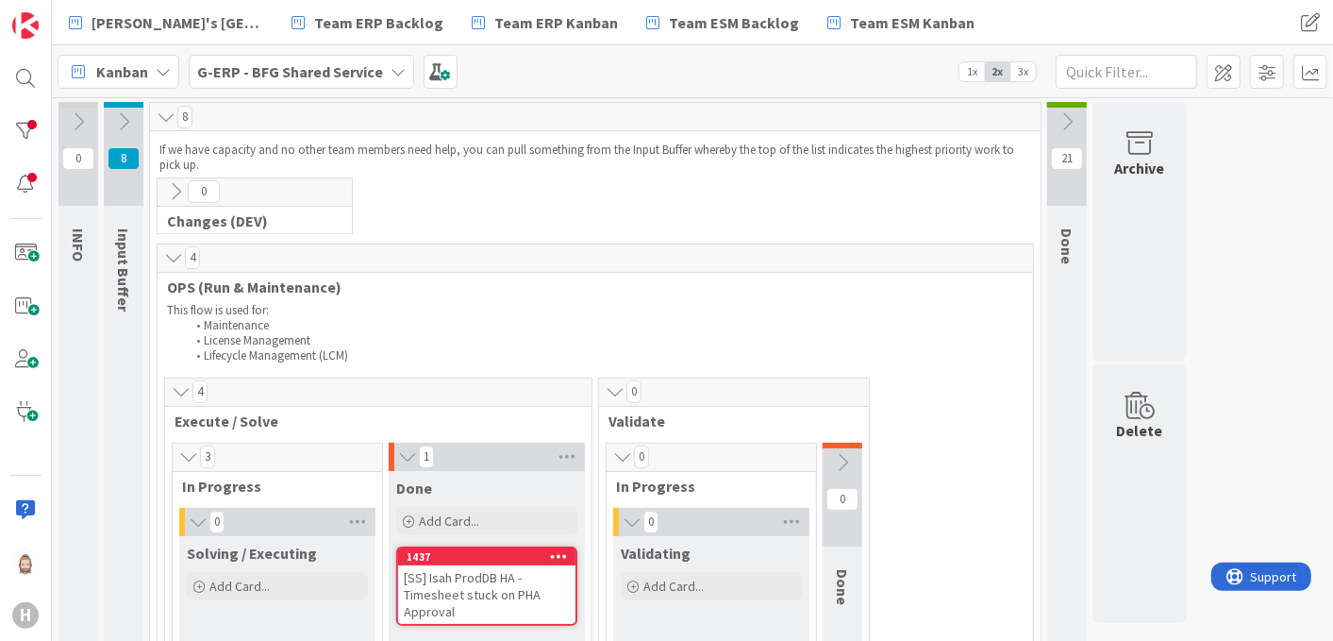
click at [174, 196] on icon at bounding box center [175, 191] width 21 height 21
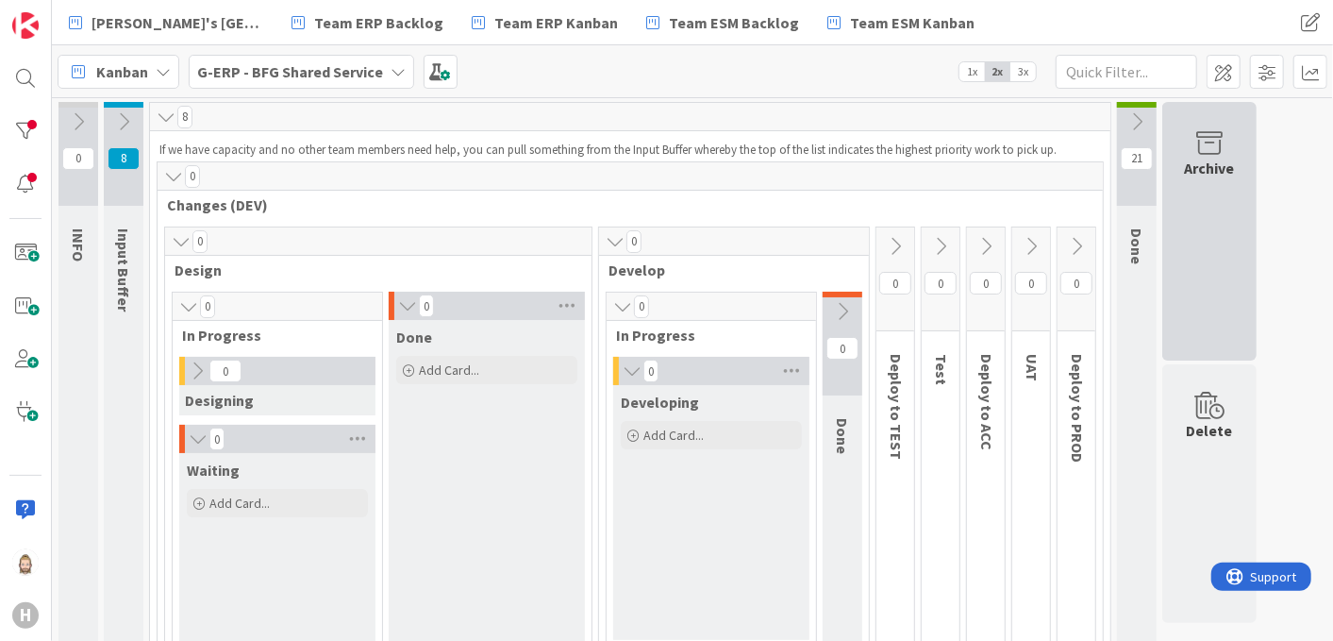
click at [1197, 208] on div "Archive" at bounding box center [1209, 231] width 94 height 258
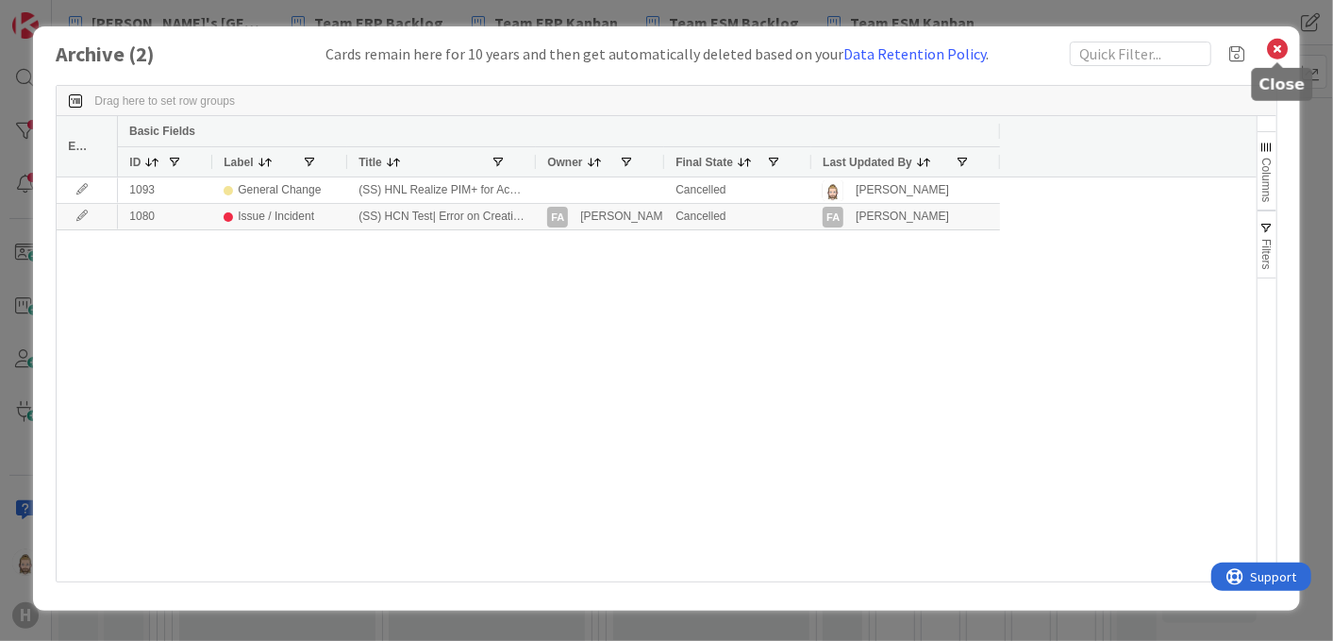
click at [1283, 51] on icon at bounding box center [1278, 49] width 25 height 26
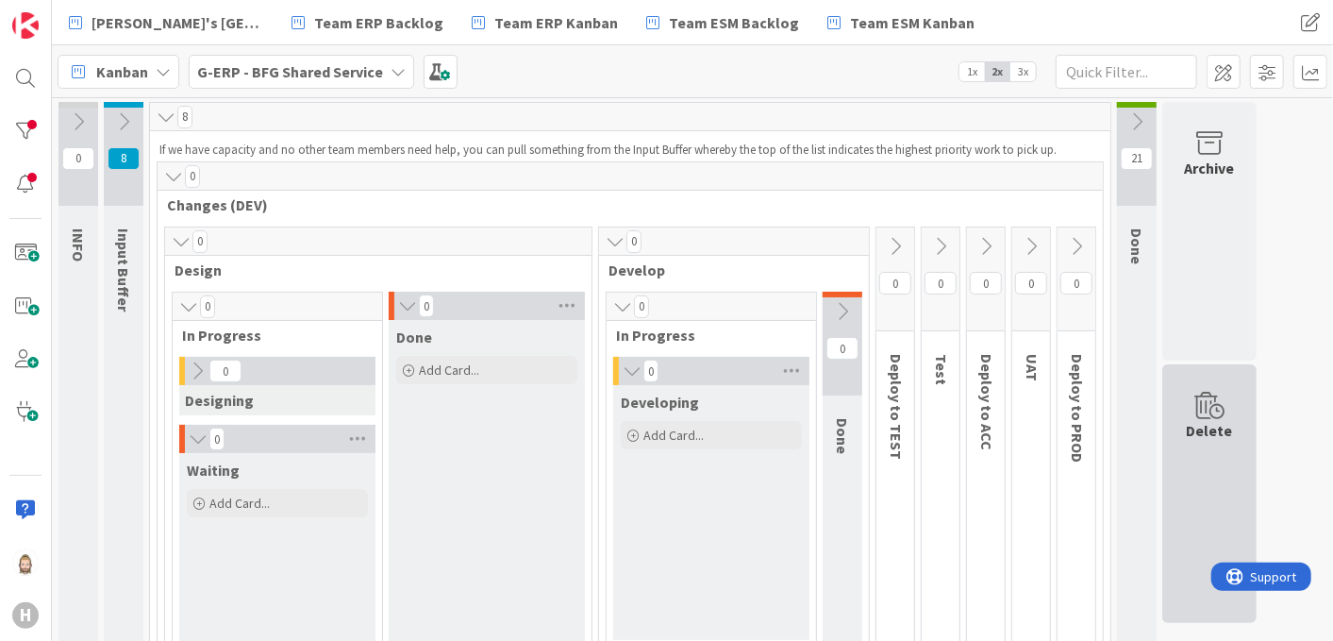
click at [1189, 386] on div "Delete" at bounding box center [1209, 493] width 94 height 258
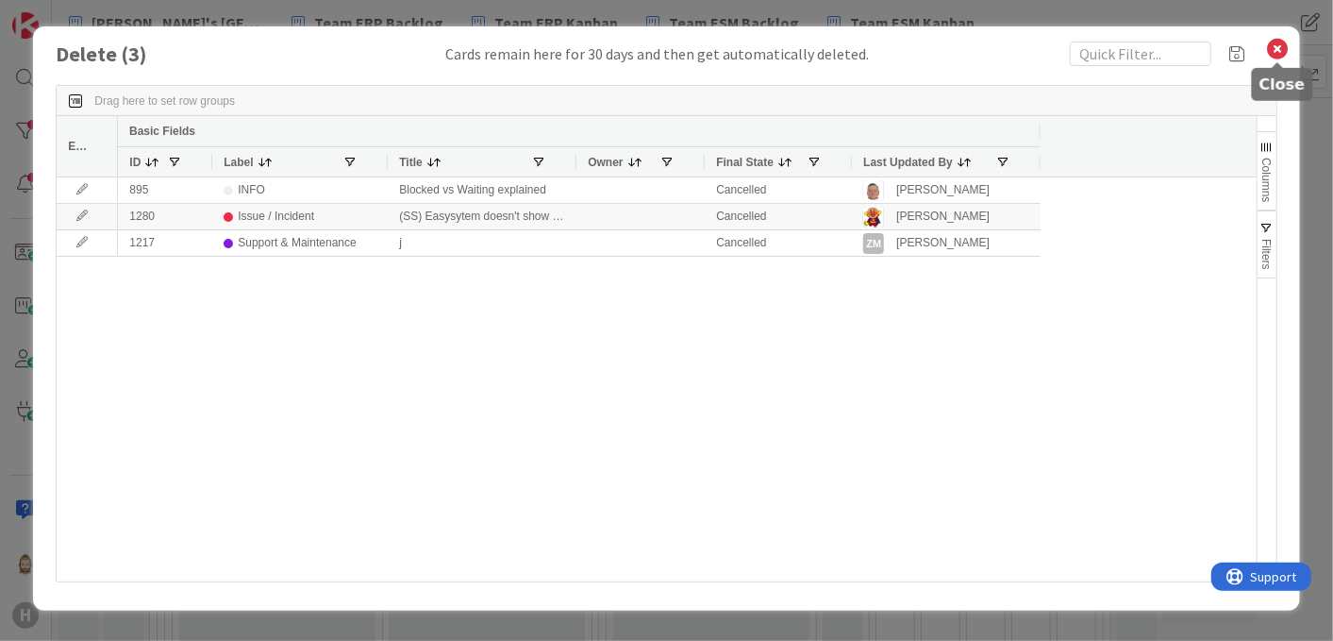
click at [1279, 46] on icon at bounding box center [1278, 49] width 25 height 26
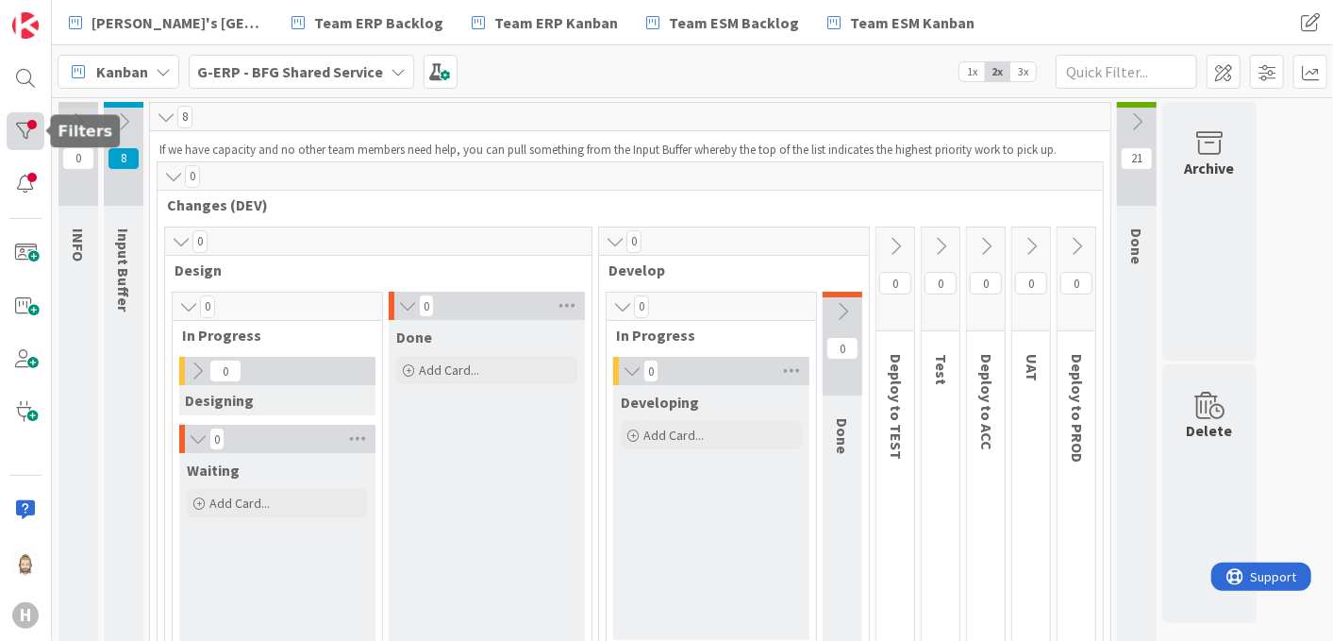
click at [25, 134] on div at bounding box center [26, 131] width 38 height 38
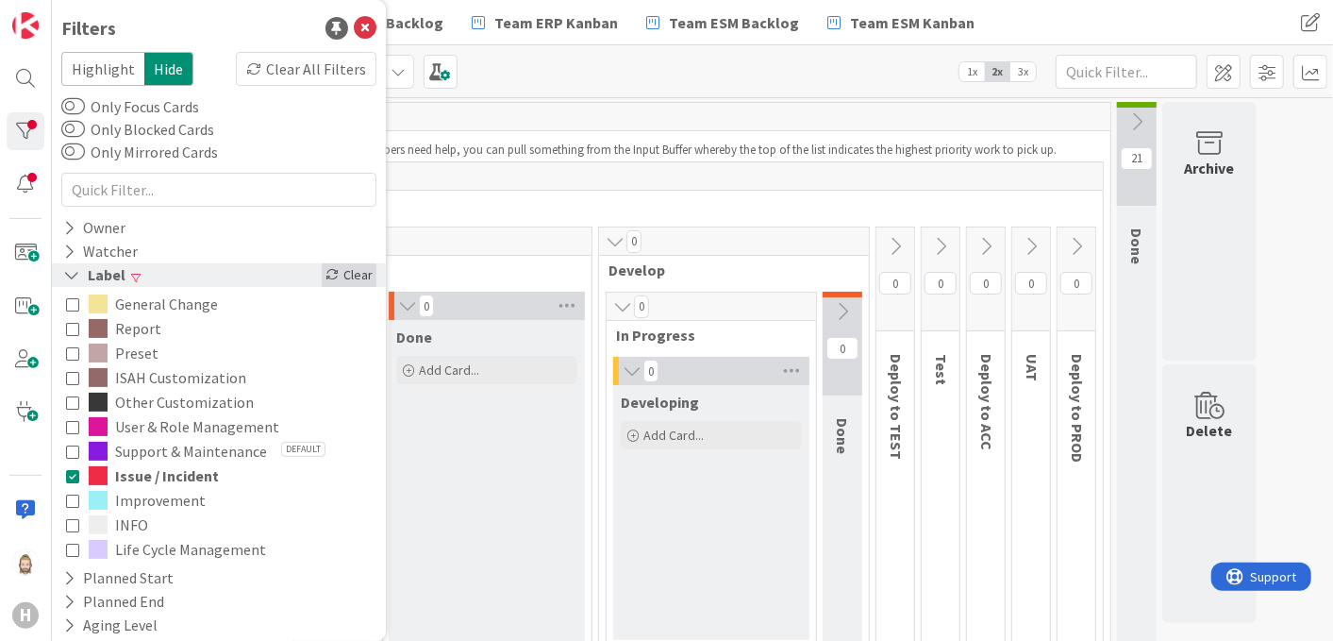
click at [325, 275] on icon at bounding box center [331, 274] width 13 height 13
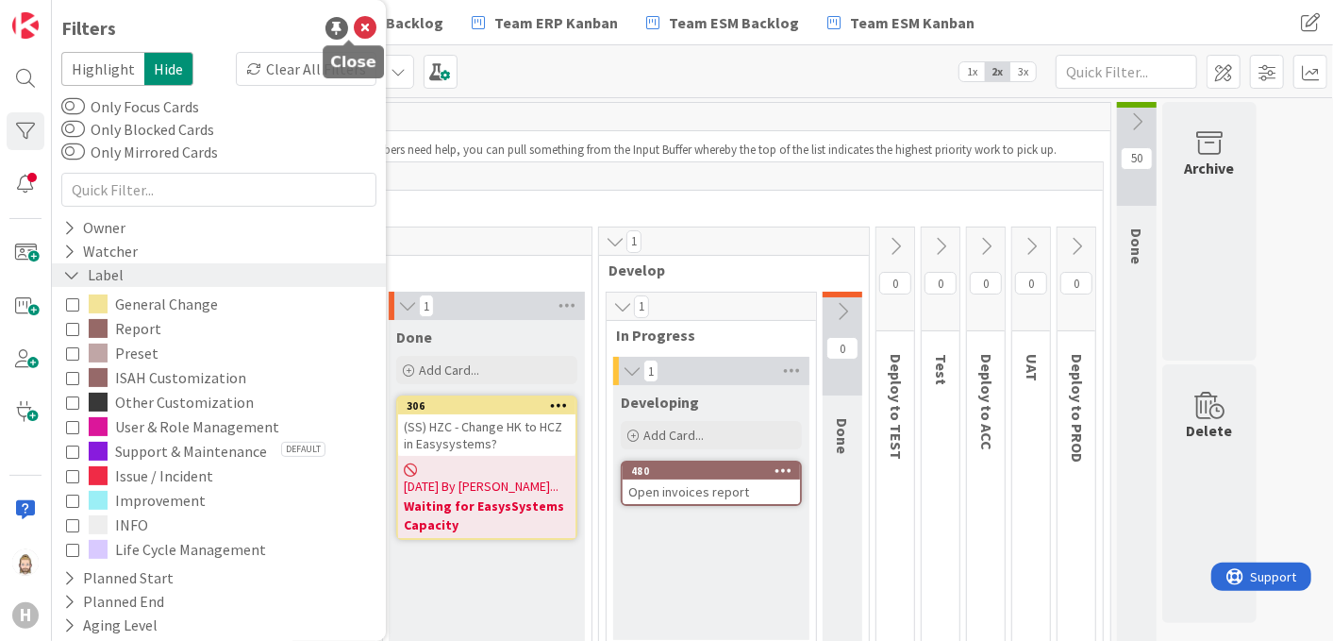
click at [358, 24] on icon at bounding box center [365, 28] width 23 height 23
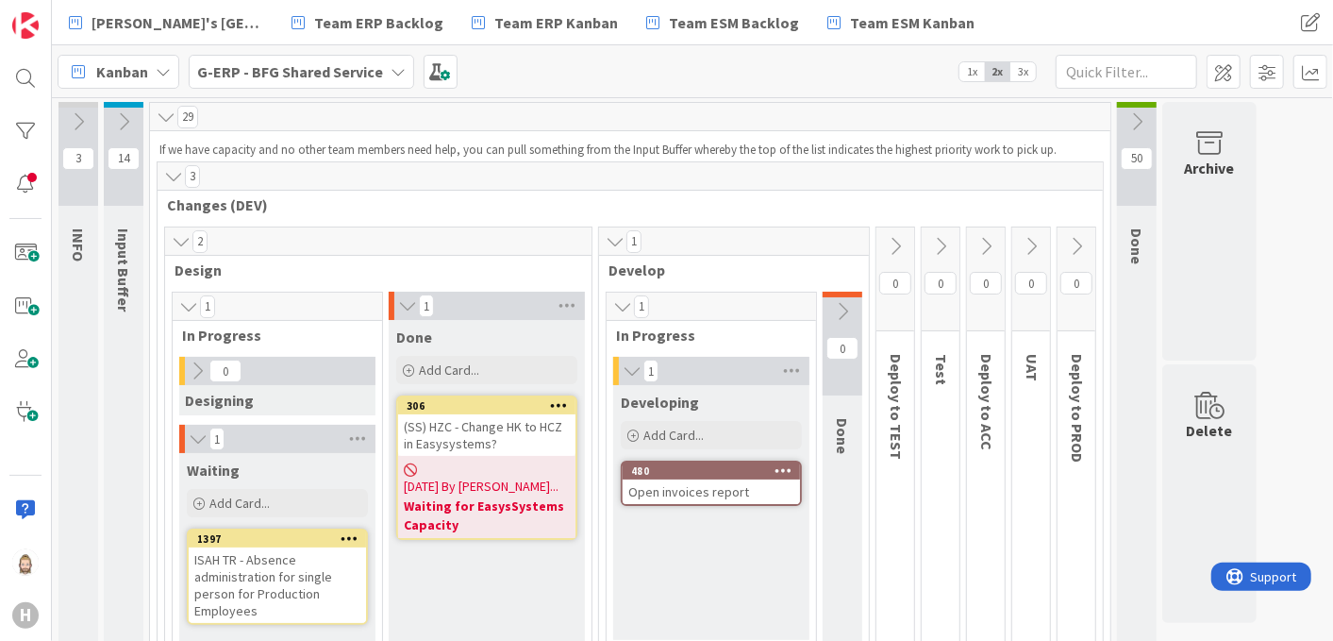
click at [173, 174] on icon at bounding box center [173, 176] width 21 height 19
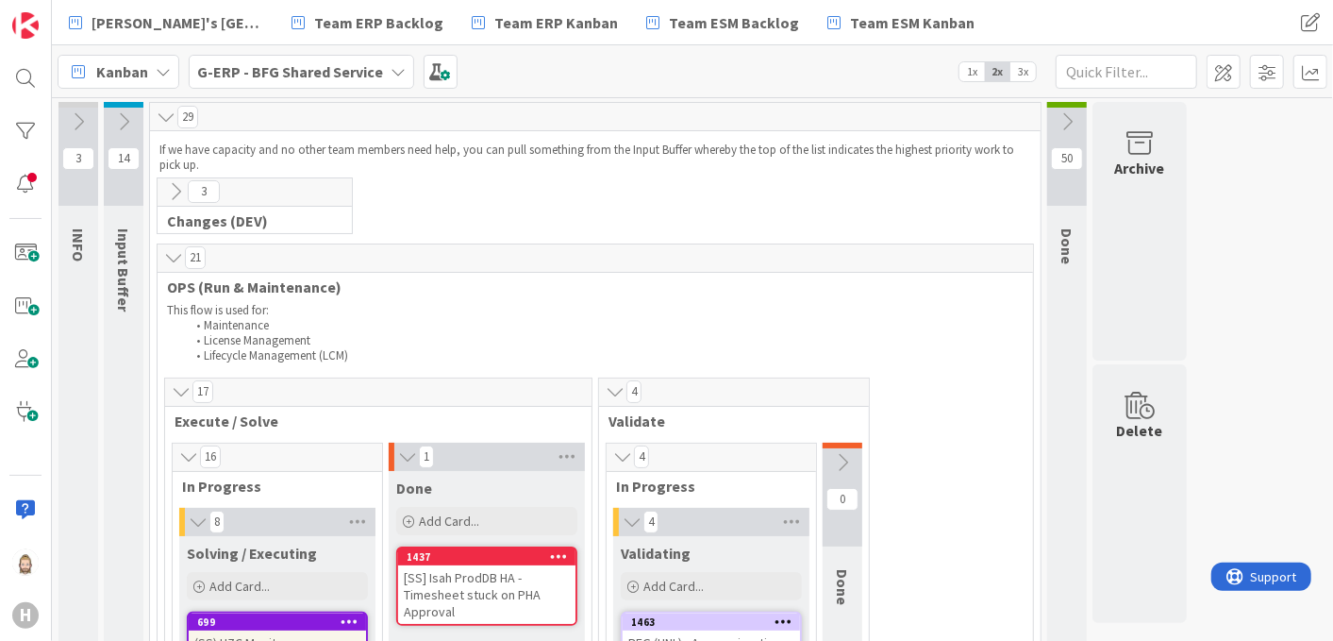
click at [169, 261] on icon at bounding box center [173, 257] width 21 height 19
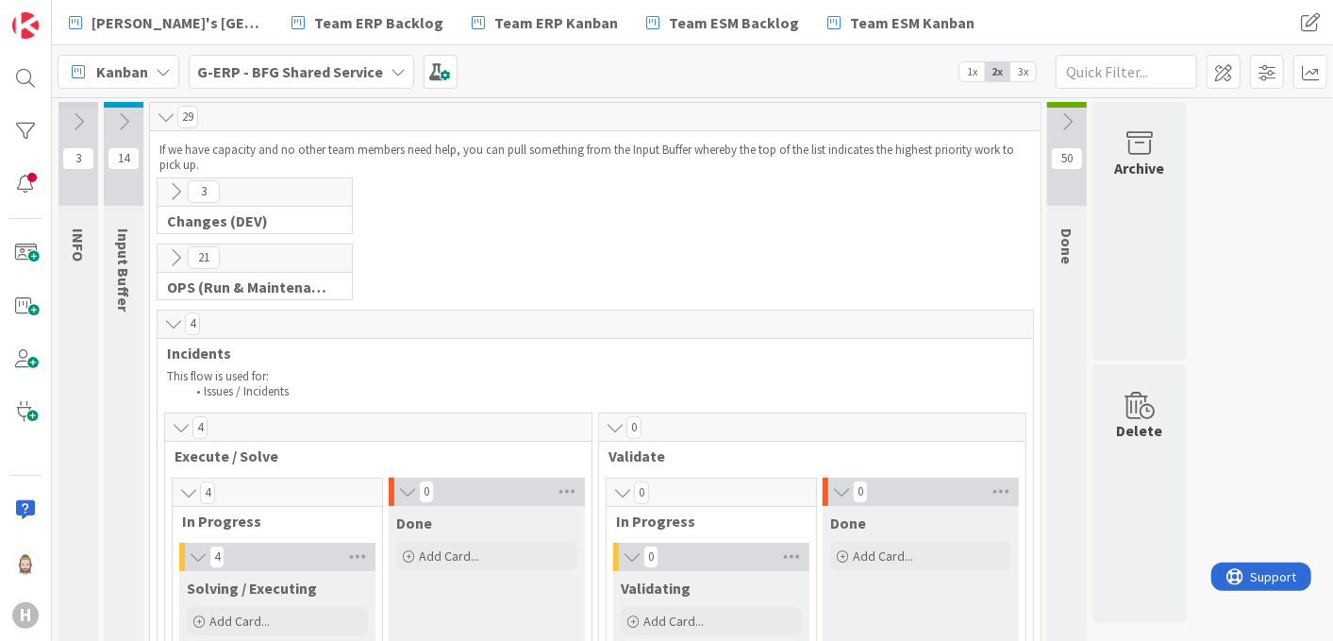
click at [178, 250] on icon at bounding box center [175, 257] width 21 height 21
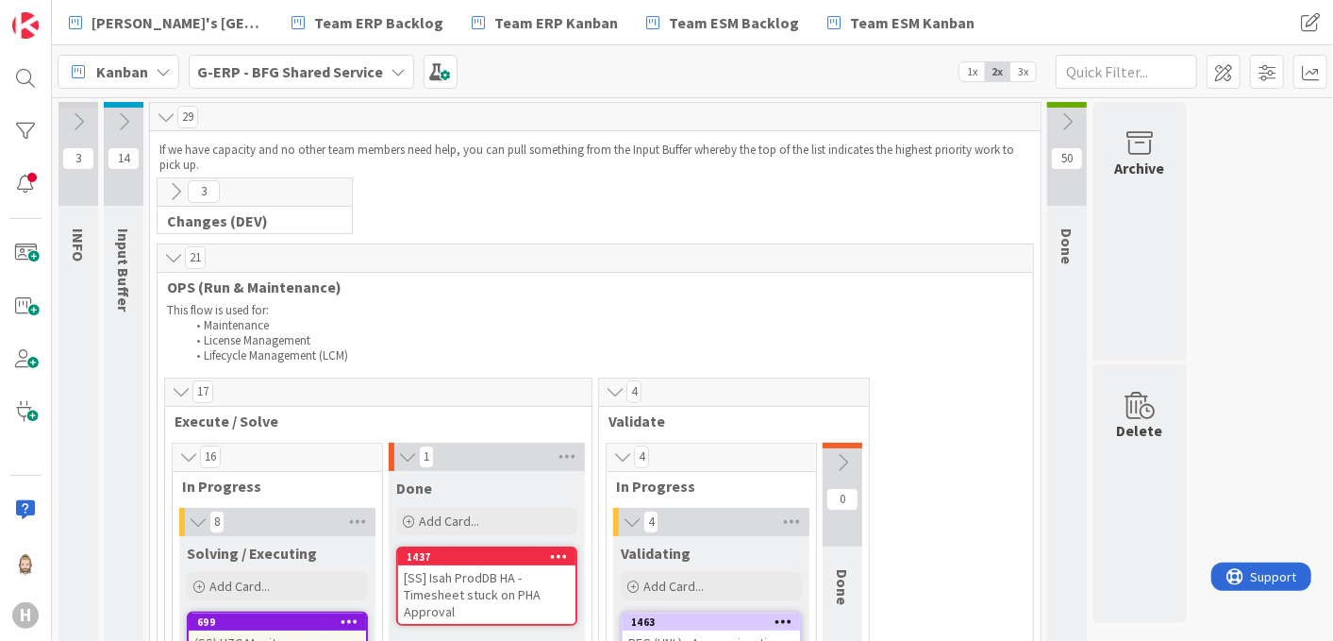
click at [166, 67] on icon at bounding box center [163, 71] width 15 height 15
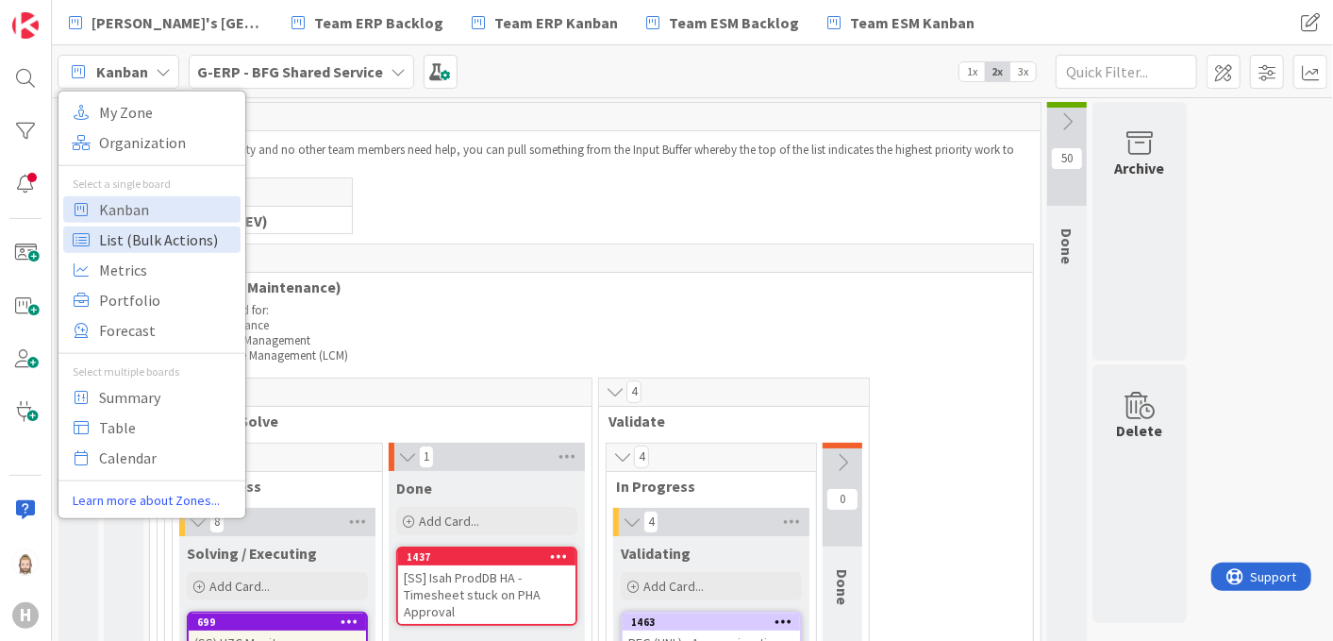
click at [174, 235] on span "List (Bulk Actions)" at bounding box center [167, 239] width 136 height 28
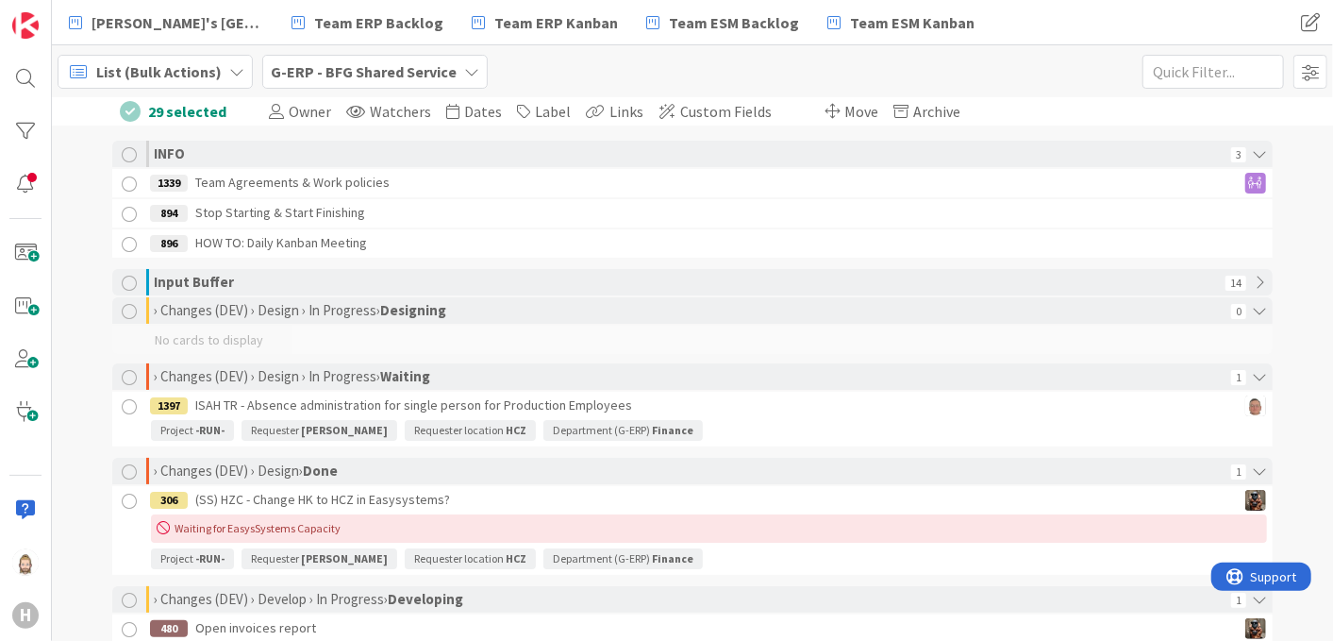
click at [123, 108] on div at bounding box center [130, 111] width 21 height 21
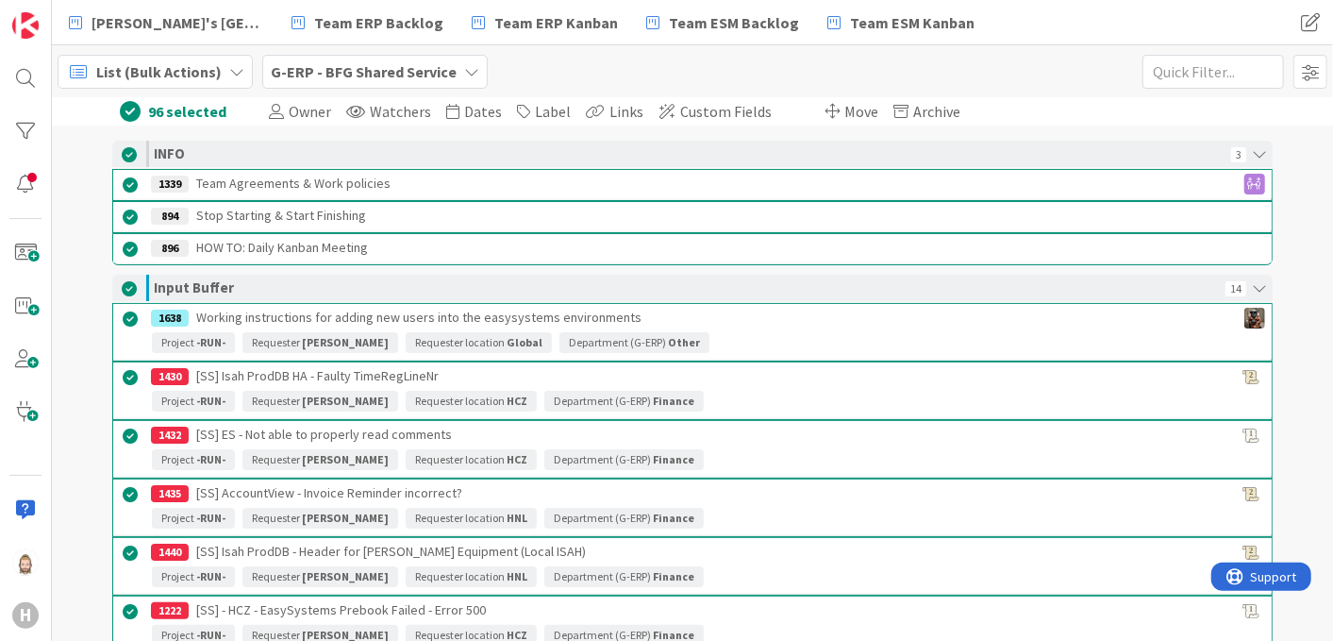
click at [120, 111] on div at bounding box center [130, 111] width 21 height 21
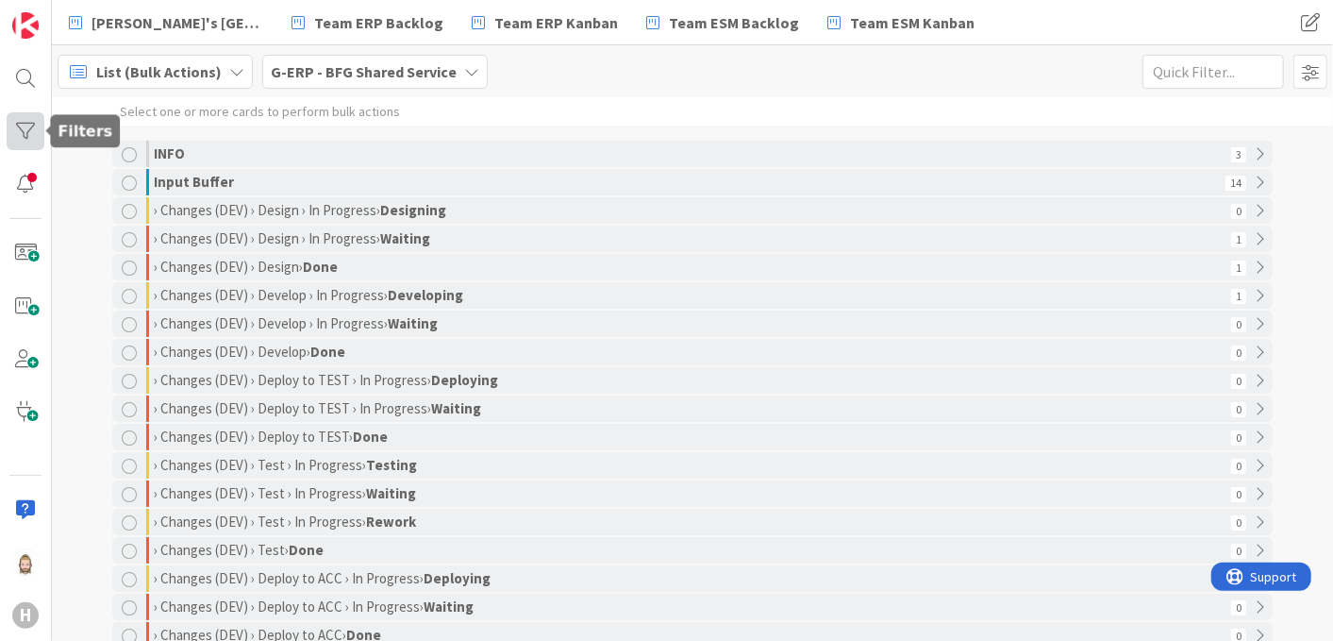
click at [34, 124] on div at bounding box center [26, 131] width 38 height 38
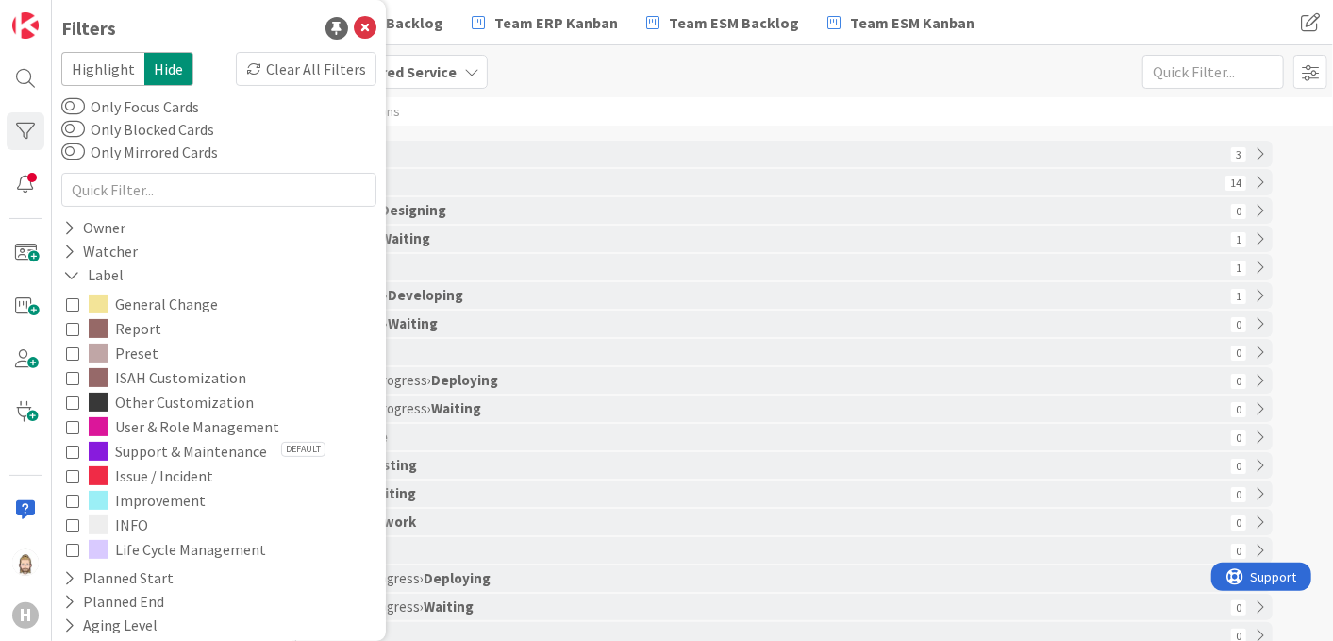
click at [76, 473] on icon at bounding box center [72, 475] width 13 height 13
click at [354, 31] on icon at bounding box center [365, 28] width 23 height 23
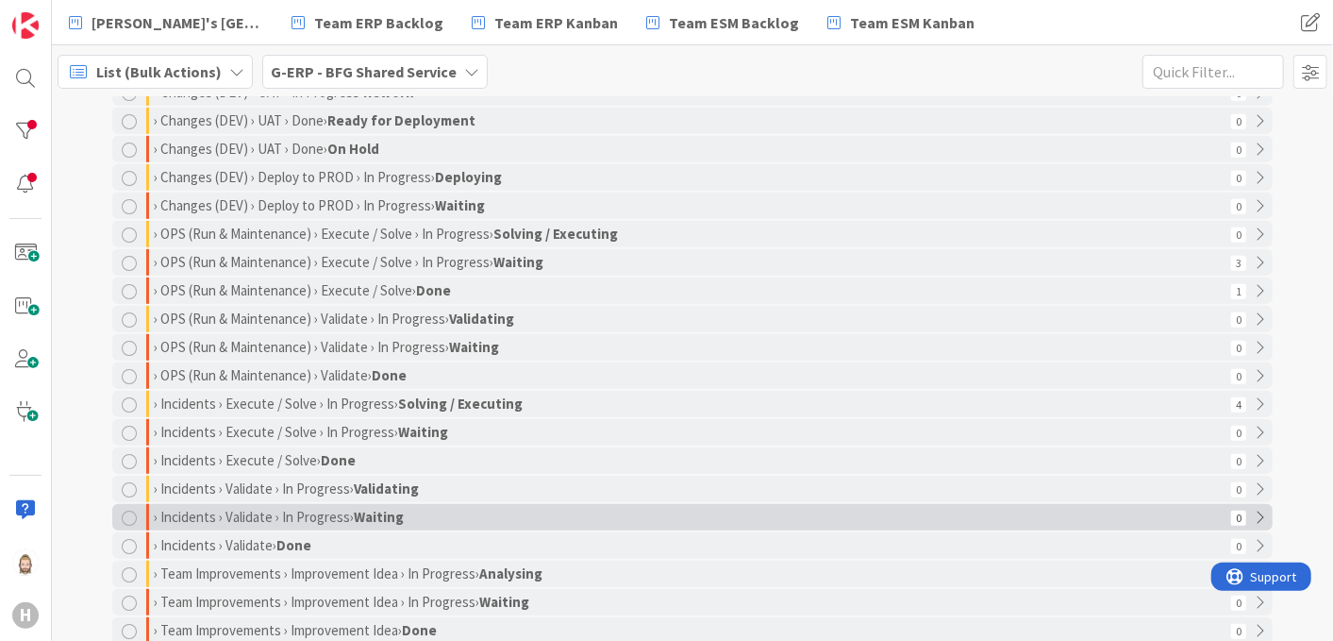
scroll to position [524, 0]
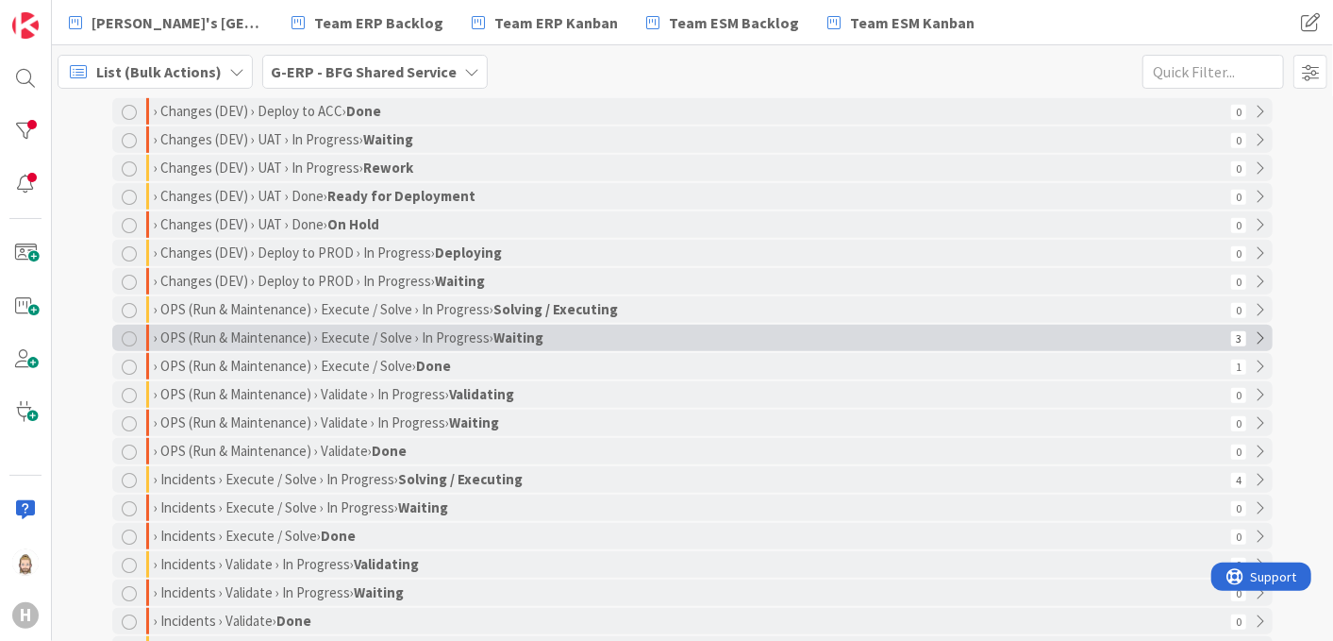
click at [154, 326] on div "› OPS (Run & Maintenance) › Execute / Solve › In Progress › Waiting" at bounding box center [690, 338] width 1072 height 26
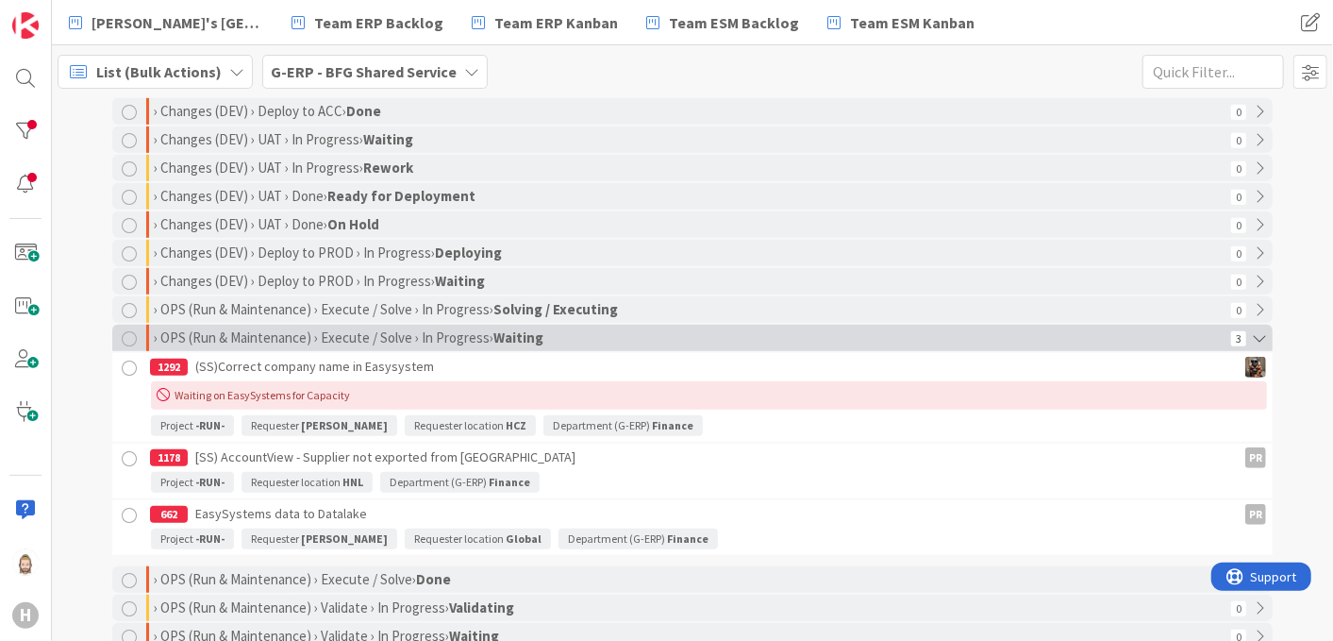
click at [124, 334] on div at bounding box center [129, 338] width 15 height 15
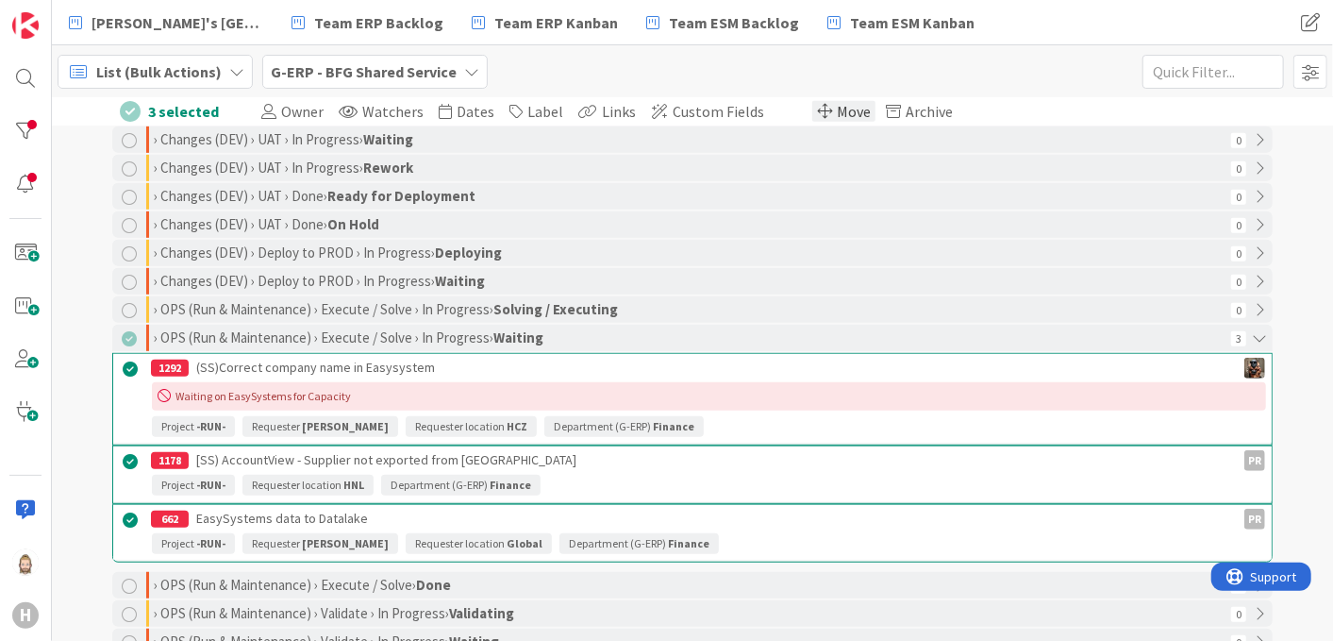
click at [812, 110] on div "Move" at bounding box center [843, 111] width 63 height 21
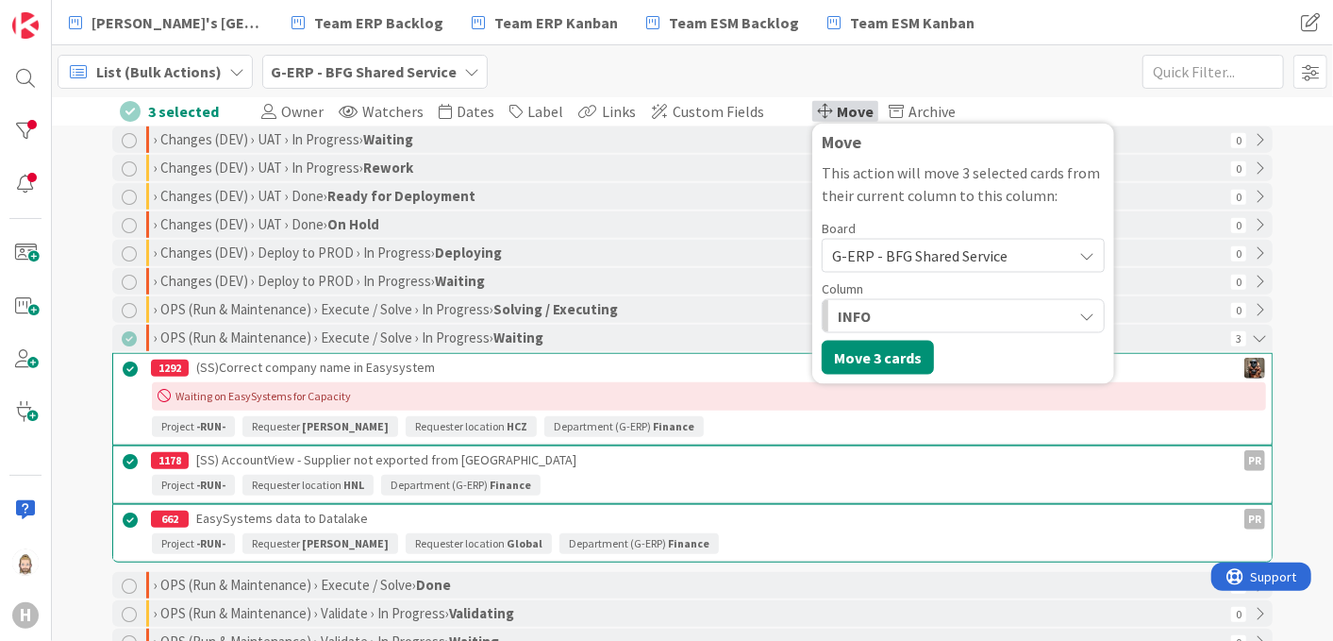
click at [918, 314] on div "INFO" at bounding box center [952, 316] width 239 height 30
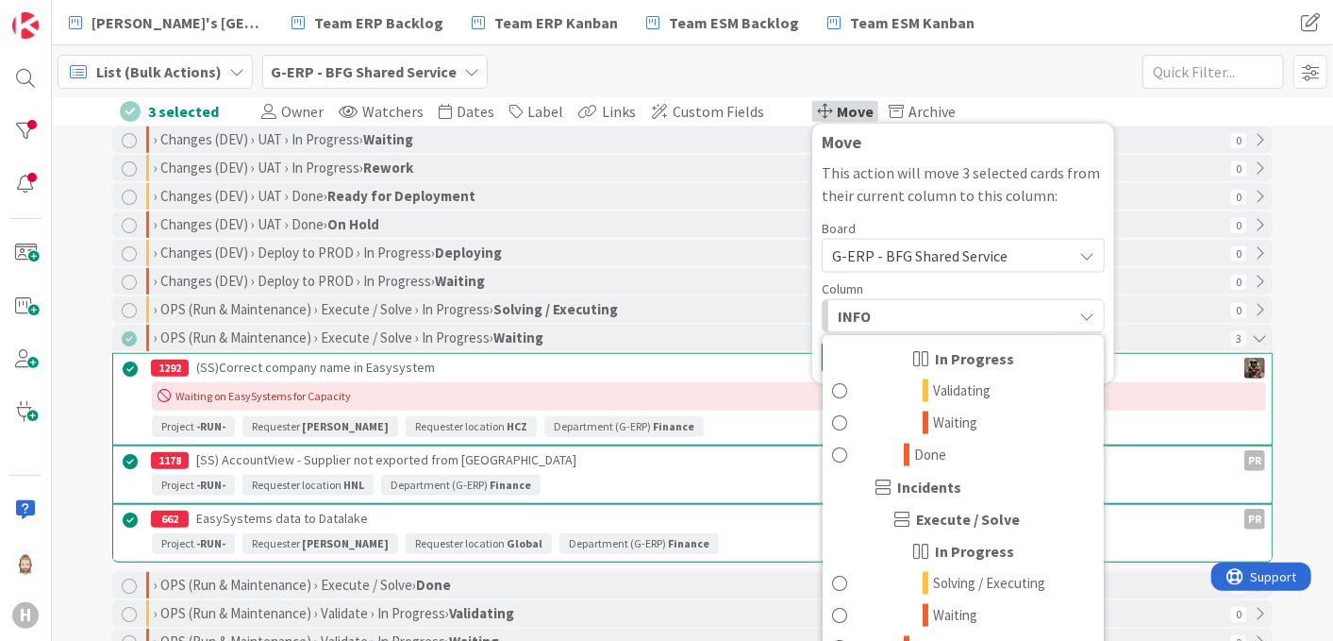
scroll to position [1572, 0]
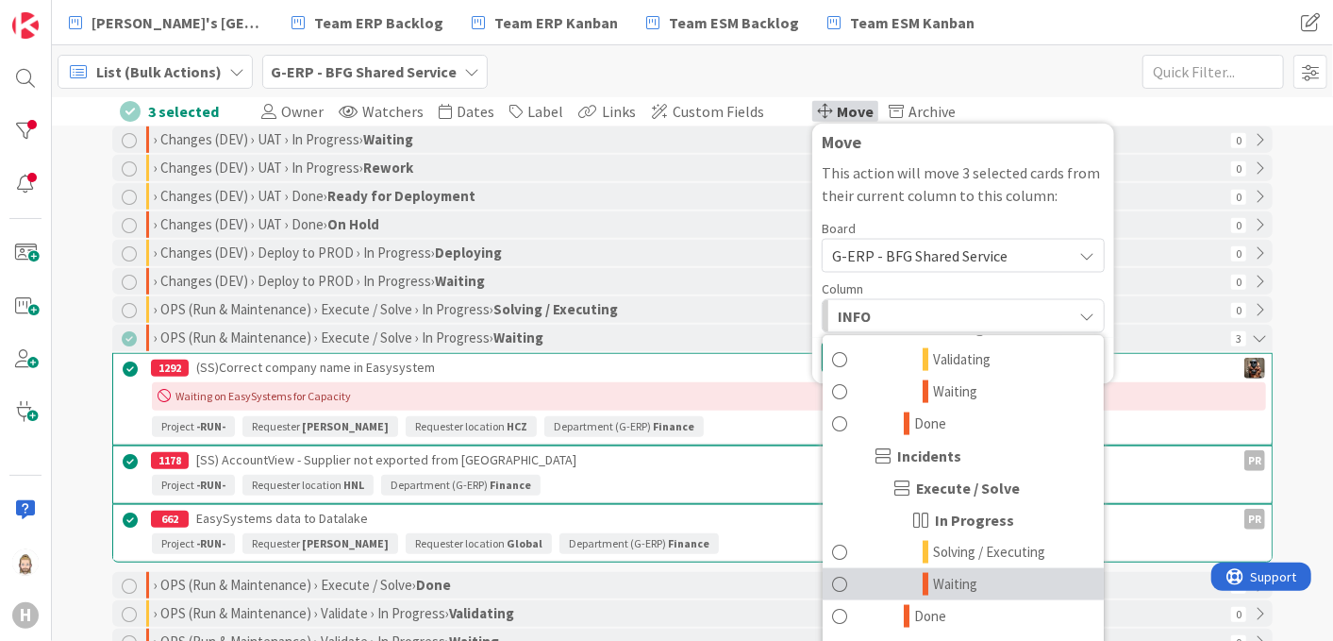
click at [939, 583] on span "Waiting" at bounding box center [955, 583] width 44 height 23
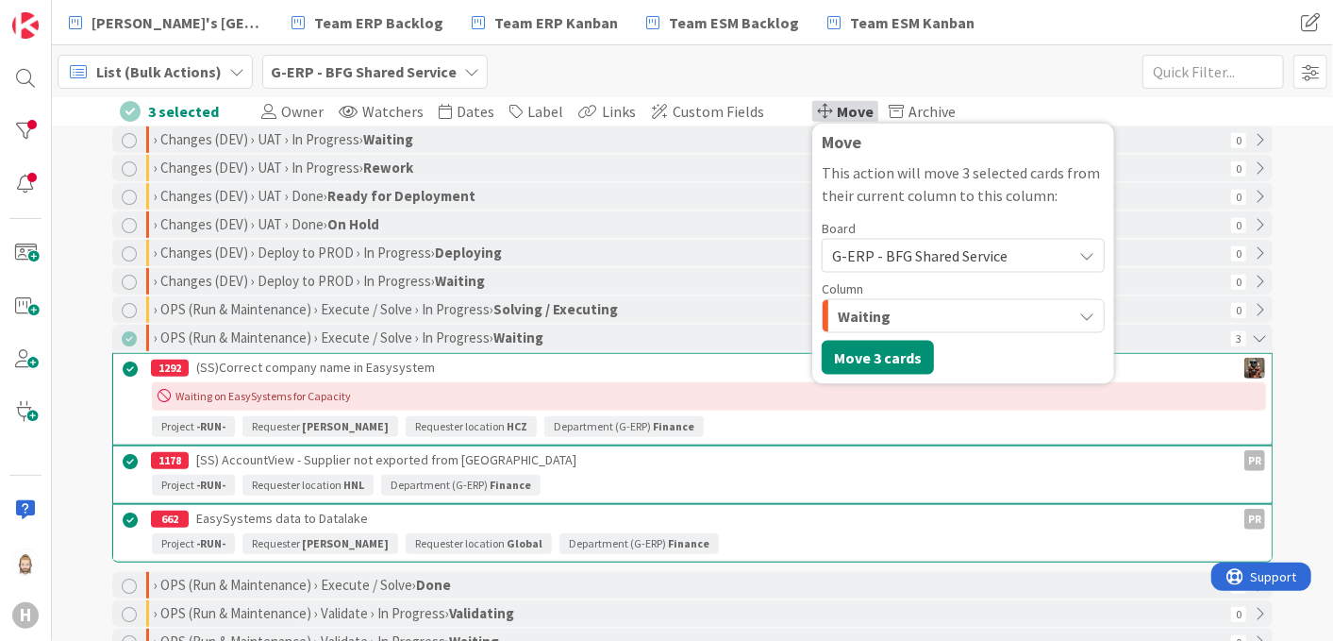
click at [883, 378] on div "Move This action will move 3 selected cards from their current column to this c…" at bounding box center [963, 254] width 302 height 260
click at [879, 359] on button "Move 3 cards" at bounding box center [878, 358] width 112 height 34
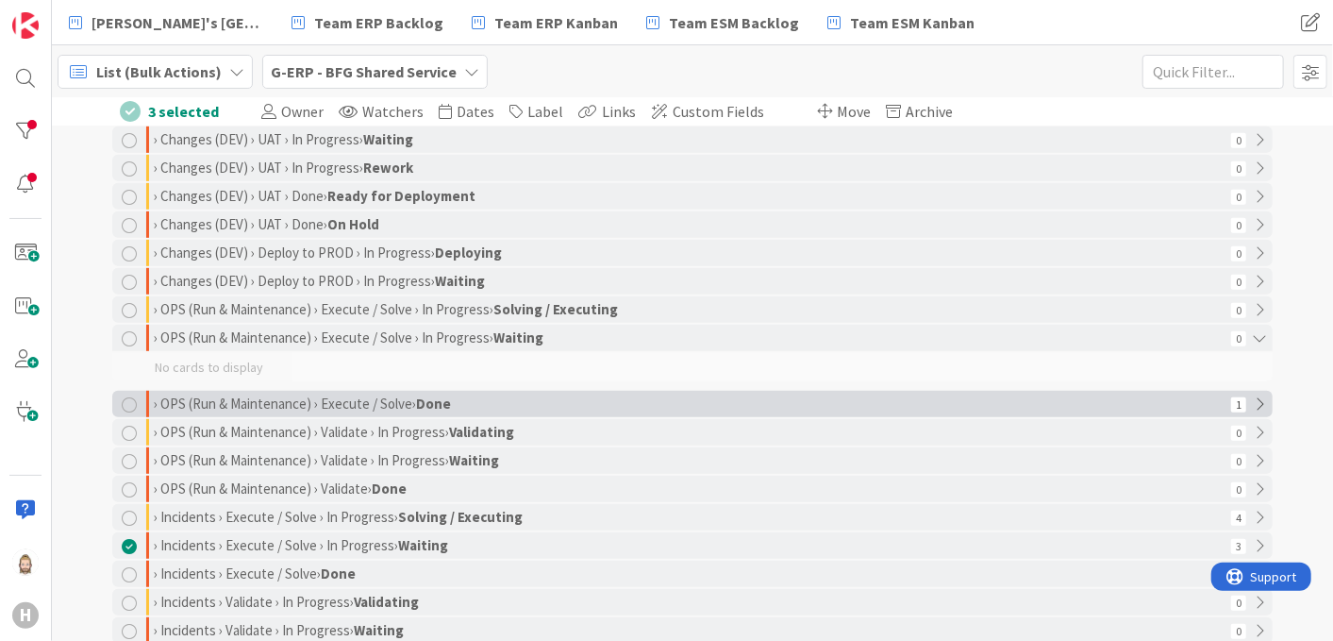
click at [154, 397] on div "› OPS (Run & Maintenance) › Execute / Solve › Done" at bounding box center [690, 404] width 1072 height 26
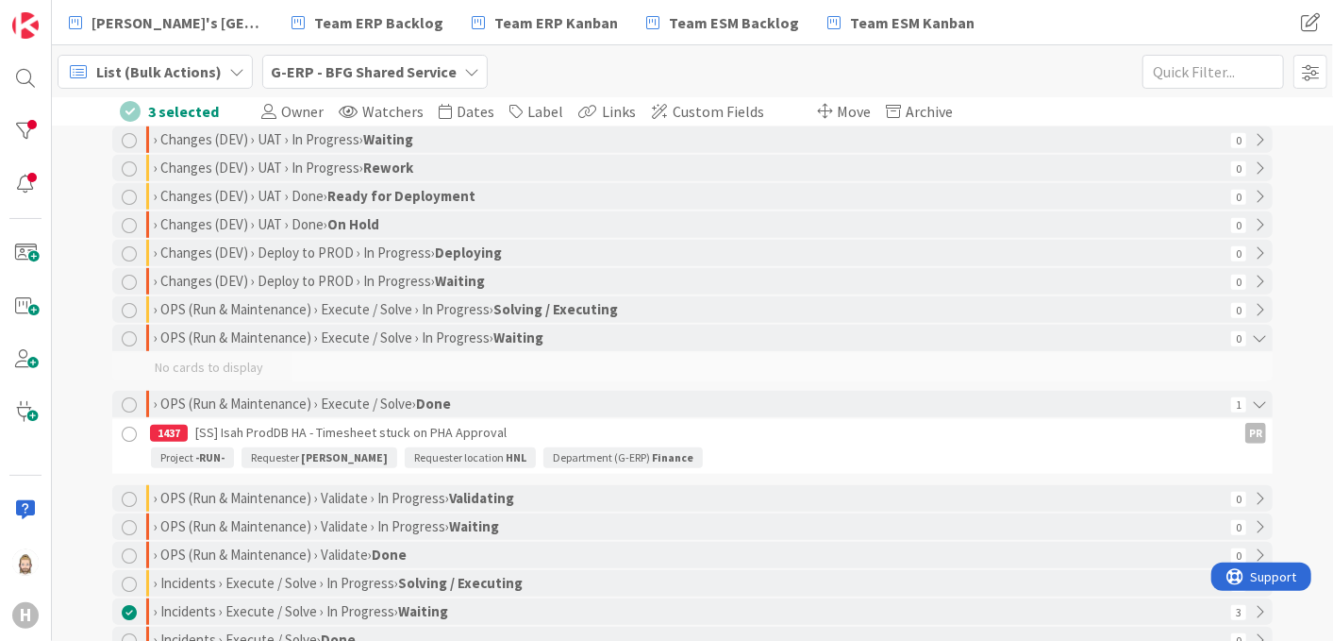
click at [123, 436] on div at bounding box center [130, 435] width 24 height 24
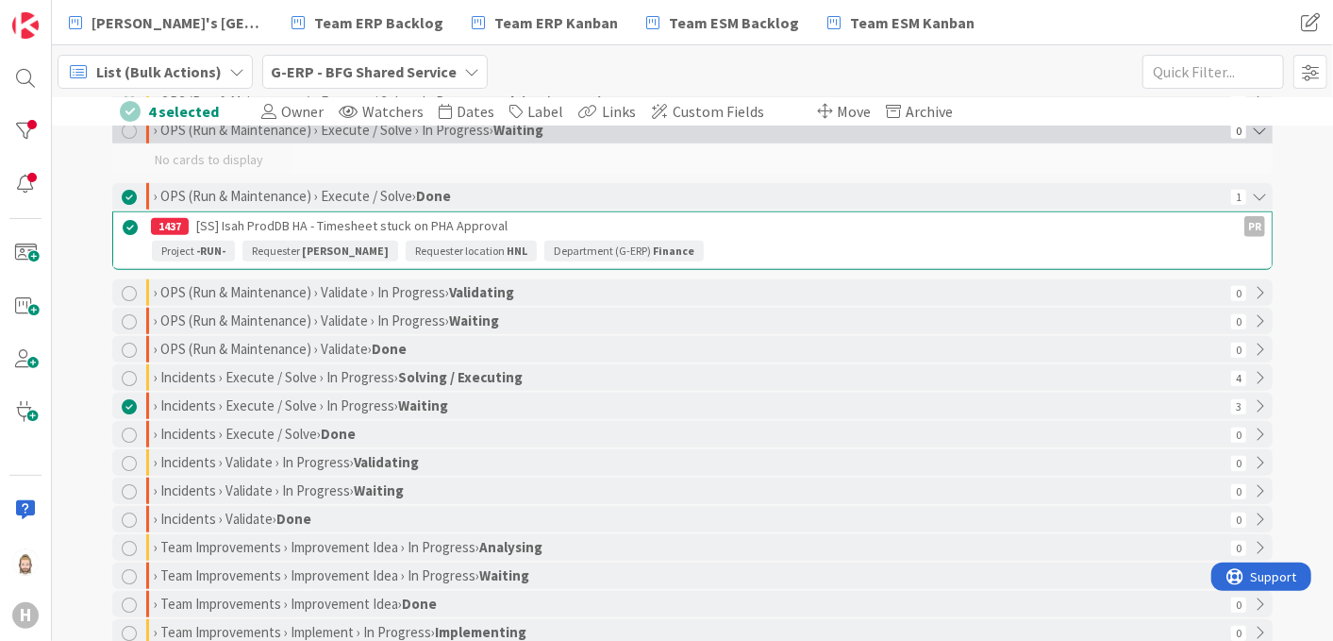
scroll to position [733, 0]
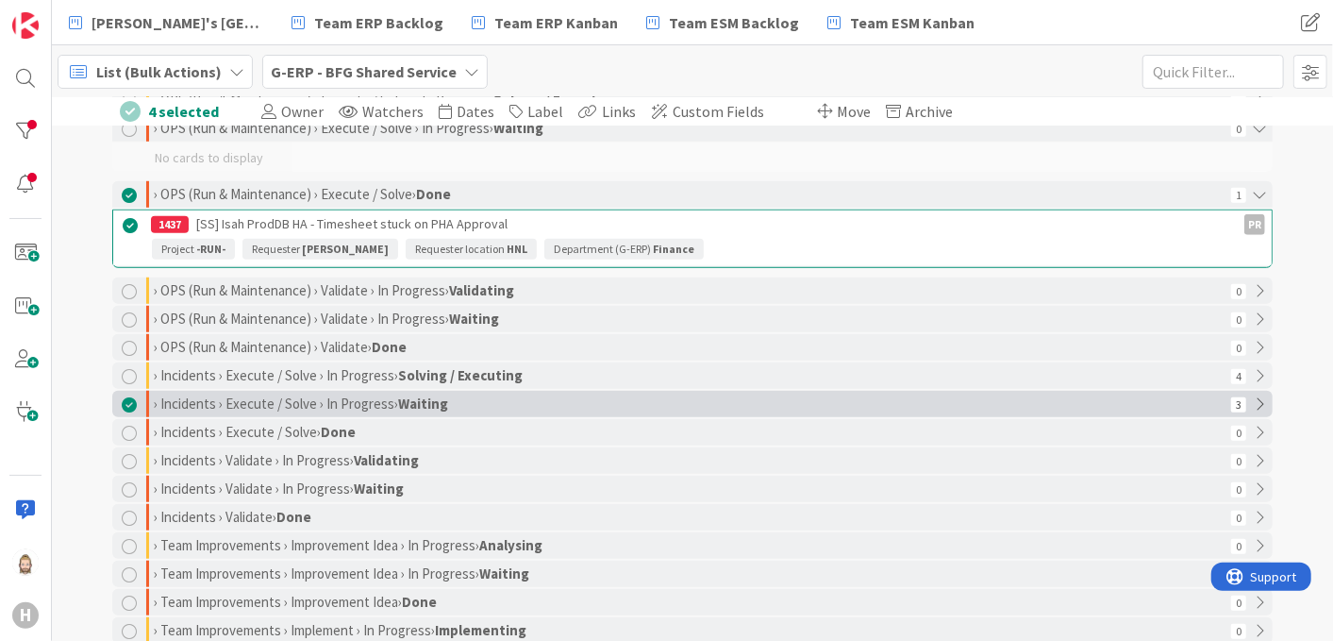
click at [122, 405] on div at bounding box center [129, 404] width 15 height 15
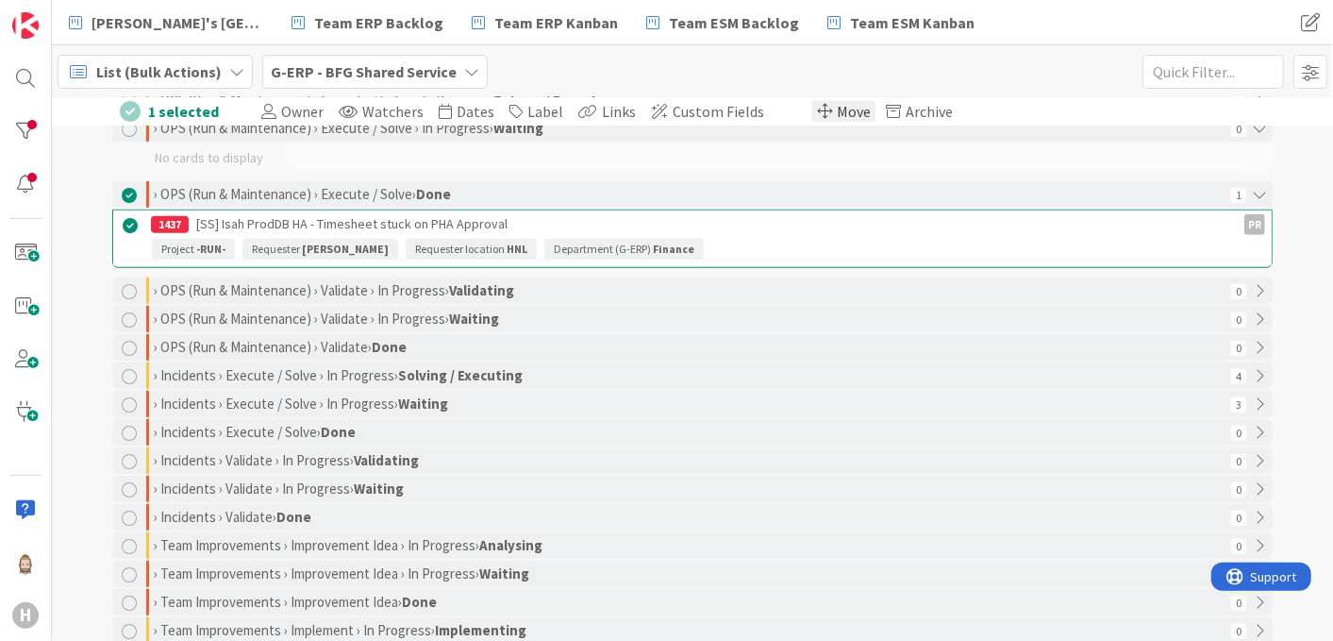
click at [837, 109] on span "Move" at bounding box center [854, 111] width 34 height 19
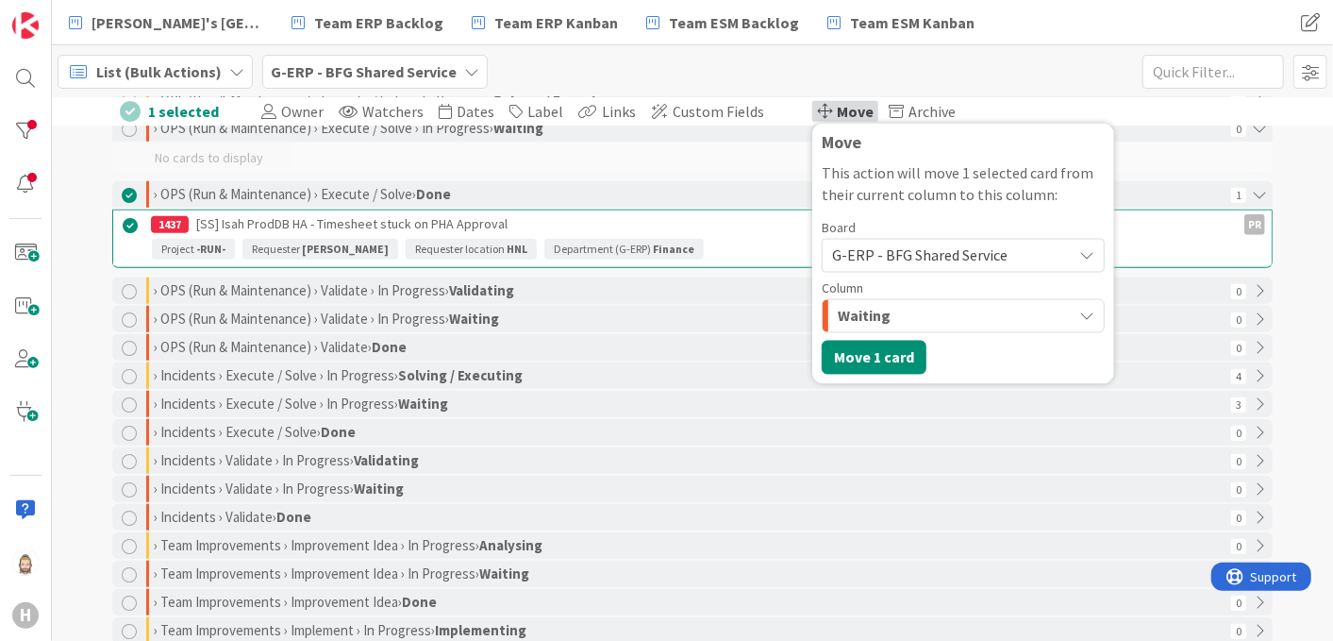
click at [911, 312] on div "Waiting" at bounding box center [952, 316] width 239 height 30
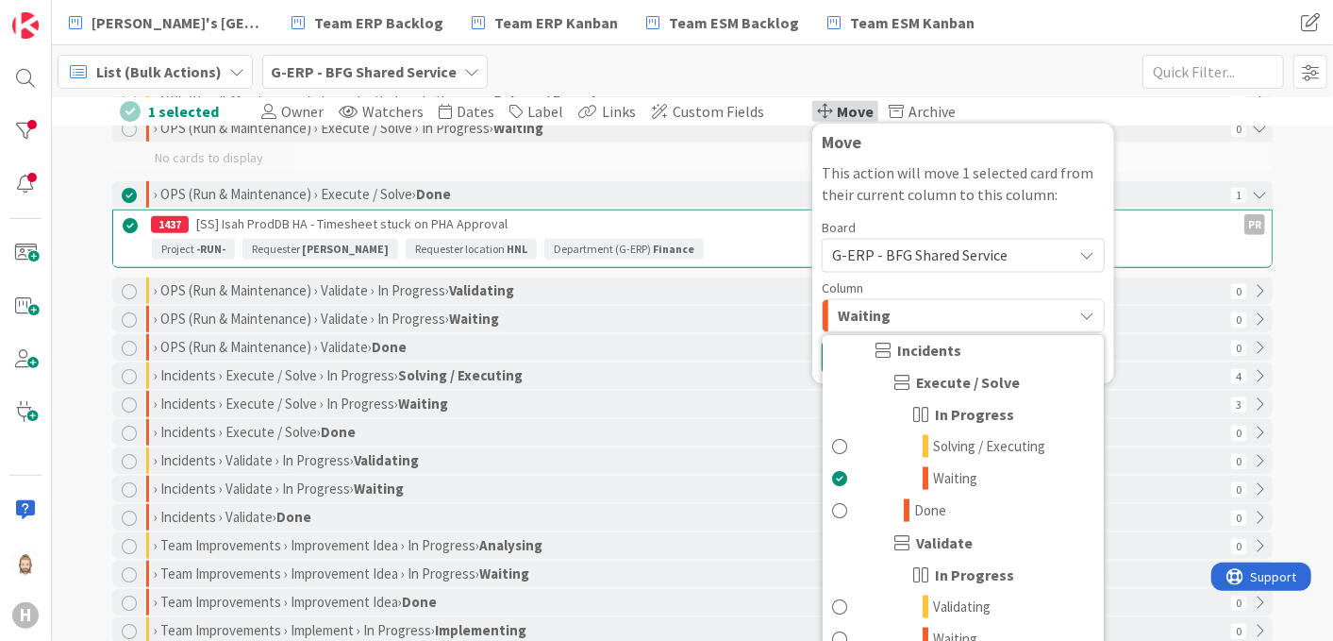
scroll to position [1781, 0]
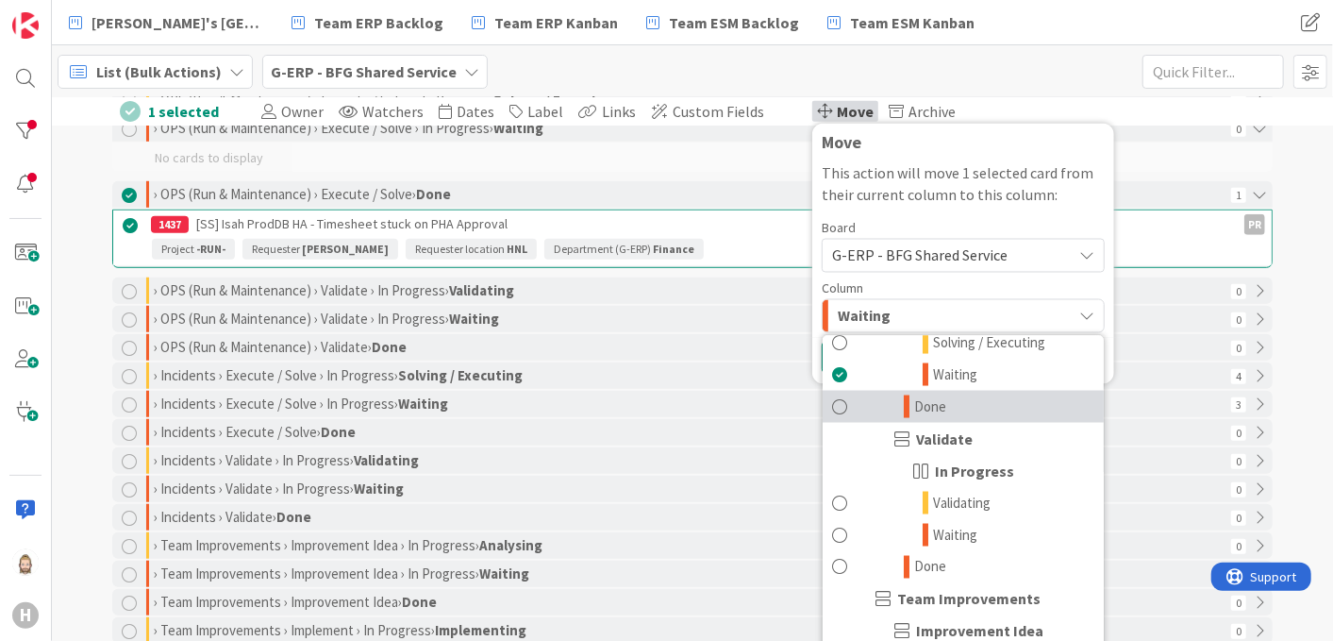
click at [845, 401] on link "Done" at bounding box center [963, 406] width 281 height 32
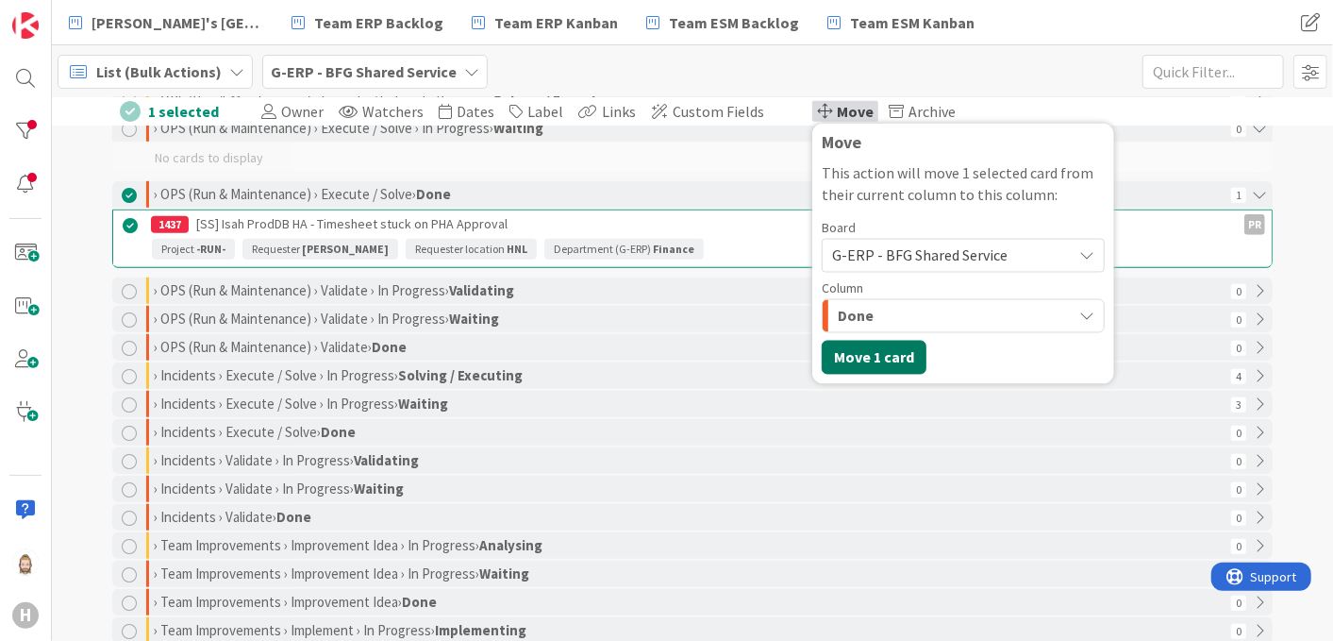
click at [851, 355] on button "Move 1 card" at bounding box center [874, 358] width 105 height 34
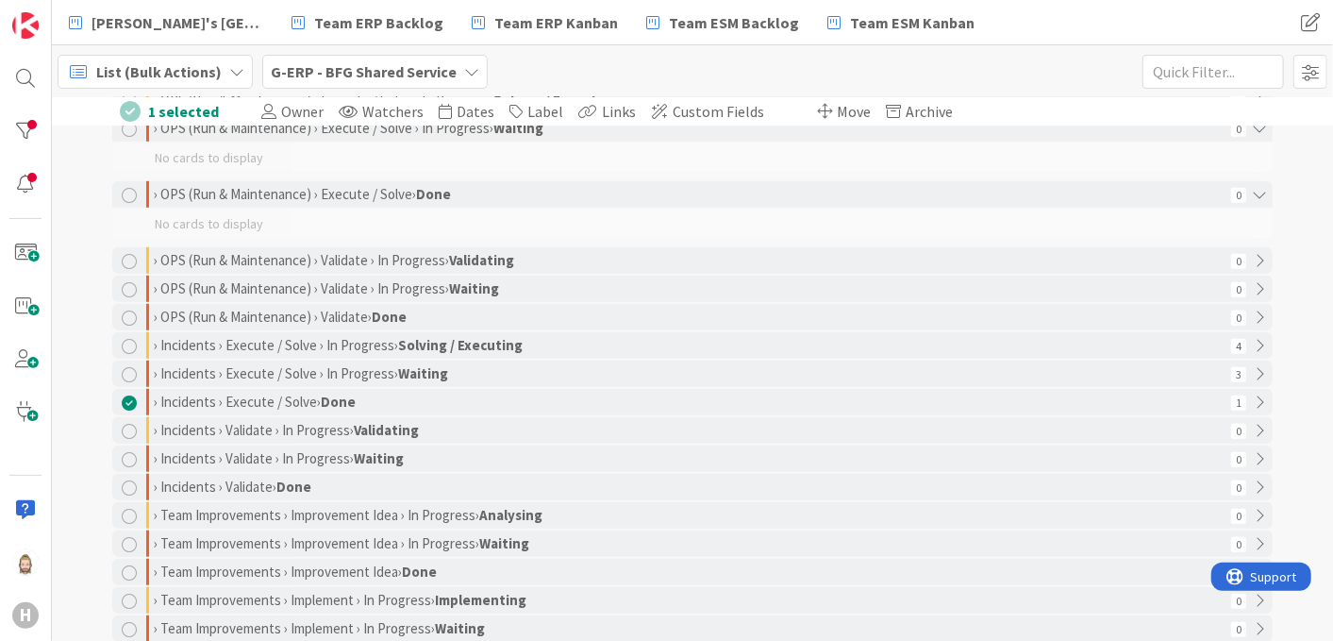
click at [206, 75] on span "List (Bulk Actions)" at bounding box center [158, 71] width 125 height 23
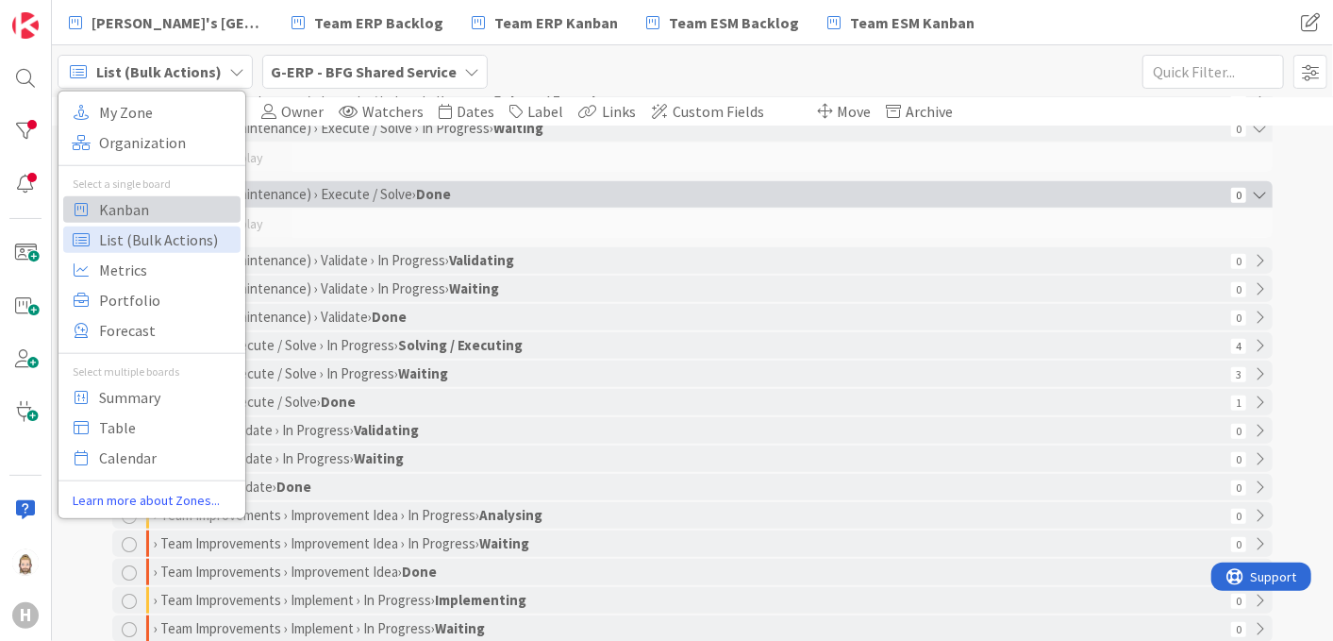
click at [194, 202] on span "Kanban" at bounding box center [167, 208] width 136 height 28
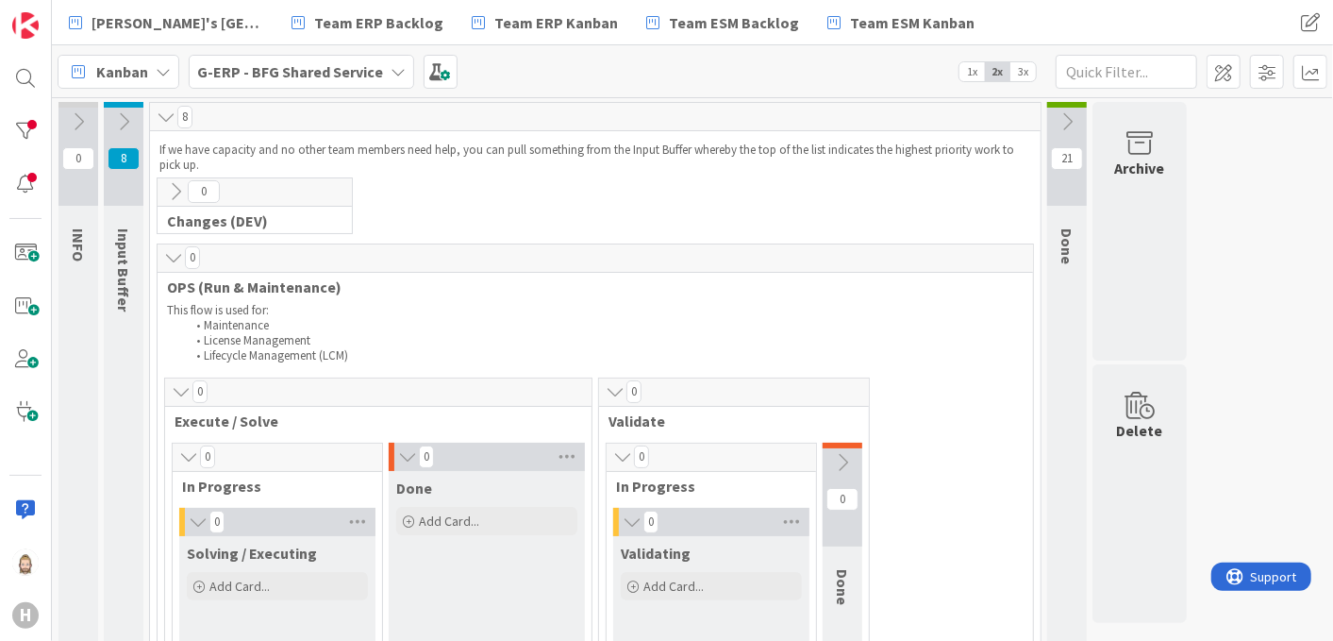
click at [970, 73] on span "1x" at bounding box center [971, 71] width 25 height 19
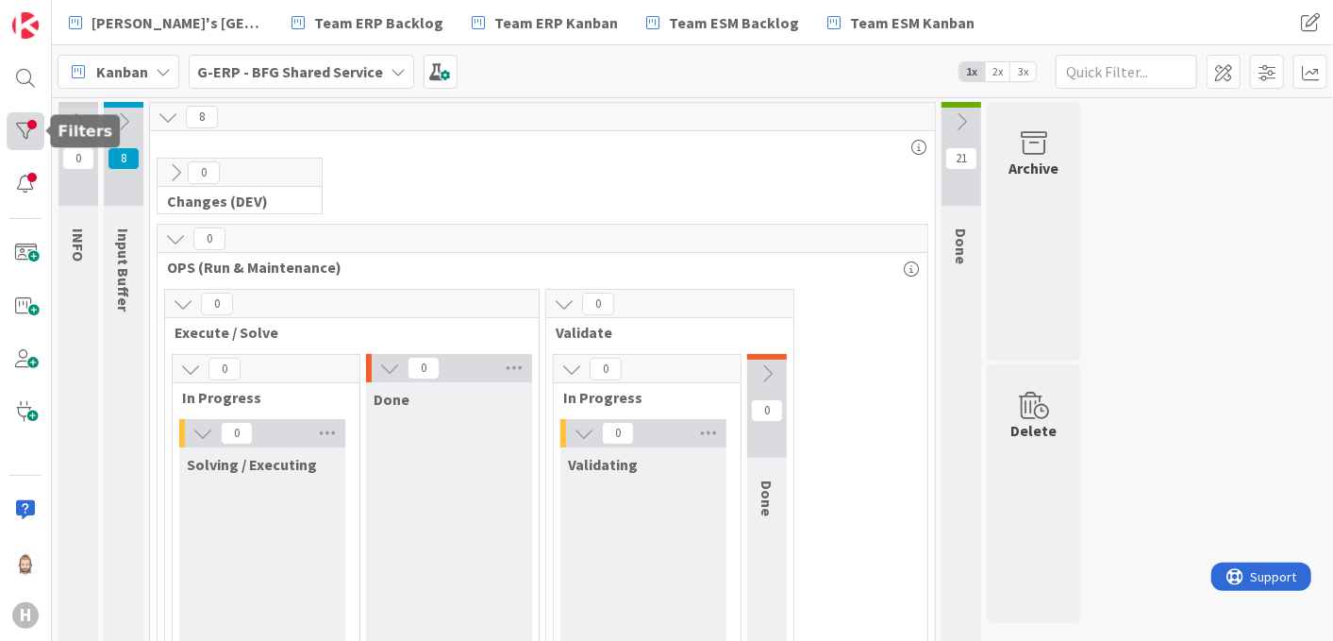
click at [16, 127] on div at bounding box center [26, 131] width 38 height 38
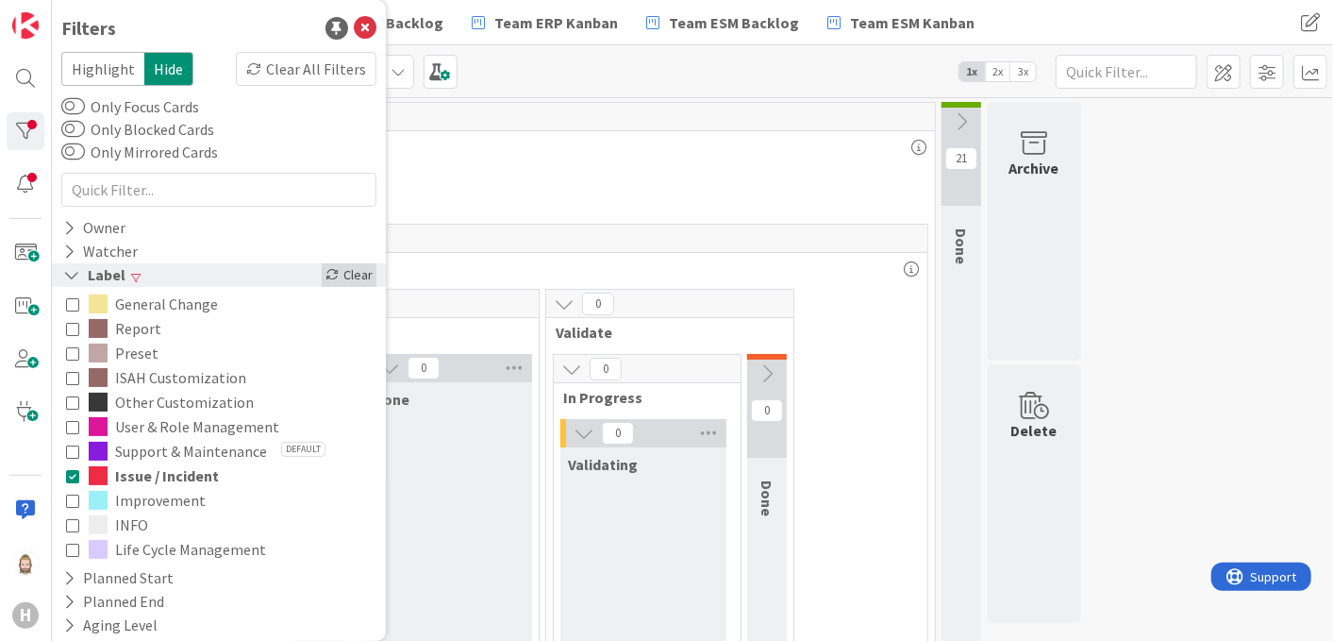
click at [342, 270] on div "Clear" at bounding box center [349, 275] width 55 height 24
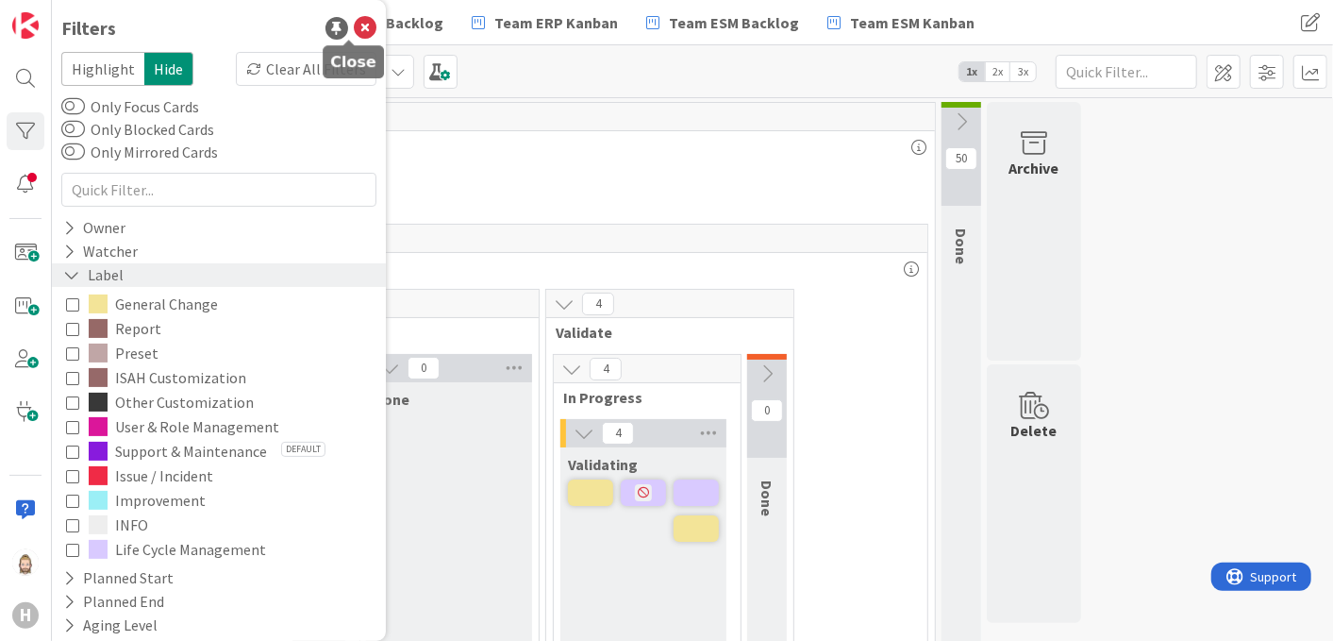
click at [354, 26] on icon at bounding box center [365, 28] width 23 height 23
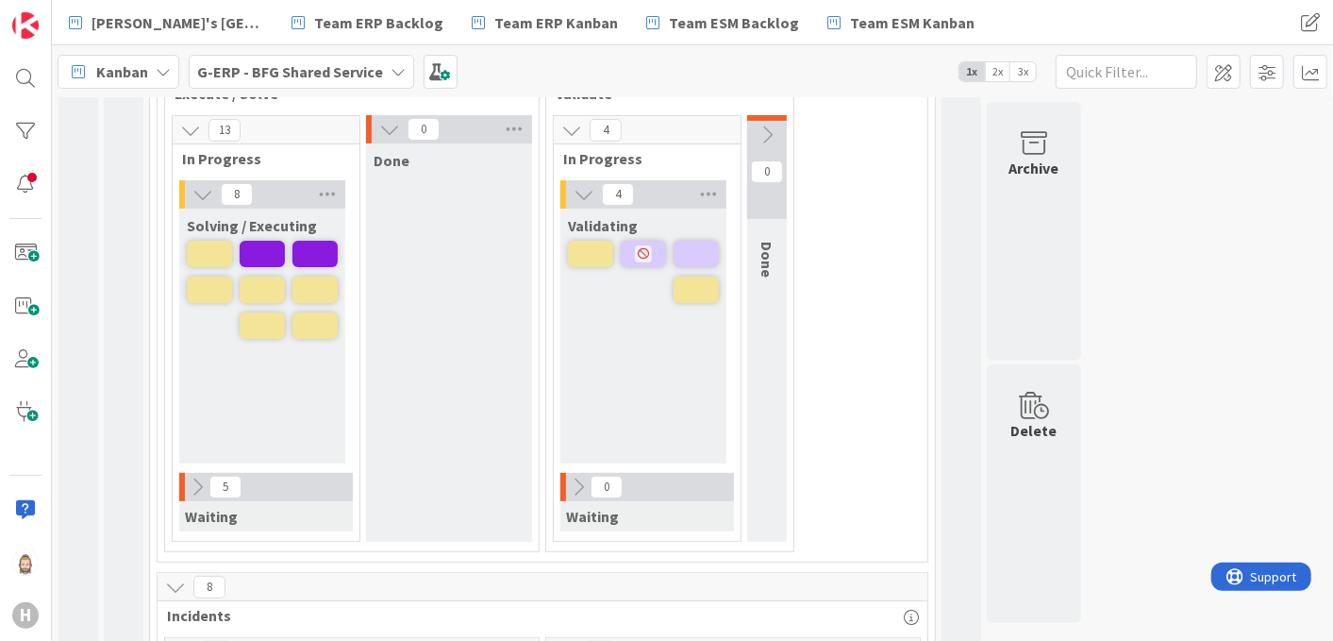
scroll to position [314, 0]
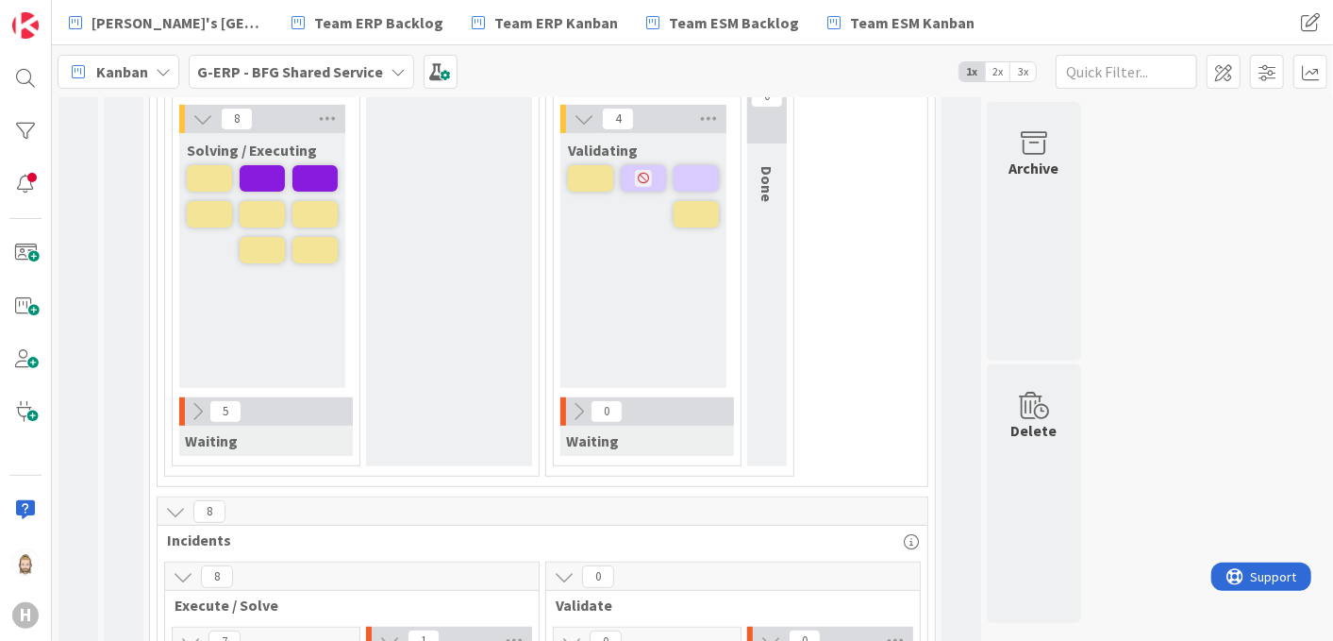
click at [191, 411] on icon at bounding box center [197, 411] width 21 height 21
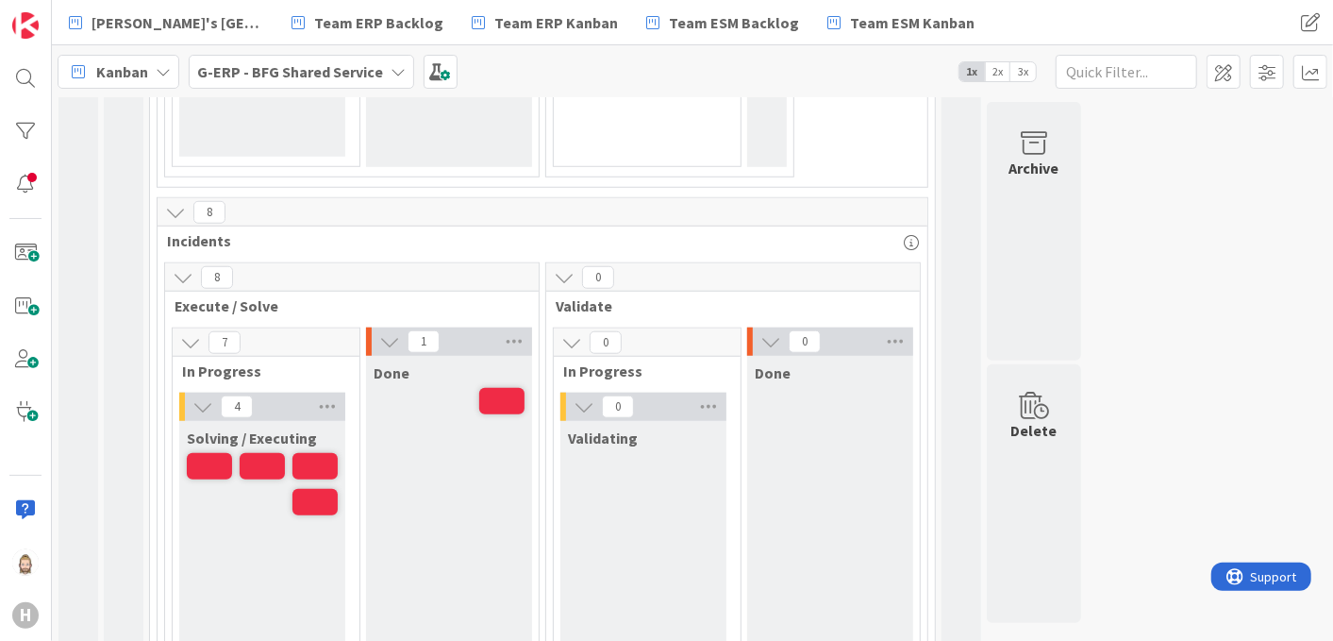
scroll to position [1048, 0]
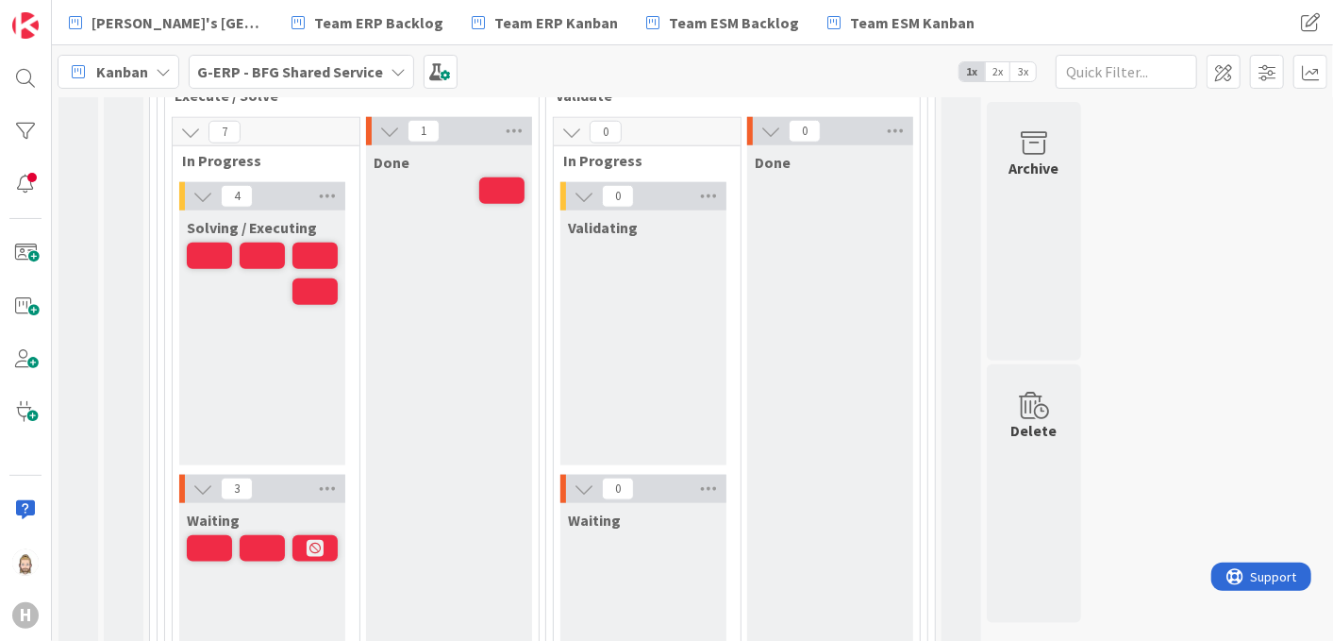
drag, startPoint x: 999, startPoint y: 67, endPoint x: 922, endPoint y: 156, distance: 117.7
click at [999, 67] on span "2x" at bounding box center [997, 71] width 25 height 19
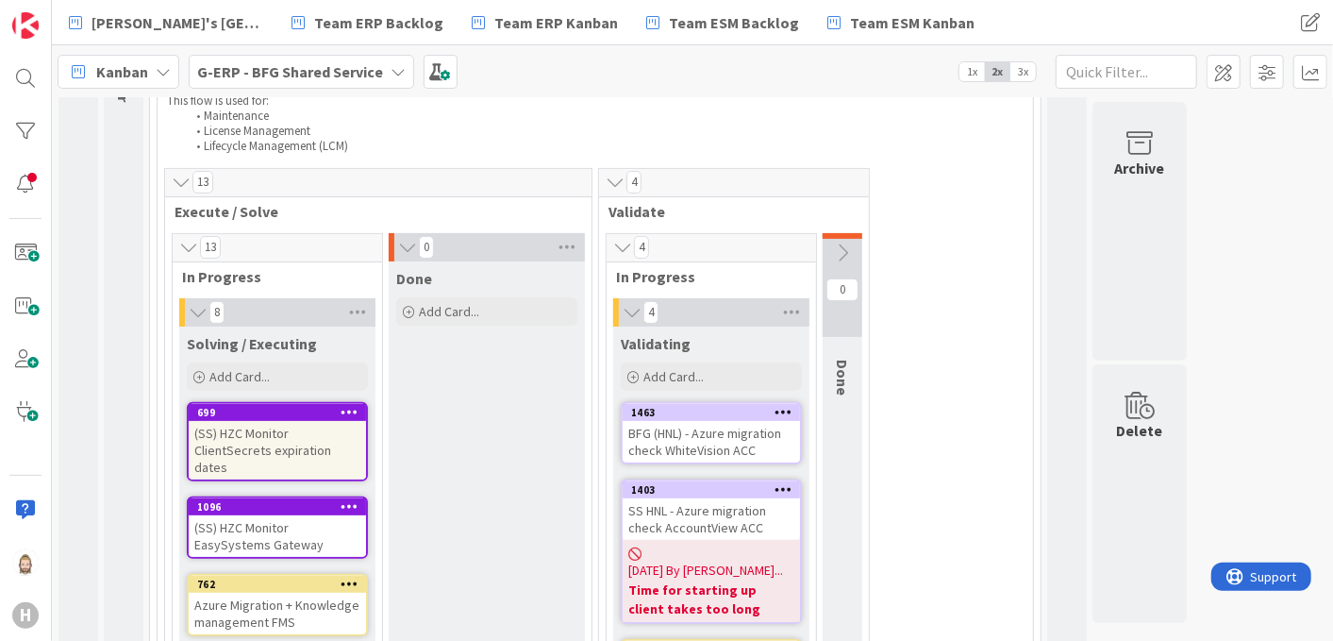
scroll to position [0, 0]
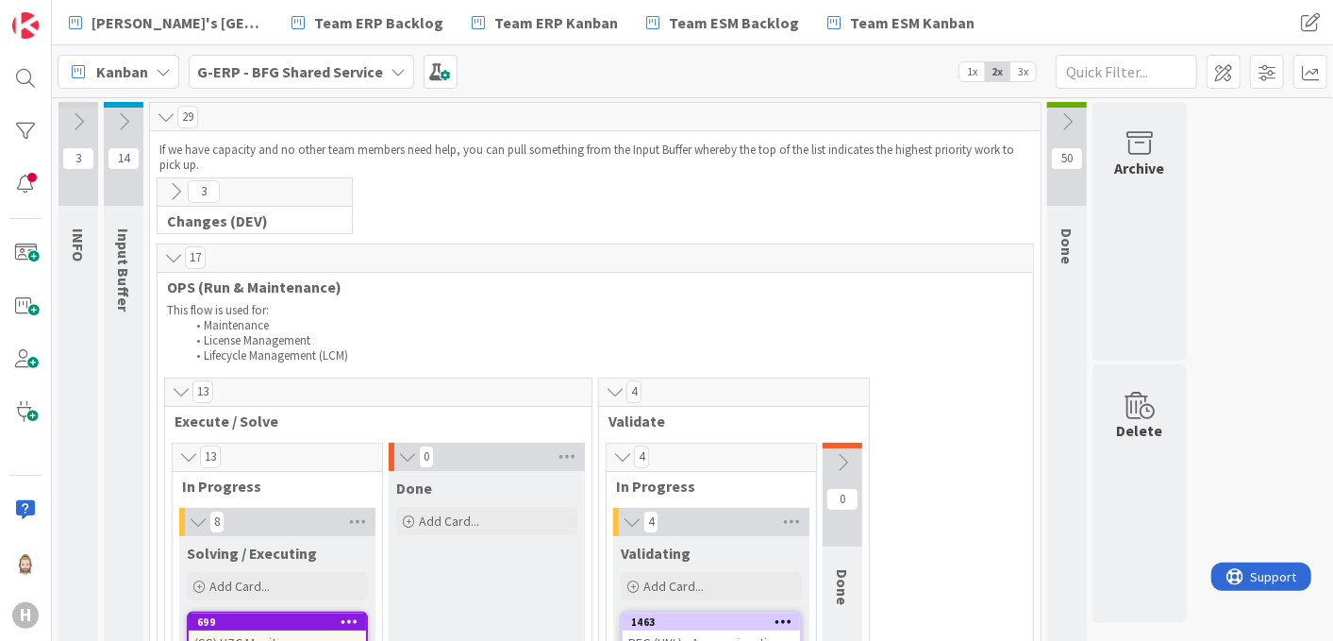
click at [174, 190] on icon at bounding box center [175, 191] width 21 height 21
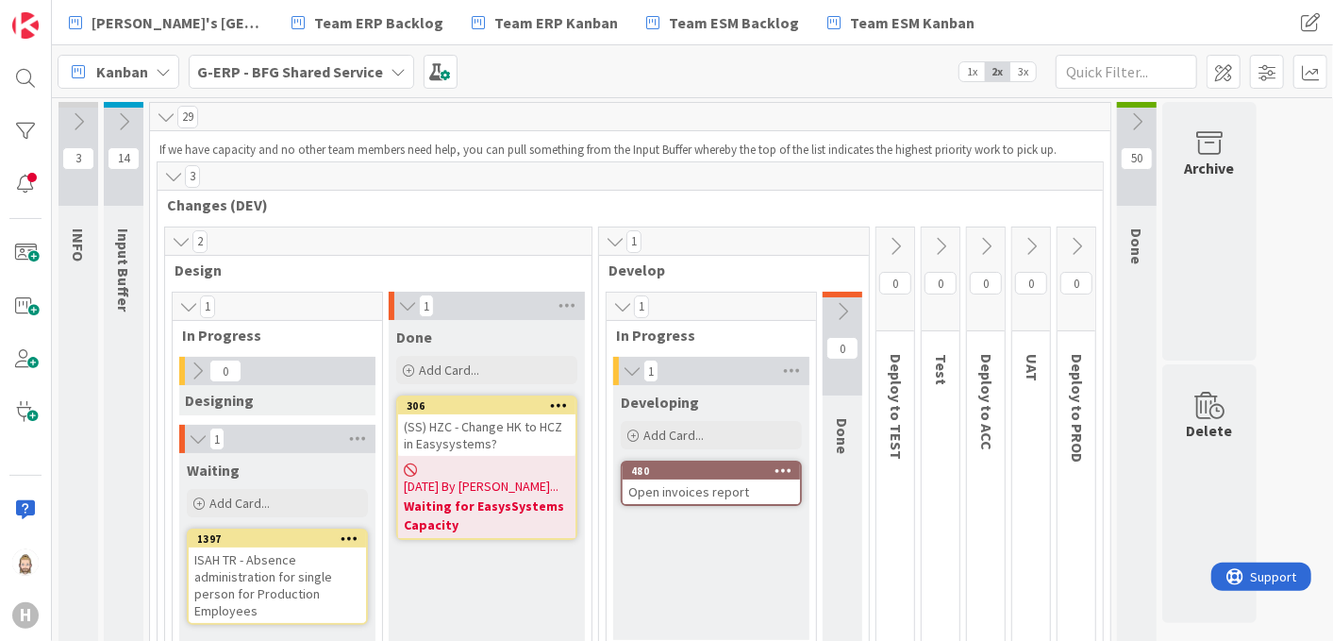
click at [175, 172] on icon at bounding box center [173, 176] width 21 height 19
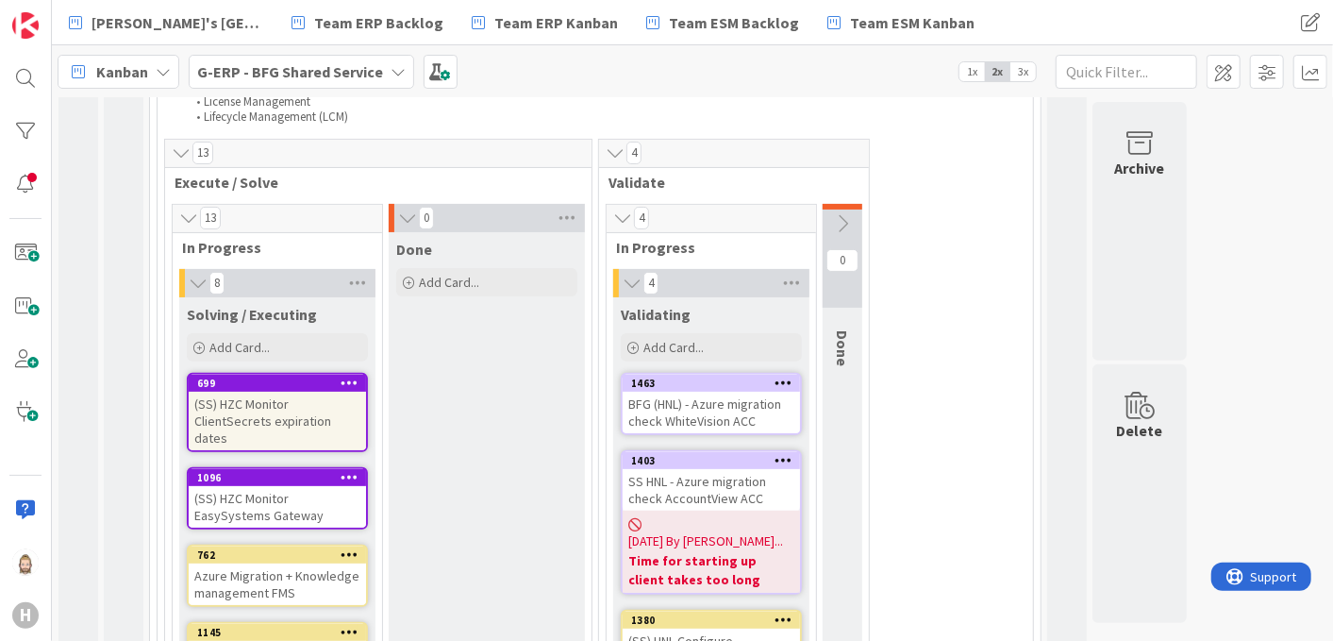
scroll to position [314, 0]
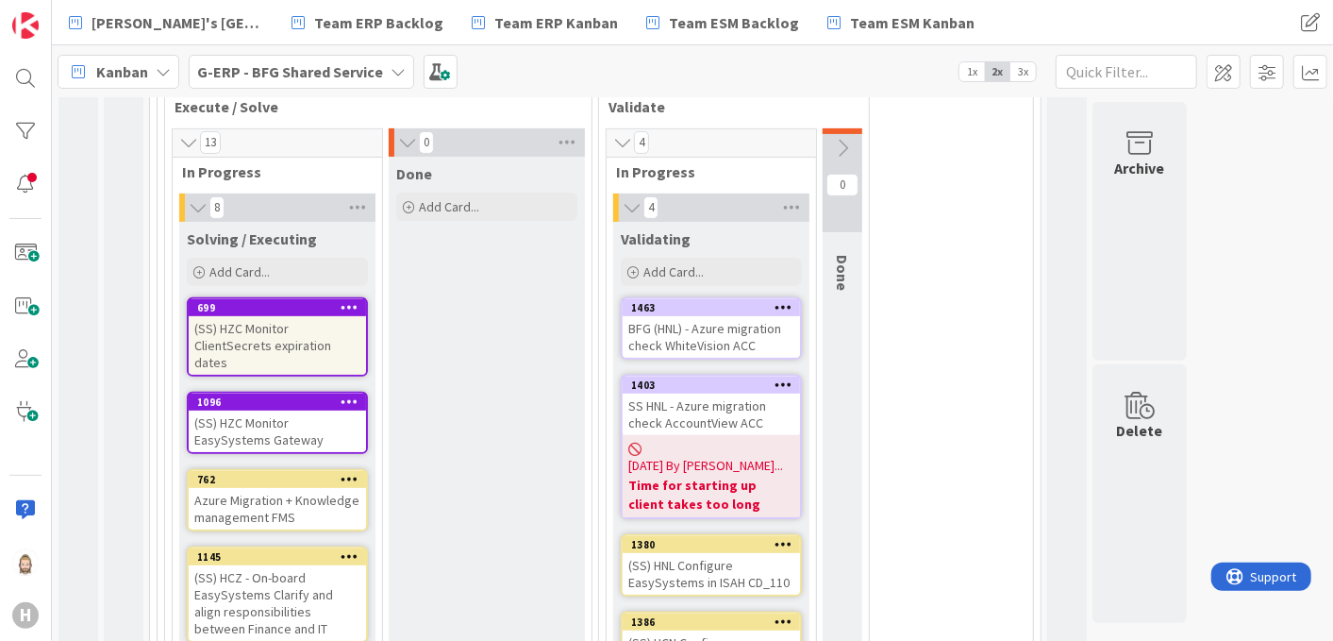
click at [974, 62] on span "1x" at bounding box center [971, 71] width 25 height 19
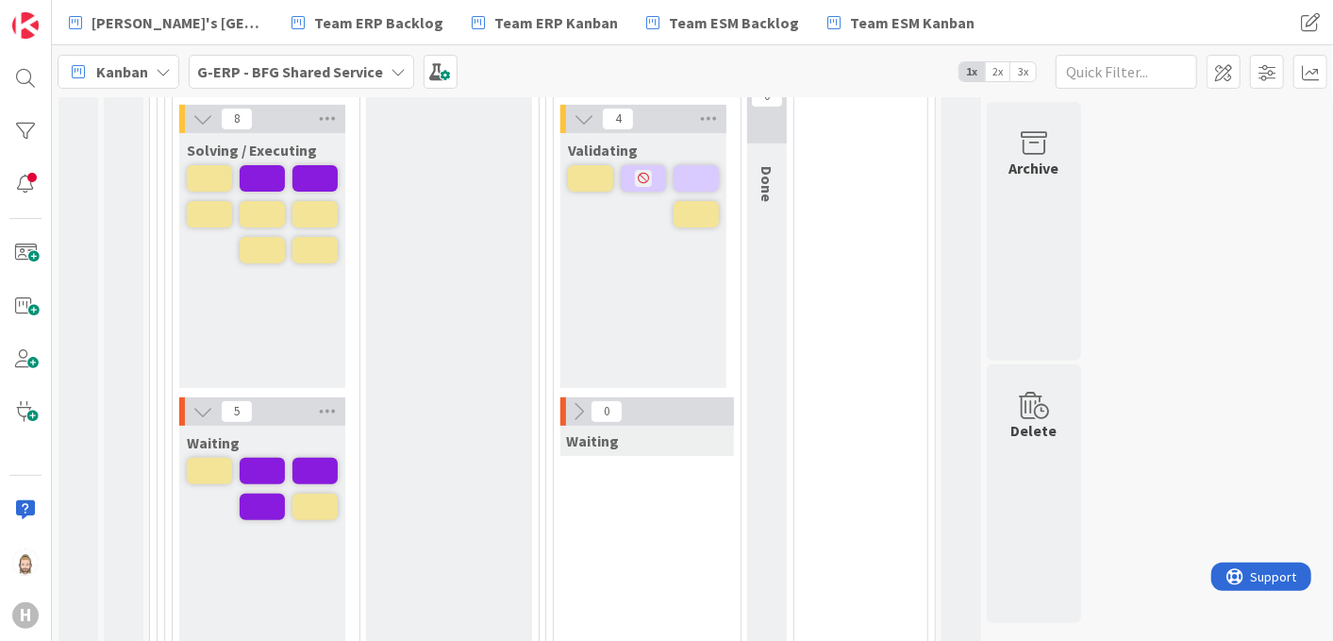
click at [194, 408] on icon at bounding box center [202, 411] width 21 height 21
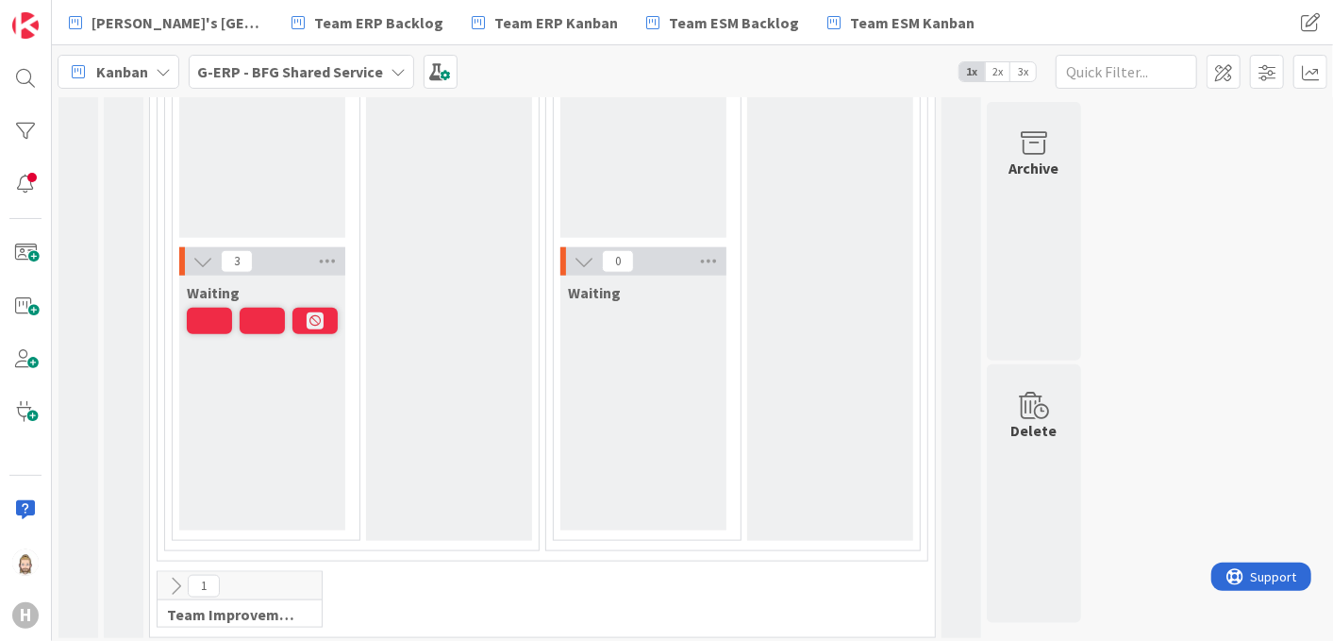
scroll to position [1052, 0]
click at [173, 576] on icon at bounding box center [175, 585] width 21 height 21
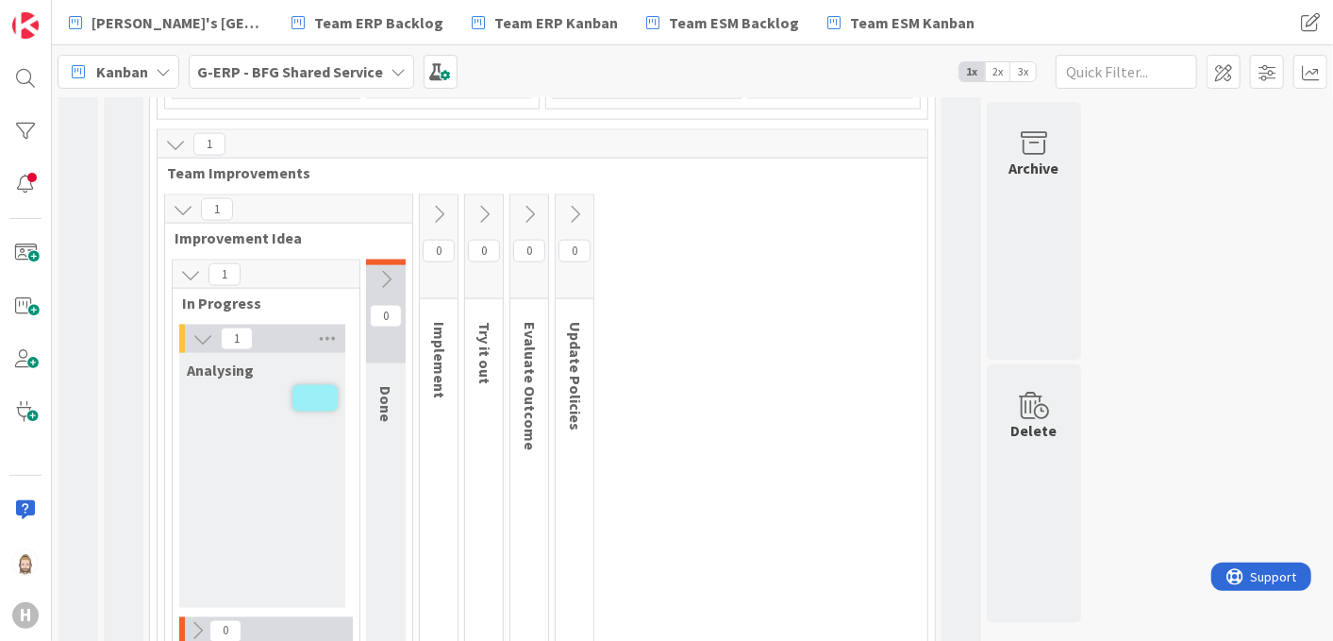
scroll to position [1361, 0]
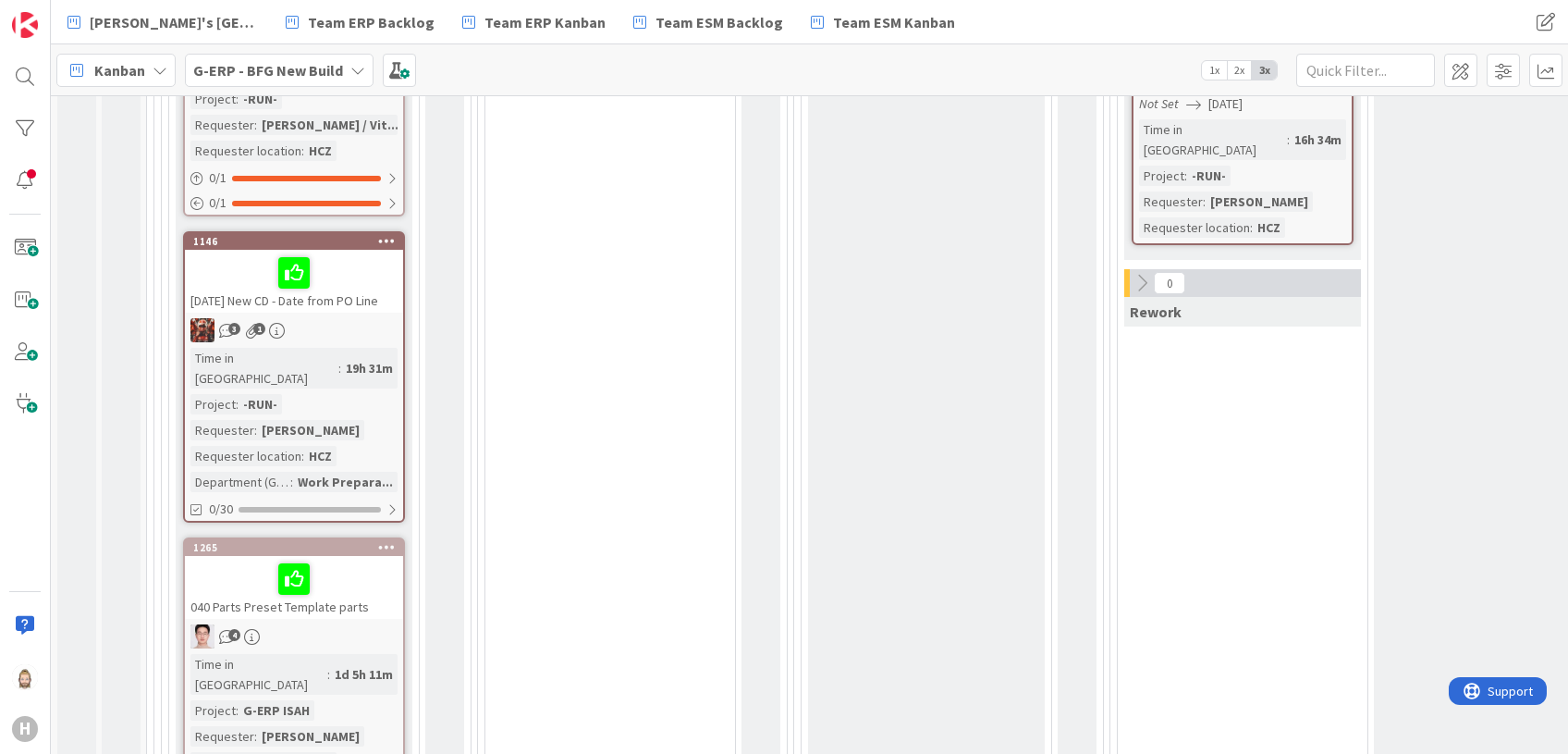
scroll to position [1386, 0]
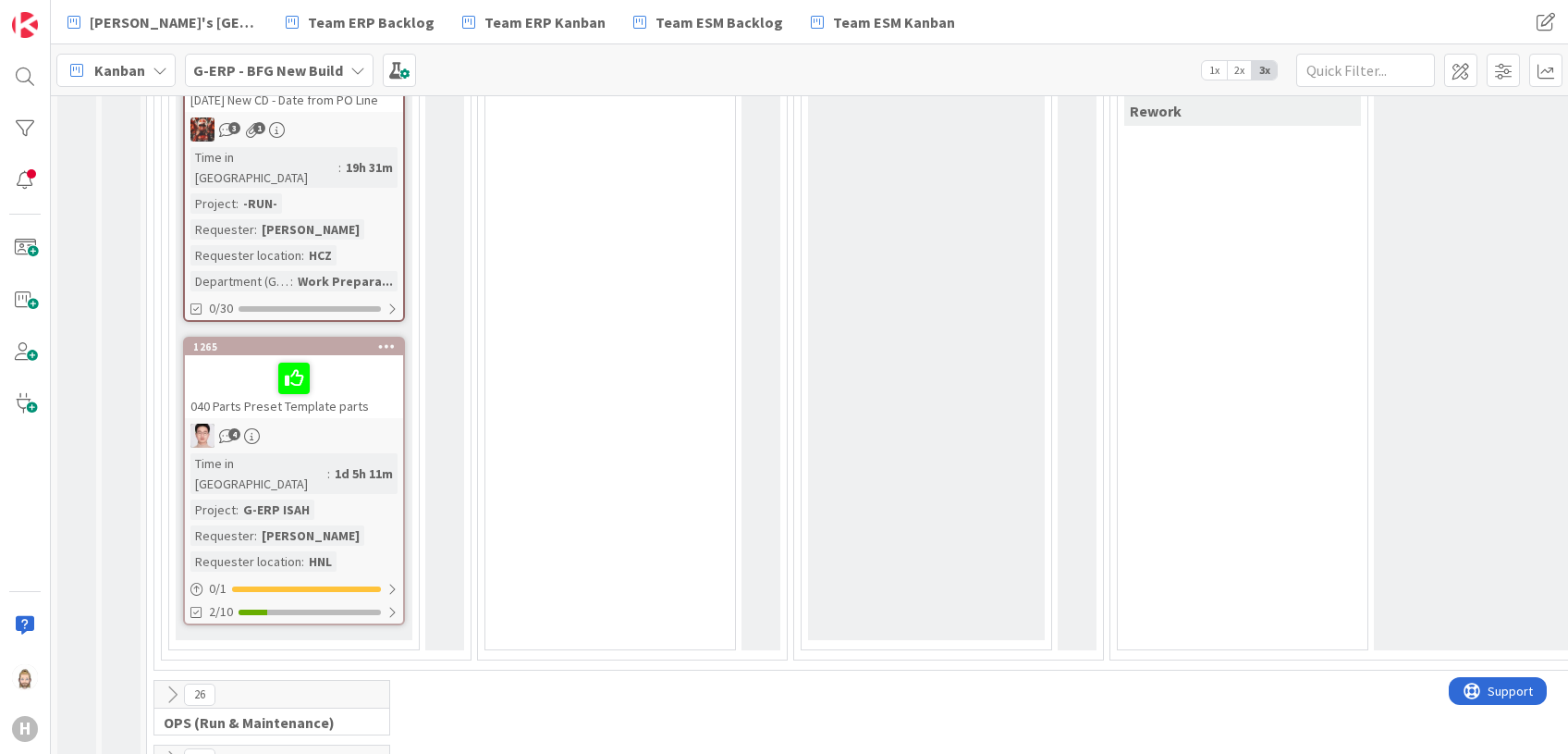
drag, startPoint x: 172, startPoint y: 609, endPoint x: 459, endPoint y: 458, distance: 324.3
click at [172, 684] on icon at bounding box center [172, 694] width 21 height 21
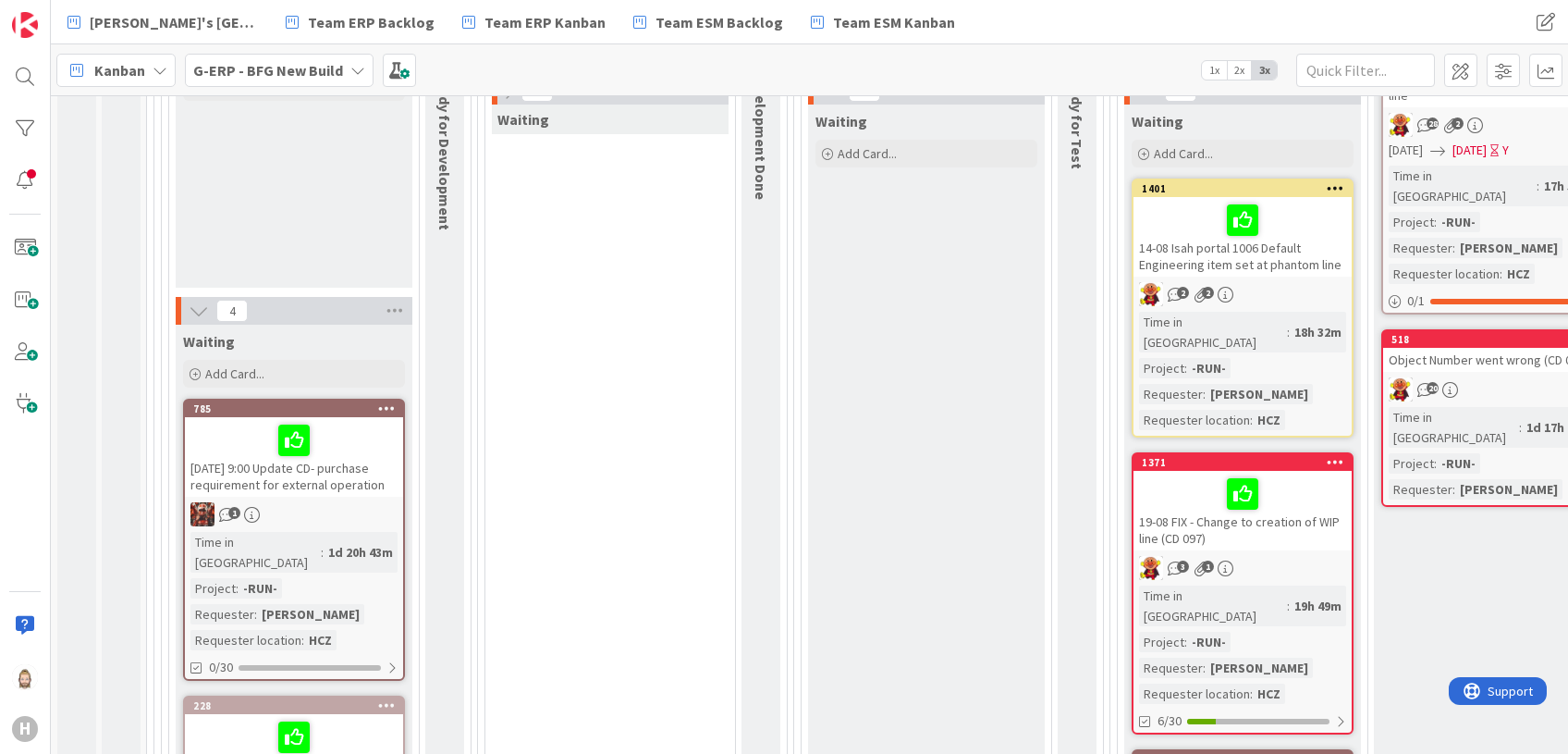
scroll to position [0, 0]
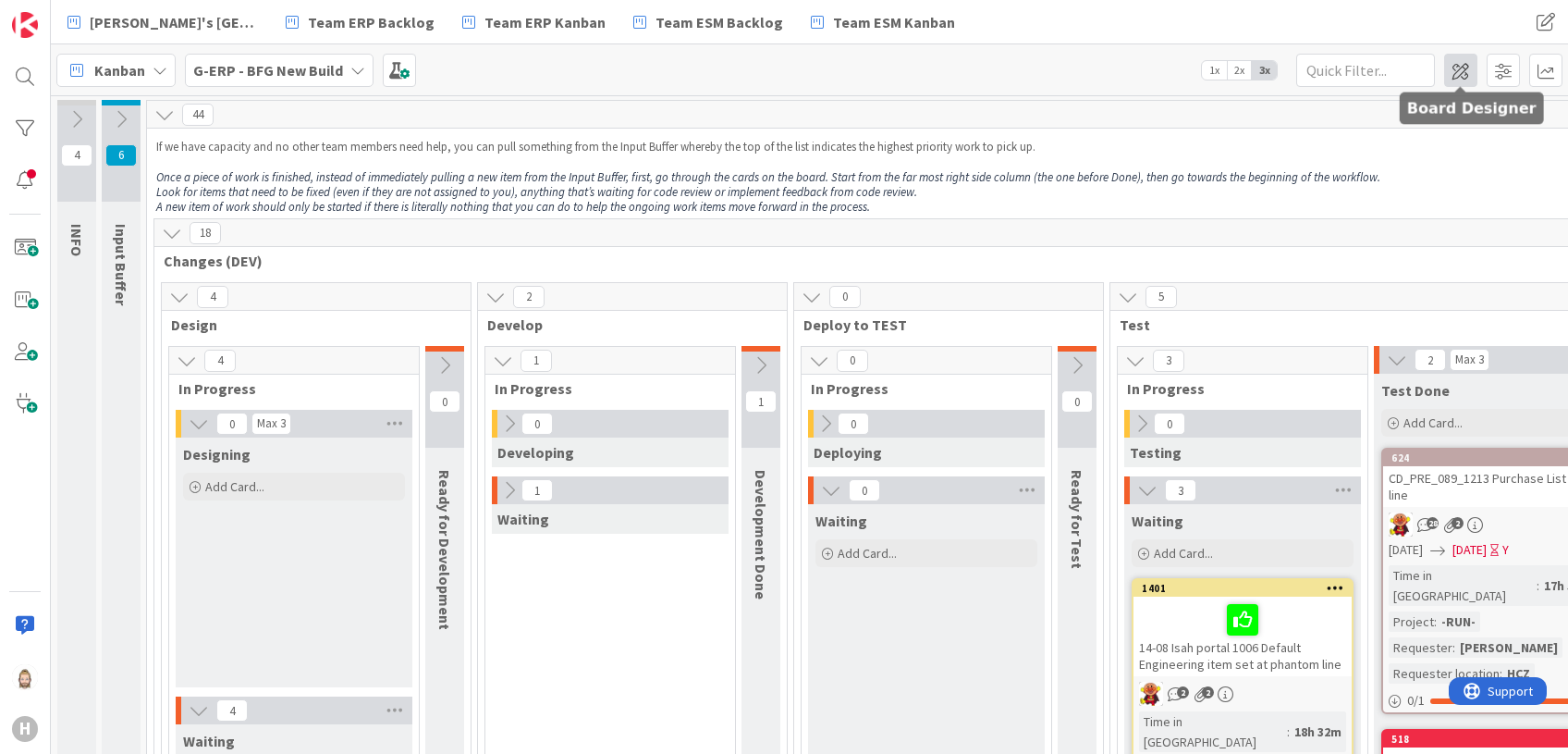
click at [1469, 74] on span at bounding box center [1461, 71] width 33 height 33
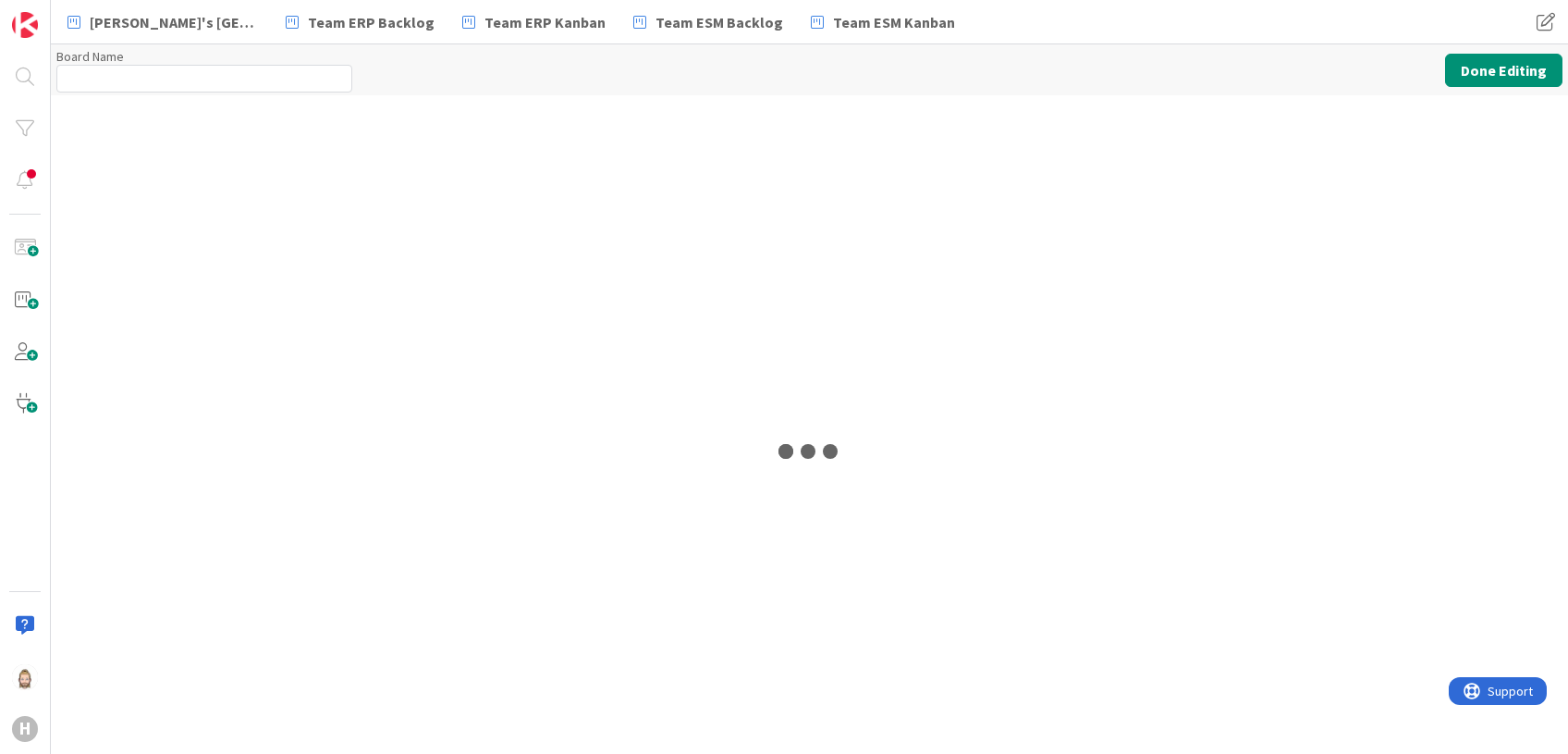
type input "G-ERP - BFG New Build"
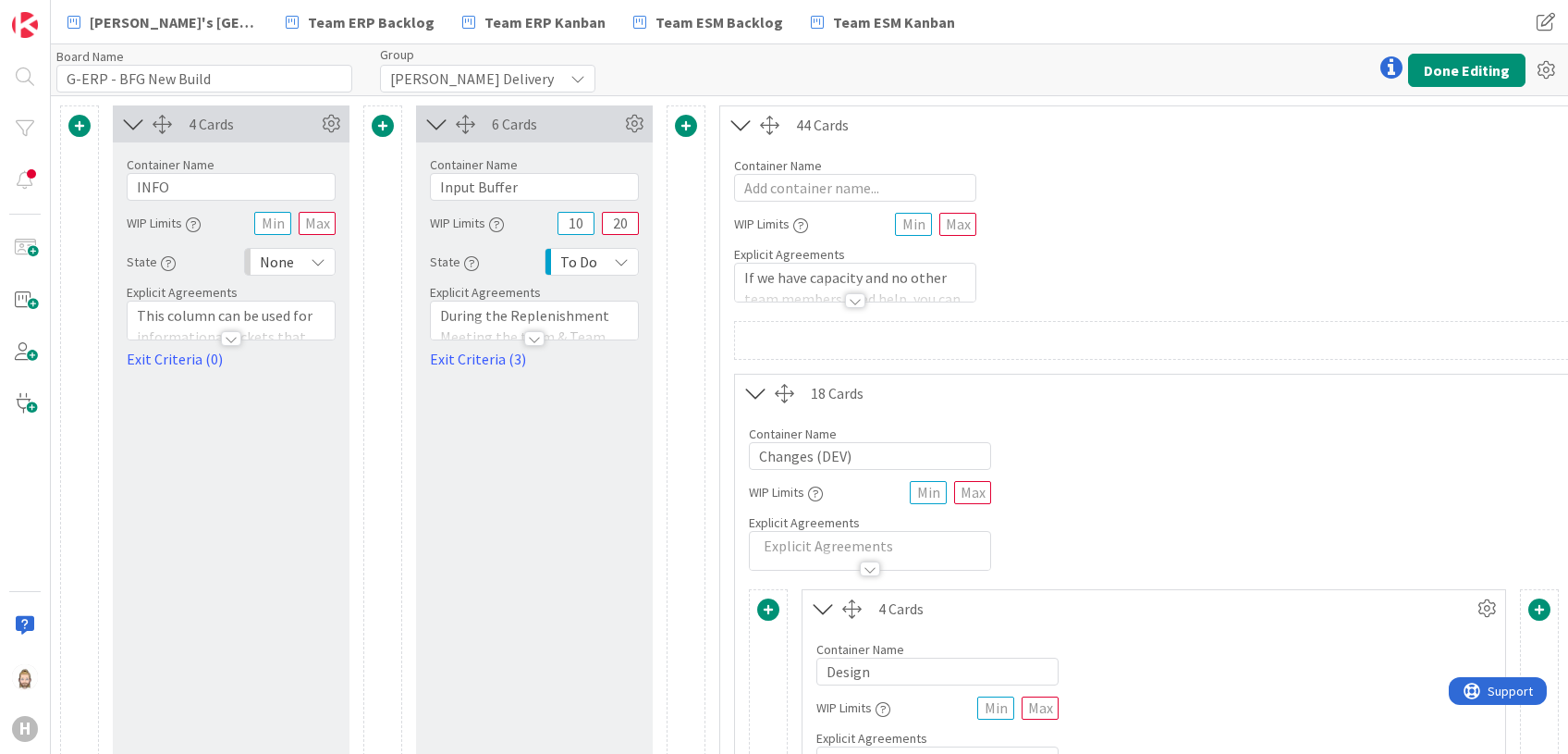
click at [132, 118] on icon at bounding box center [133, 124] width 30 height 25
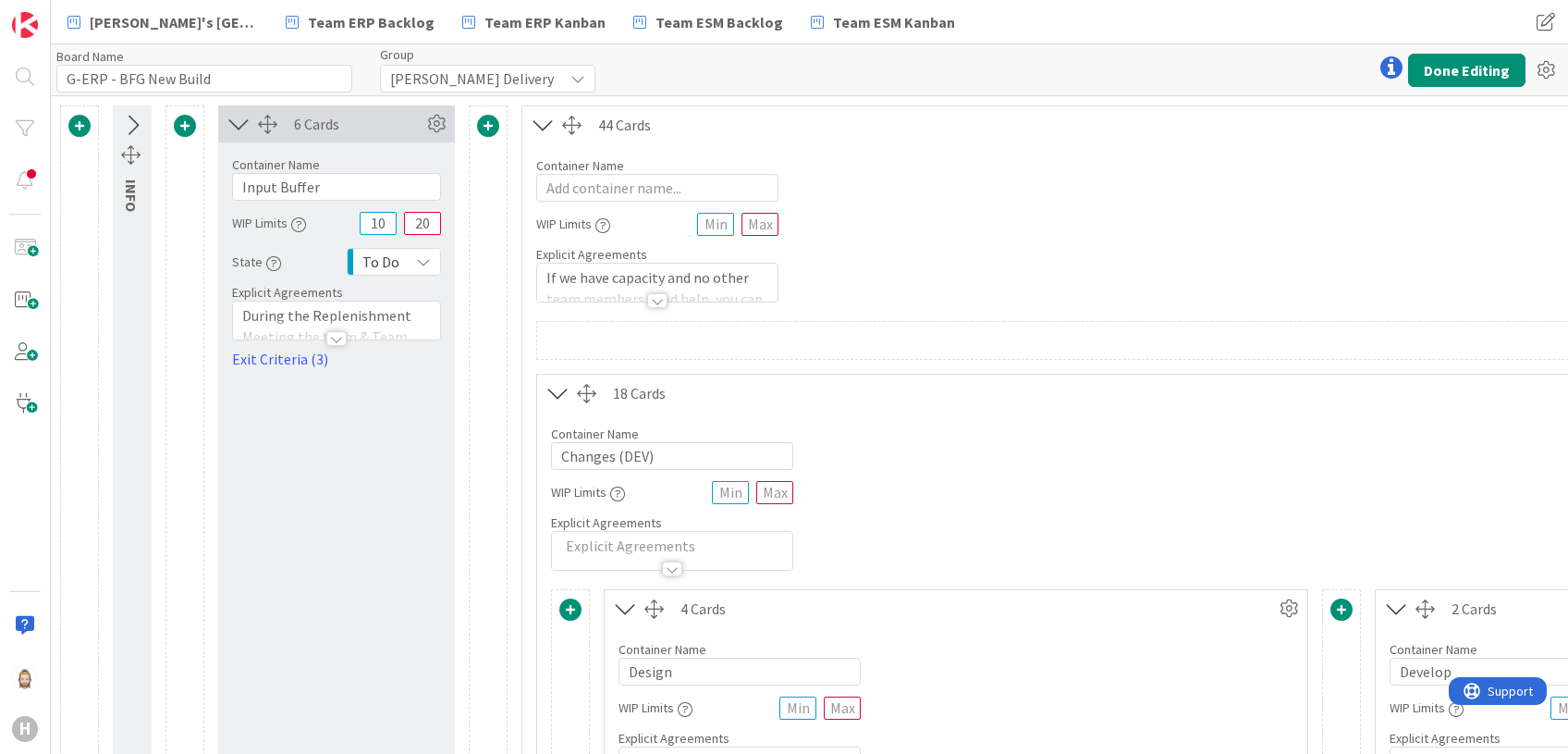
click at [236, 119] on icon at bounding box center [238, 124] width 30 height 25
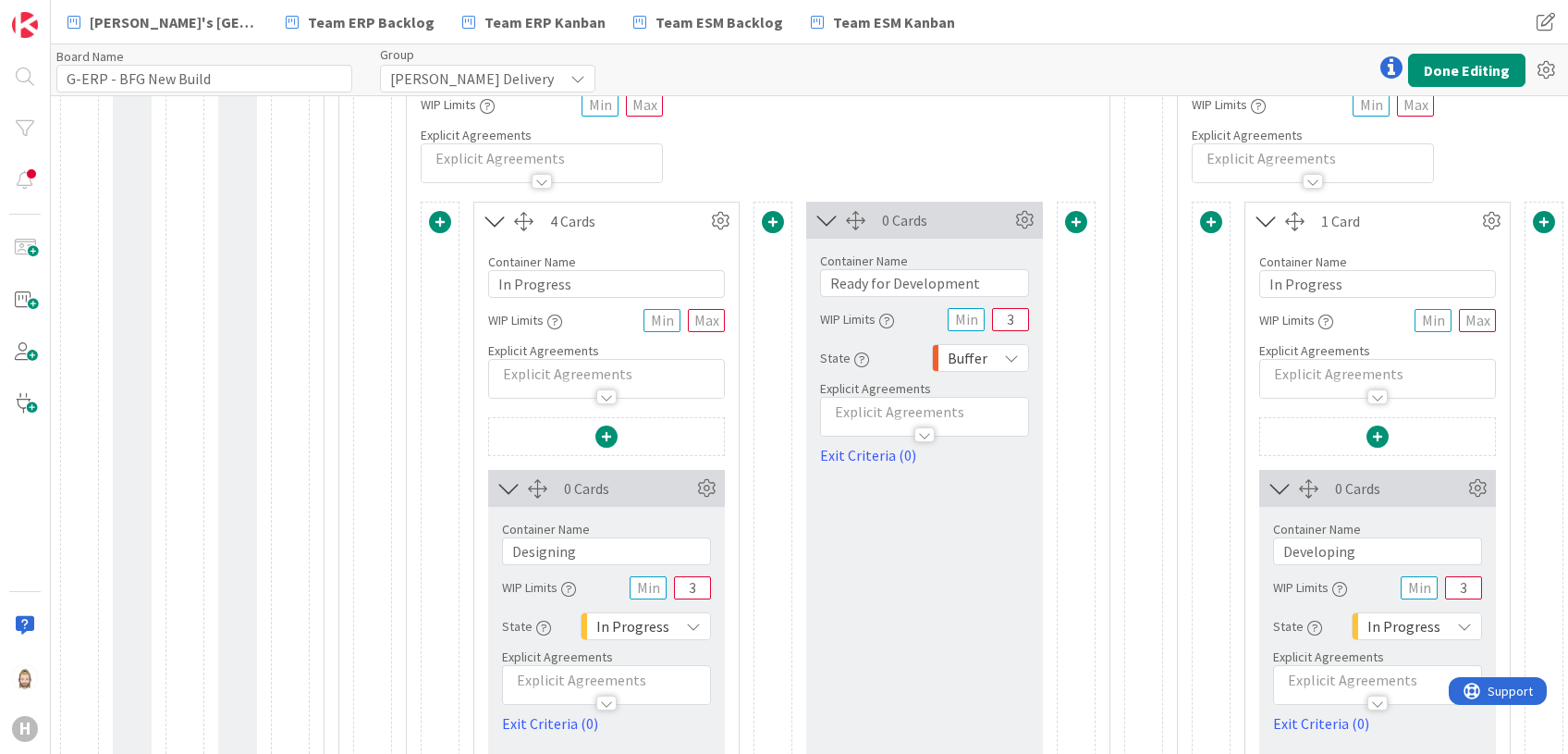
scroll to position [863, 0]
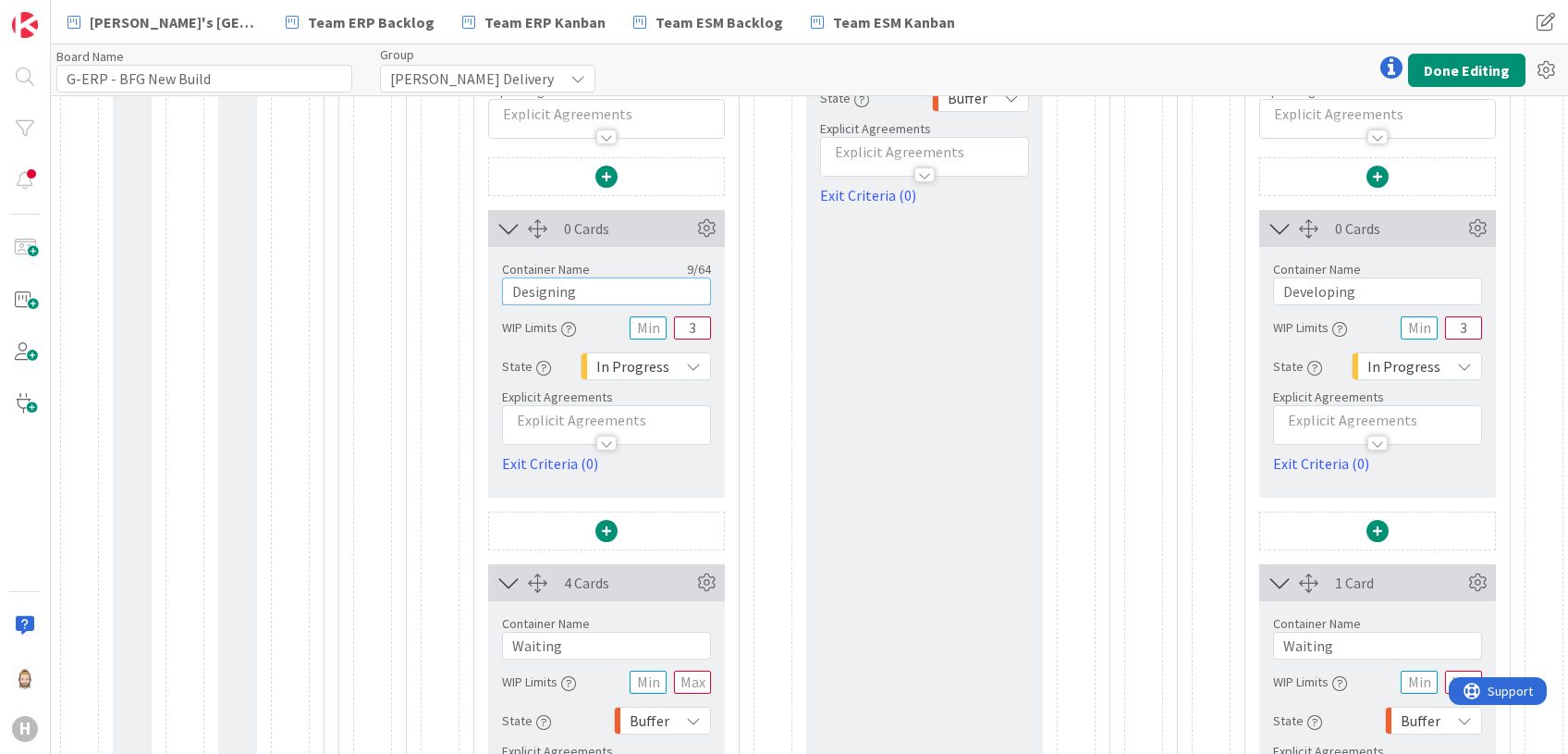
click at [617, 299] on input "Designing" at bounding box center [606, 291] width 209 height 27
click at [695, 326] on input "3" at bounding box center [693, 328] width 37 height 24
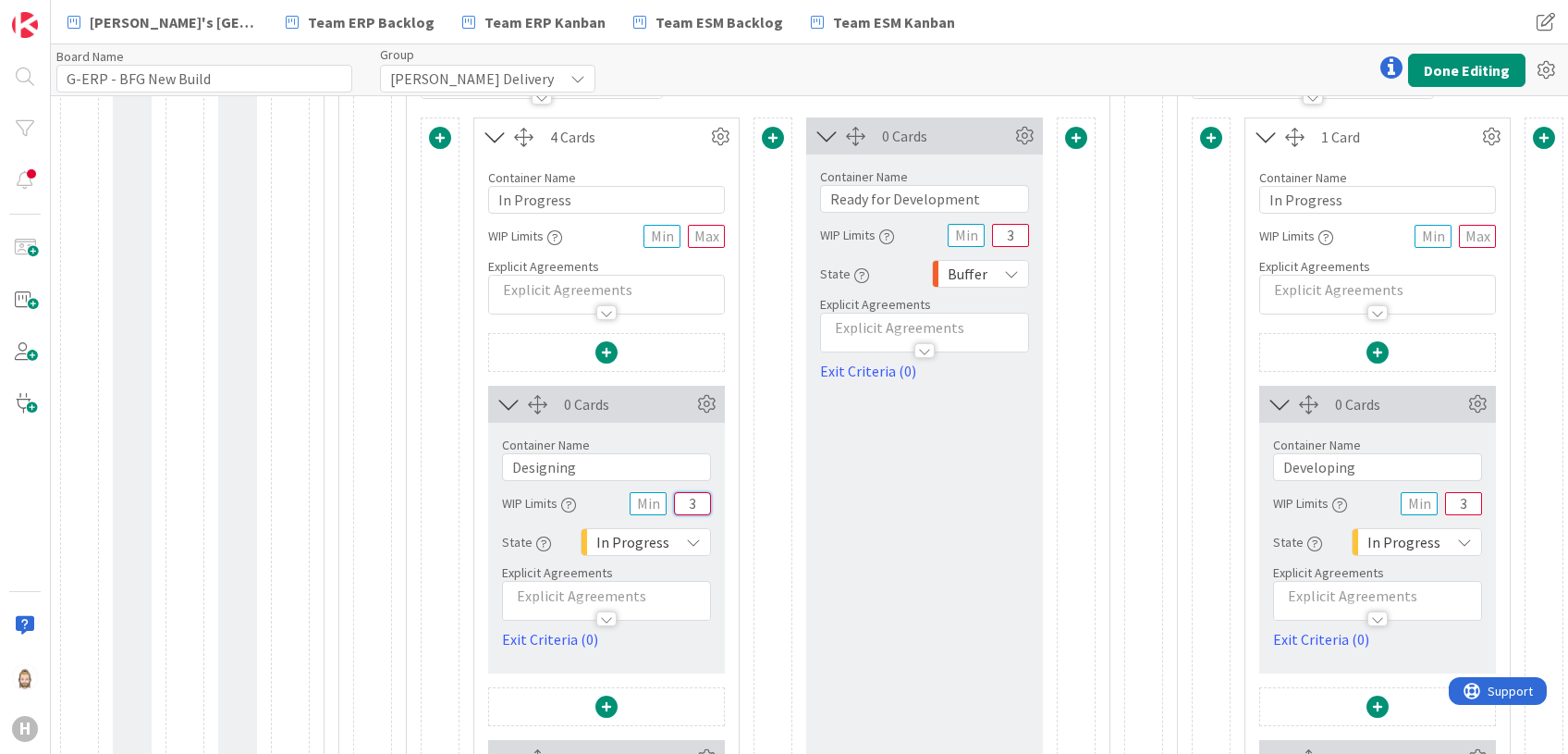
scroll to position [493, 0]
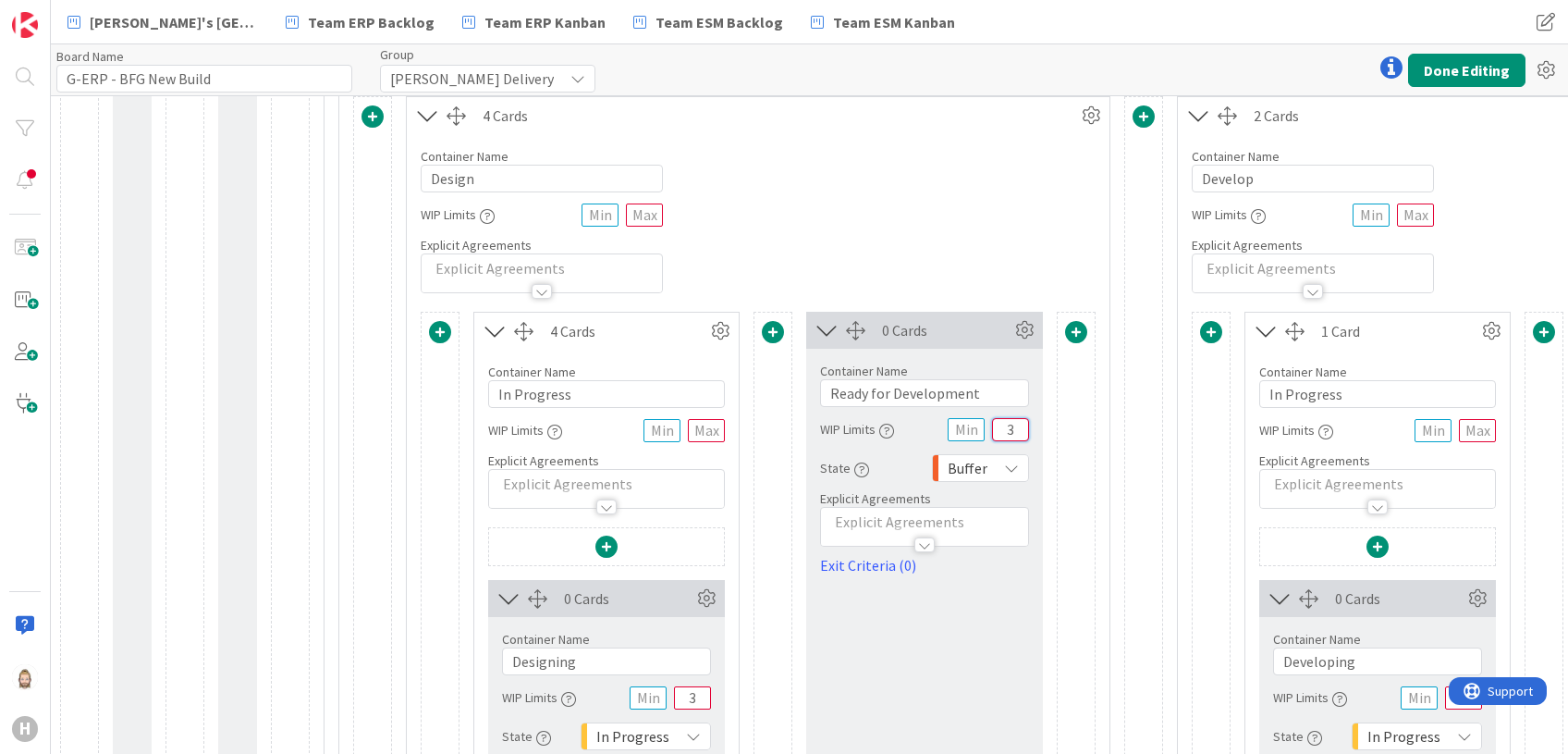
click at [1019, 426] on input "3" at bounding box center [1010, 429] width 37 height 24
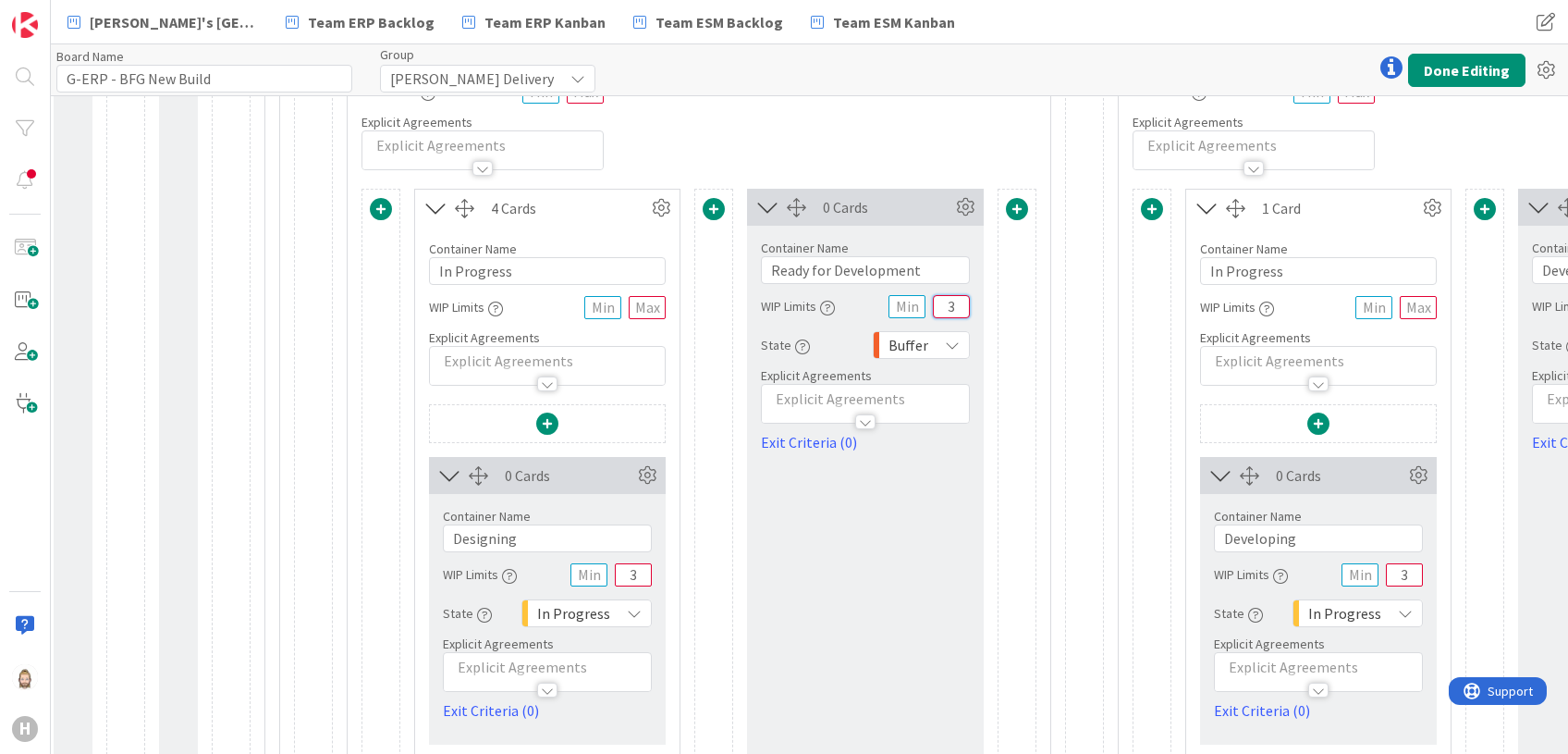
scroll to position [616, 0]
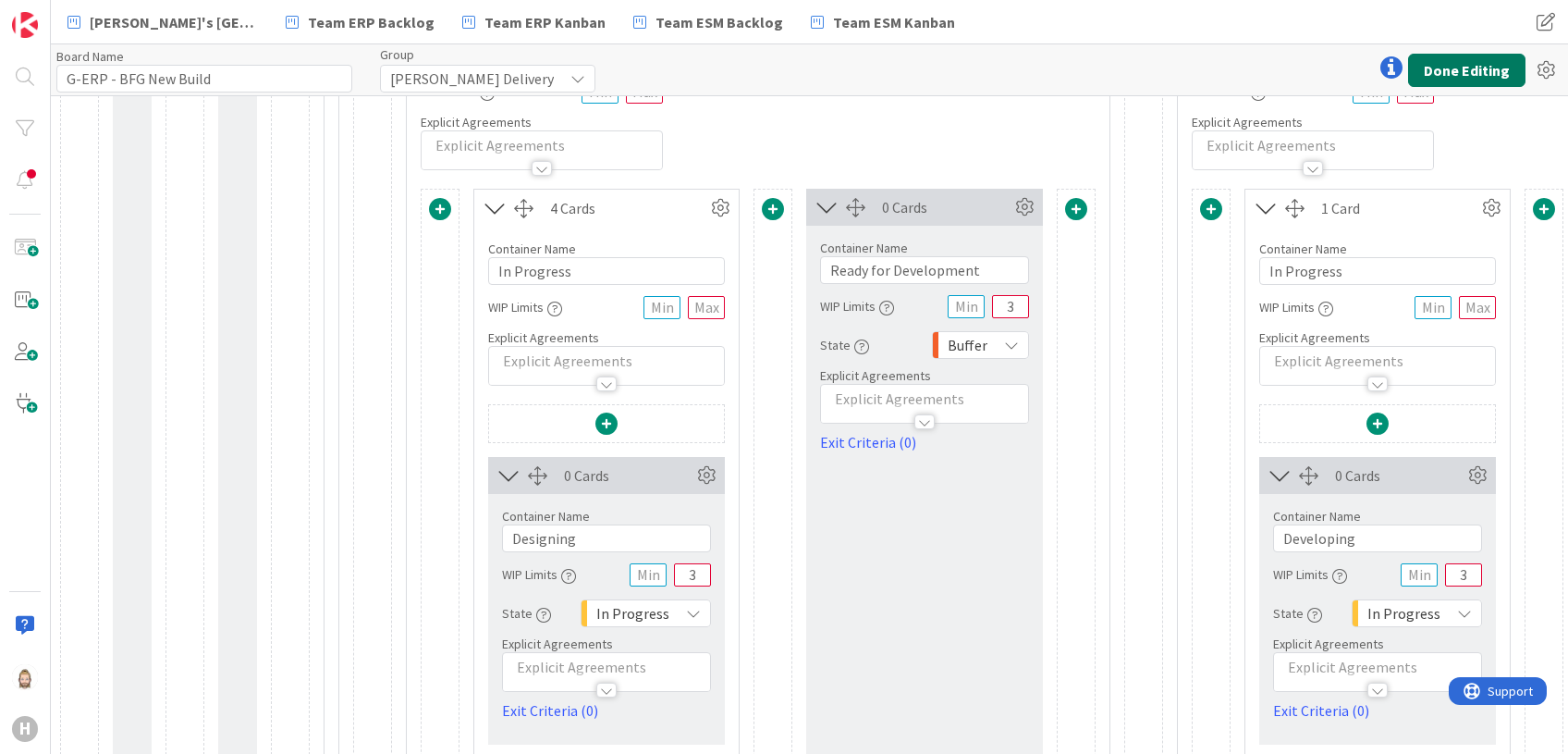
click at [1454, 71] on button "Done Editing" at bounding box center [1467, 71] width 118 height 33
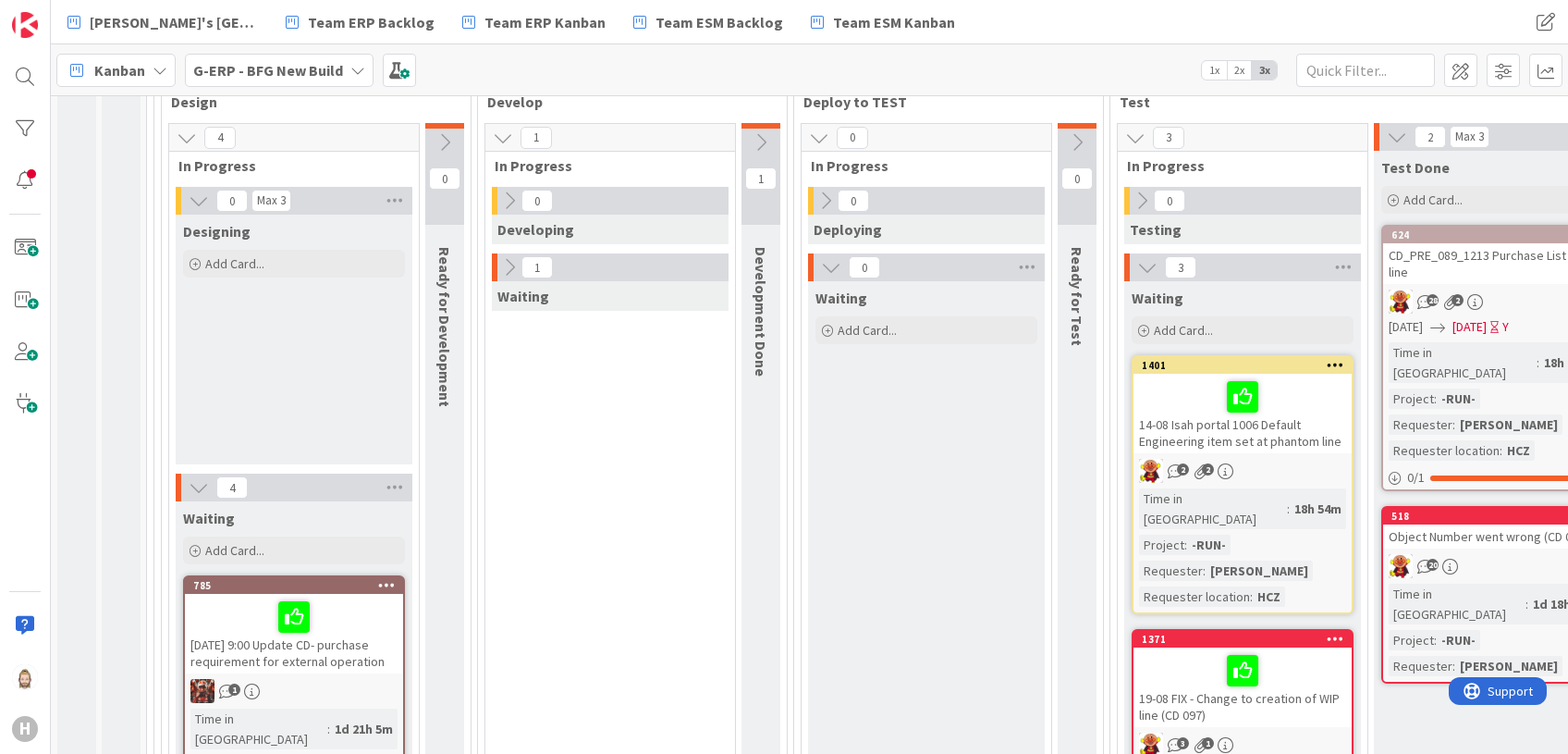
scroll to position [370, 0]
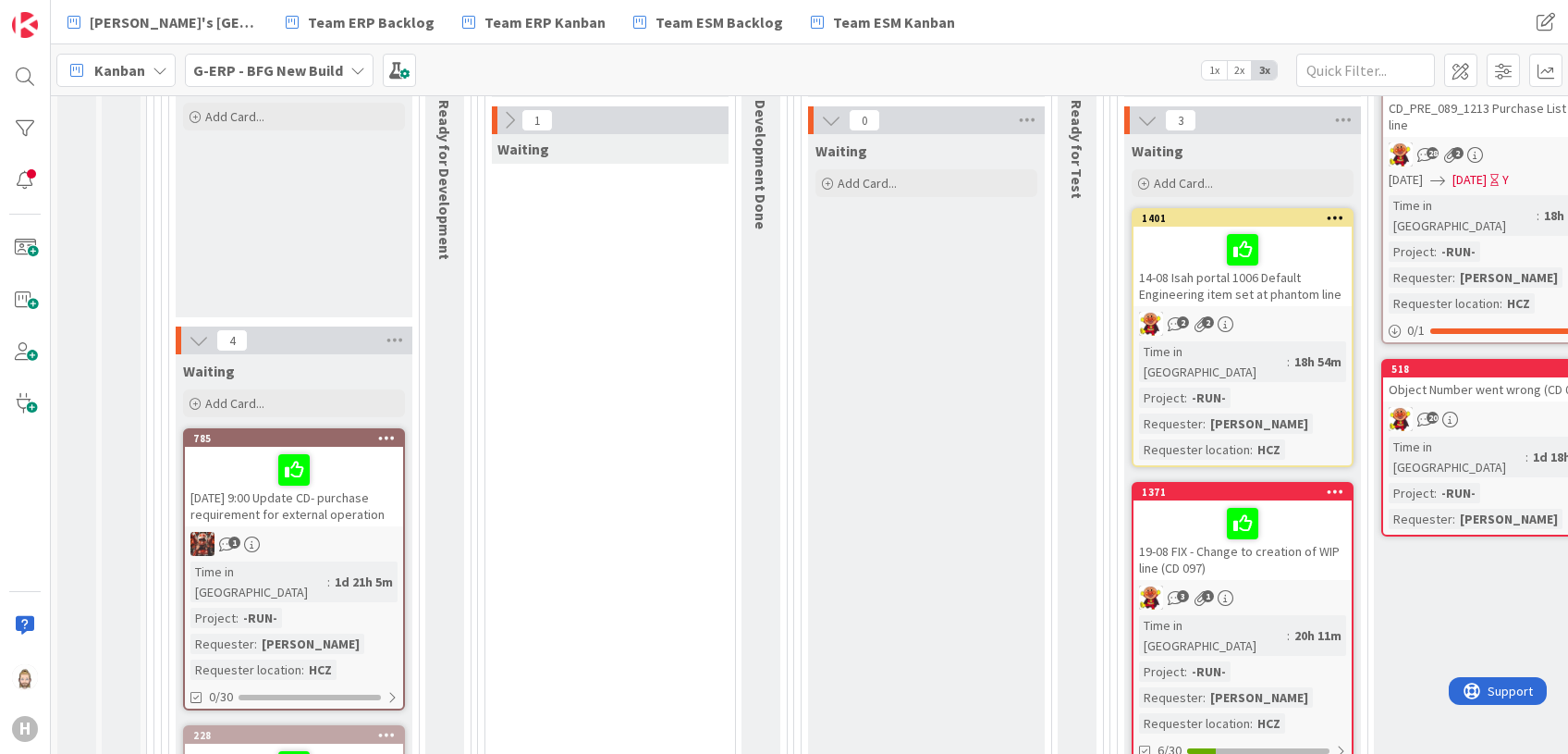
click at [205, 340] on icon at bounding box center [198, 340] width 21 height 21
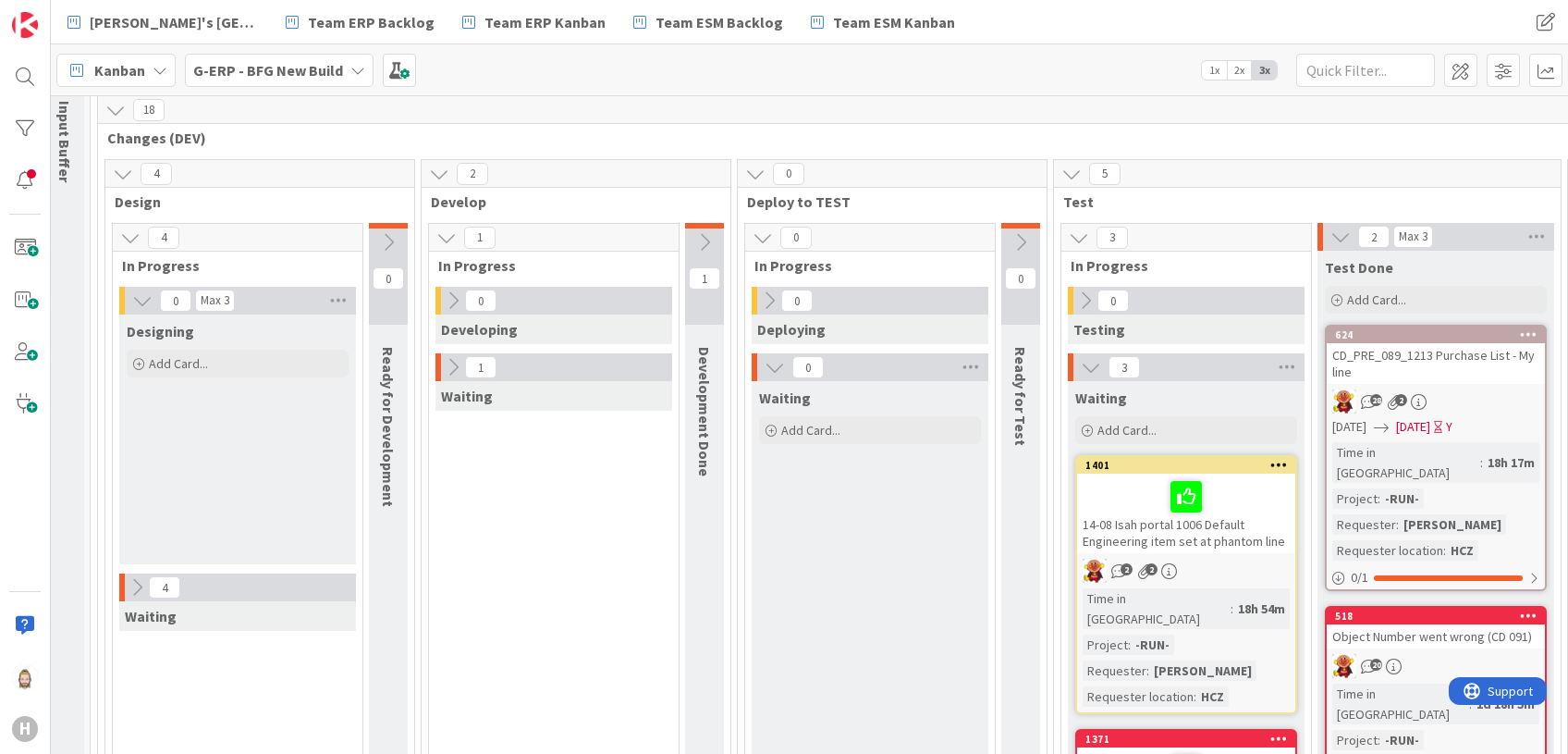
scroll to position [123, 74]
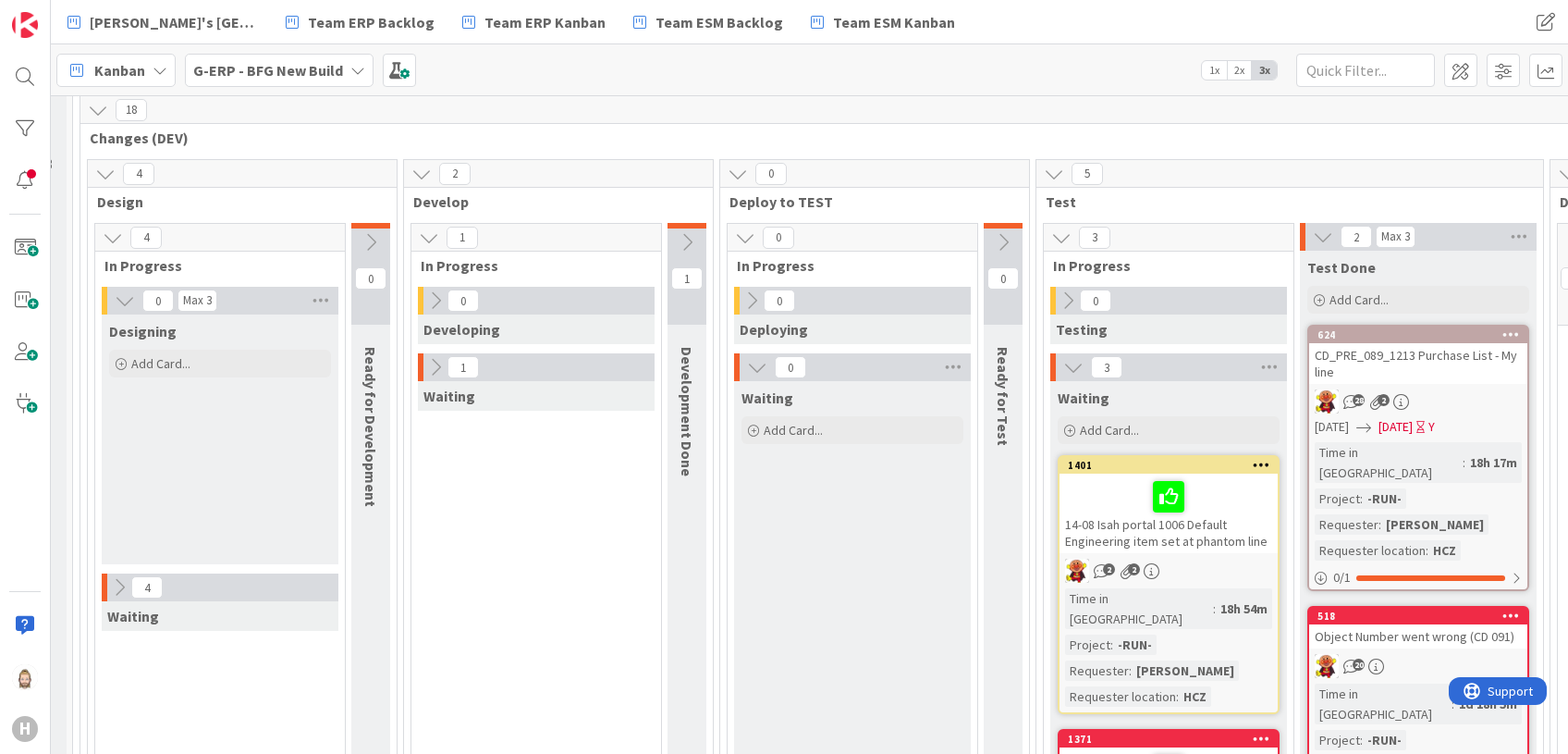
click at [753, 369] on icon at bounding box center [757, 367] width 21 height 21
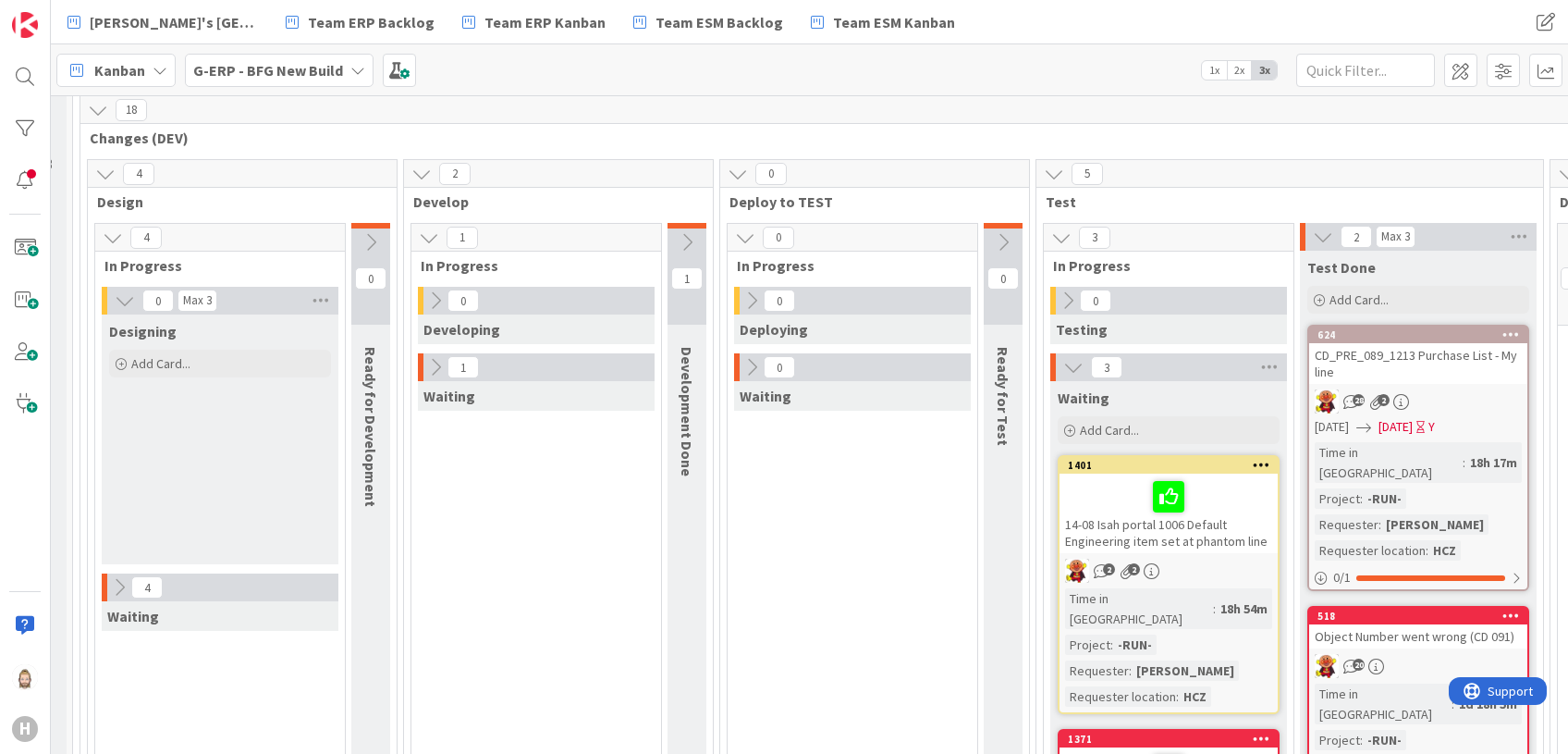
click at [1066, 367] on icon at bounding box center [1073, 367] width 21 height 21
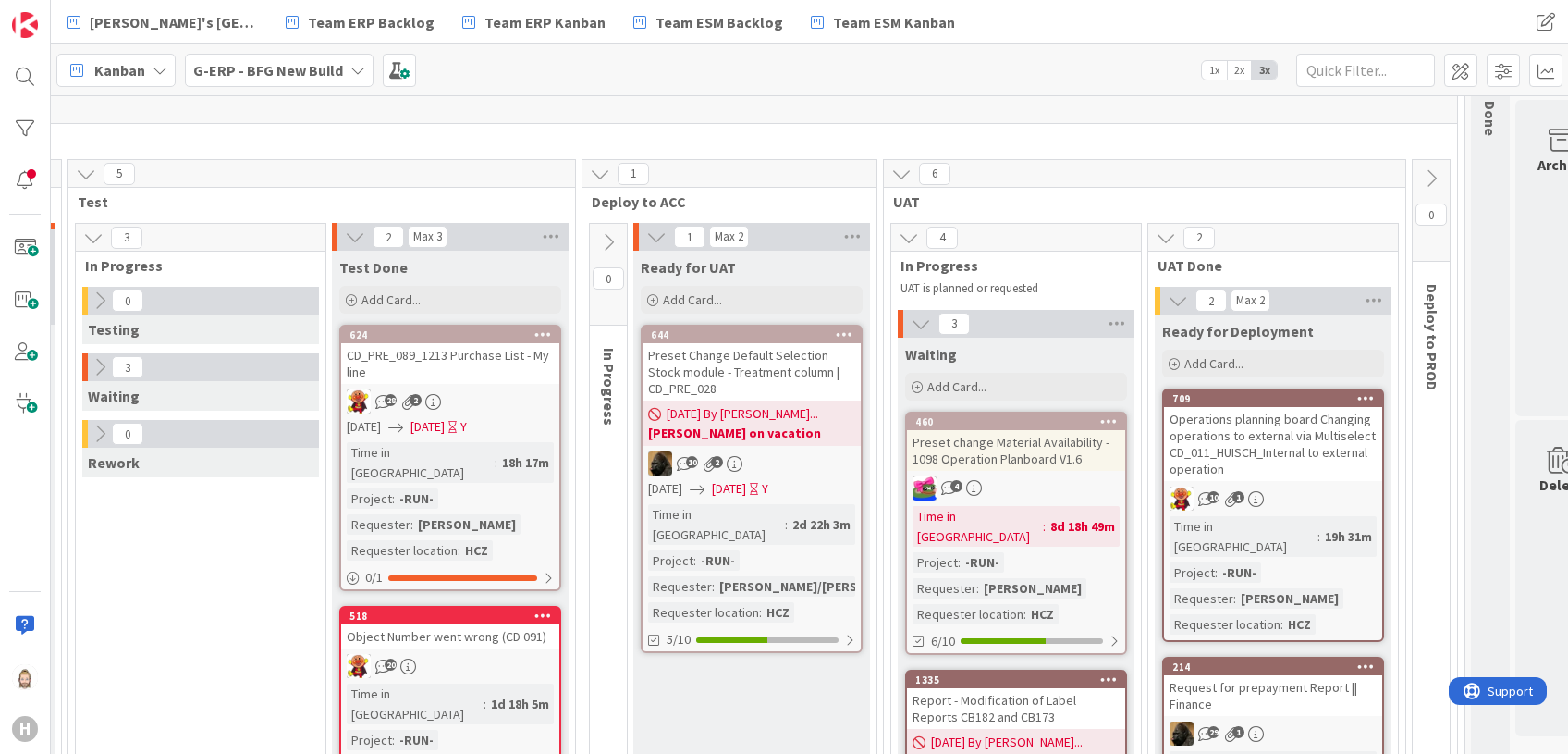
scroll to position [123, 1103]
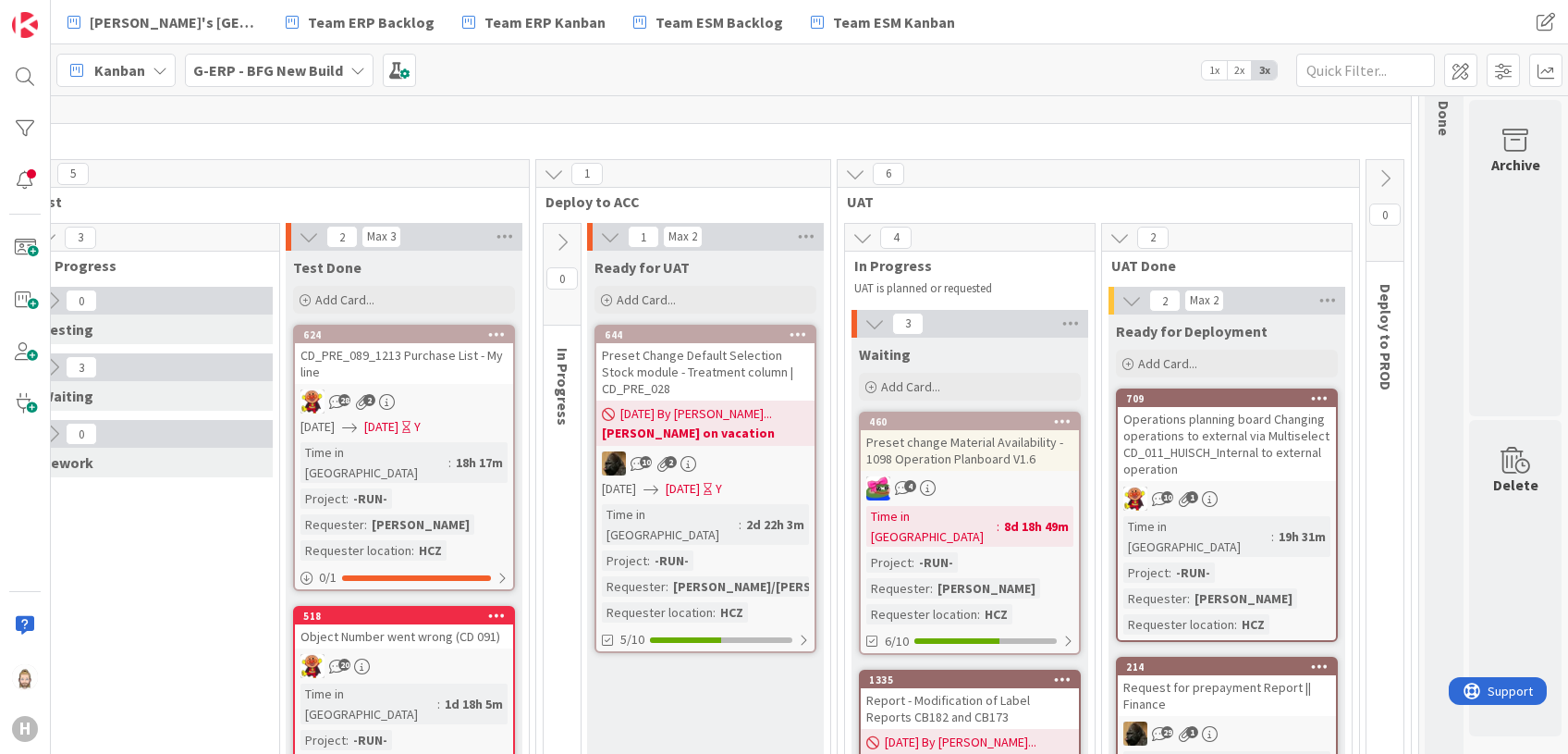
click at [864, 321] on icon at bounding box center [874, 324] width 21 height 21
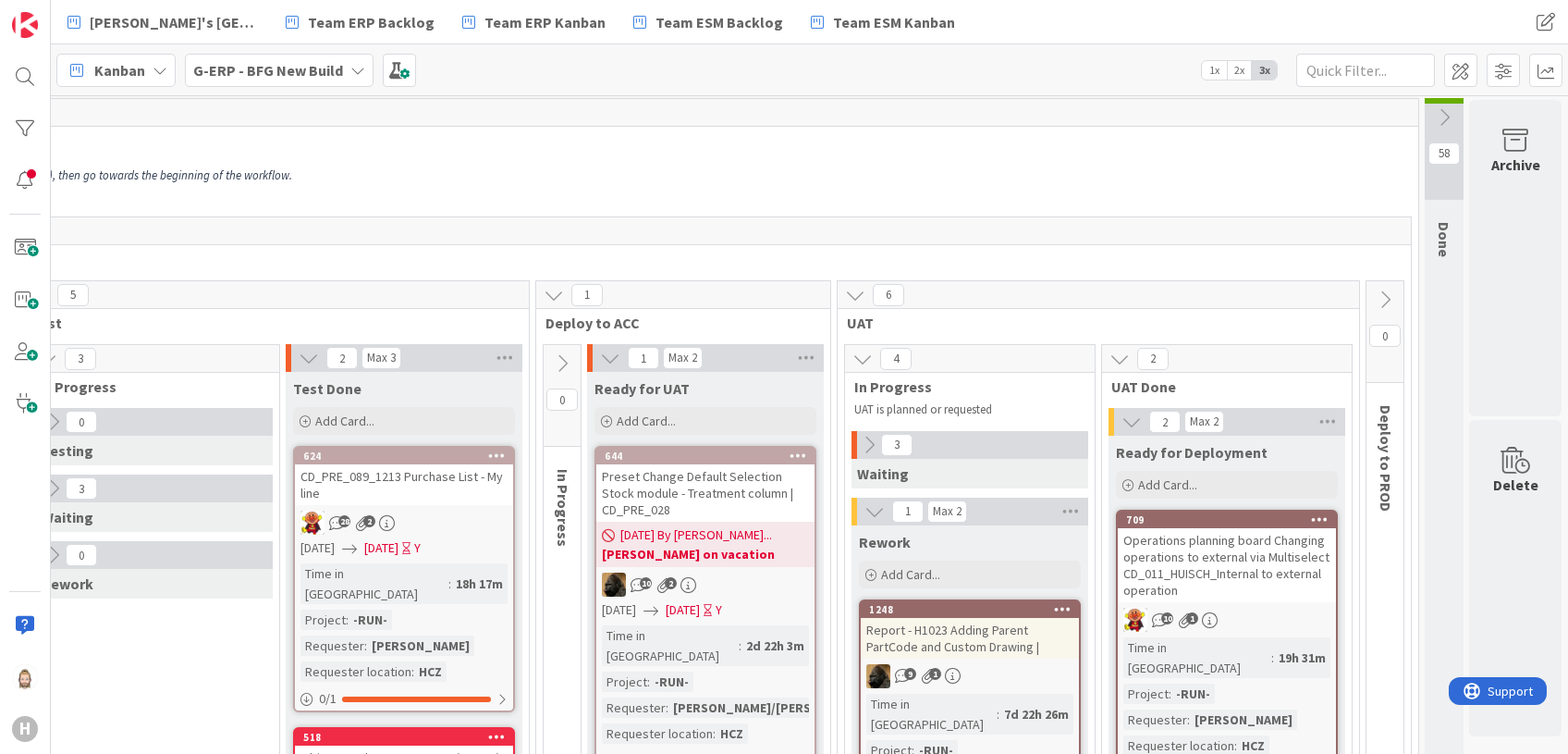
scroll to position [0, 1103]
click at [368, 363] on div "Max 3" at bounding box center [381, 359] width 28 height 9
click at [669, 355] on div "Max 2" at bounding box center [682, 359] width 28 height 9
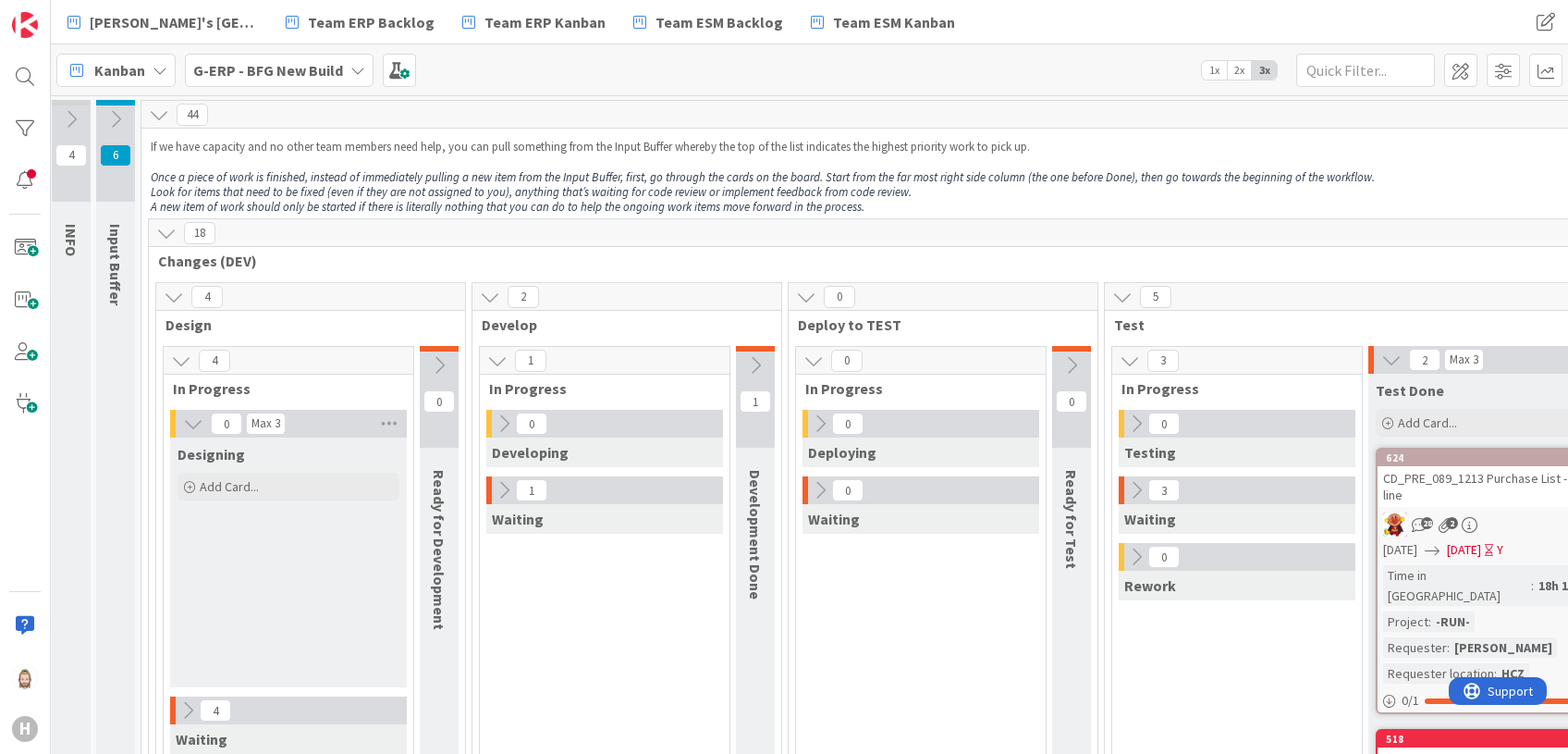
scroll to position [0, 0]
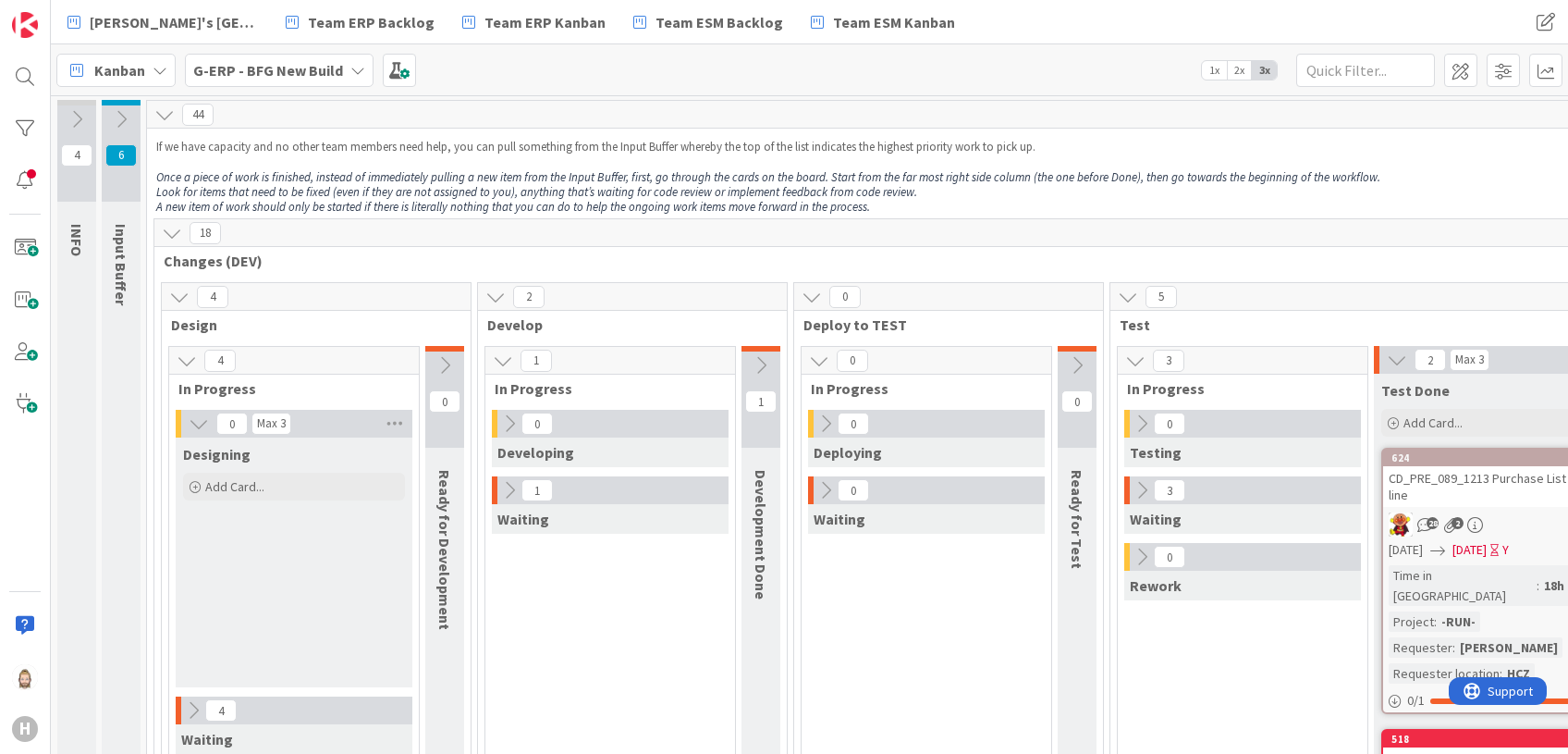
click at [309, 66] on b "G-ERP - BFG New Build" at bounding box center [268, 70] width 150 height 19
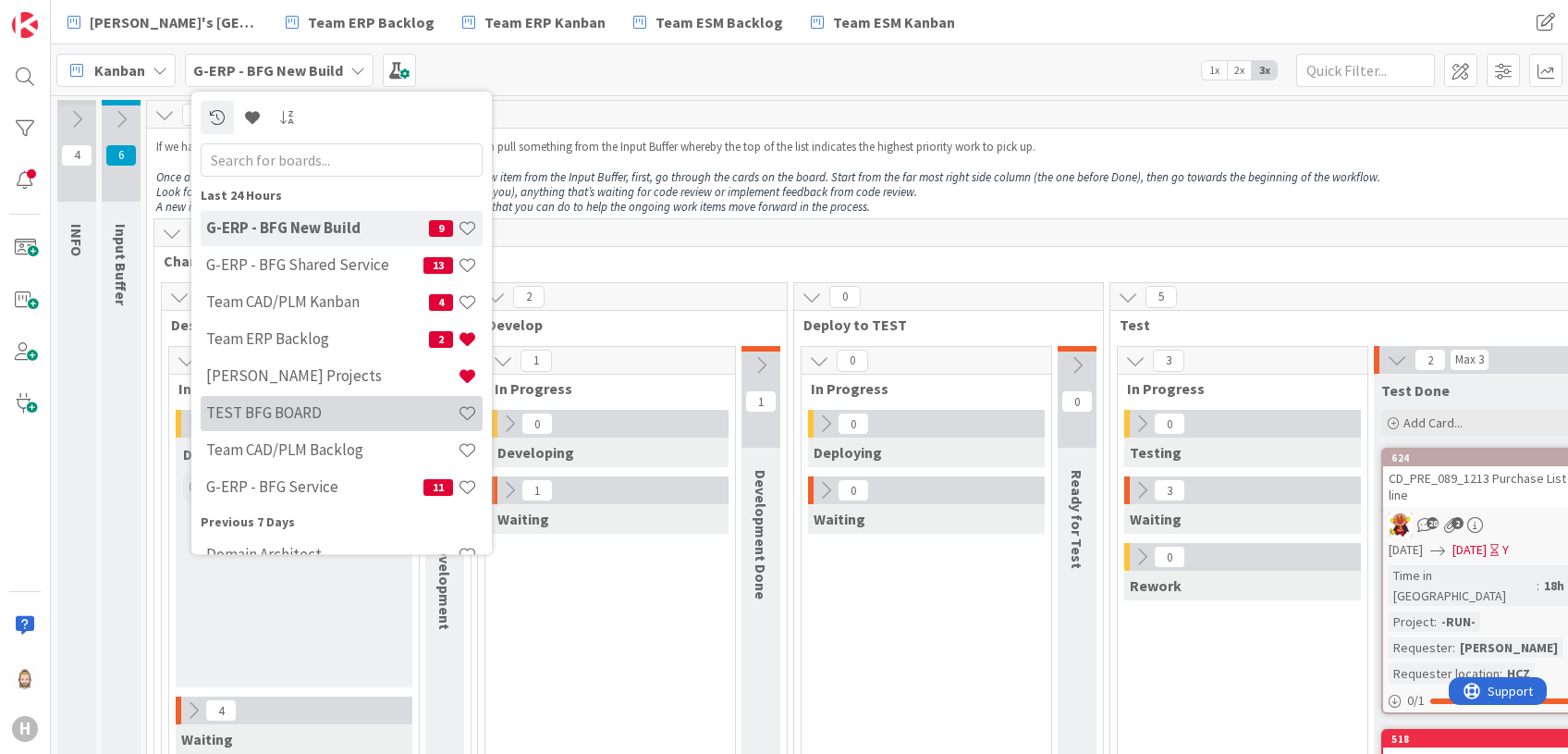
click at [334, 409] on h4 "TEST BFG BOARD" at bounding box center [331, 413] width 252 height 19
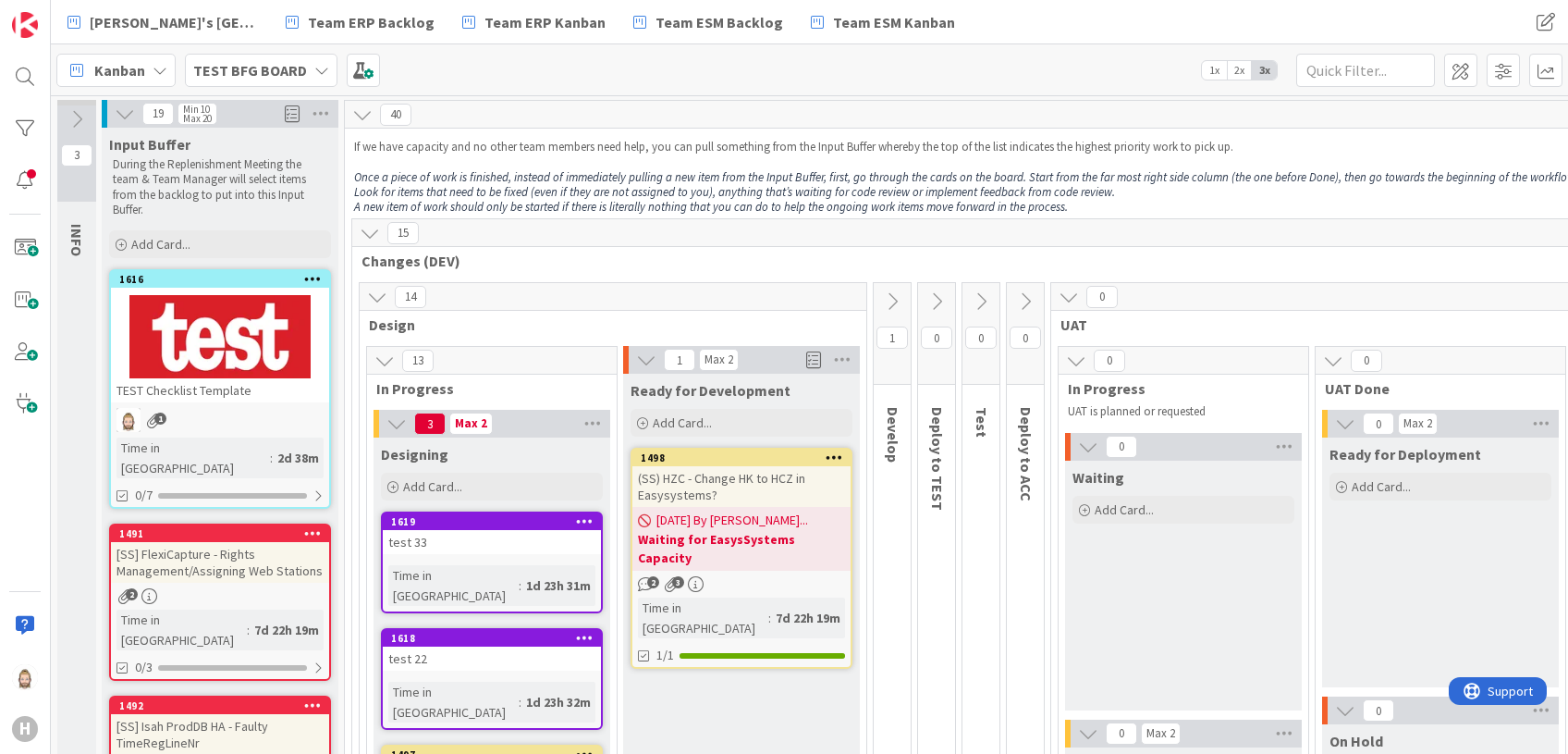
click at [581, 526] on icon at bounding box center [585, 521] width 18 height 13
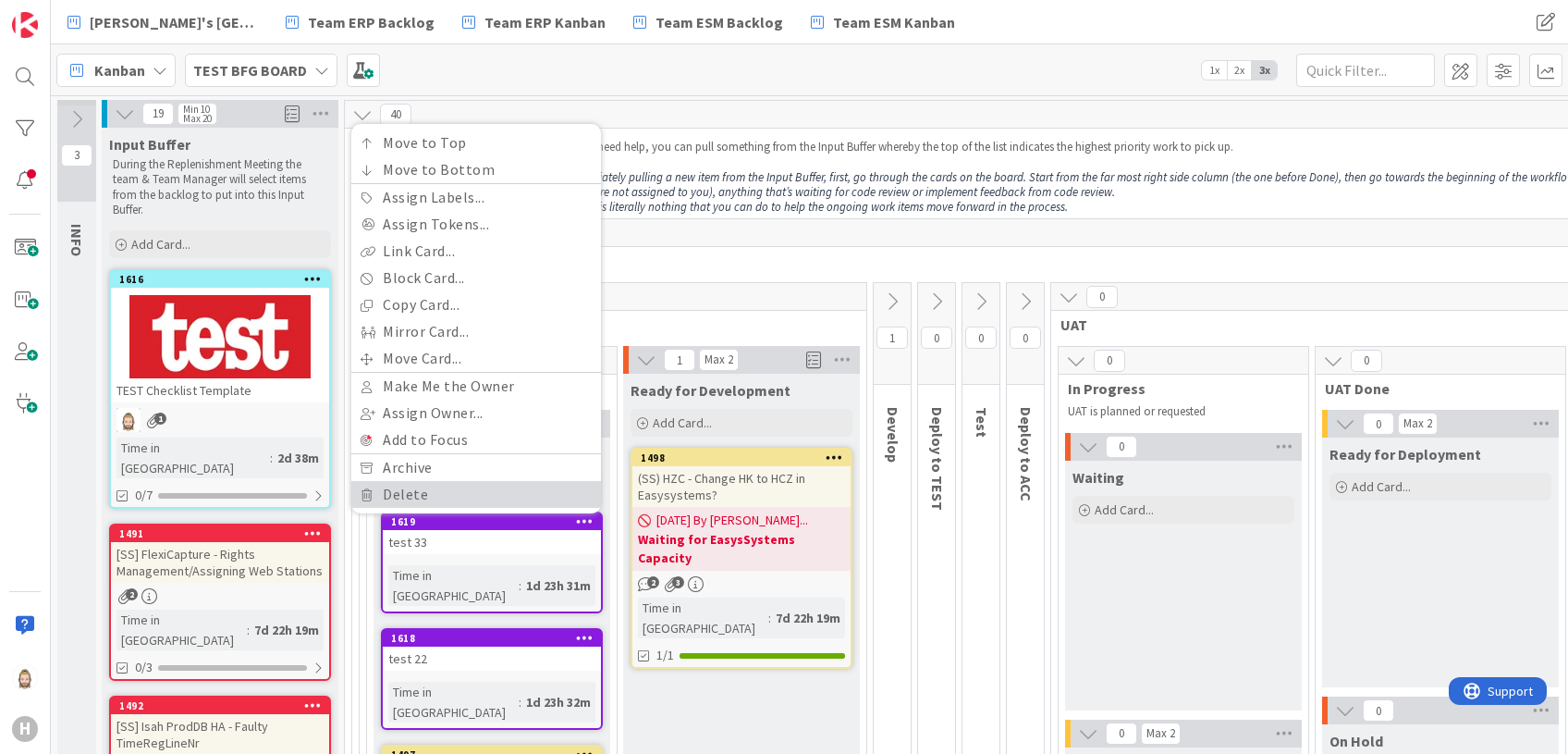
click at [563, 490] on link "Delete" at bounding box center [475, 494] width 250 height 26
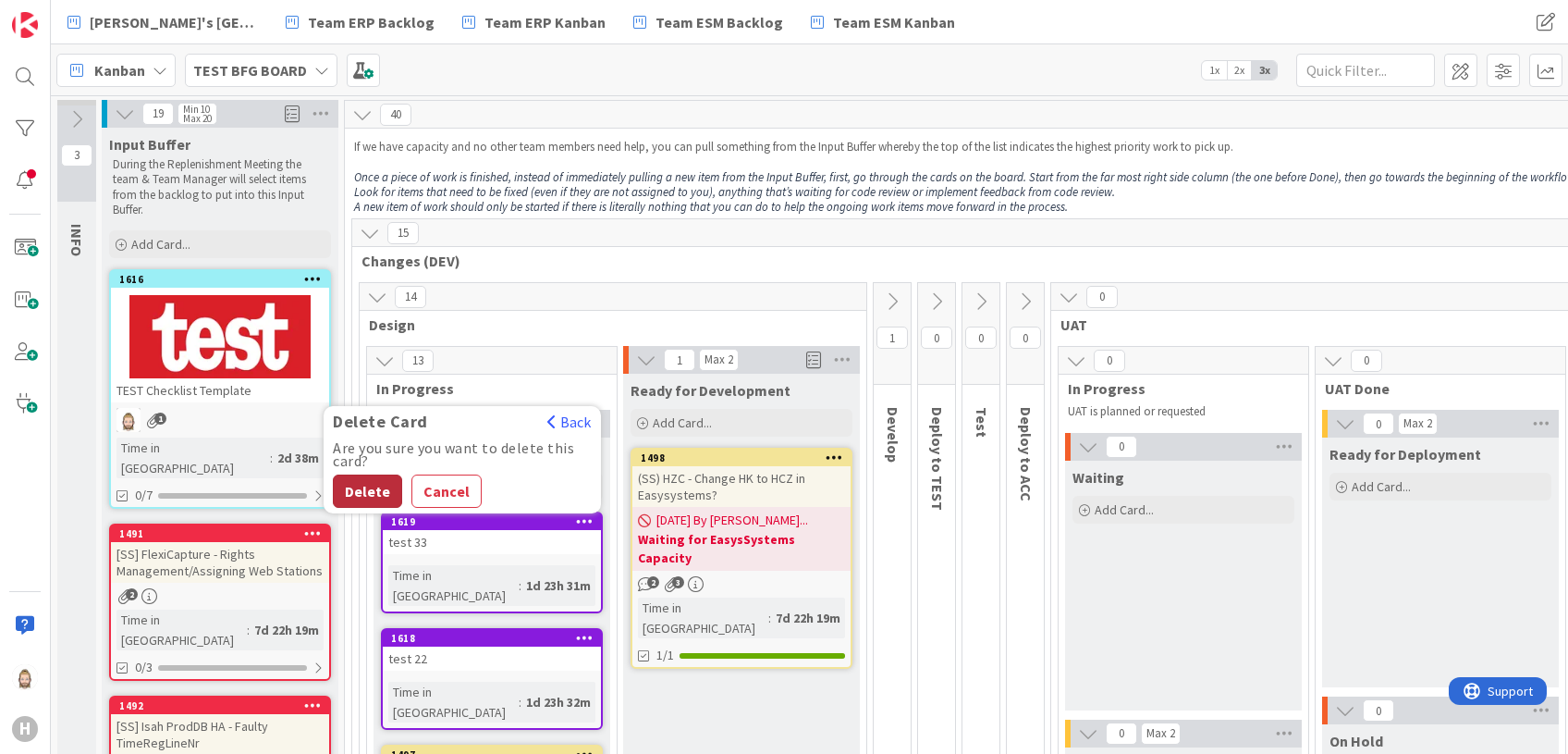
click at [356, 491] on button "Delete" at bounding box center [368, 491] width 70 height 33
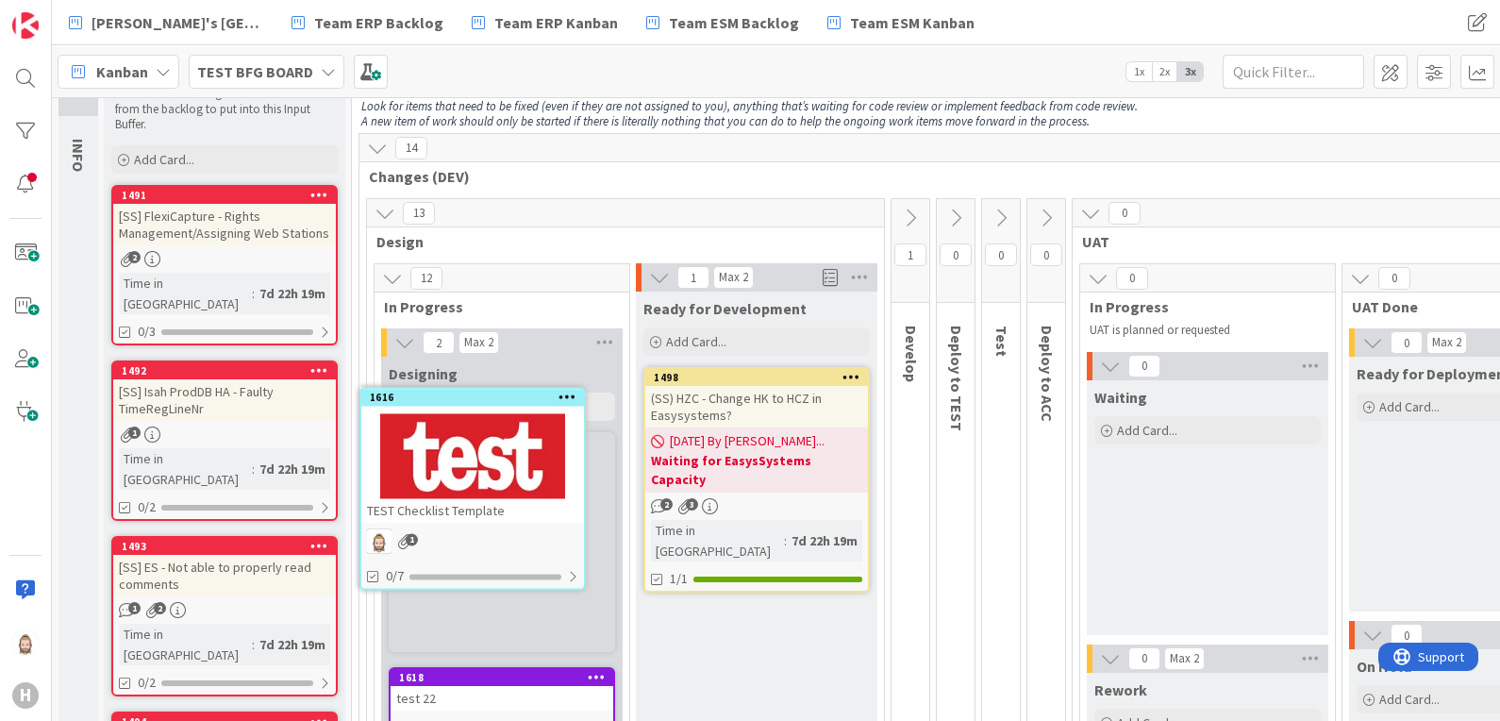
scroll to position [85, 0]
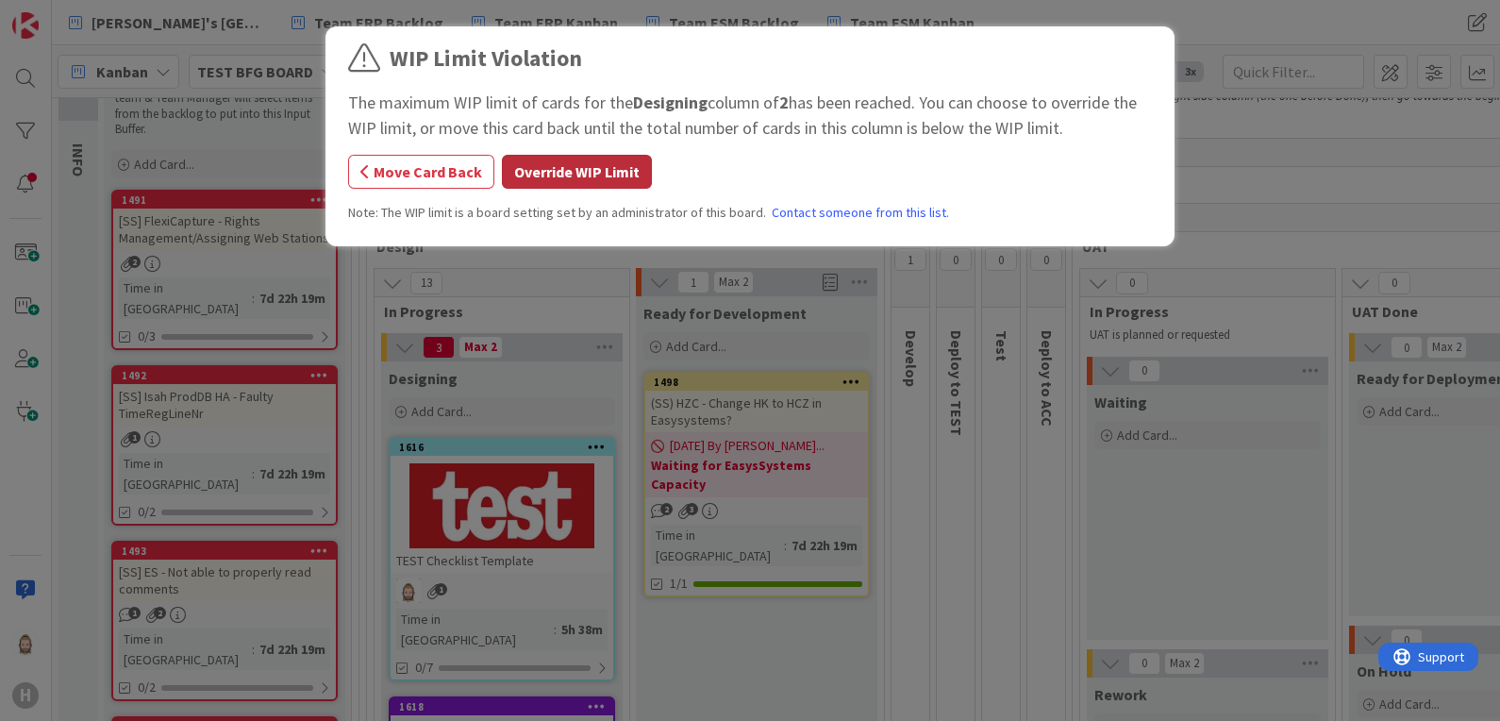
click at [605, 161] on button "Override WIP Limit" at bounding box center [577, 172] width 150 height 34
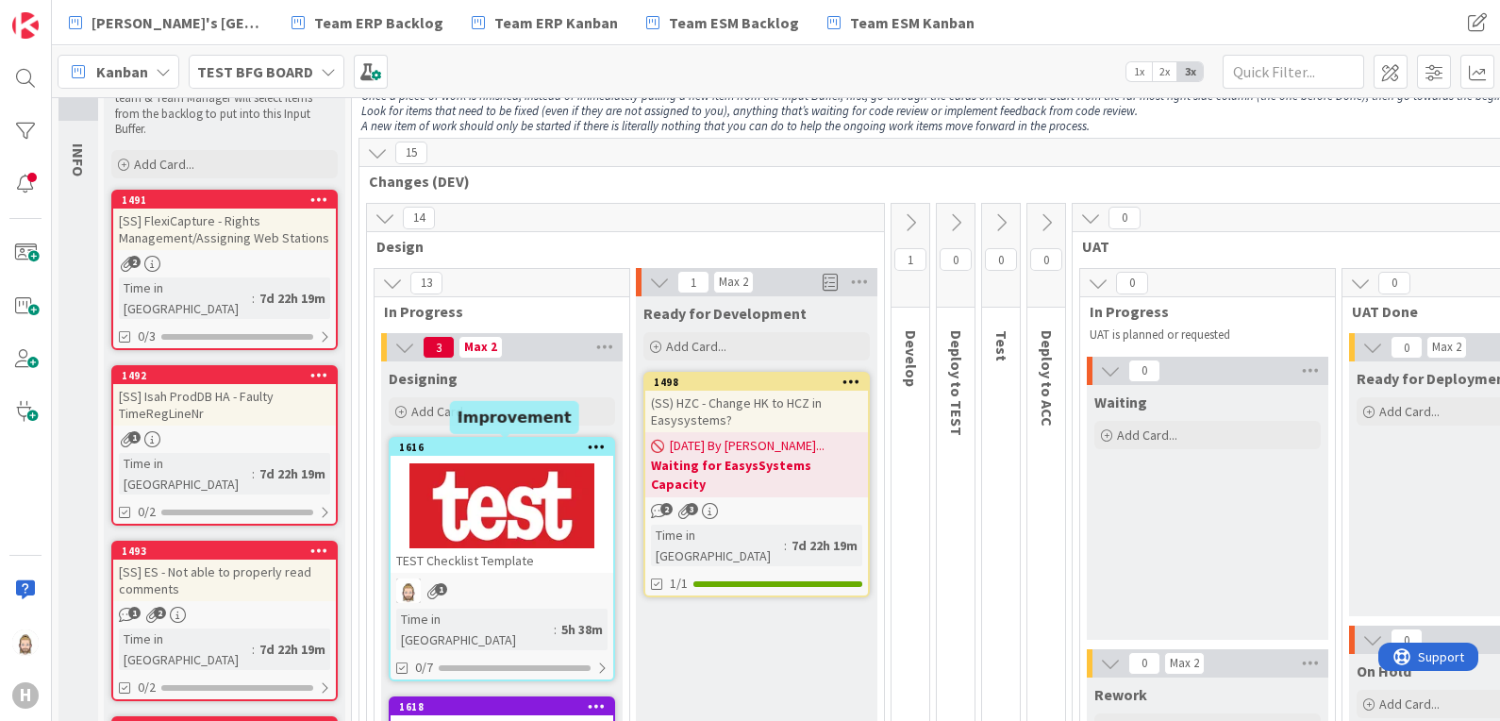
click at [540, 448] on div "1616" at bounding box center [506, 447] width 214 height 13
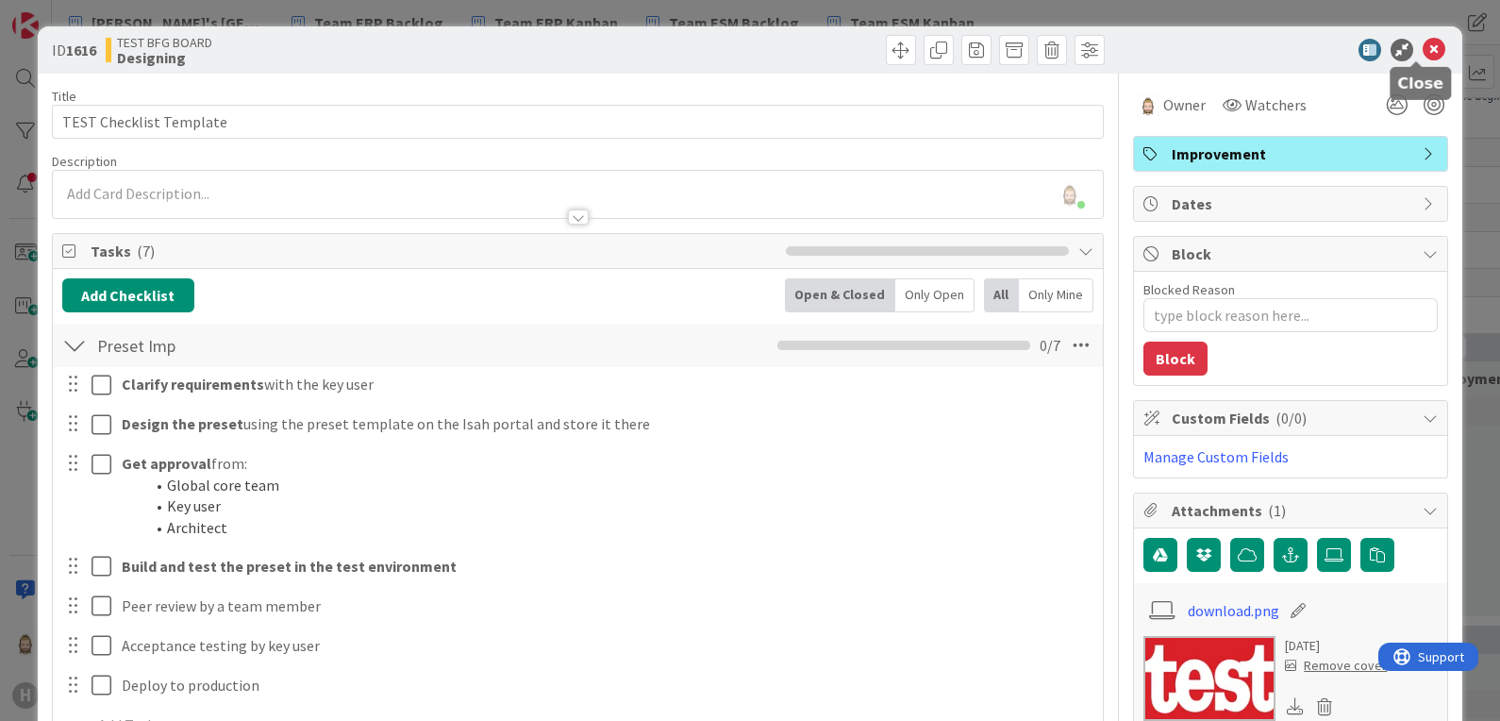
click at [1423, 43] on icon at bounding box center [1434, 50] width 23 height 23
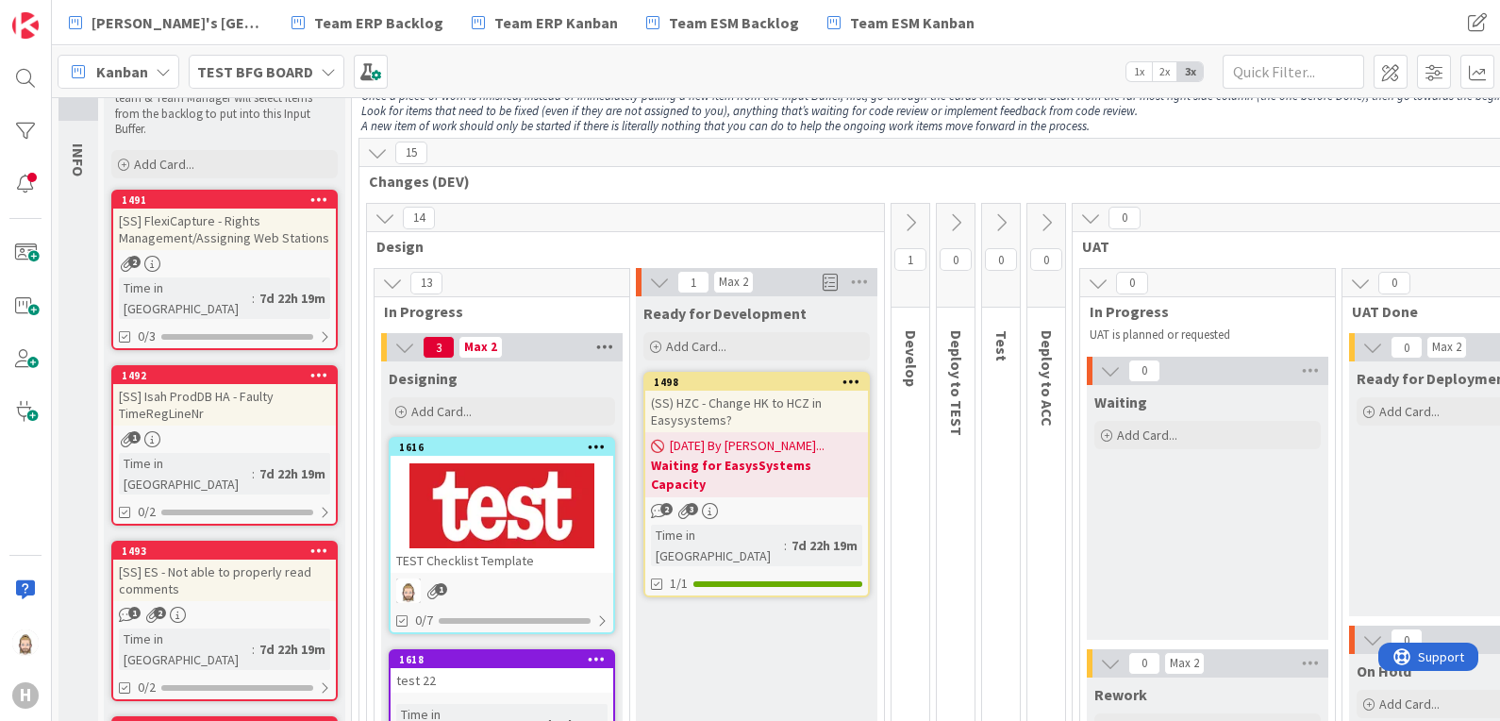
click at [608, 350] on icon at bounding box center [604, 347] width 25 height 28
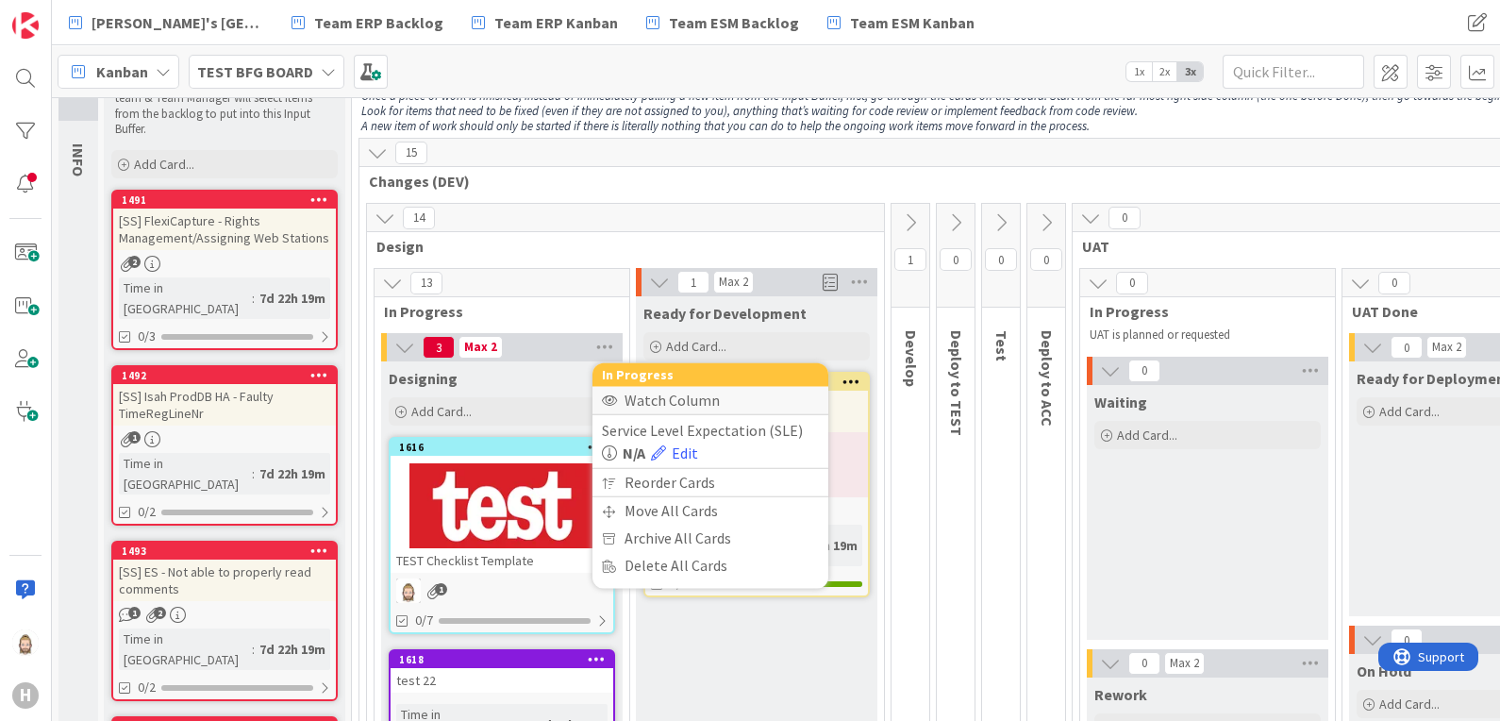
click at [634, 392] on div "Watch Column" at bounding box center [710, 400] width 236 height 27
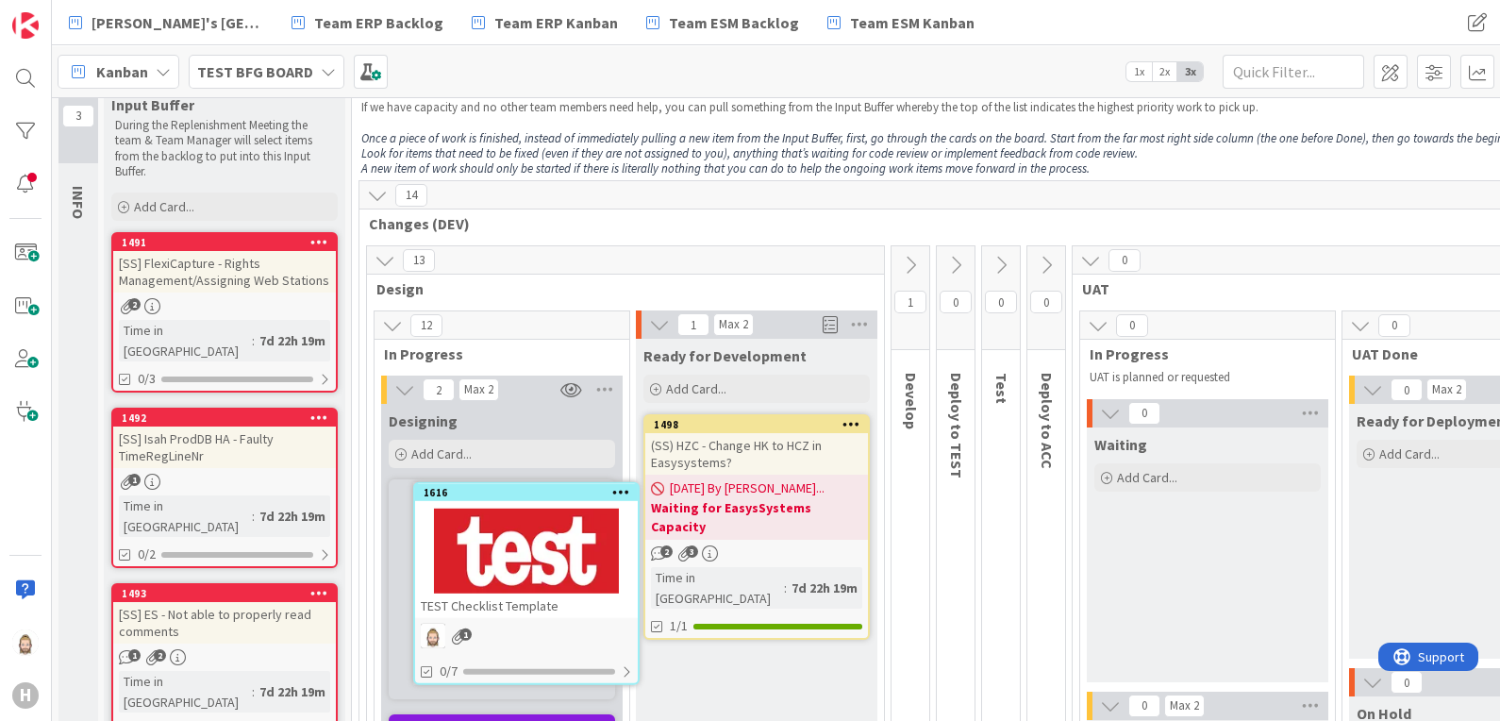
scroll to position [42, 0]
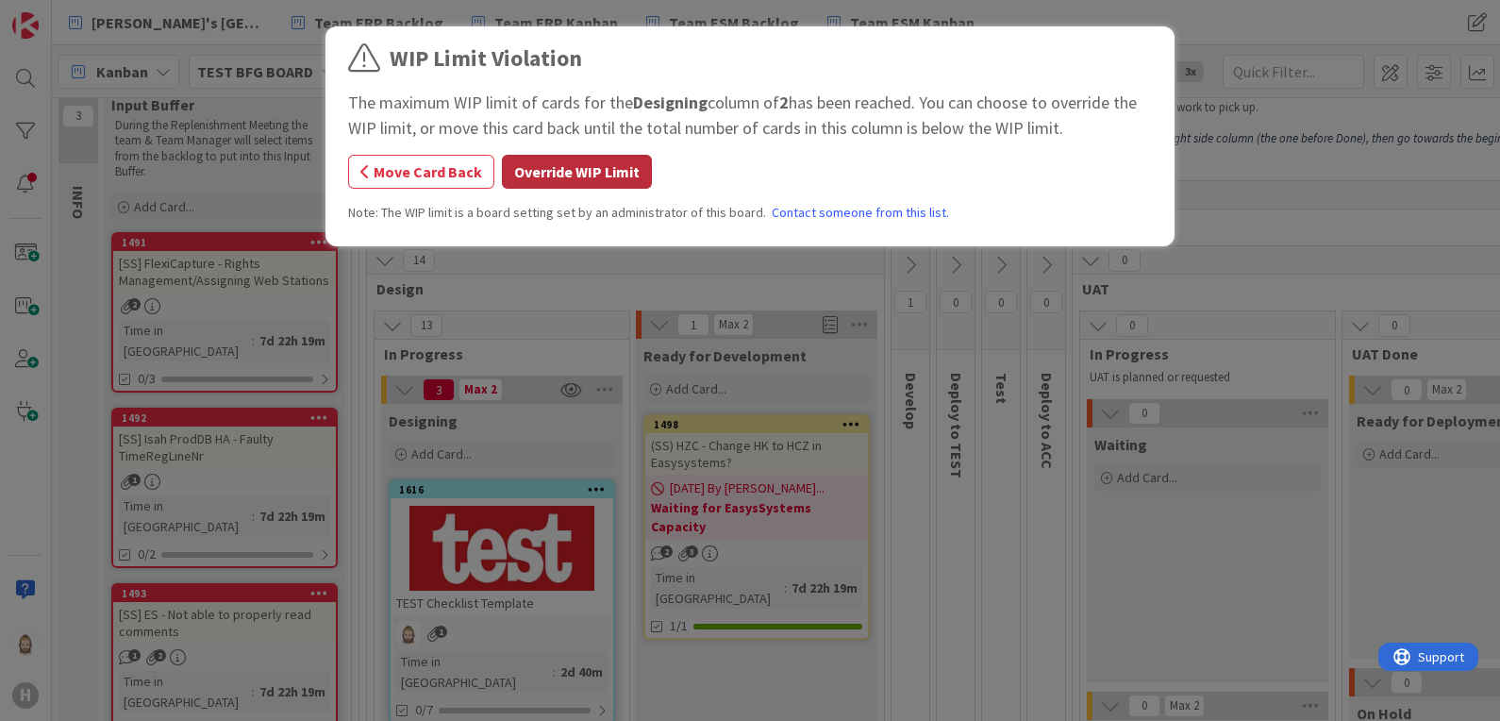
click at [586, 185] on button "Override WIP Limit" at bounding box center [577, 172] width 150 height 34
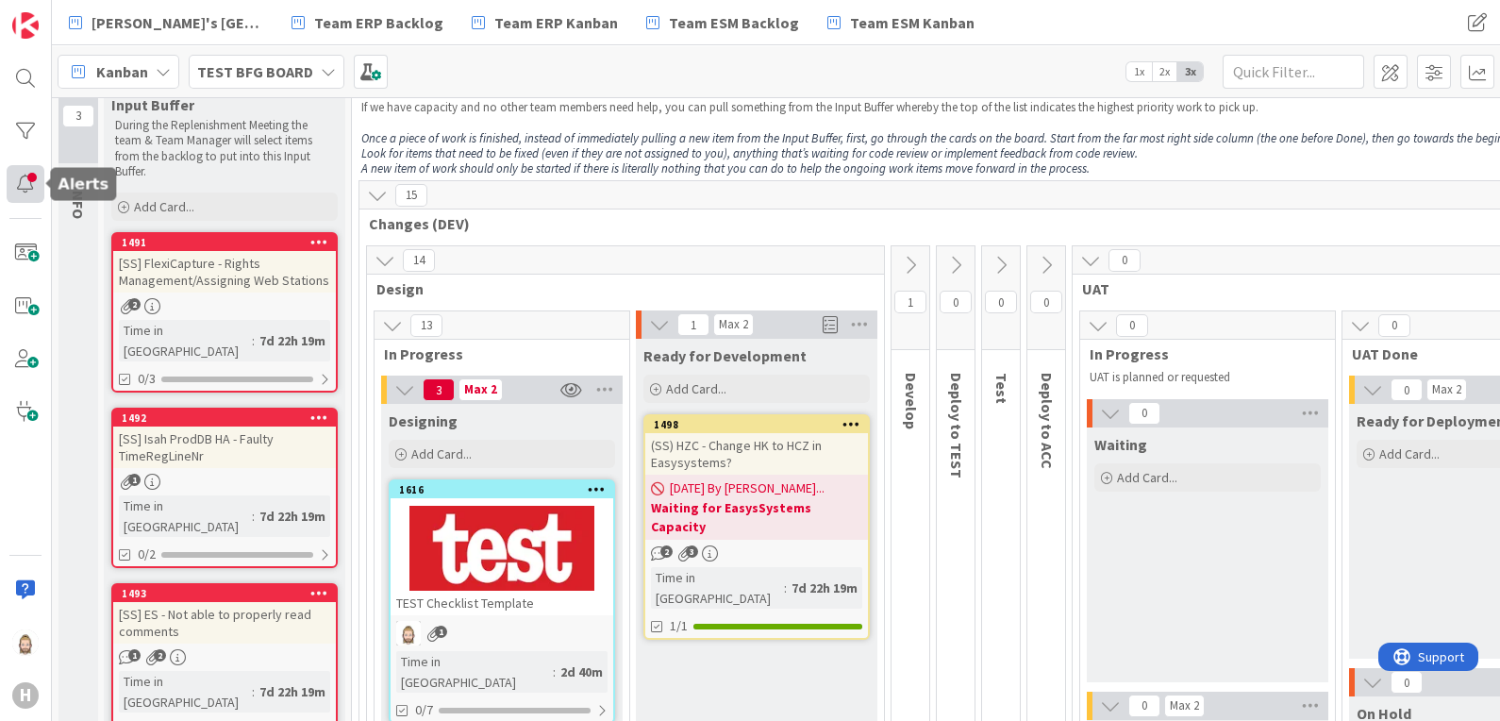
click at [24, 185] on div at bounding box center [26, 184] width 38 height 38
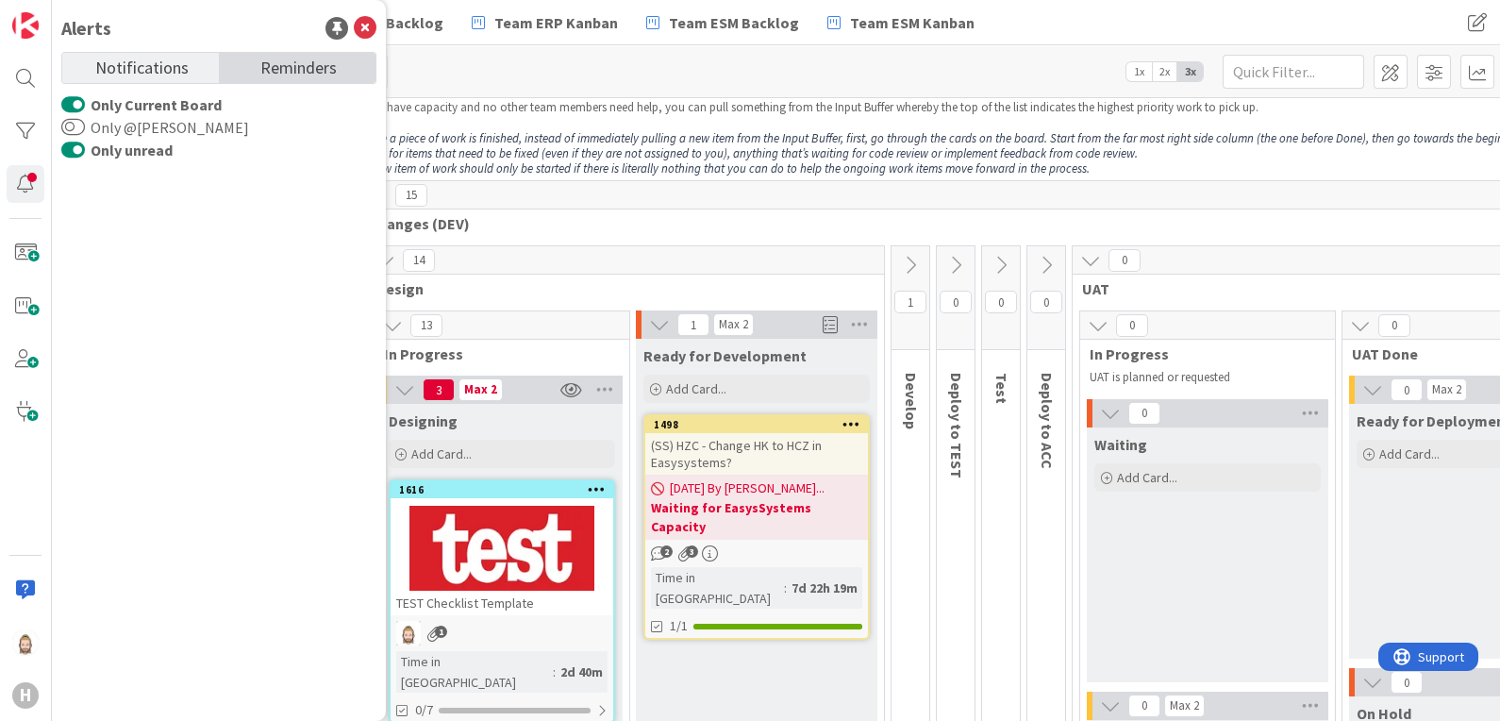
click at [270, 64] on span "Reminders" at bounding box center [298, 66] width 76 height 26
click at [177, 60] on span "Notifications" at bounding box center [141, 66] width 93 height 26
click at [365, 32] on icon at bounding box center [365, 28] width 23 height 23
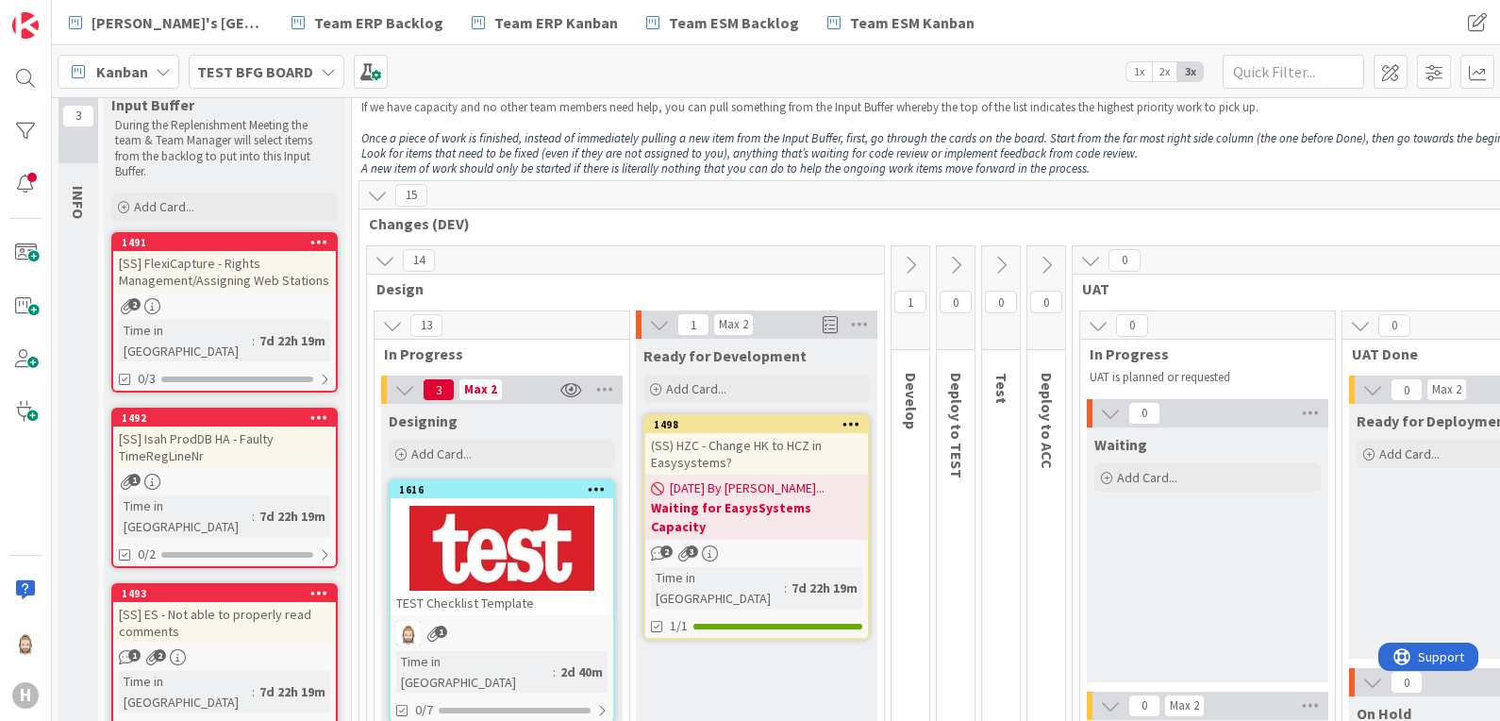
click at [567, 387] on icon "button" at bounding box center [571, 389] width 22 height 17
click at [551, 293] on span "Design" at bounding box center [618, 288] width 484 height 19
click at [24, 185] on div at bounding box center [26, 184] width 38 height 38
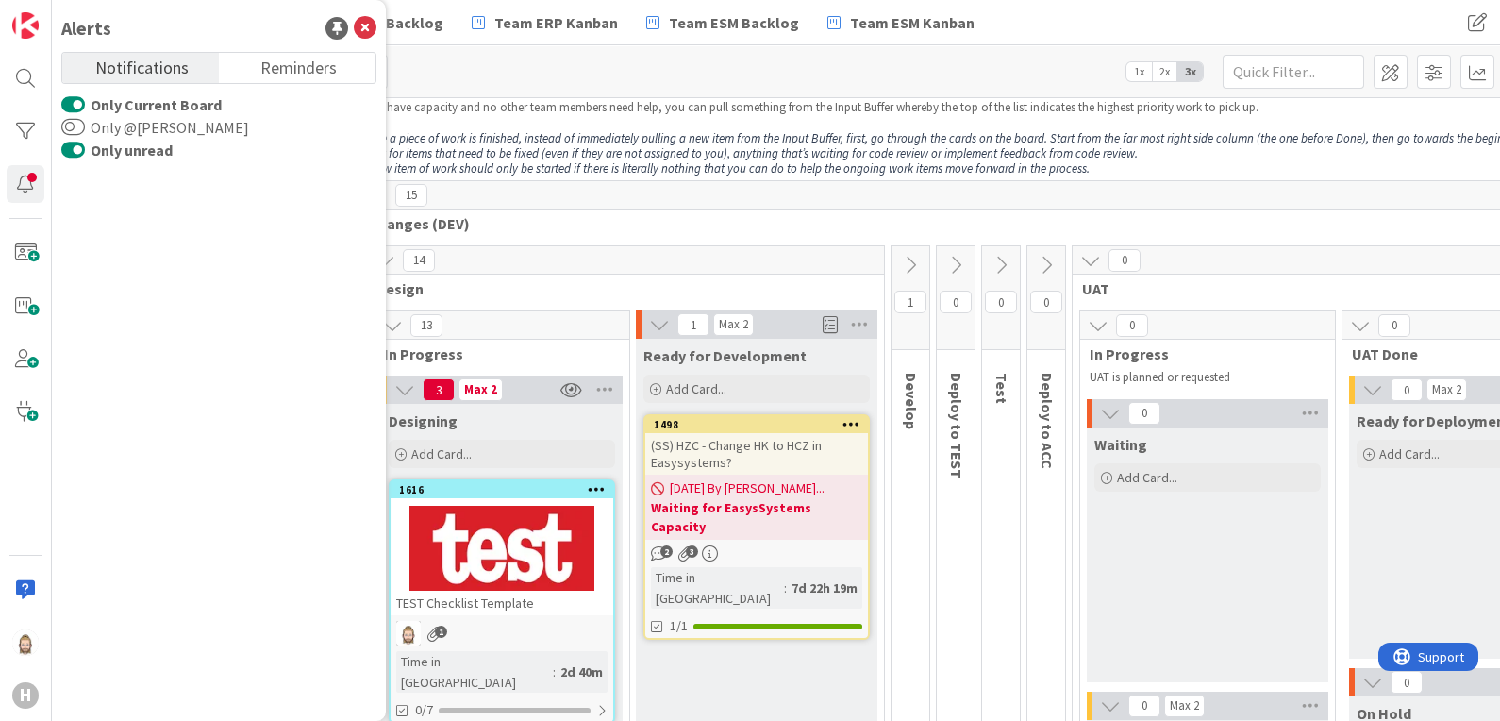
click at [85, 125] on label "Only @[PERSON_NAME]" at bounding box center [155, 127] width 188 height 23
click at [85, 125] on button "Only @[PERSON_NAME]" at bounding box center [73, 127] width 24 height 19
click at [102, 104] on label "Only Current Board" at bounding box center [141, 104] width 160 height 23
click at [85, 104] on button "Only Current Board" at bounding box center [73, 104] width 24 height 19
click at [104, 113] on label "Only Current Board" at bounding box center [138, 104] width 154 height 23
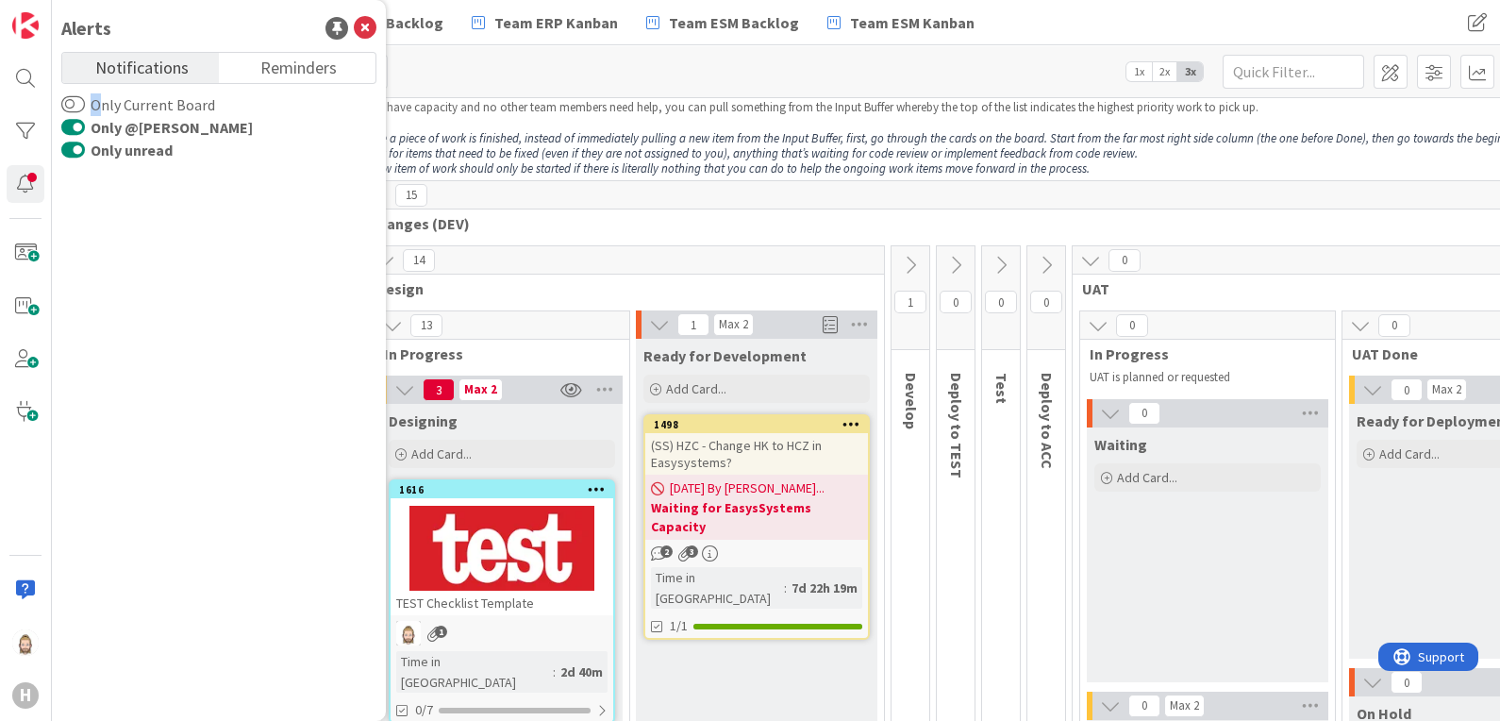
drag, startPoint x: 104, startPoint y: 113, endPoint x: 106, endPoint y: 104, distance: 9.6
click at [106, 104] on label "Only Current Board" at bounding box center [138, 104] width 154 height 23
click at [85, 104] on button "Only Current Board" at bounding box center [73, 104] width 24 height 19
click at [81, 97] on button "Only Current Board" at bounding box center [73, 104] width 24 height 19
click at [77, 123] on button "Only @[PERSON_NAME]" at bounding box center [73, 127] width 24 height 19
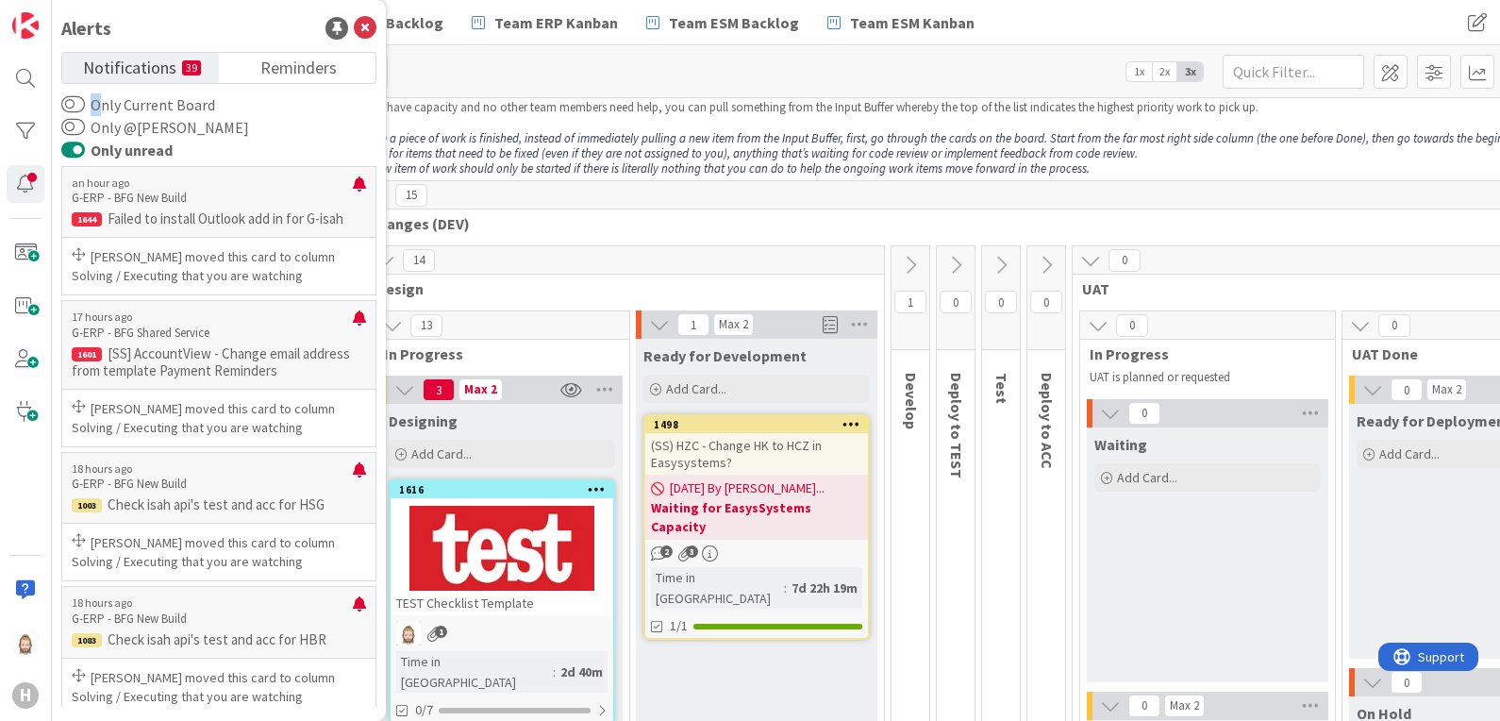
click at [75, 148] on button "Only unread" at bounding box center [73, 150] width 24 height 19
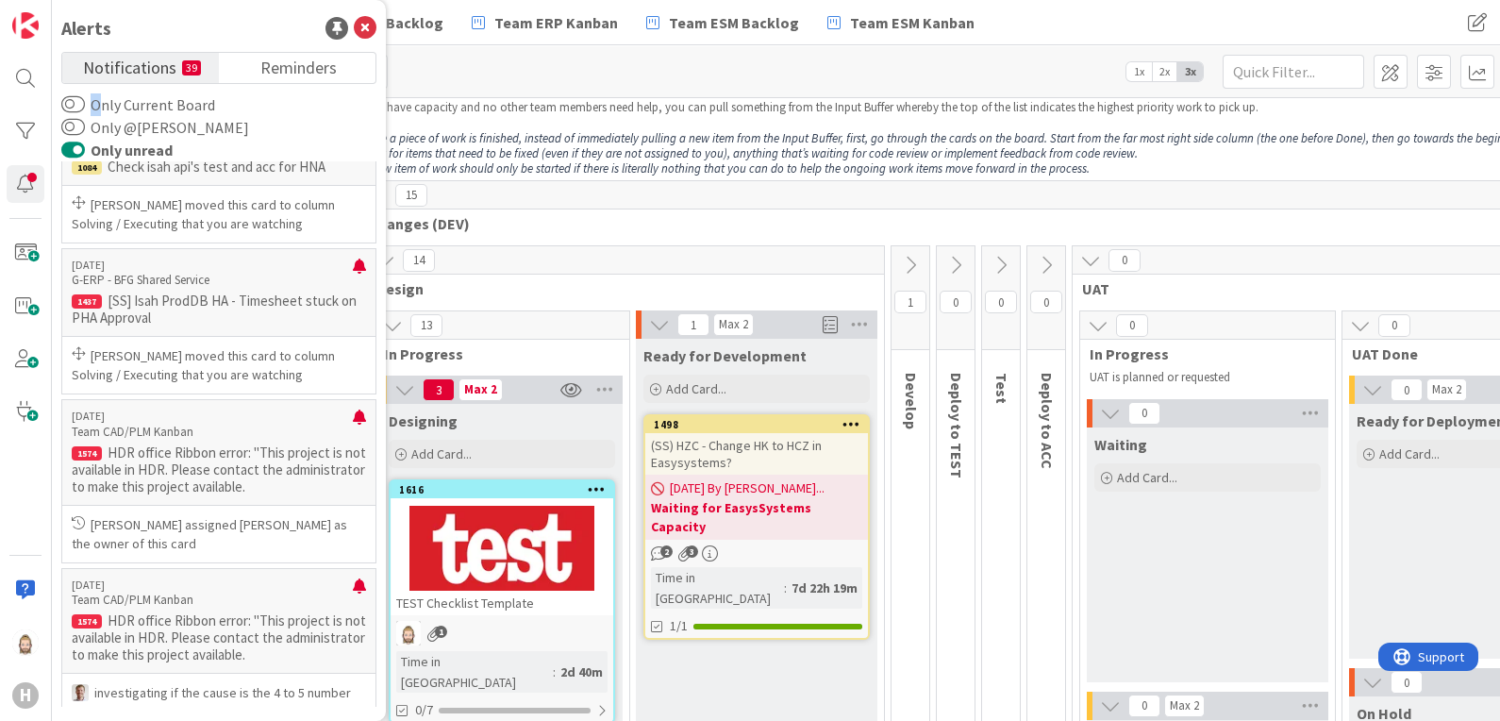
scroll to position [824, 0]
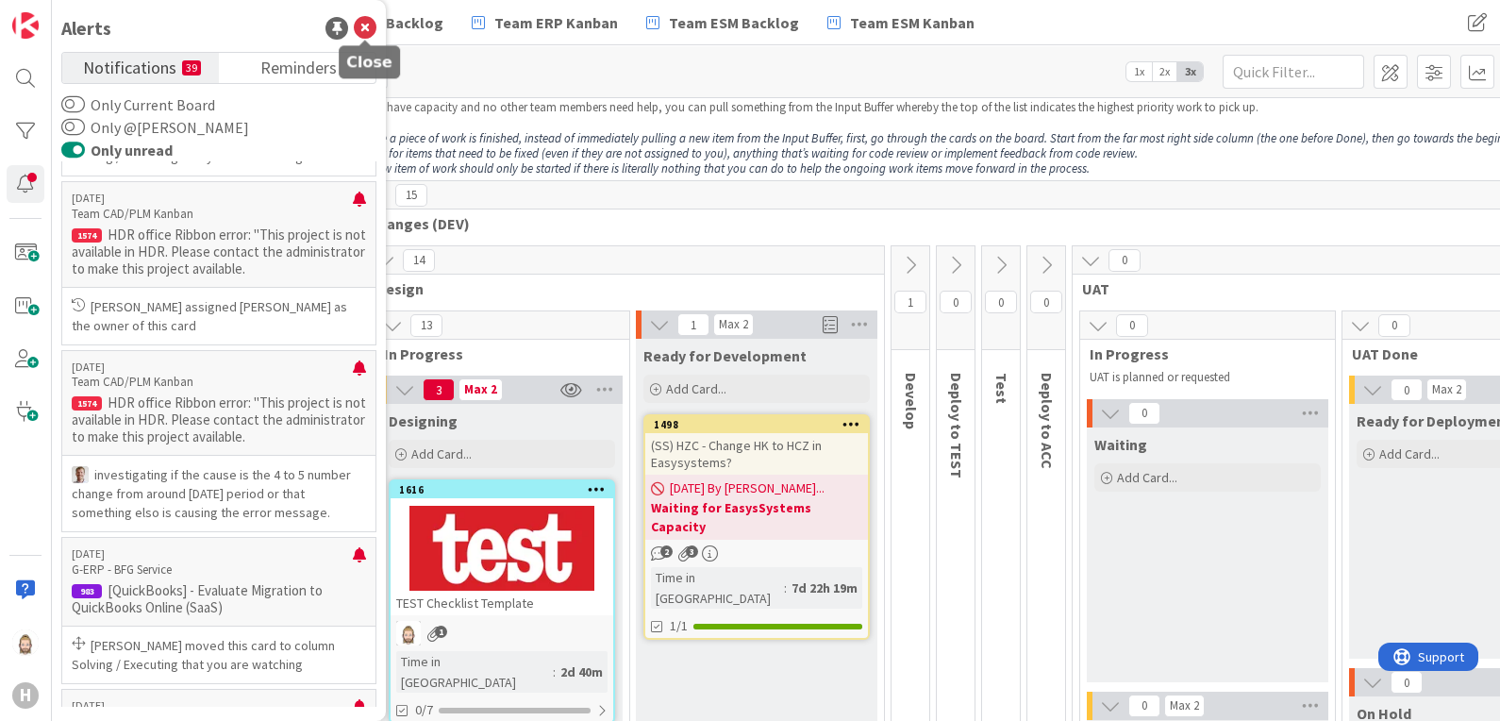
drag, startPoint x: 363, startPoint y: 26, endPoint x: 389, endPoint y: 64, distance: 45.5
click at [363, 26] on icon at bounding box center [365, 28] width 23 height 23
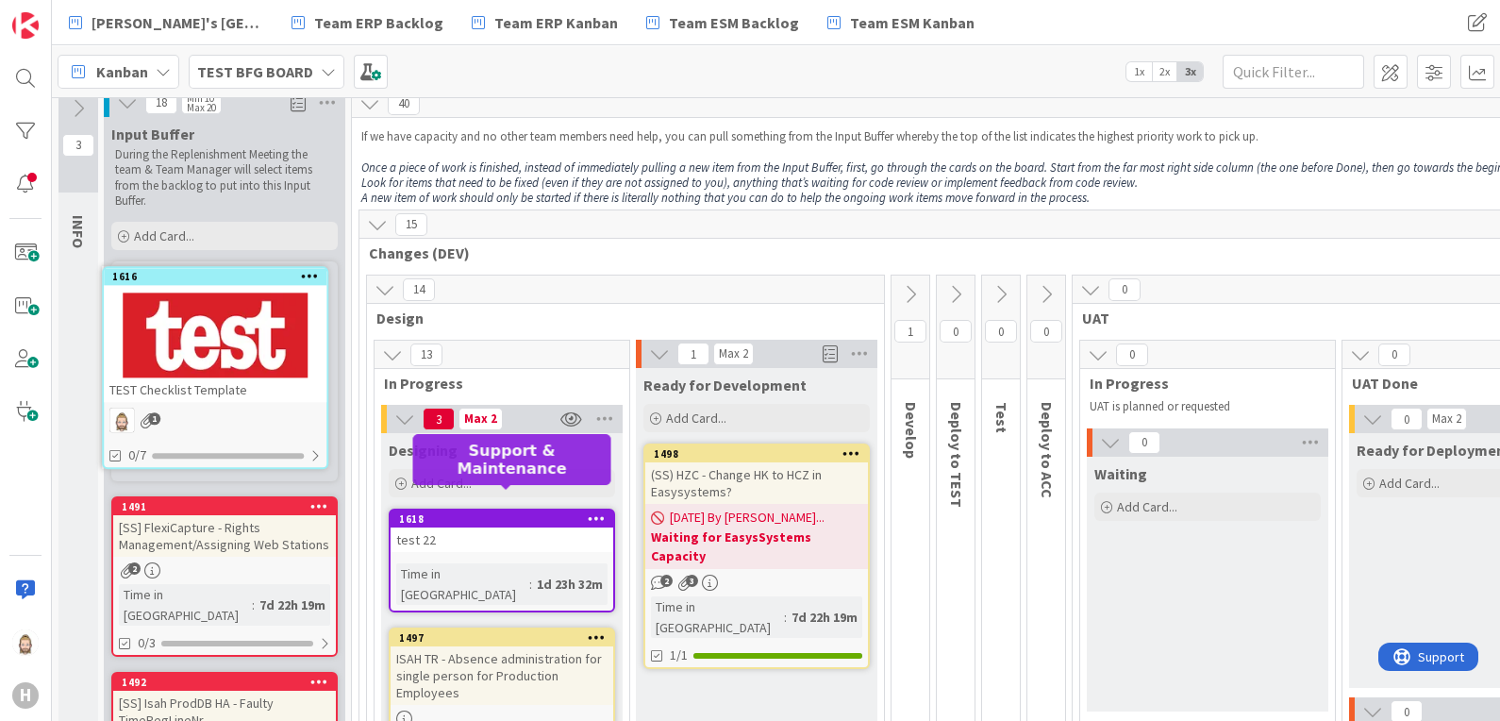
scroll to position [0, 0]
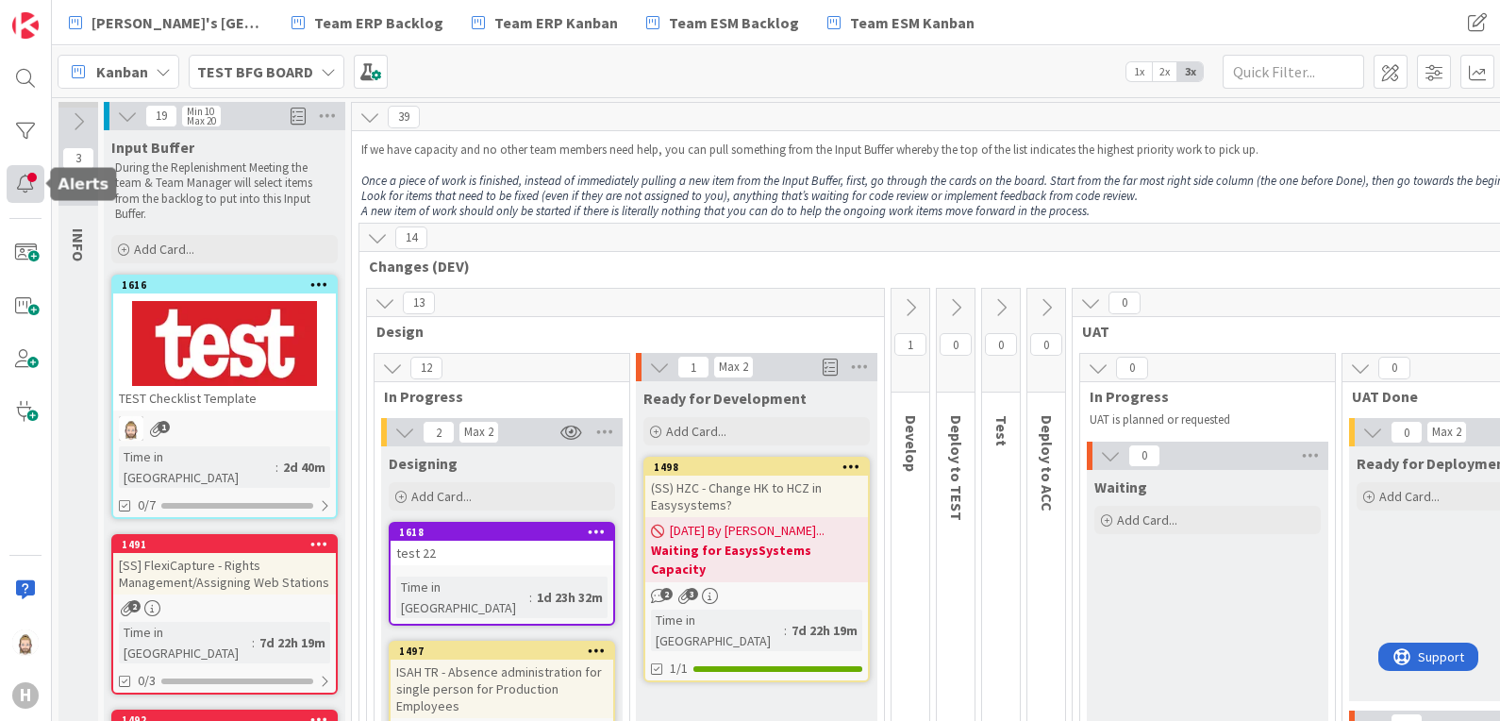
click at [34, 180] on div at bounding box center [26, 184] width 38 height 38
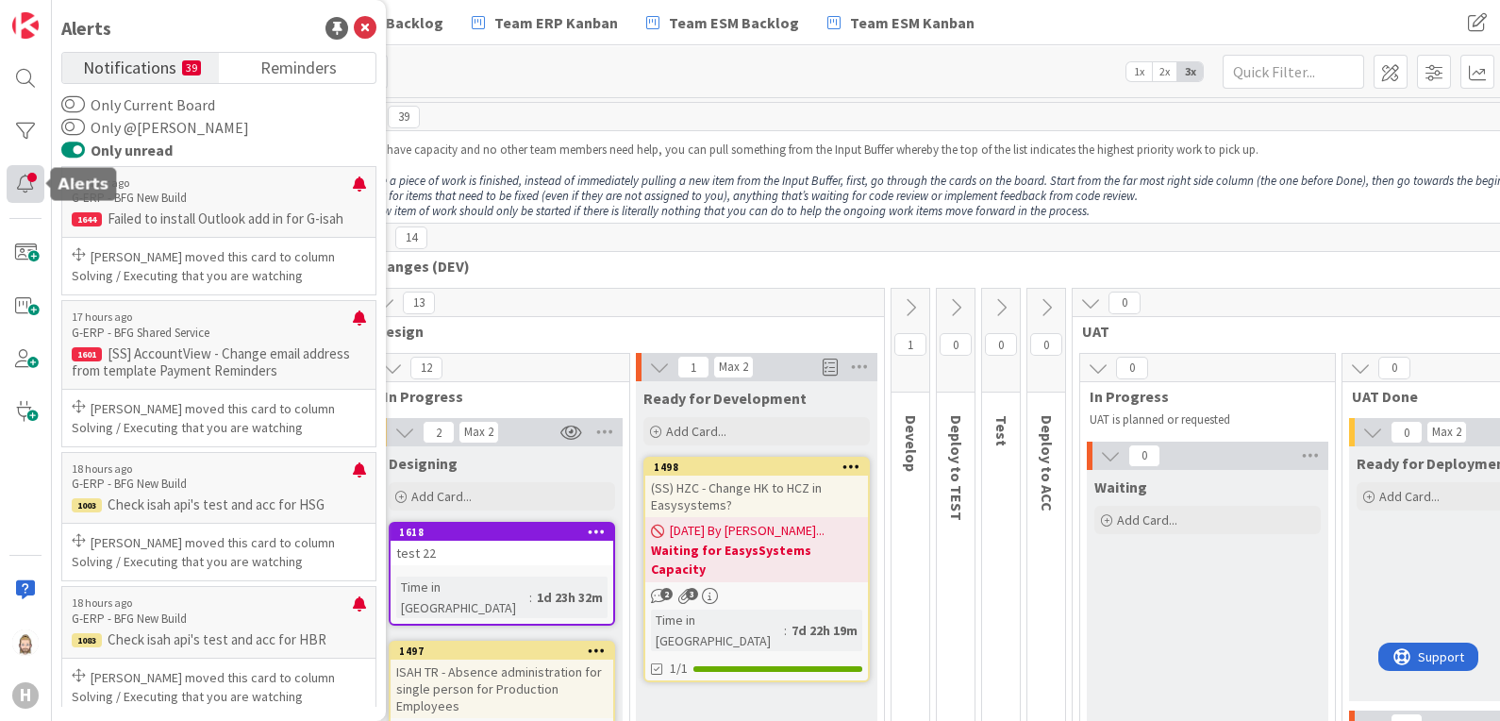
click at [27, 184] on div at bounding box center [26, 184] width 38 height 38
click at [373, 24] on icon at bounding box center [365, 28] width 23 height 23
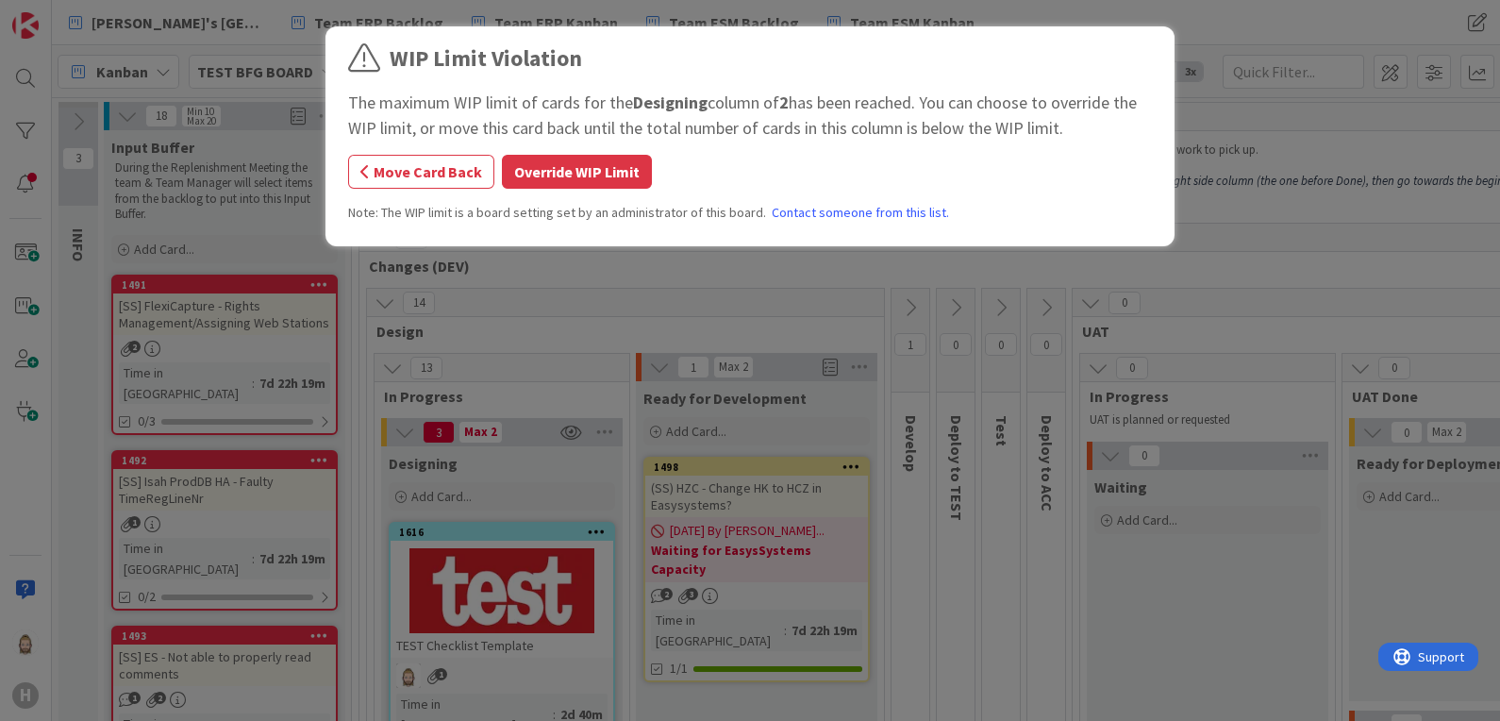
click at [592, 175] on button "Override WIP Limit" at bounding box center [577, 172] width 150 height 34
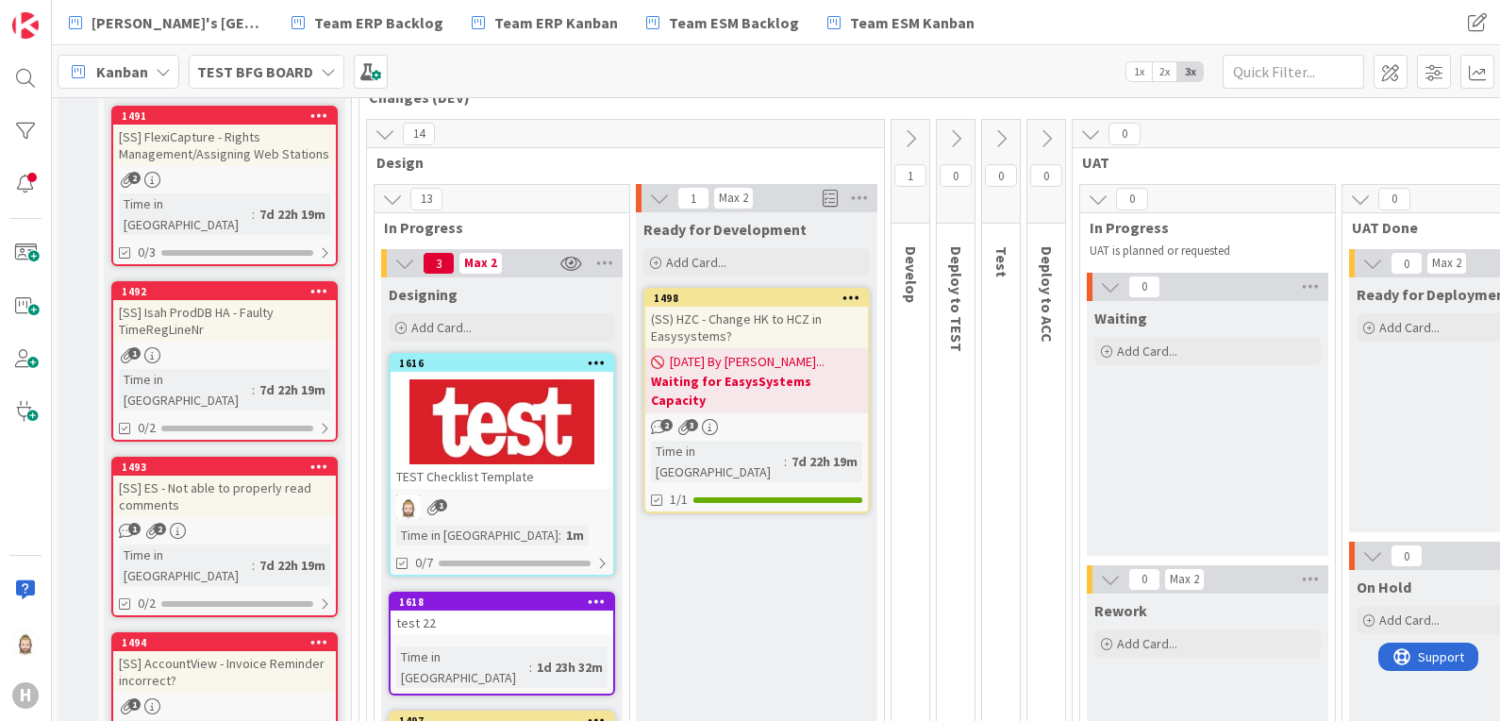
scroll to position [235, 0]
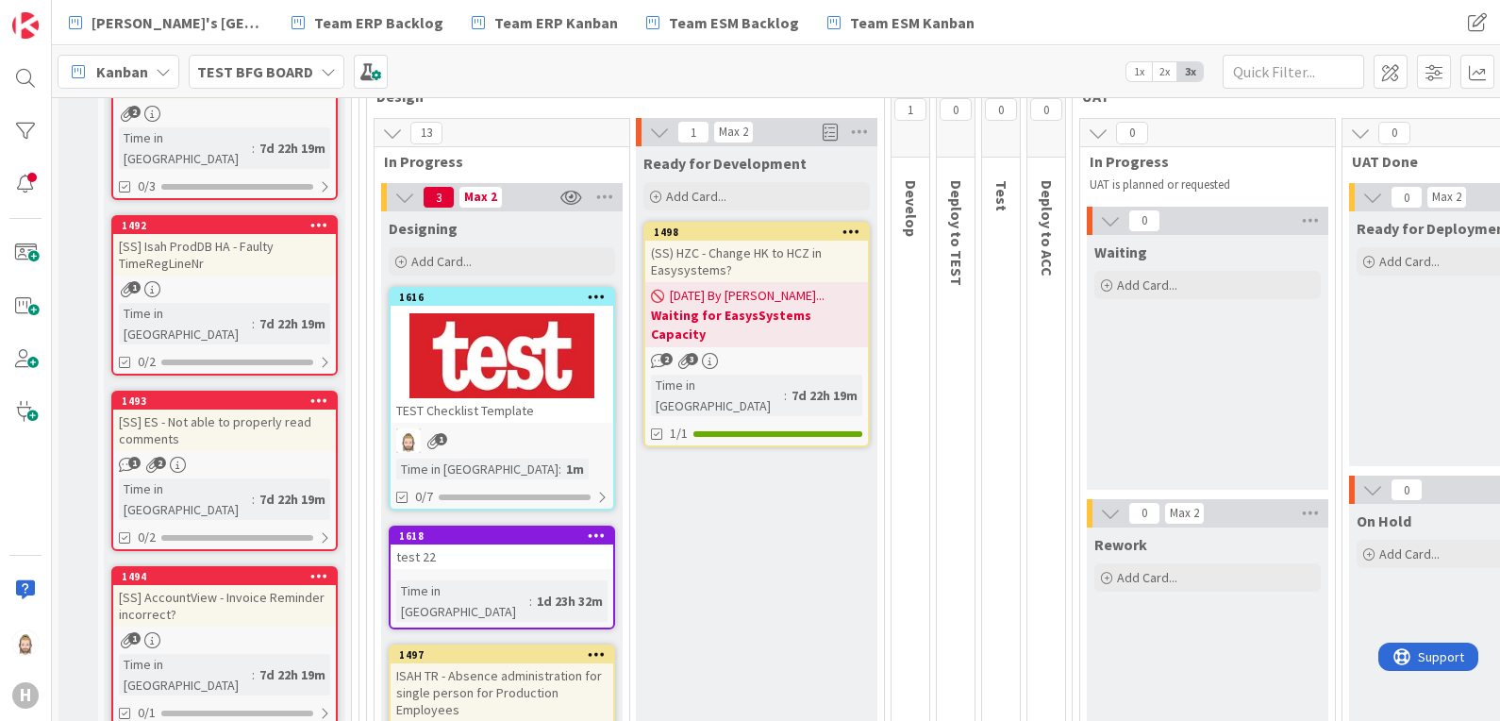
click at [510, 302] on div "1616" at bounding box center [502, 297] width 223 height 17
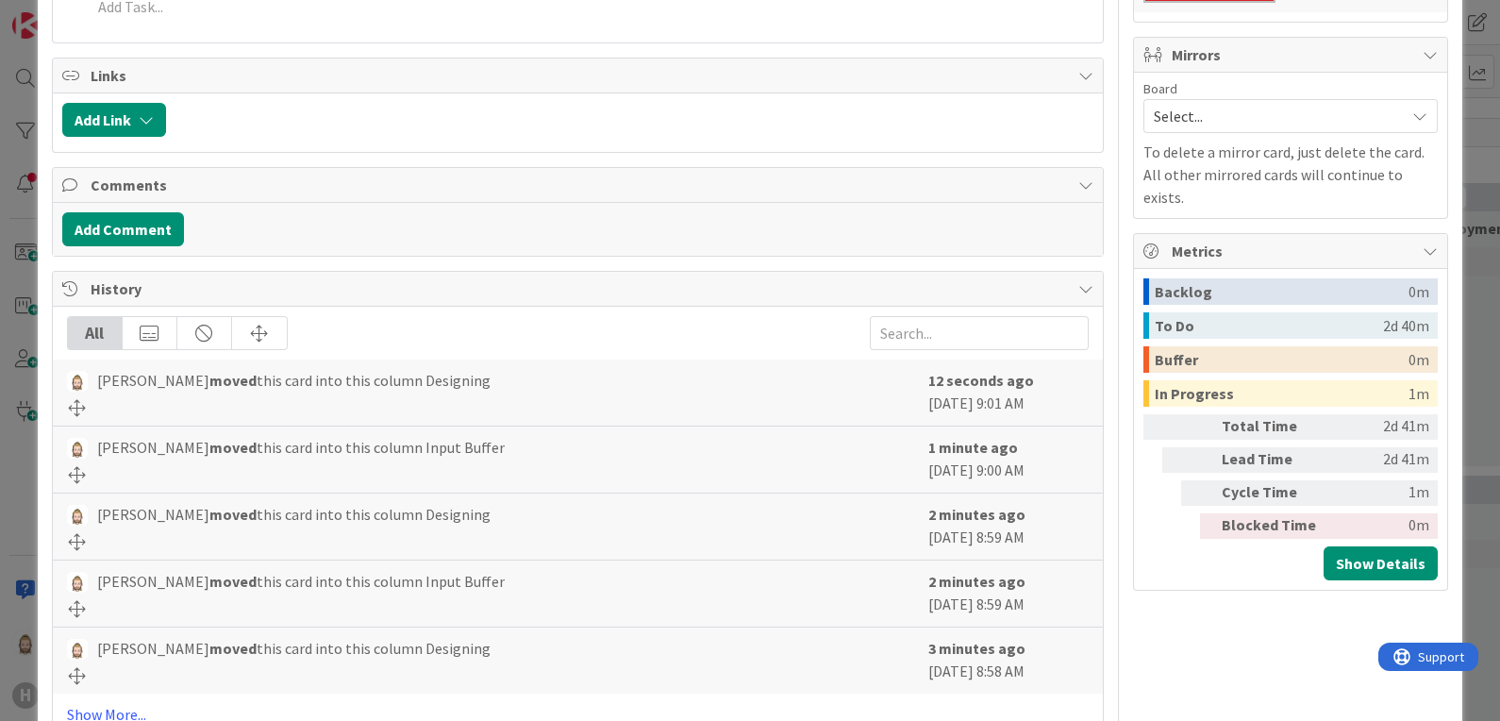
scroll to position [10, 0]
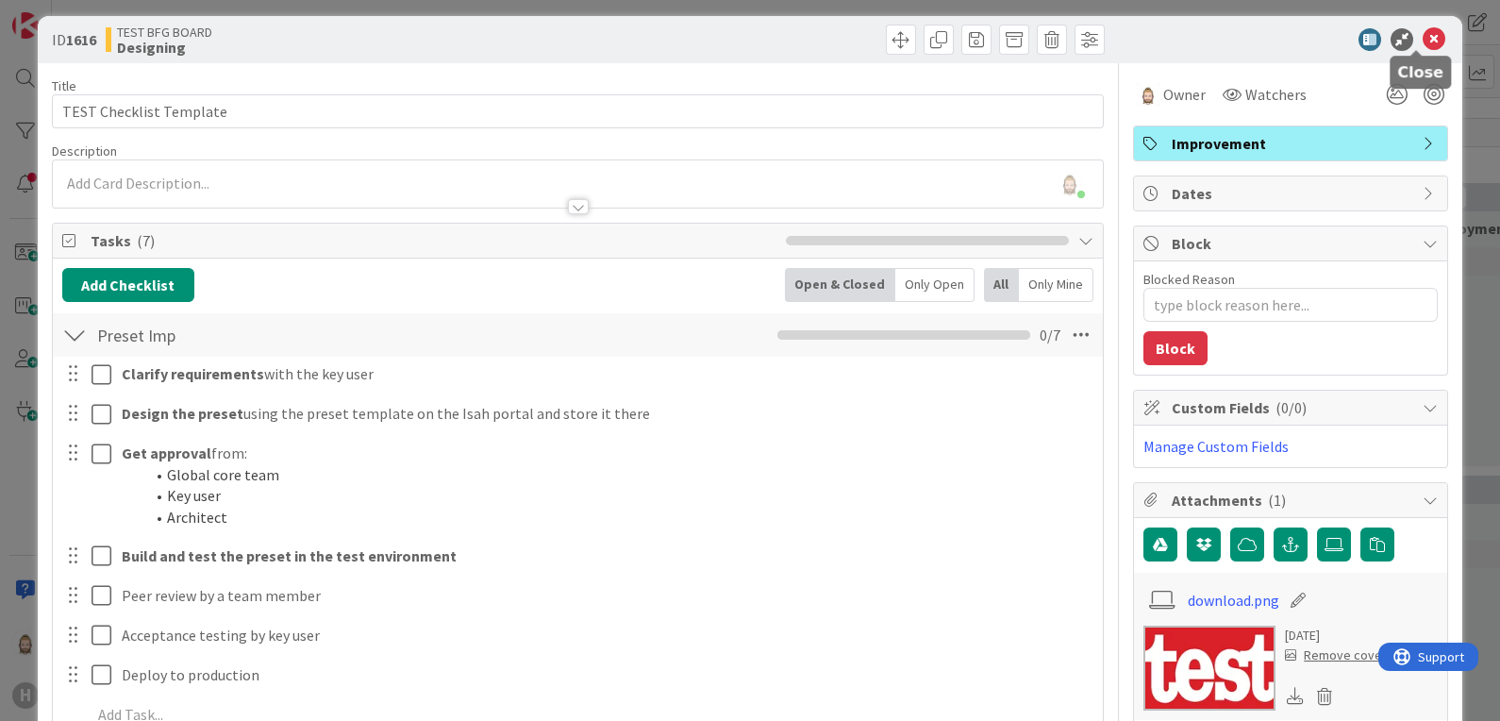
click at [1423, 40] on icon at bounding box center [1434, 39] width 23 height 23
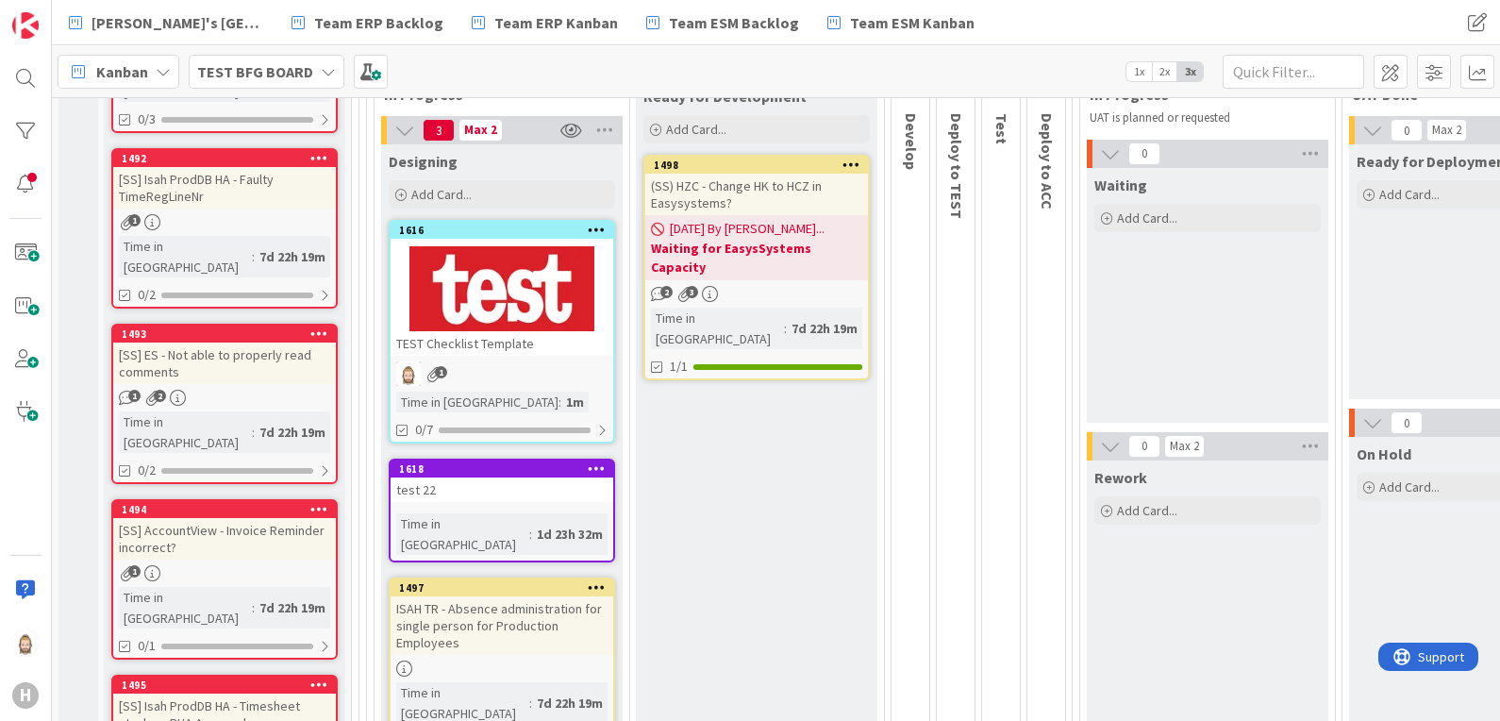
scroll to position [354, 0]
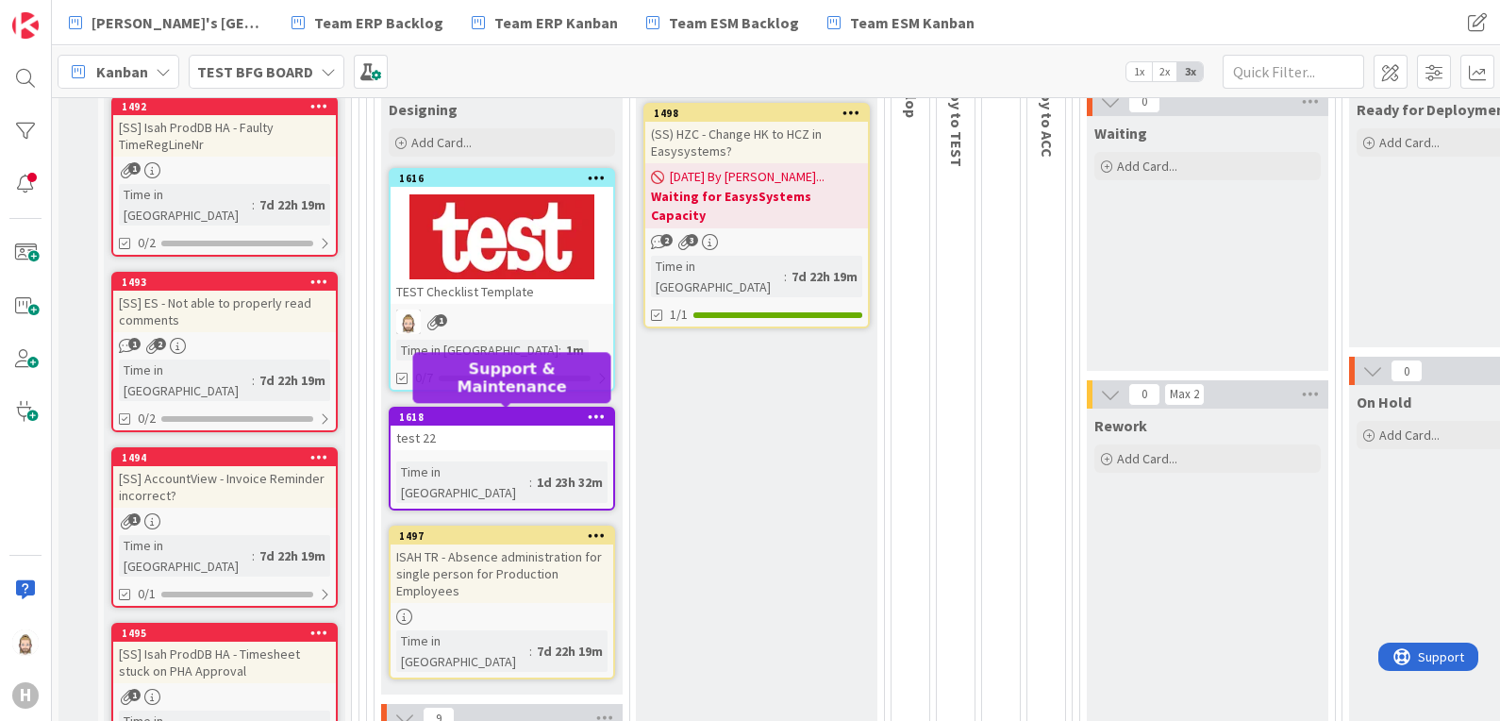
click at [510, 410] on div "1618" at bounding box center [506, 416] width 214 height 13
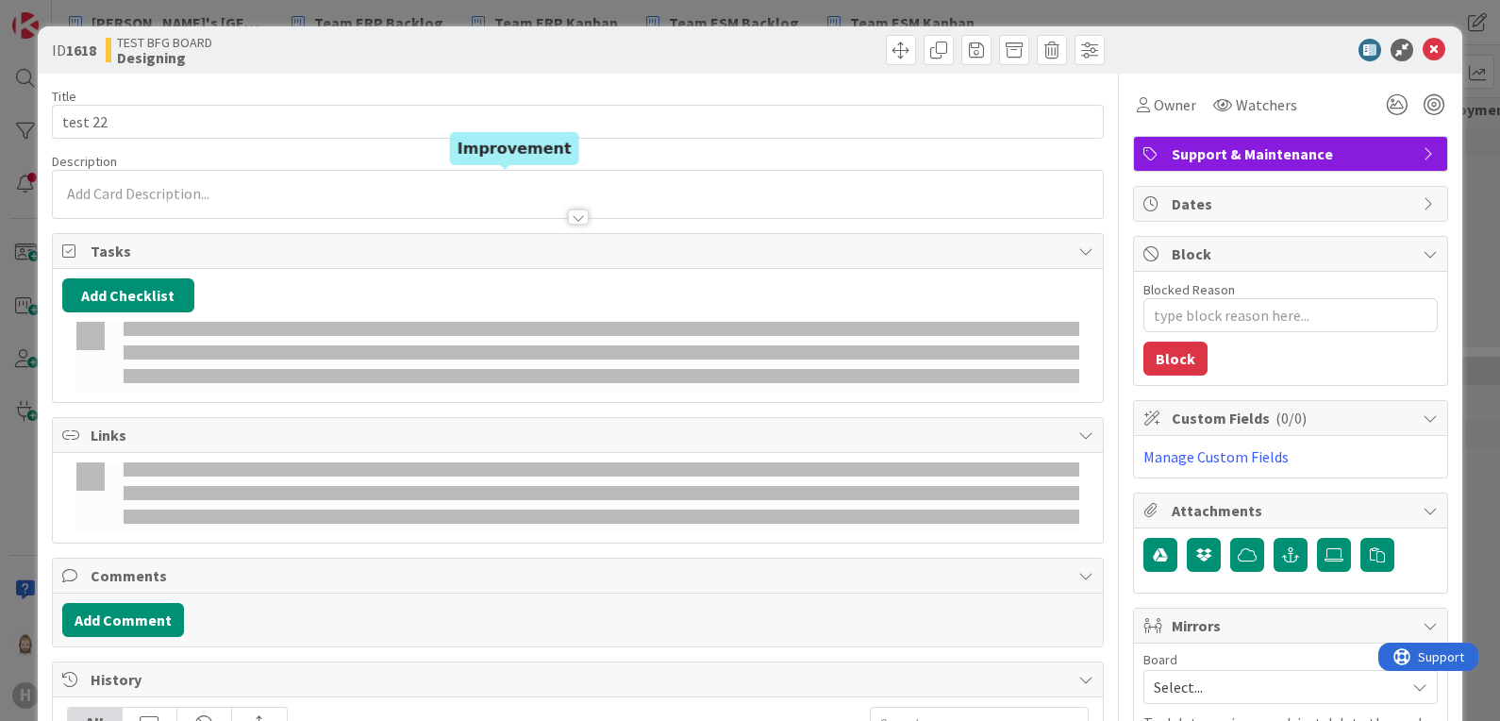
click at [1423, 44] on icon at bounding box center [1434, 50] width 23 height 23
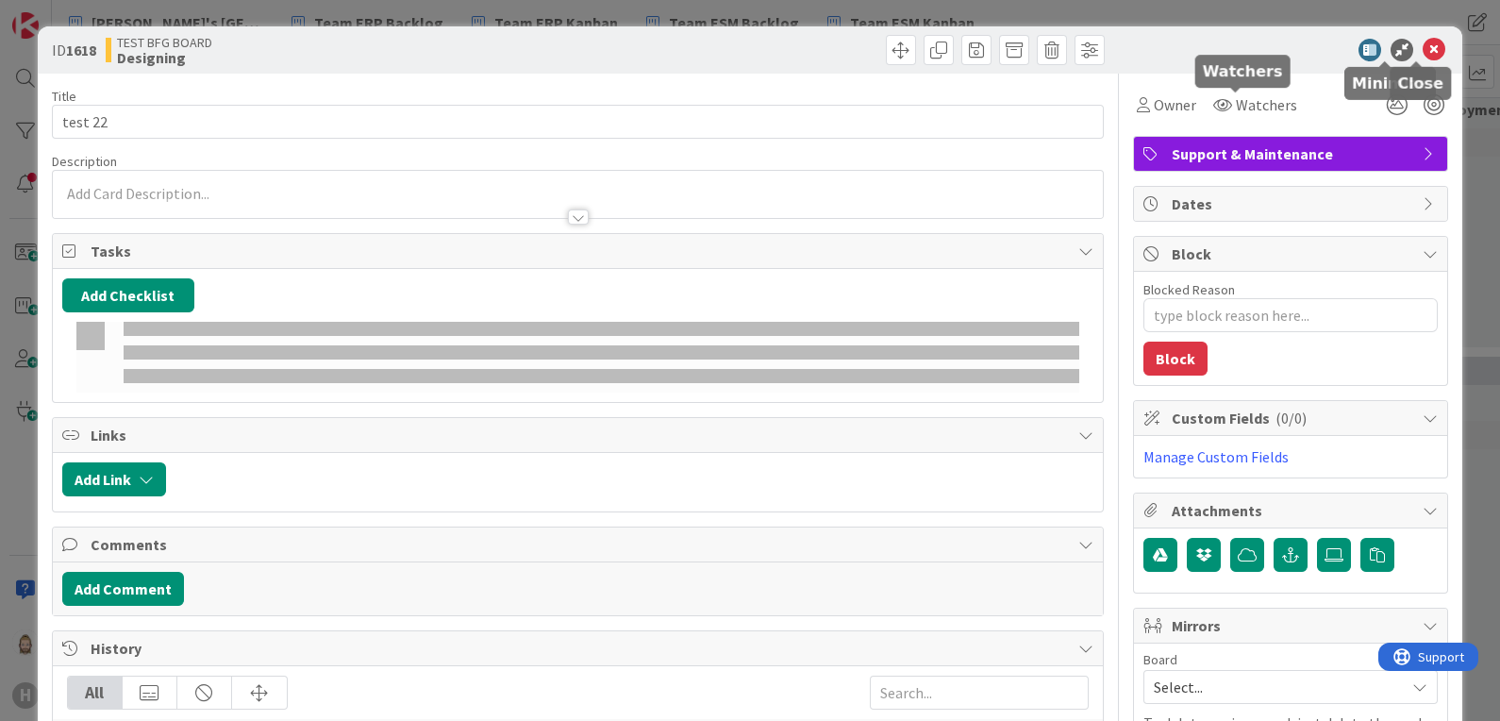
type textarea "x"
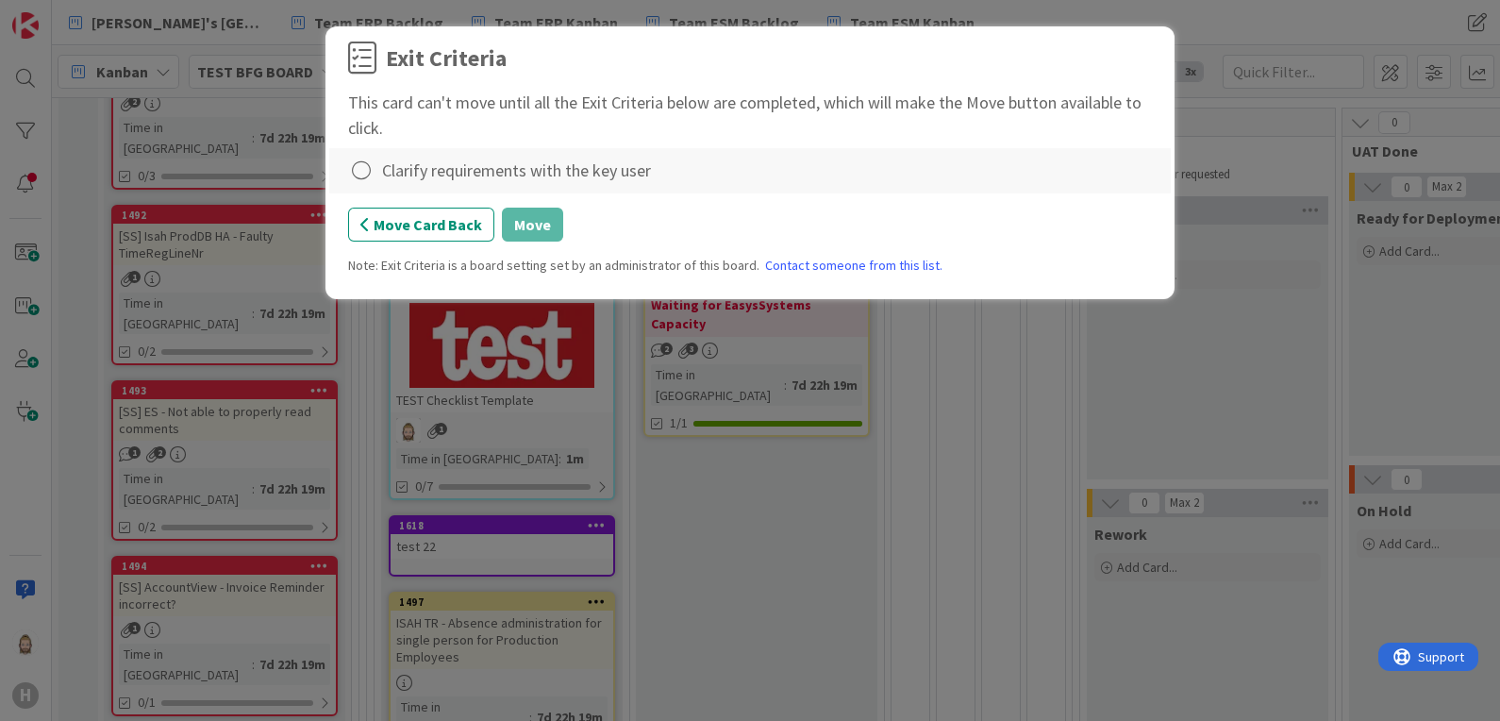
scroll to position [246, 0]
click at [359, 174] on icon at bounding box center [361, 171] width 26 height 26
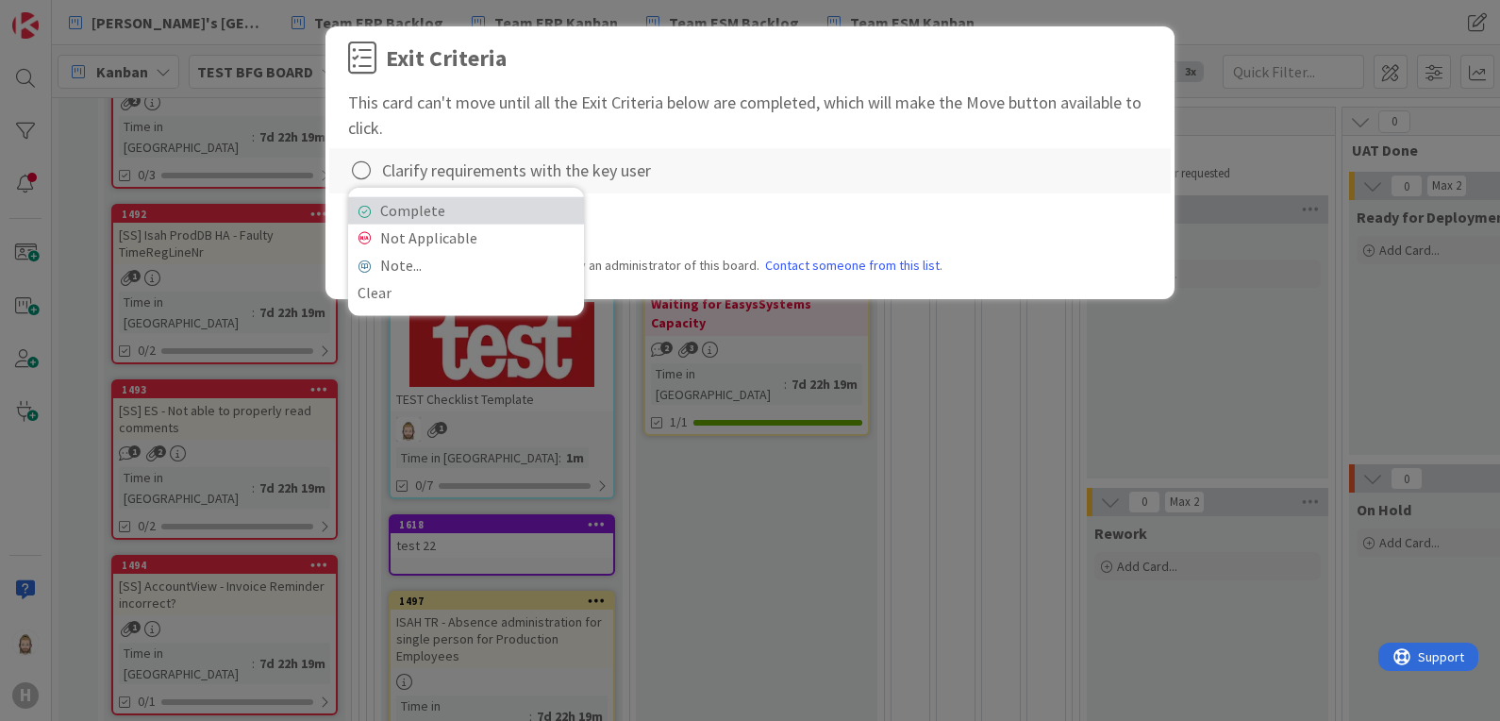
click at [445, 208] on link "Complete" at bounding box center [466, 210] width 236 height 27
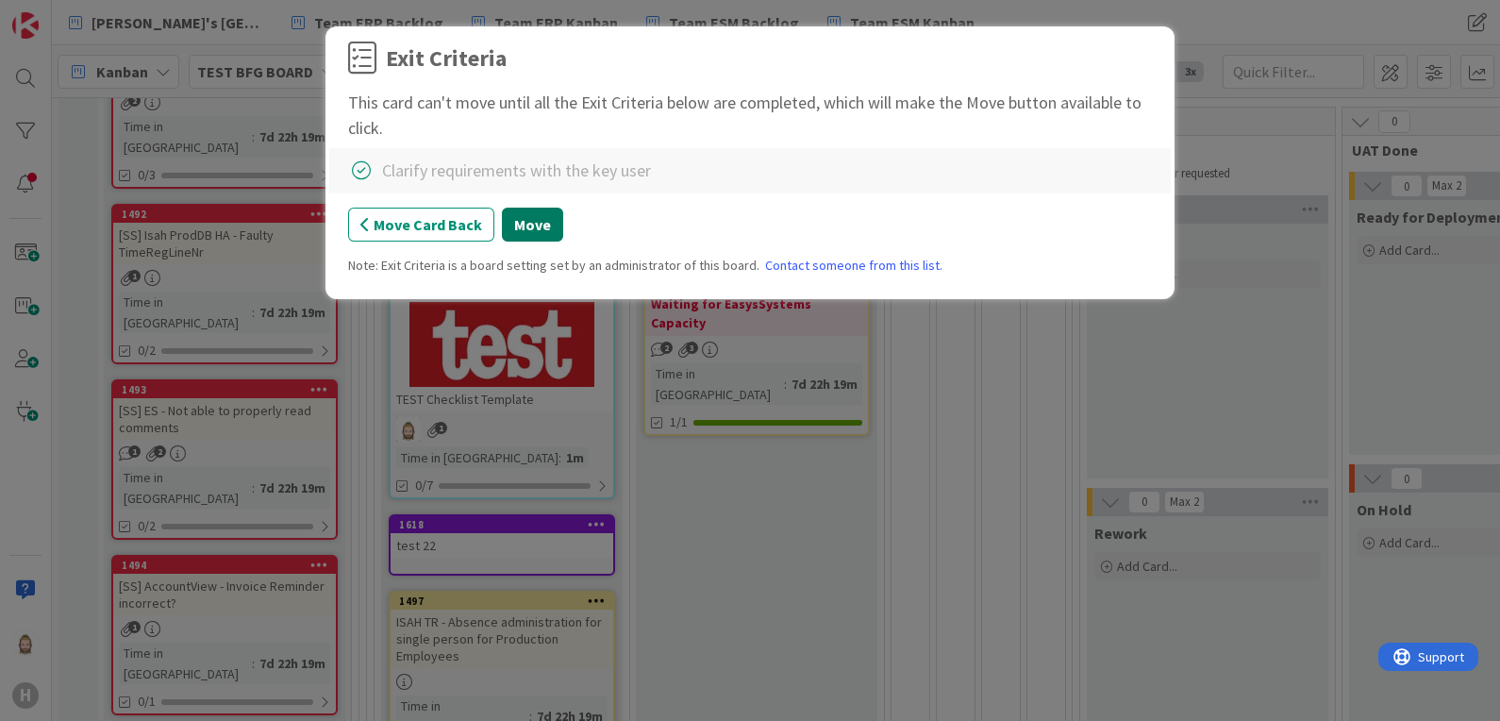
click at [529, 225] on button "Move" at bounding box center [532, 225] width 61 height 34
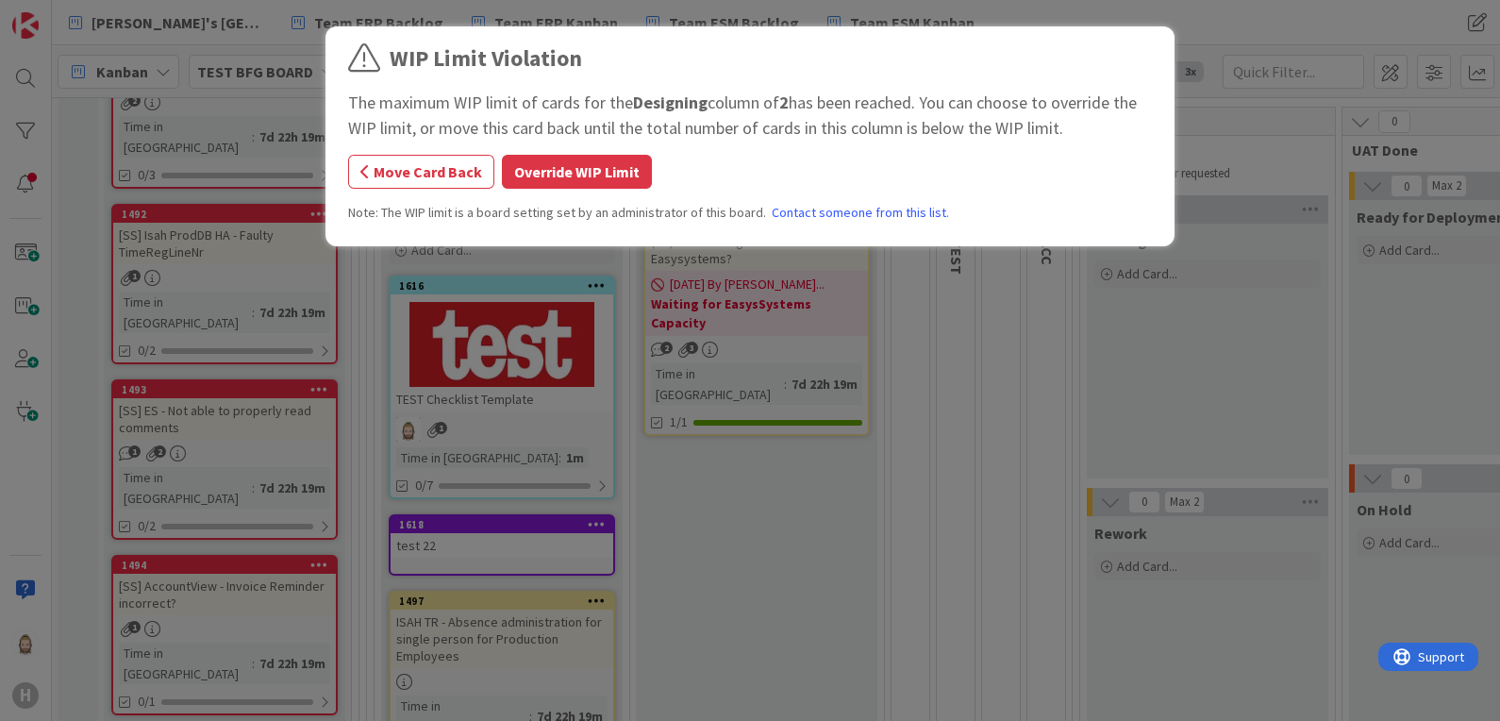
drag, startPoint x: 553, startPoint y: 172, endPoint x: 689, endPoint y: 321, distance: 201.7
click at [553, 172] on button "Override WIP Limit" at bounding box center [577, 172] width 150 height 34
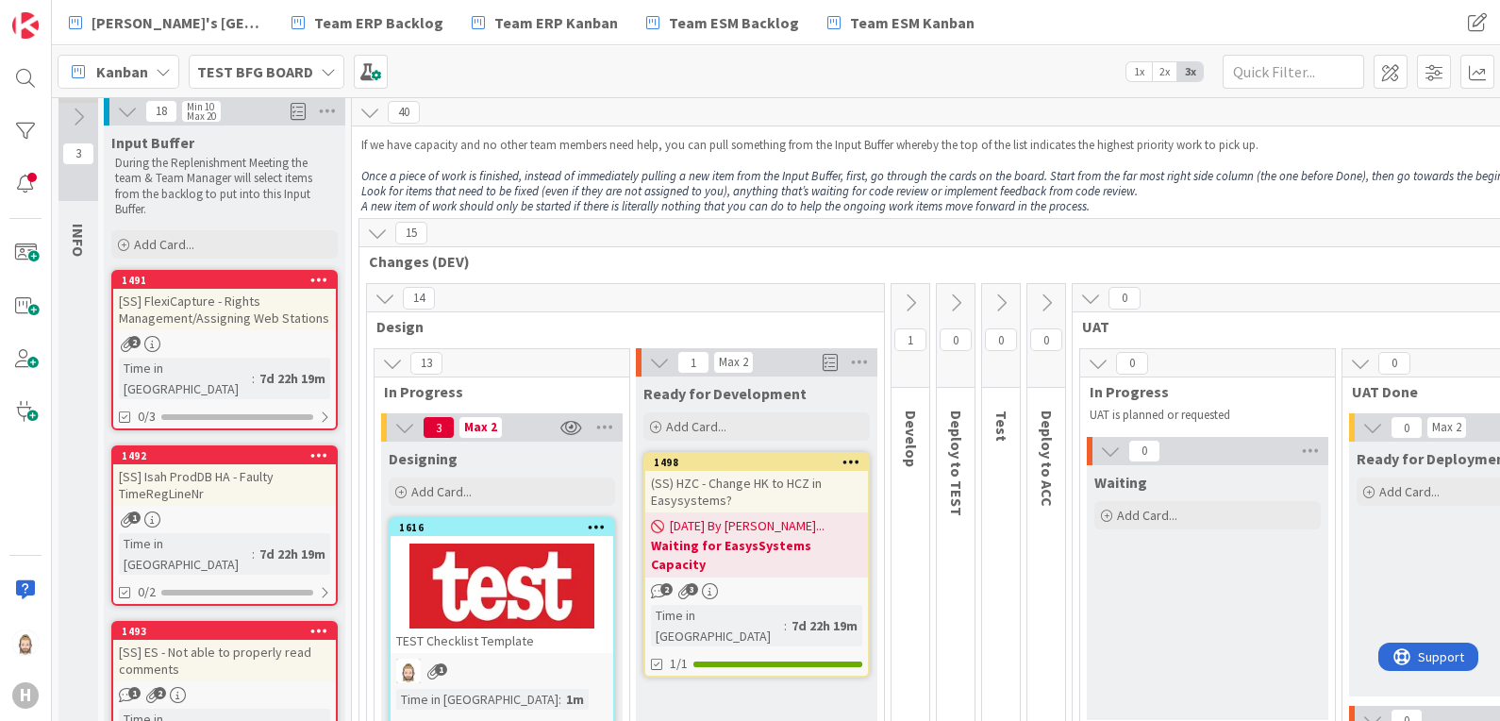
scroll to position [0, 0]
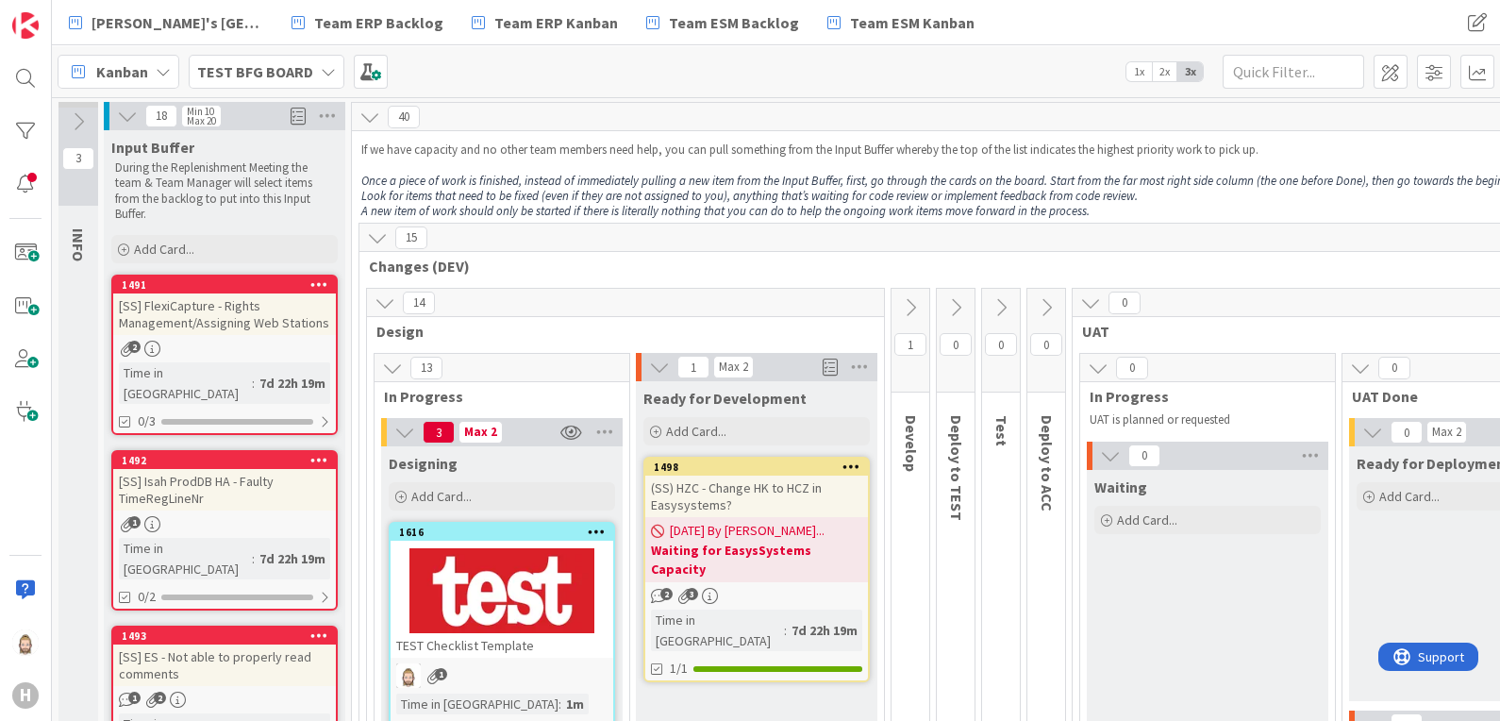
click at [378, 235] on icon at bounding box center [377, 237] width 21 height 21
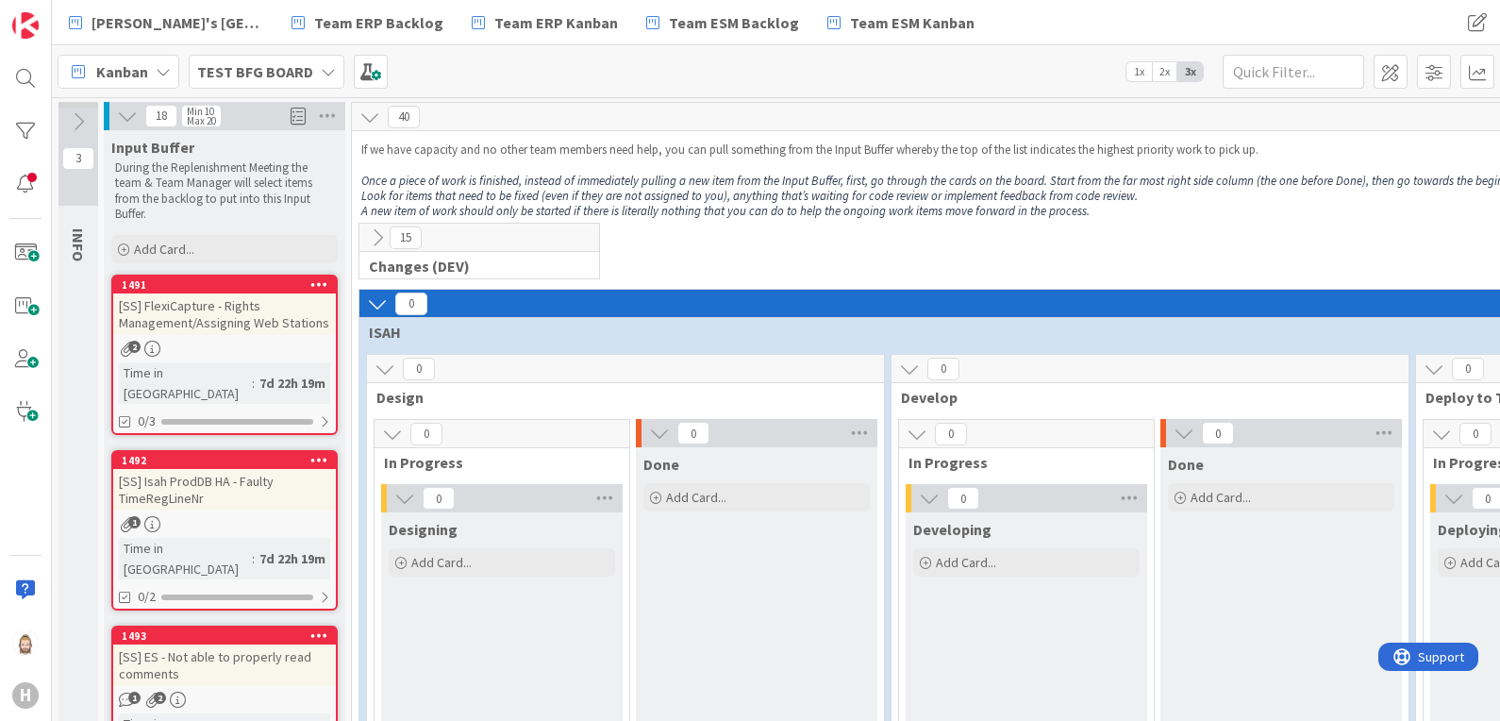
click at [321, 71] on icon at bounding box center [328, 71] width 15 height 15
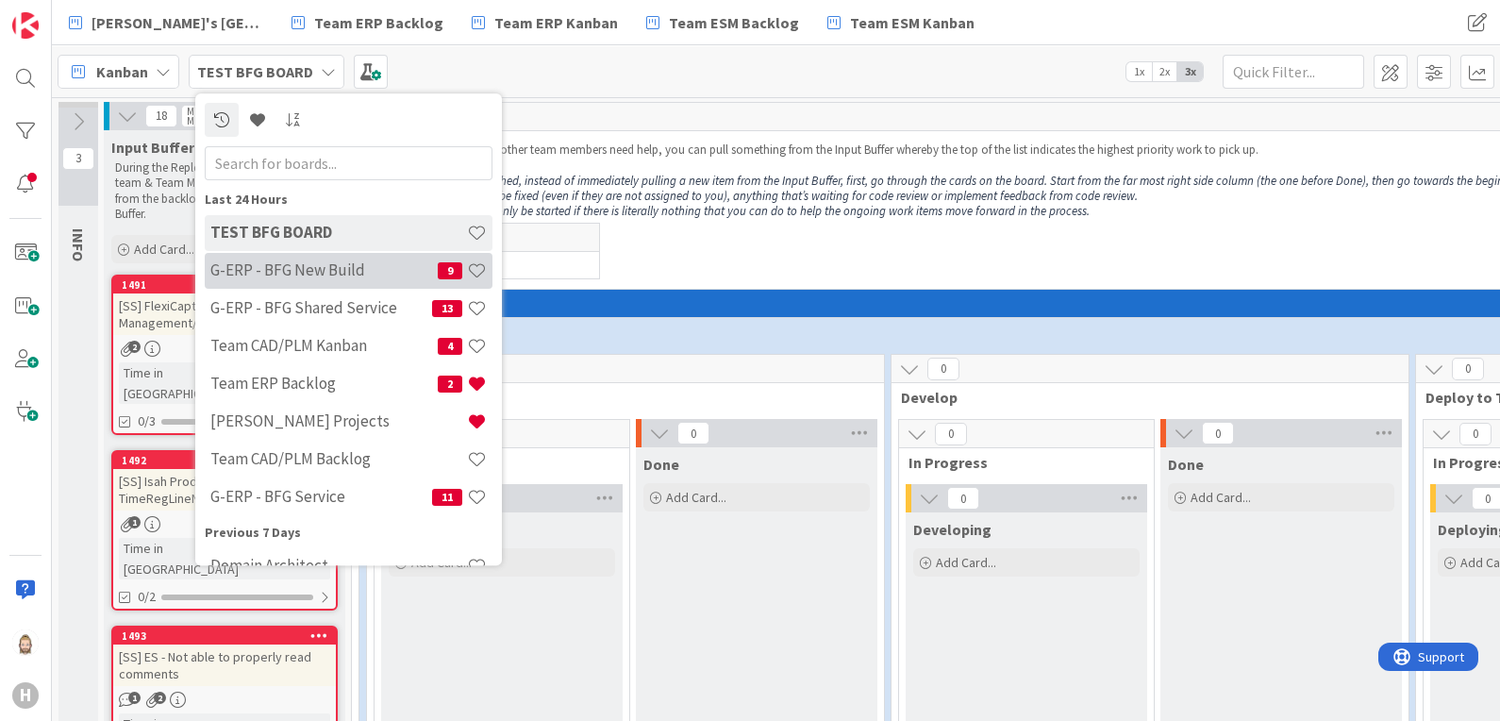
click at [338, 264] on h4 "G-ERP - BFG New Build" at bounding box center [323, 270] width 227 height 19
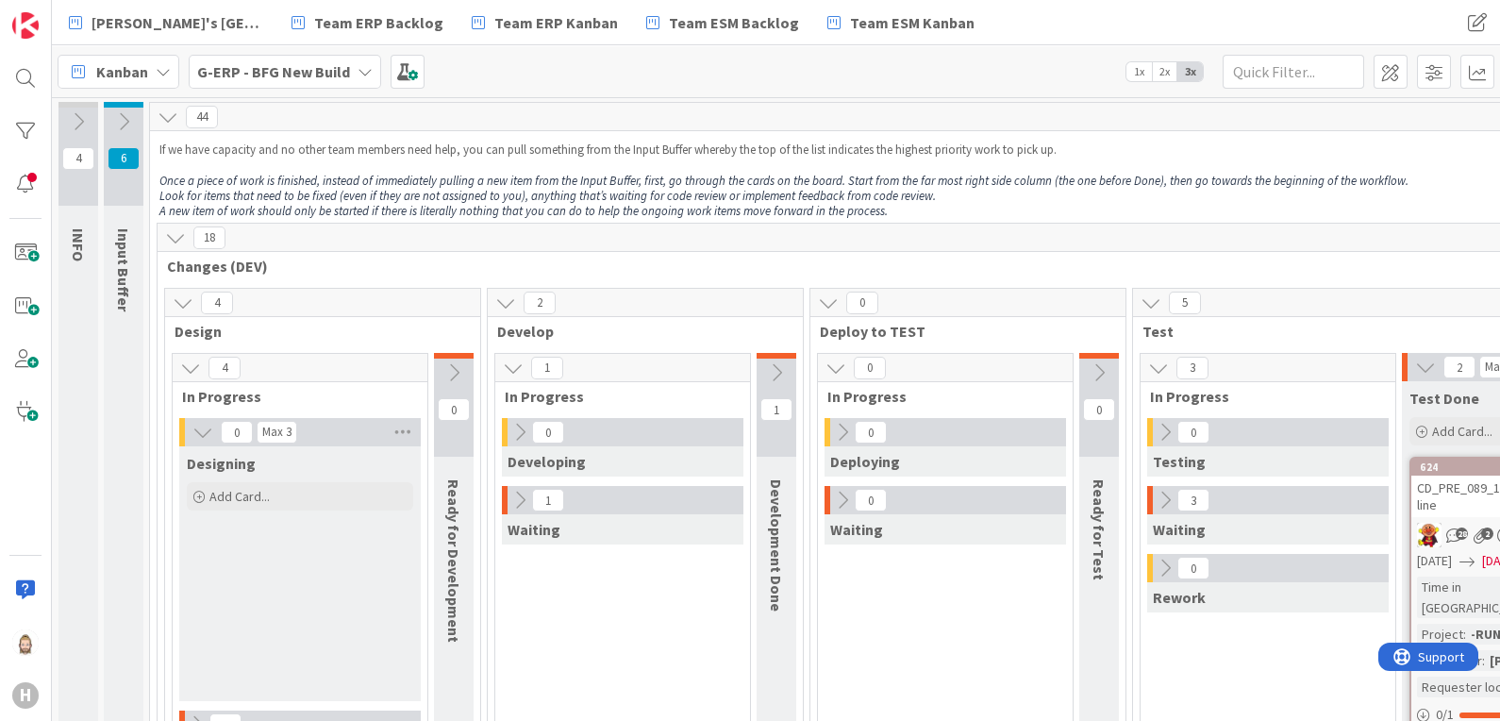
click at [179, 236] on icon at bounding box center [175, 237] width 21 height 21
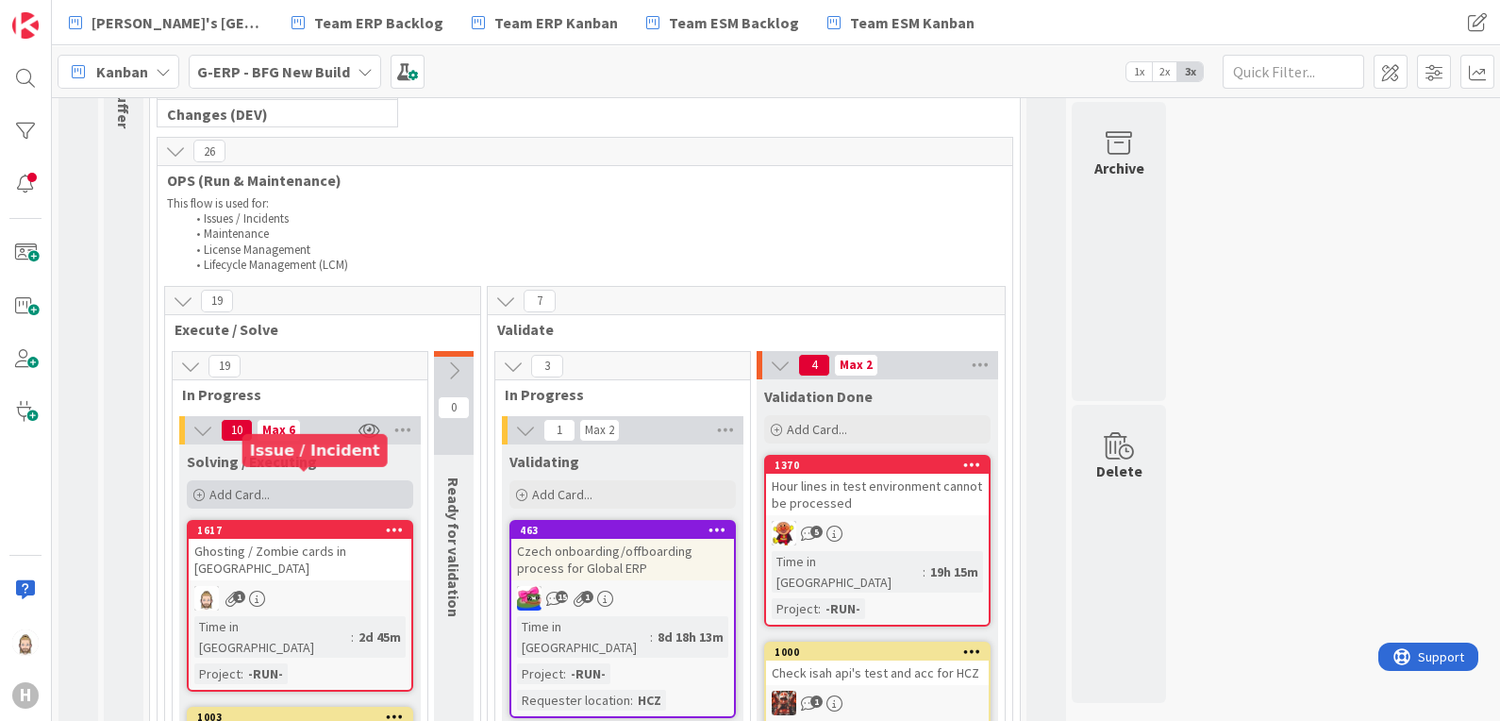
scroll to position [235, 0]
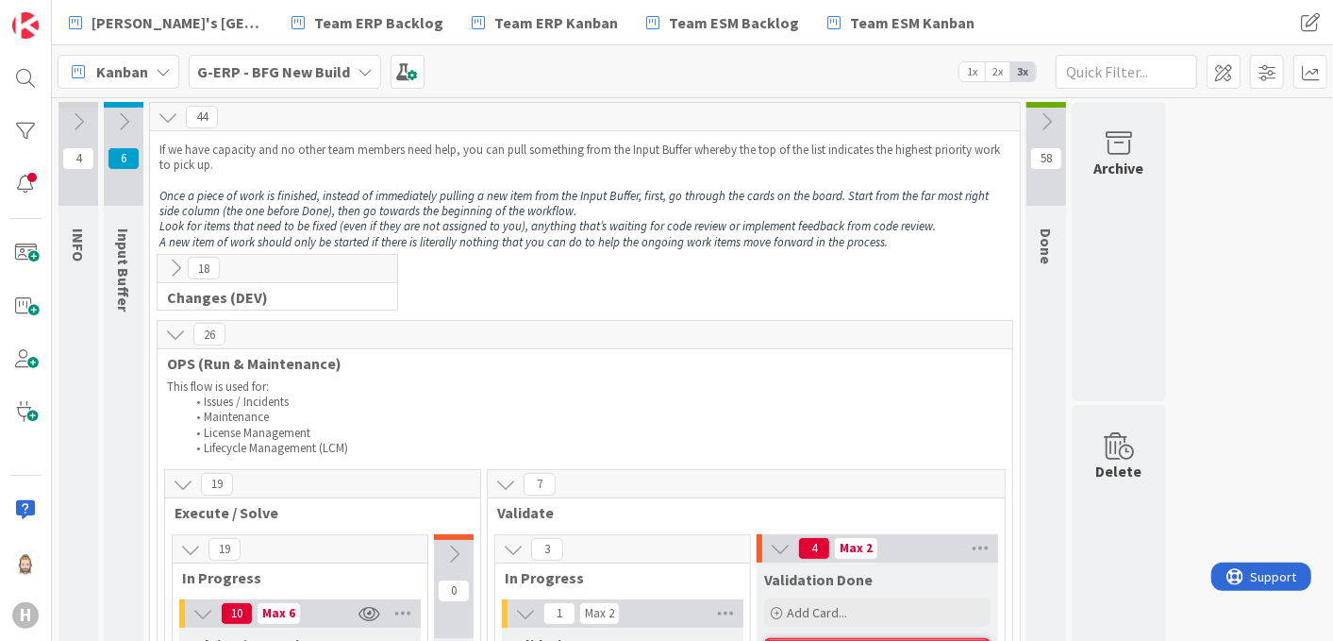
scroll to position [235, 0]
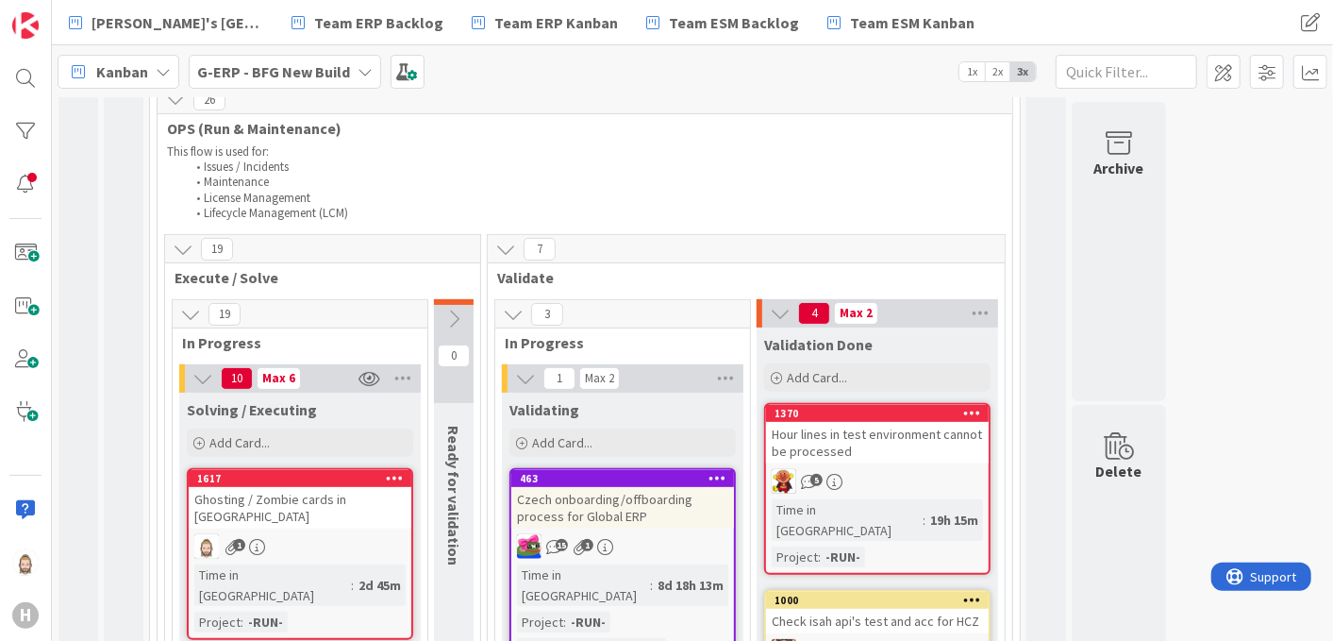
click at [187, 245] on icon at bounding box center [183, 249] width 21 height 21
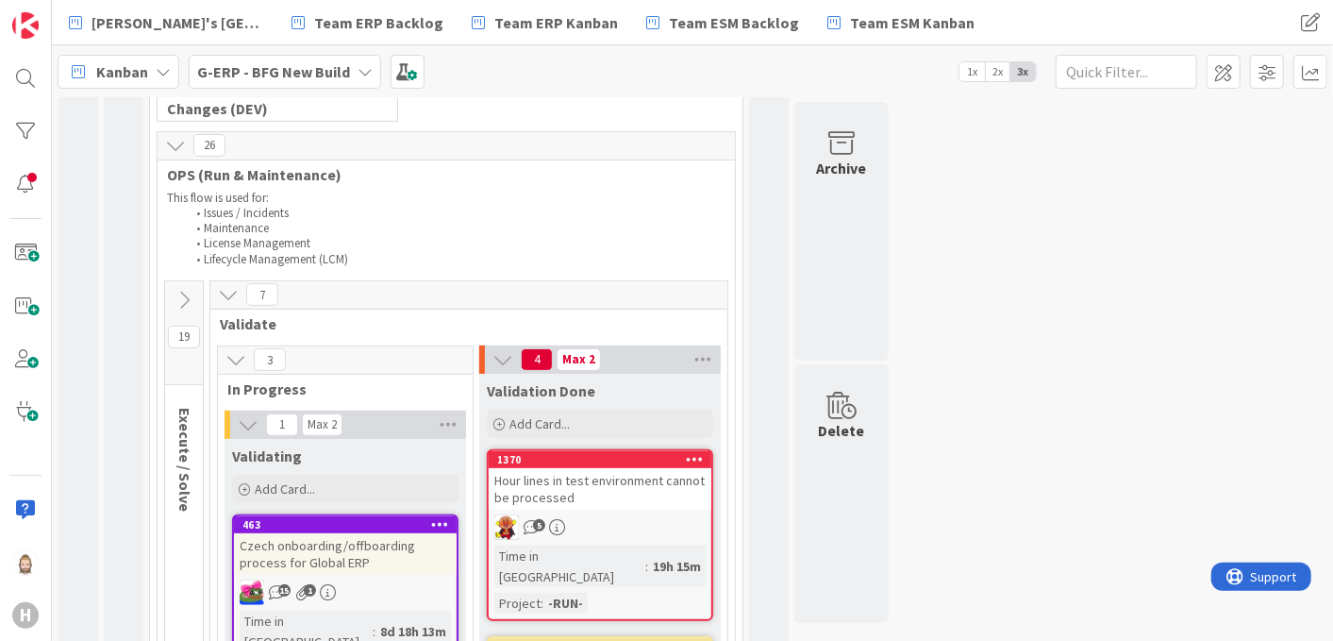
click at [175, 144] on icon at bounding box center [175, 145] width 21 height 21
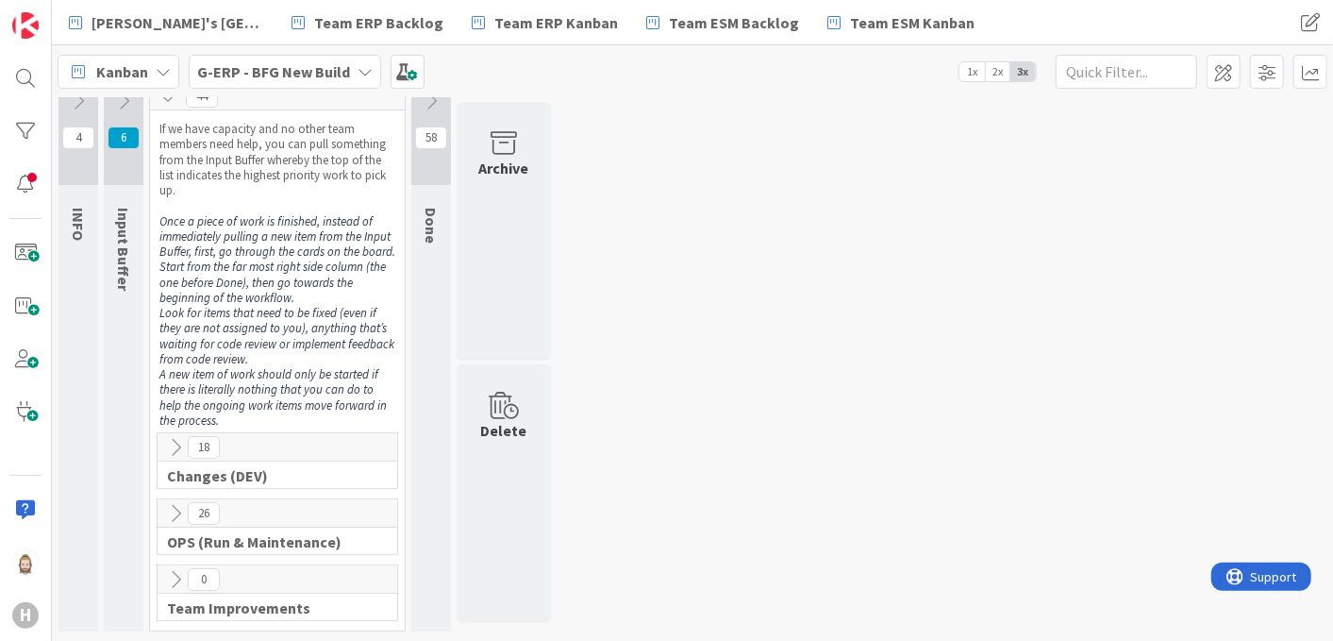
scroll to position [18, 0]
click at [175, 576] on icon at bounding box center [175, 582] width 21 height 21
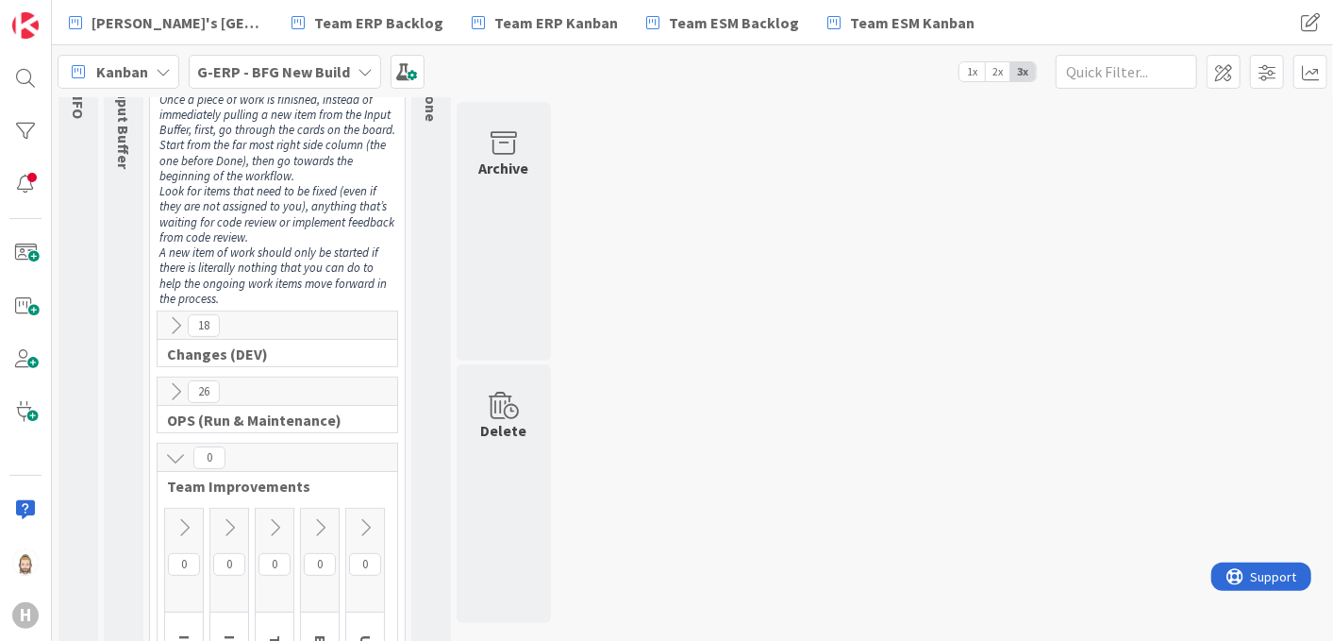
scroll to position [332, 0]
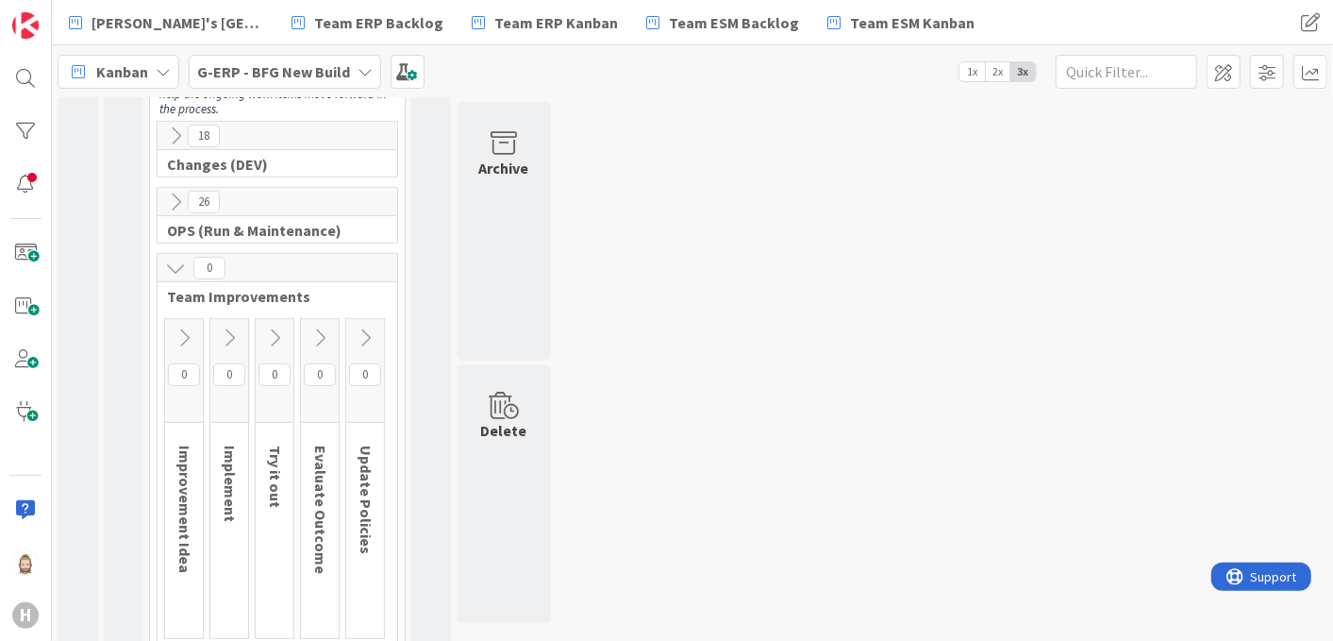
click at [183, 338] on icon at bounding box center [184, 337] width 21 height 21
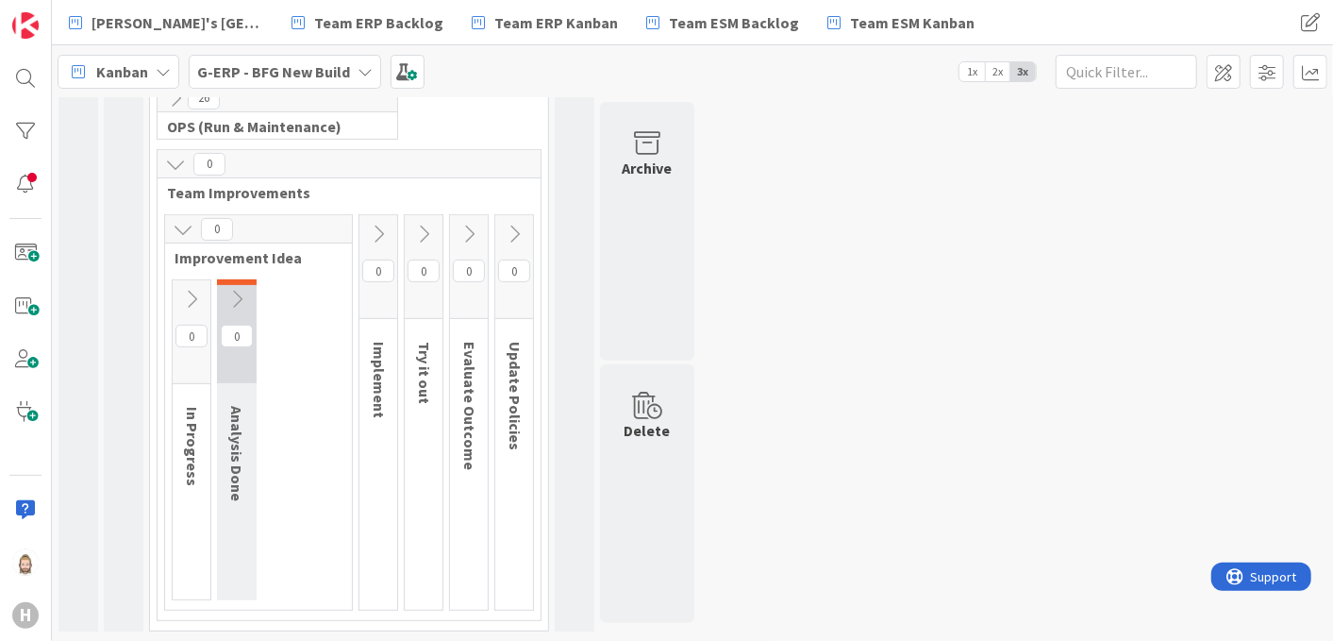
scroll to position [325, 0]
click at [191, 296] on icon at bounding box center [191, 301] width 21 height 21
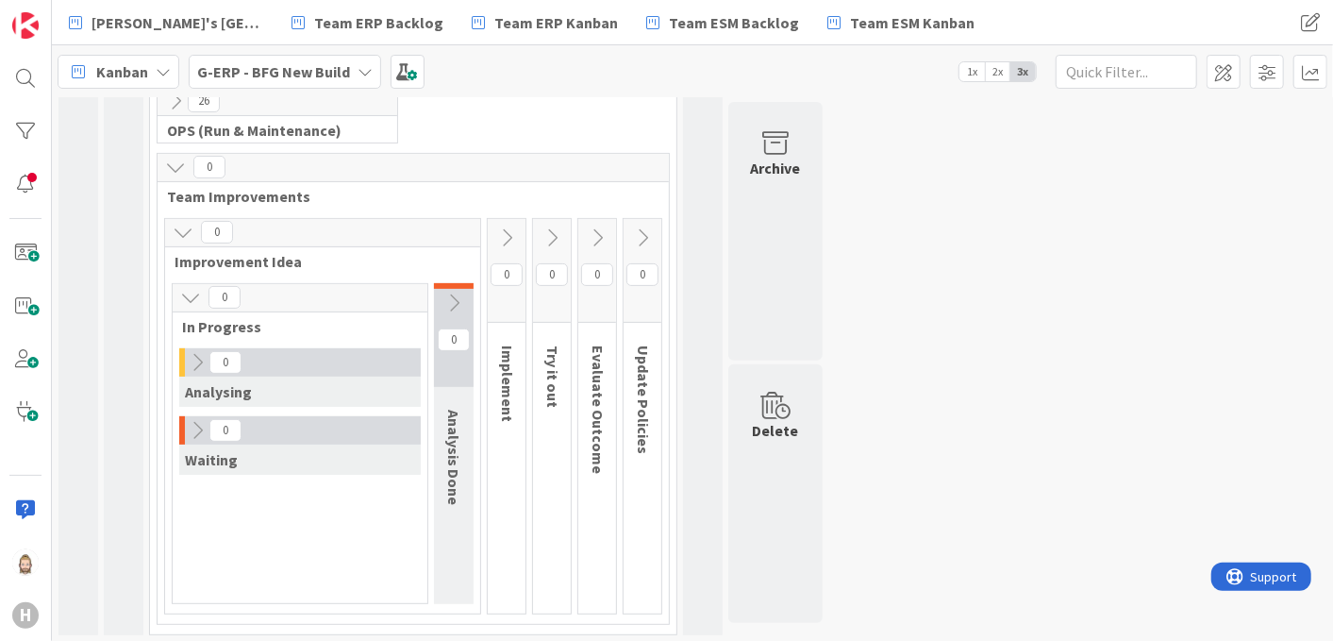
click at [193, 353] on icon at bounding box center [197, 362] width 21 height 21
